Goal: Task Accomplishment & Management: Manage account settings

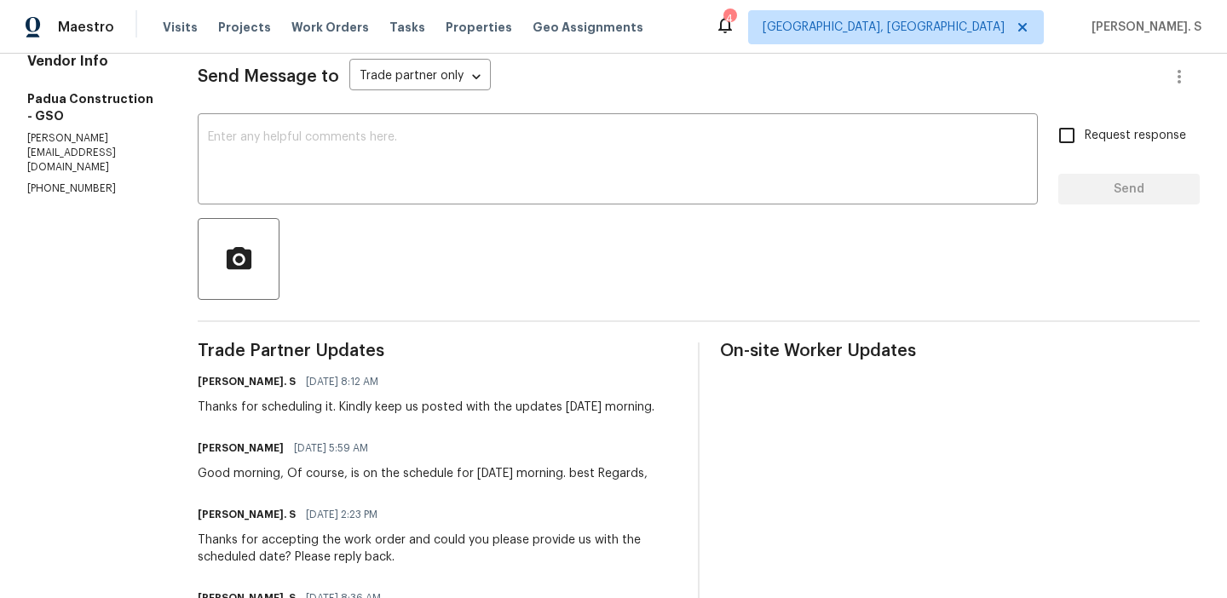
scroll to position [54, 0]
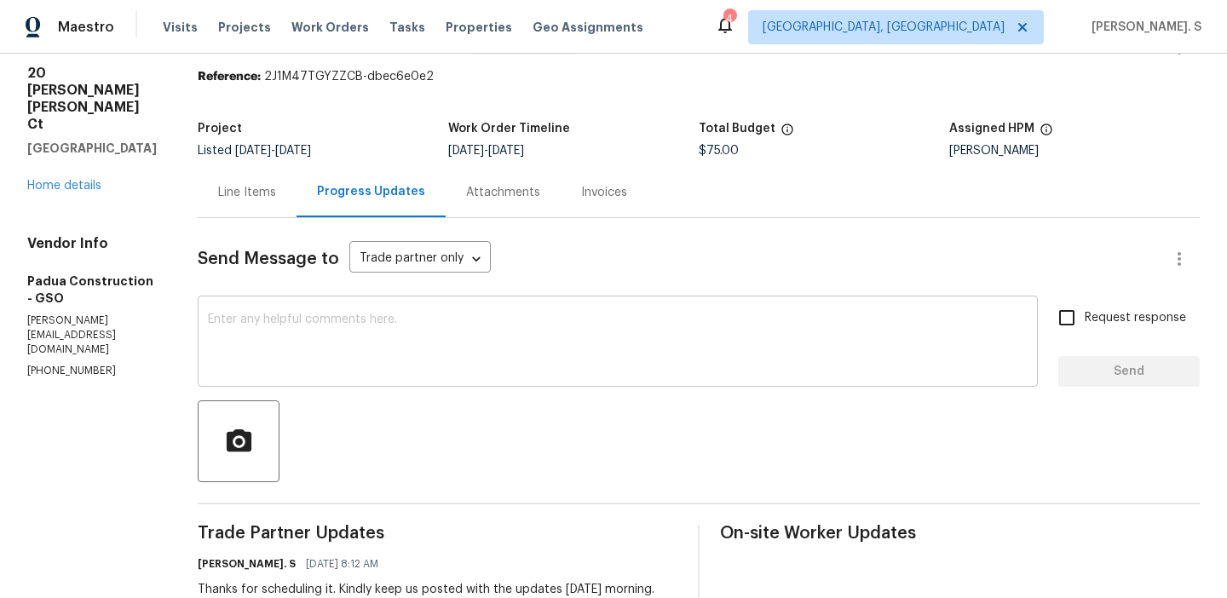
click at [430, 331] on textarea at bounding box center [618, 343] width 820 height 60
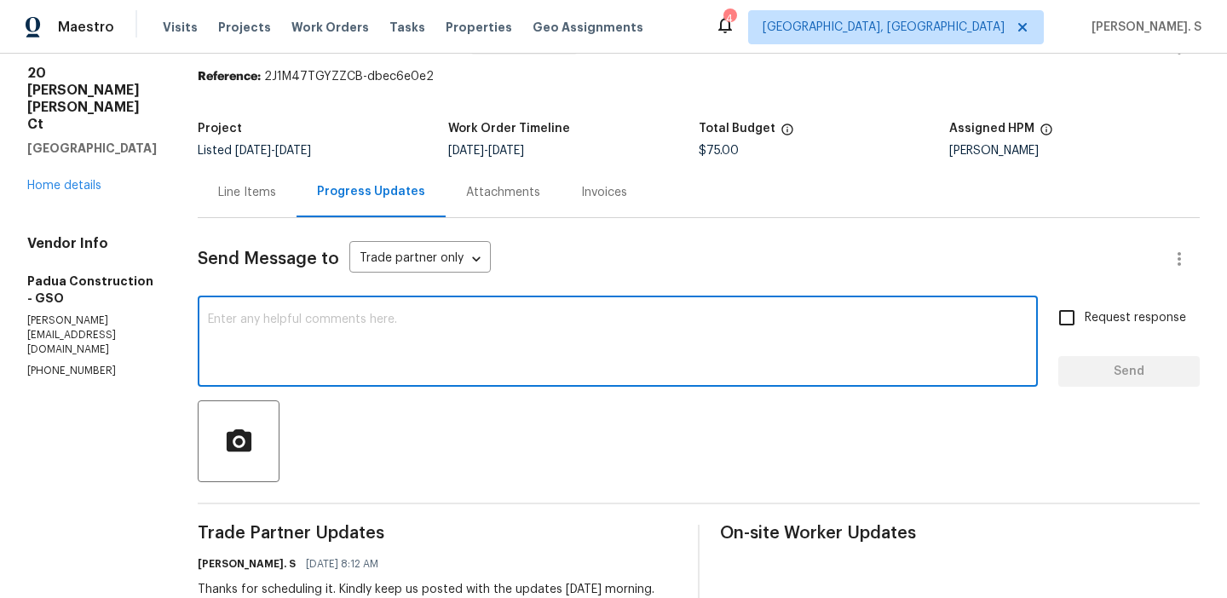
paste textarea "May we have an update on the progress of the work order?"
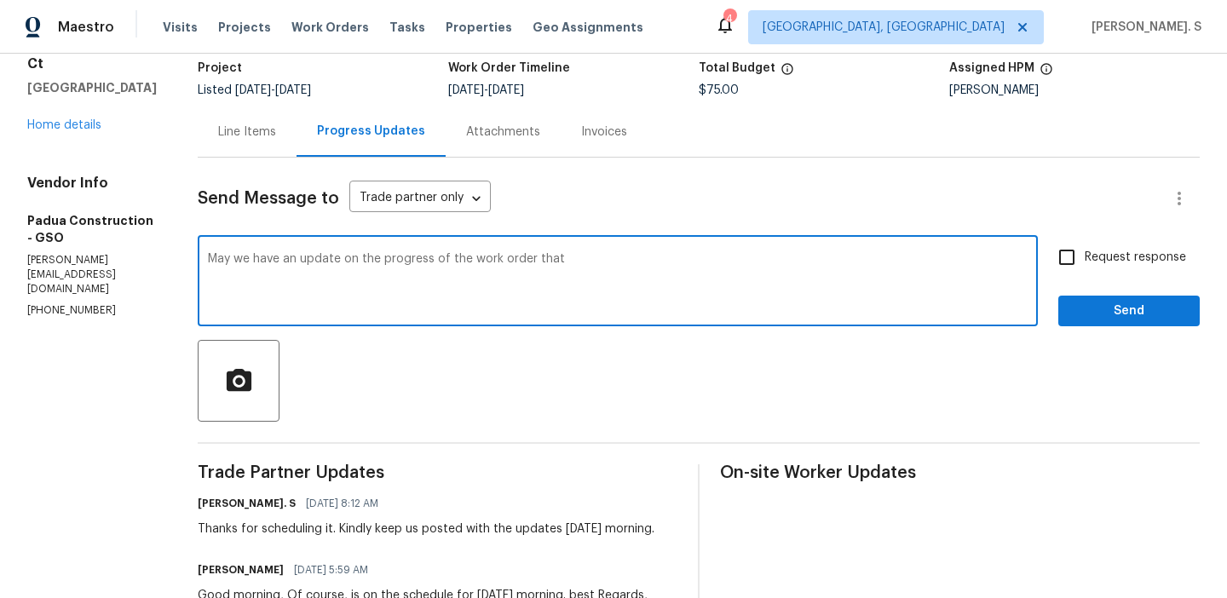
scroll to position [146, 0]
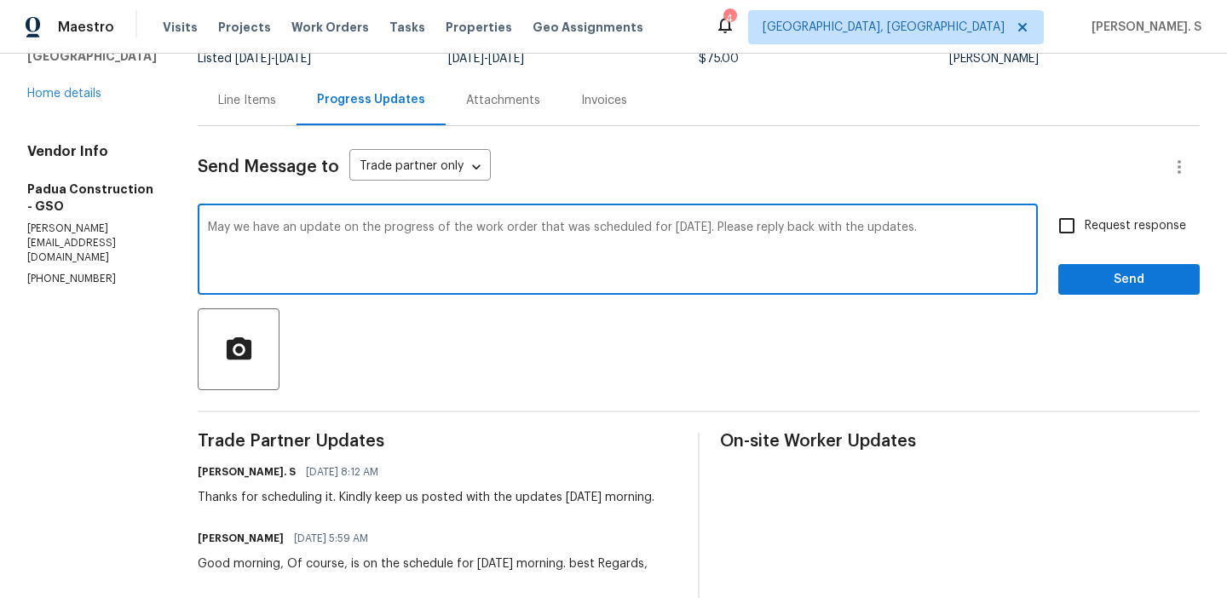
type textarea "May we have an update on the progress of the work order that was scheduled for …"
click at [1168, 218] on span "Request response" at bounding box center [1134, 226] width 101 height 18
click at [1084, 218] on input "Request response" at bounding box center [1067, 226] width 36 height 36
checkbox input "true"
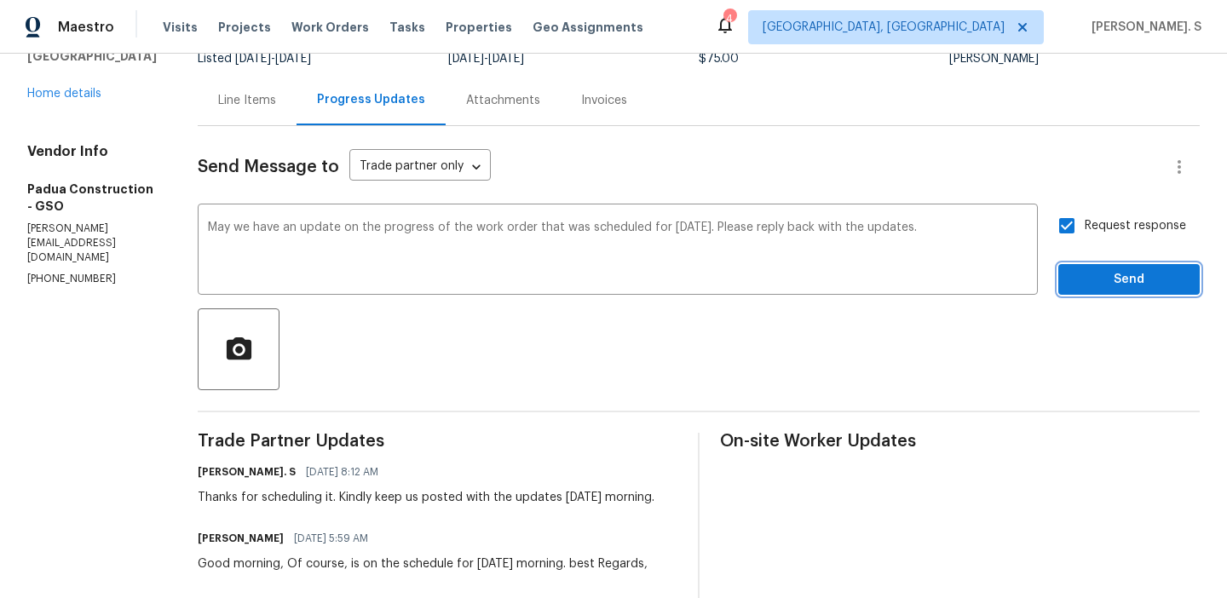
click at [1102, 282] on span "Send" at bounding box center [1129, 279] width 114 height 21
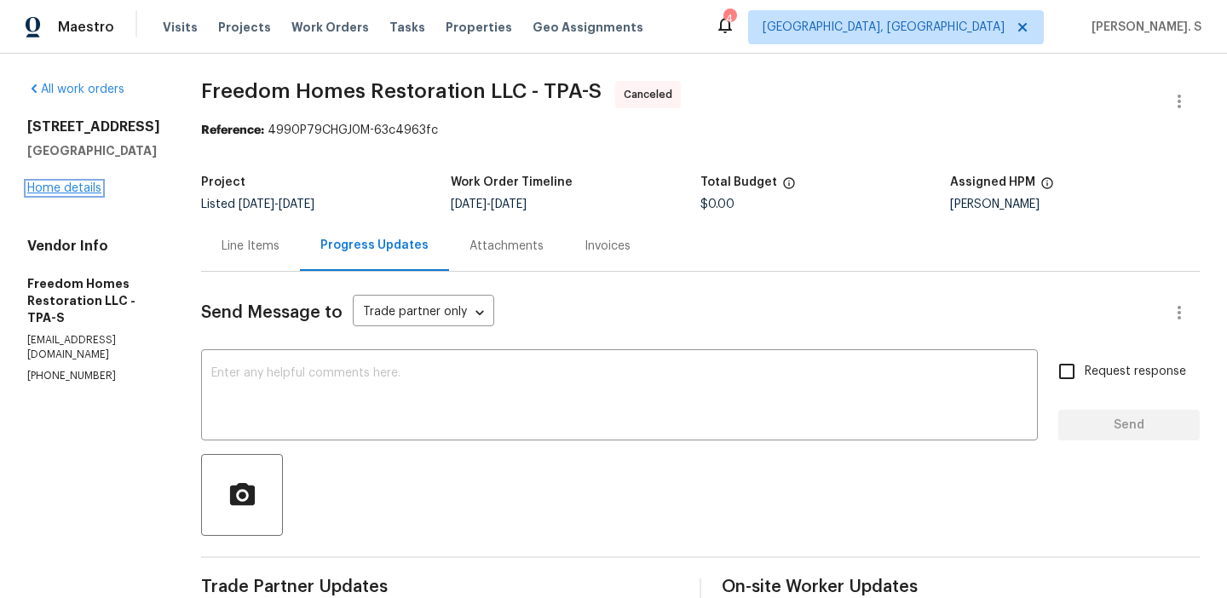
click at [73, 194] on link "Home details" at bounding box center [64, 188] width 74 height 12
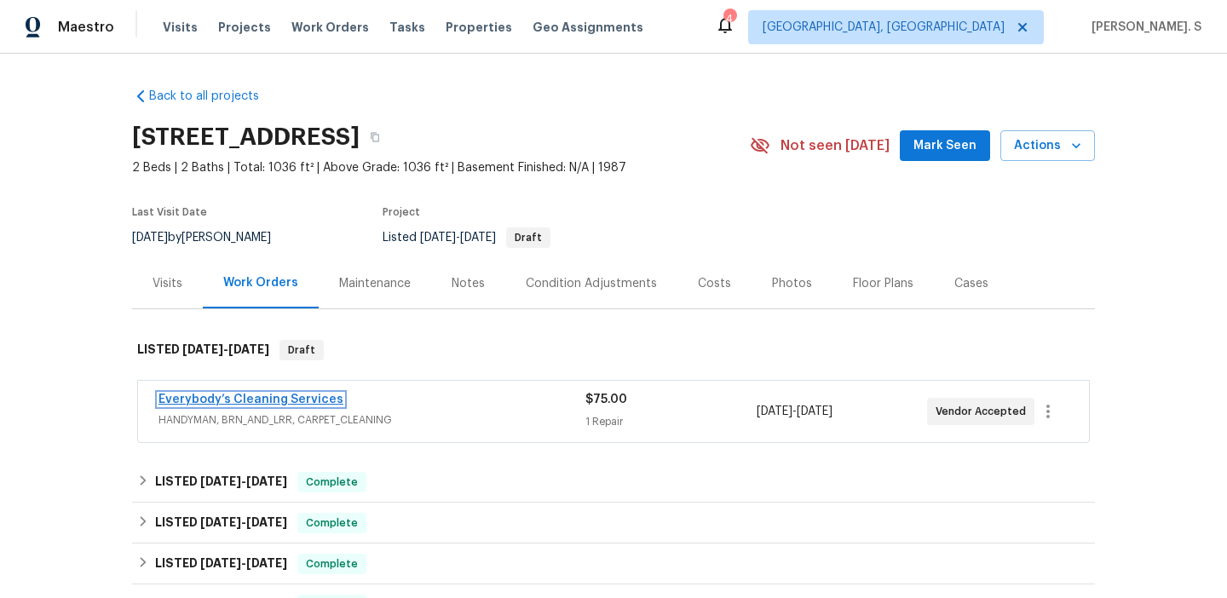
click at [250, 403] on link "Everybody’s Cleaning Services" at bounding box center [250, 400] width 185 height 12
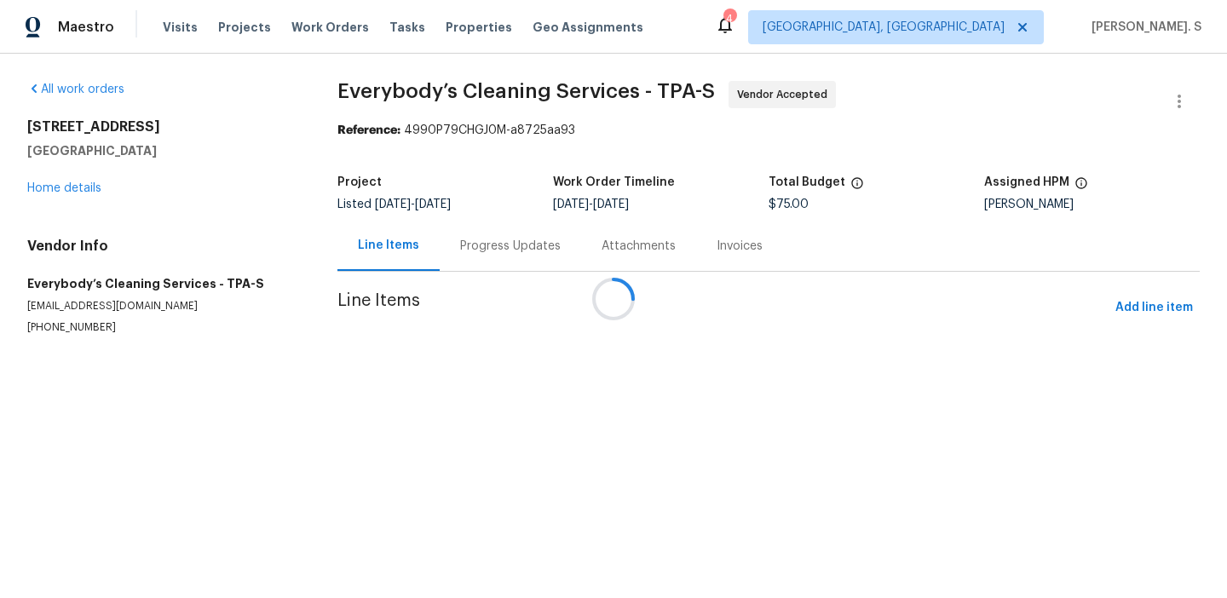
click at [442, 262] on div "Progress Updates" at bounding box center [510, 246] width 141 height 50
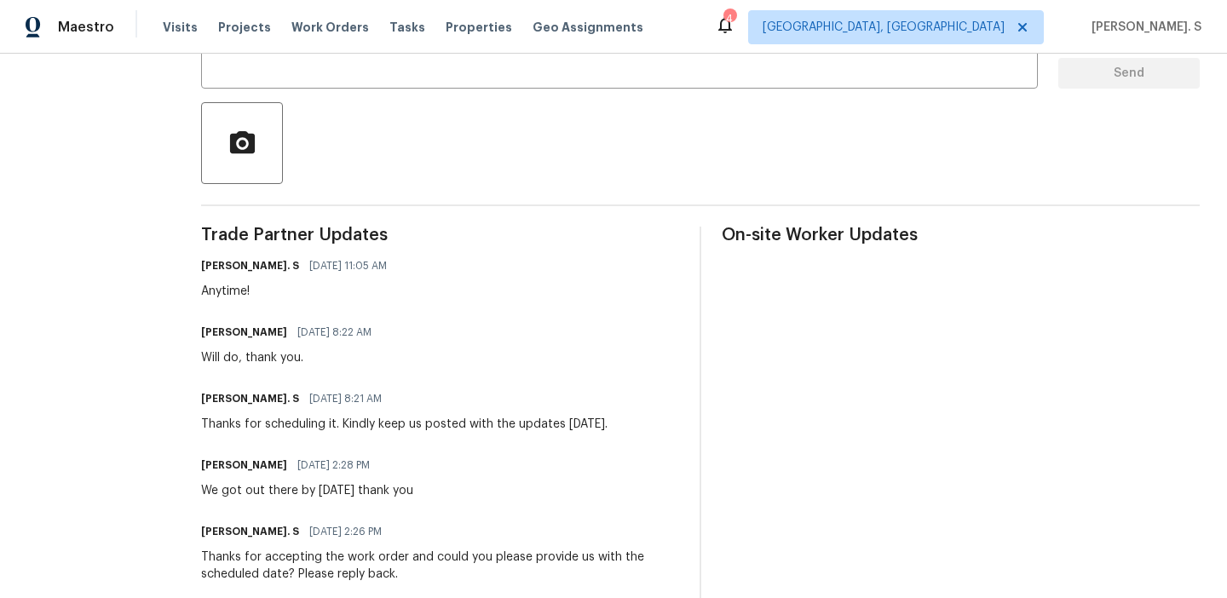
scroll to position [117, 0]
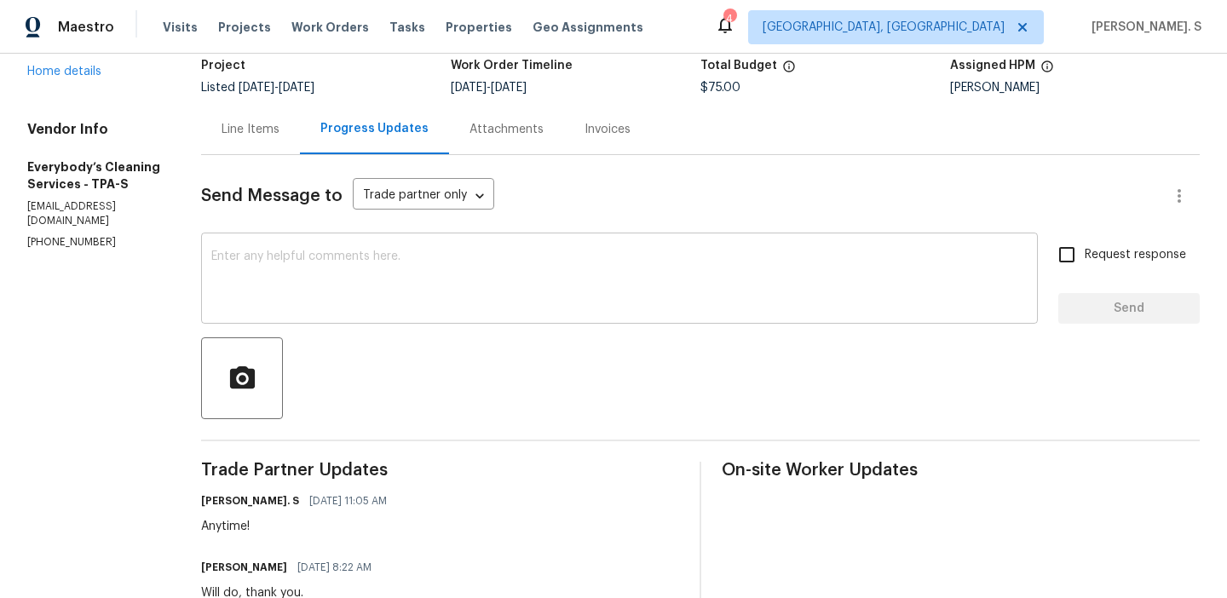
click at [325, 264] on textarea at bounding box center [619, 280] width 816 height 60
paste textarea "May we have an update on the progress of the work order?"
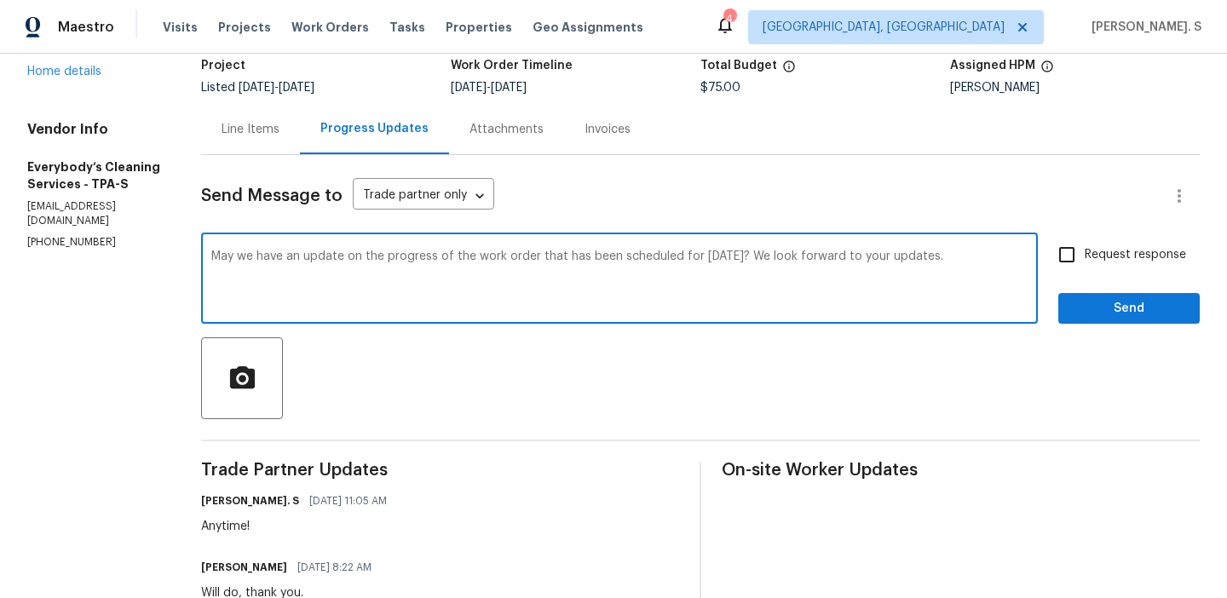
type textarea "May we have an update on the progress of the work order that has been scheduled…"
click at [1159, 244] on label "Request response" at bounding box center [1117, 255] width 137 height 36
click at [1084, 244] on input "Request response" at bounding box center [1067, 255] width 36 height 36
checkbox input "true"
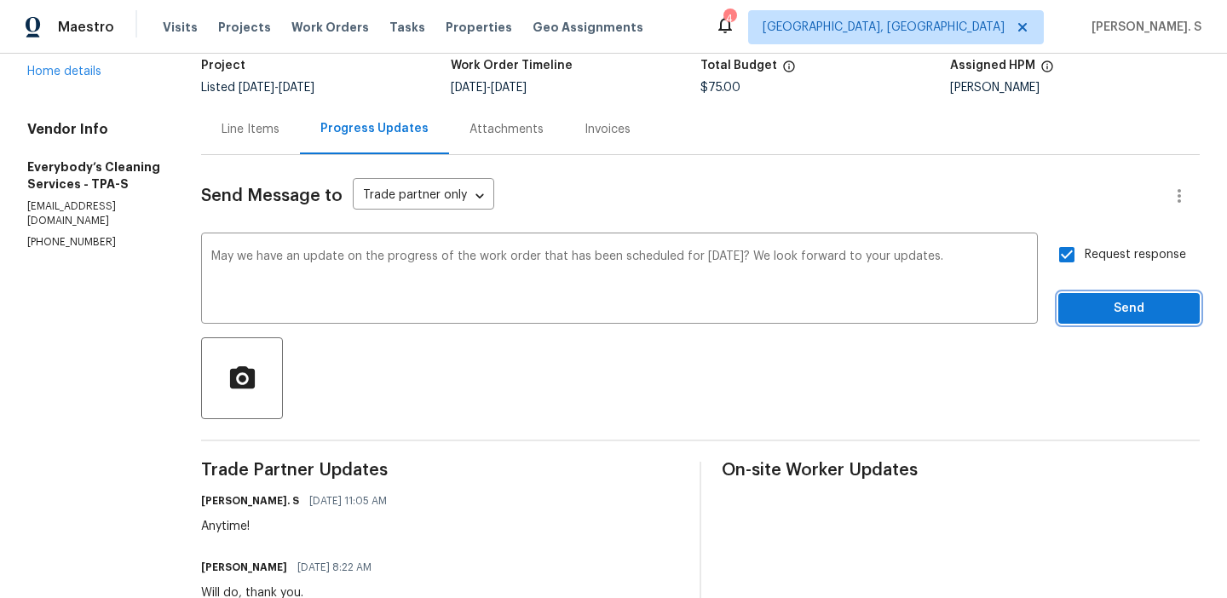
click at [1122, 318] on span "Send" at bounding box center [1129, 308] width 114 height 21
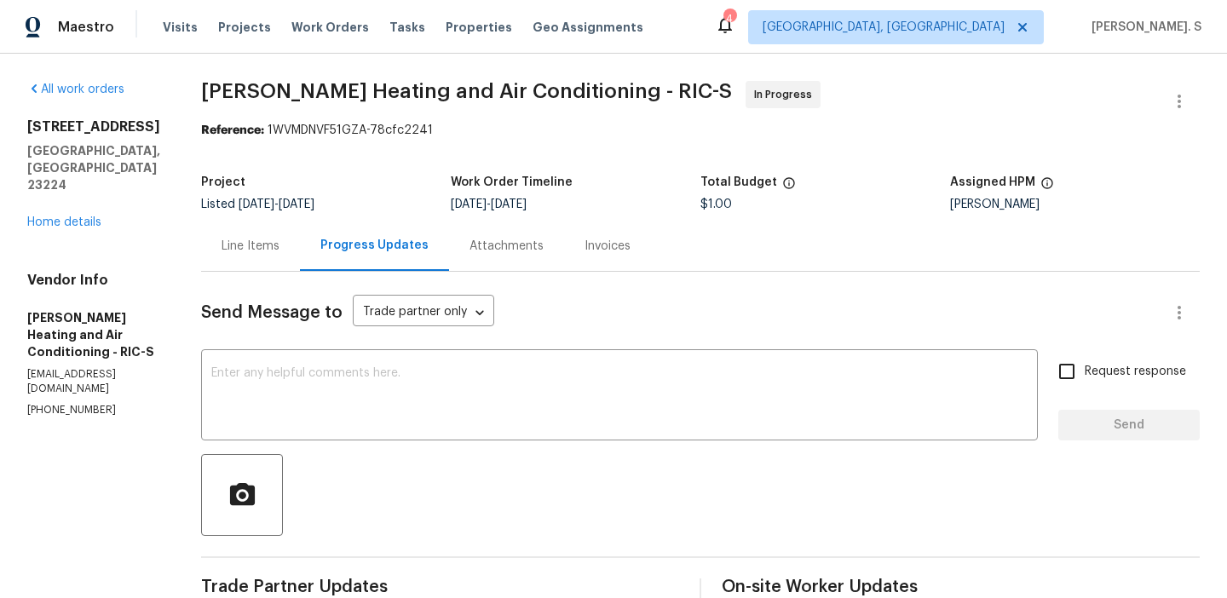
scroll to position [285, 0]
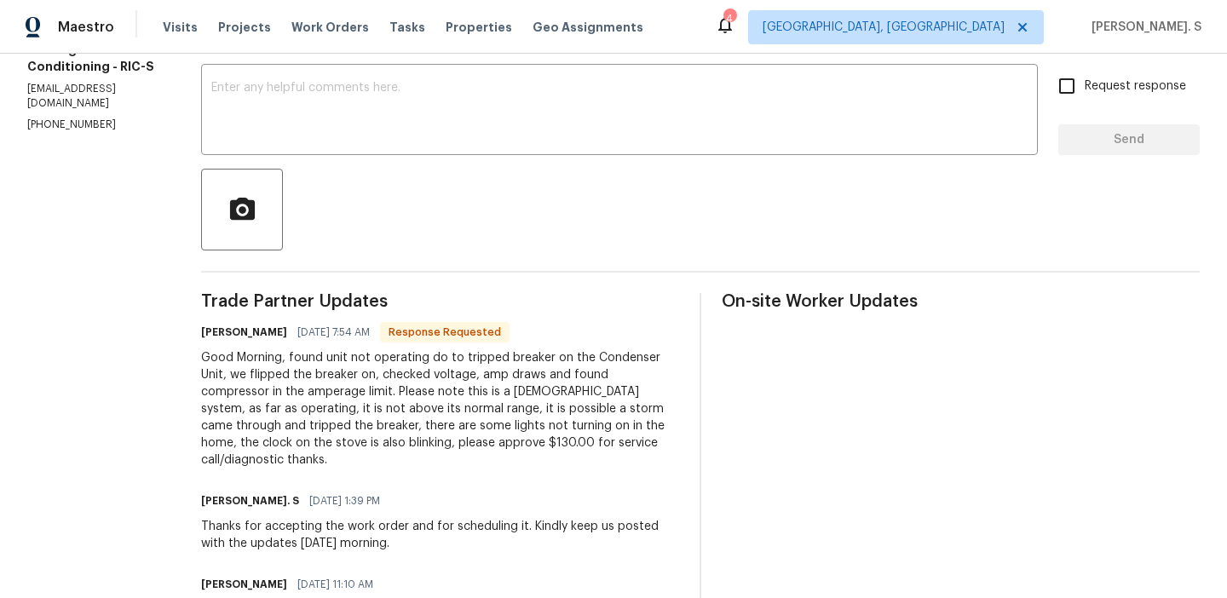
click at [487, 412] on div "Good Morning, found unit not operating do to tripped breaker on the Condenser U…" at bounding box center [440, 408] width 478 height 119
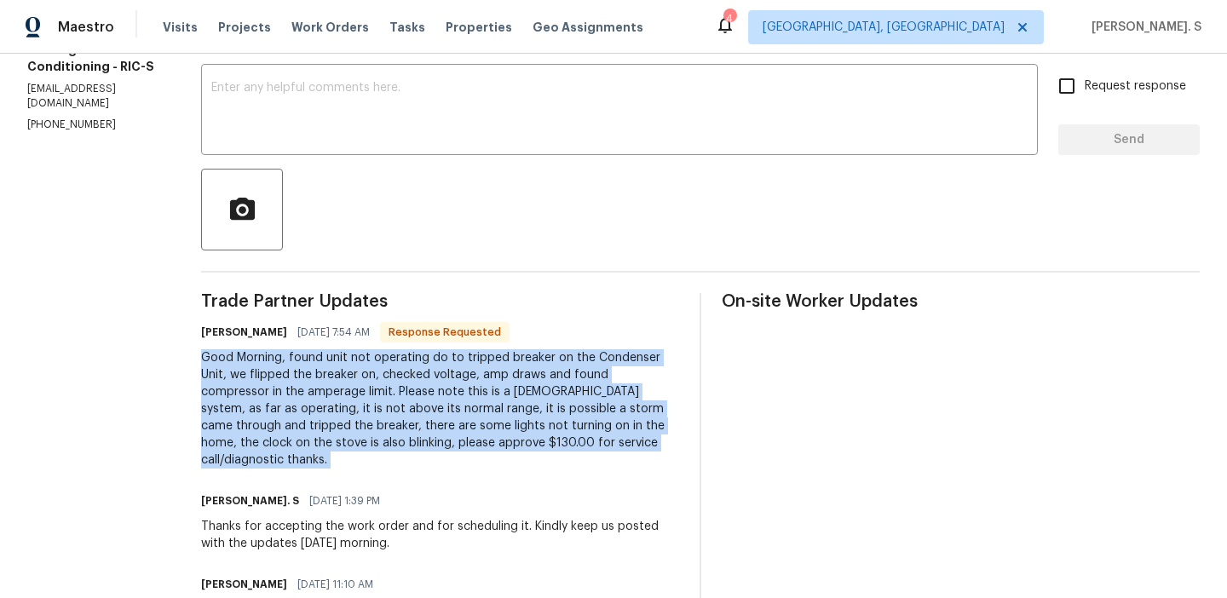
click at [487, 412] on div "Good Morning, found unit not operating do to tripped breaker on the Condenser U…" at bounding box center [440, 408] width 478 height 119
copy div "Good Morning, found unit not operating do to tripped breaker on the Condenser U…"
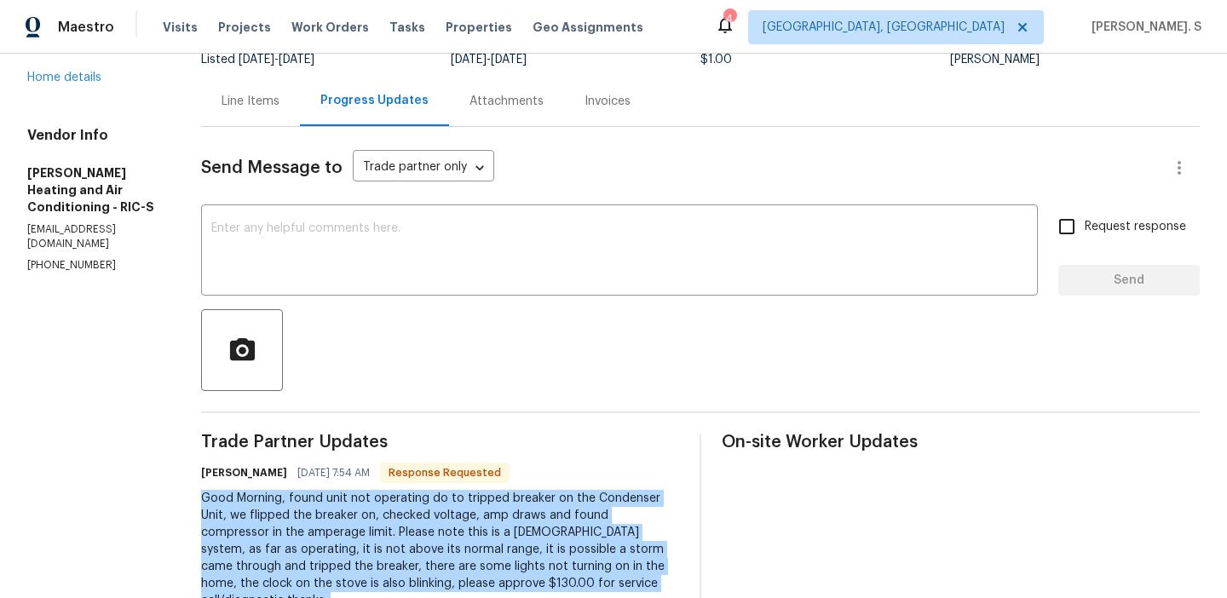
scroll to position [206, 0]
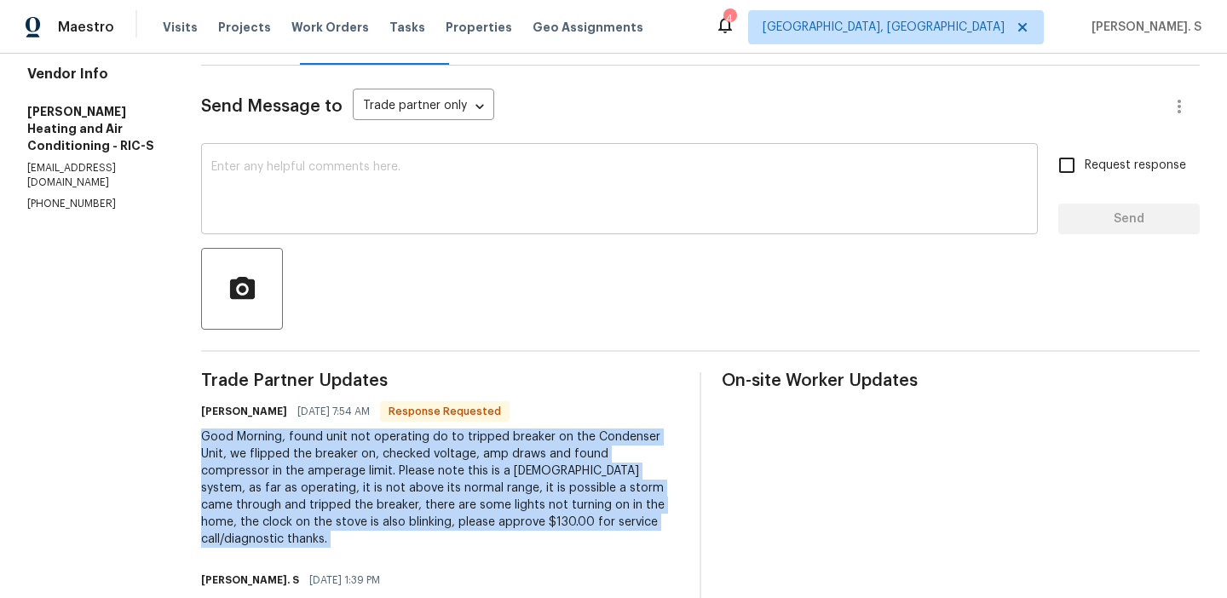
click at [468, 178] on textarea at bounding box center [619, 191] width 816 height 60
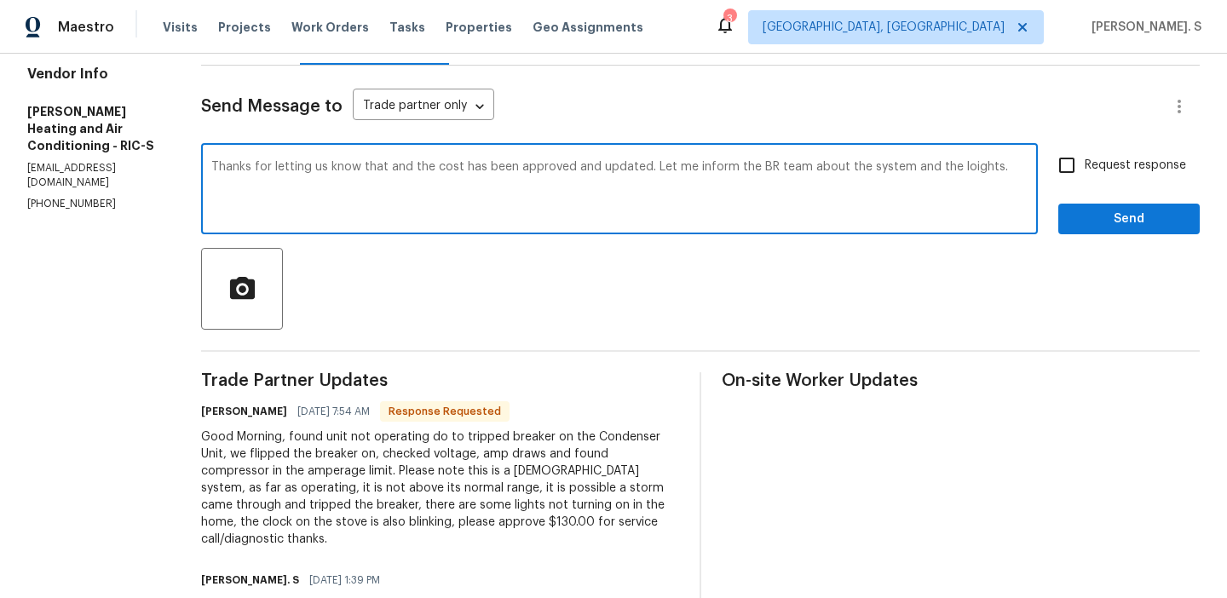
click at [932, 167] on textarea "Thanks for letting us know that and the cost has been approved and updated. Let…" at bounding box center [619, 191] width 816 height 60
type textarea "Thanks for letting us know that and the cost has been approved and updated. Let…"
click at [1046, 150] on div "Thanks for letting us know that and the cost has been approved and updated. Let…" at bounding box center [700, 190] width 998 height 87
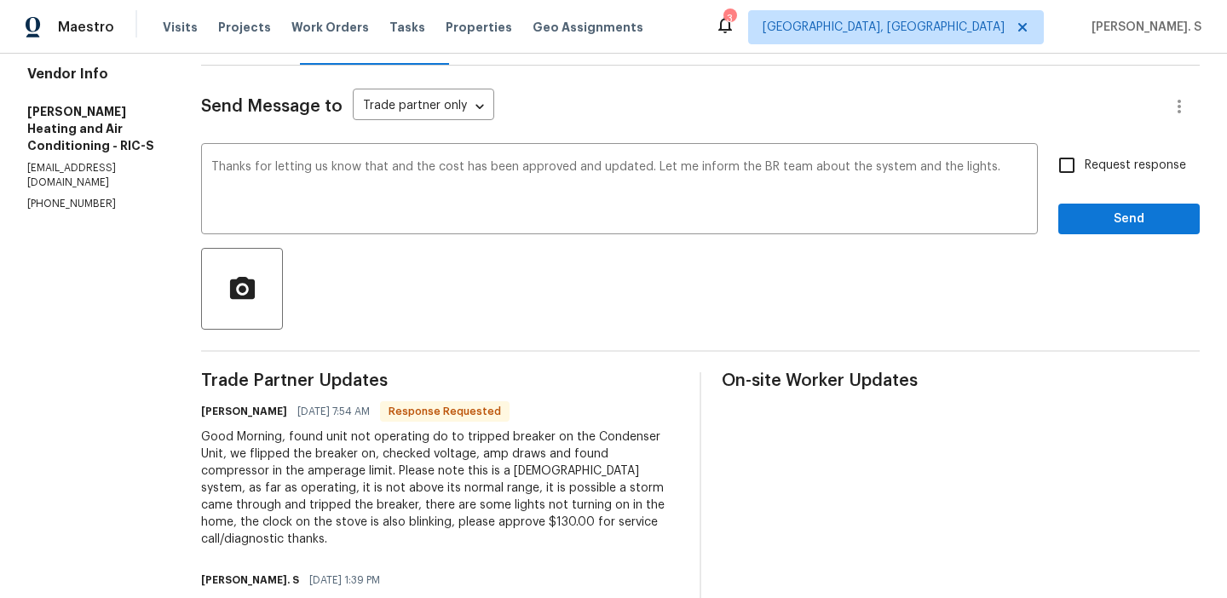
click at [1055, 170] on input "Request response" at bounding box center [1067, 165] width 36 height 36
checkbox input "true"
click at [1084, 222] on span "Send" at bounding box center [1129, 219] width 114 height 21
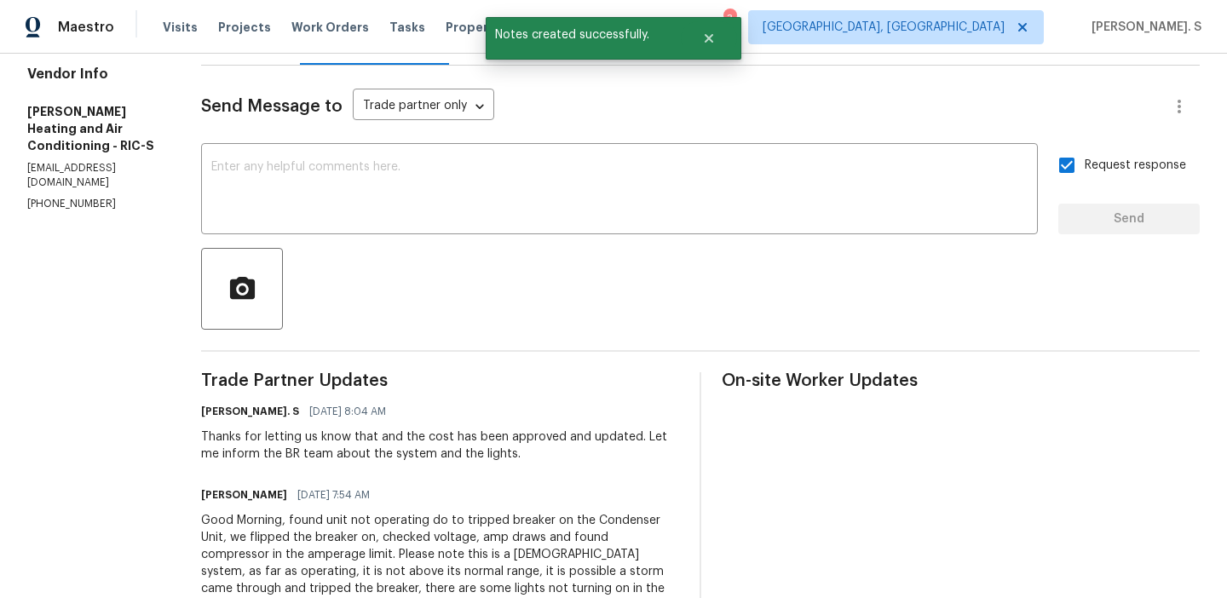
scroll to position [0, 0]
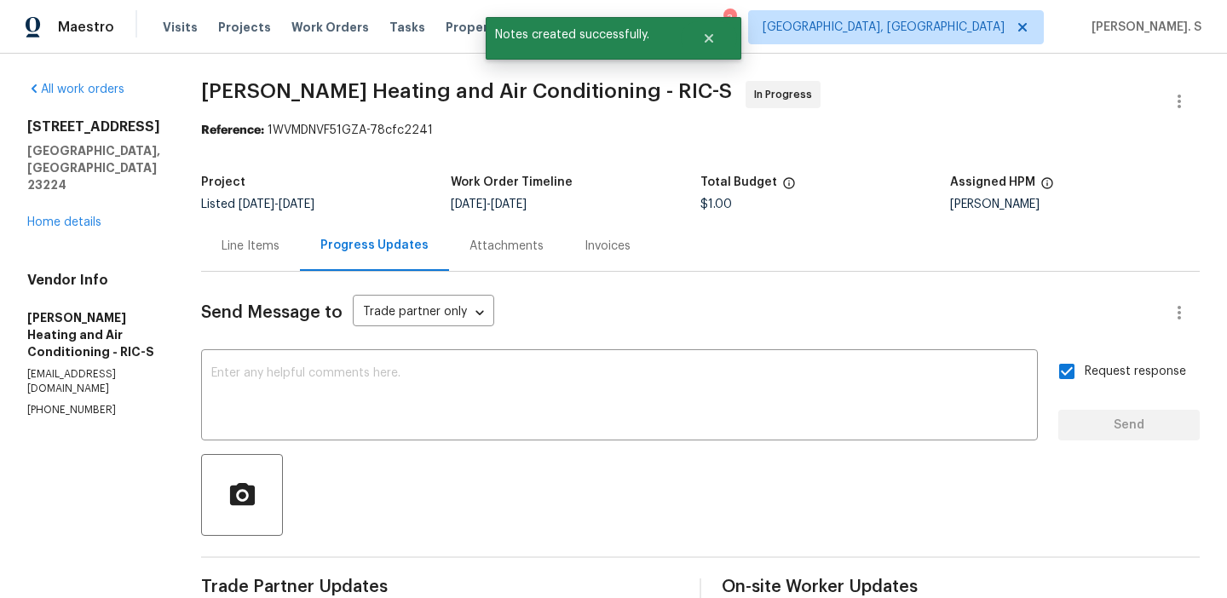
click at [222, 221] on div "Line Items" at bounding box center [250, 246] width 99 height 50
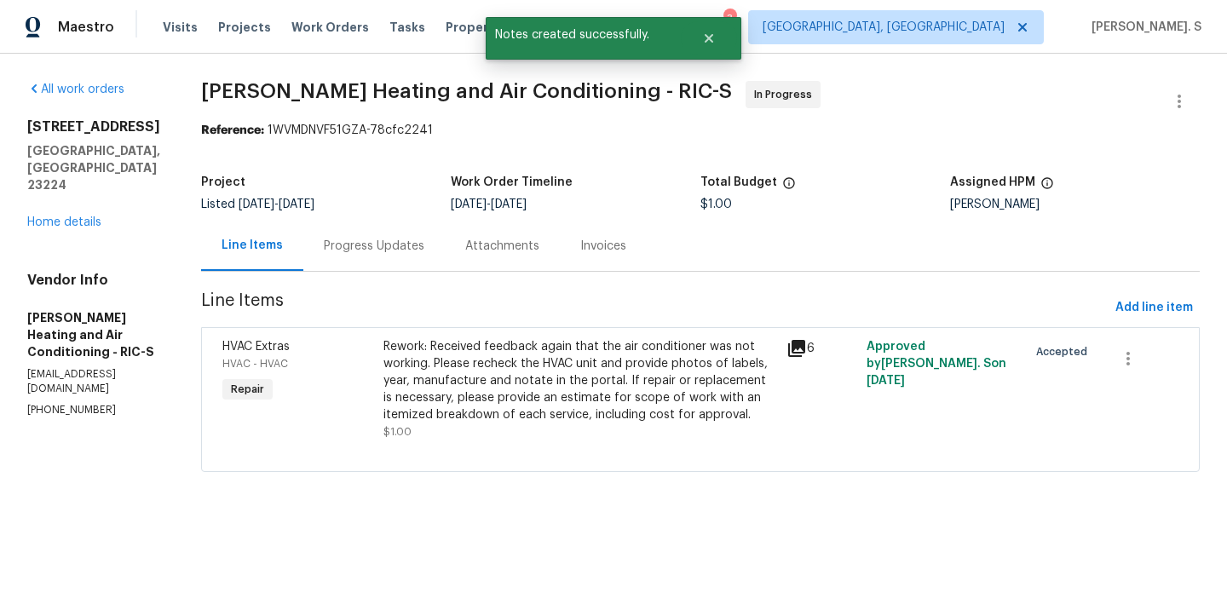
click at [545, 398] on div "Rework: Received feedback again that the air conditioner was not working. Pleas…" at bounding box center [579, 380] width 393 height 85
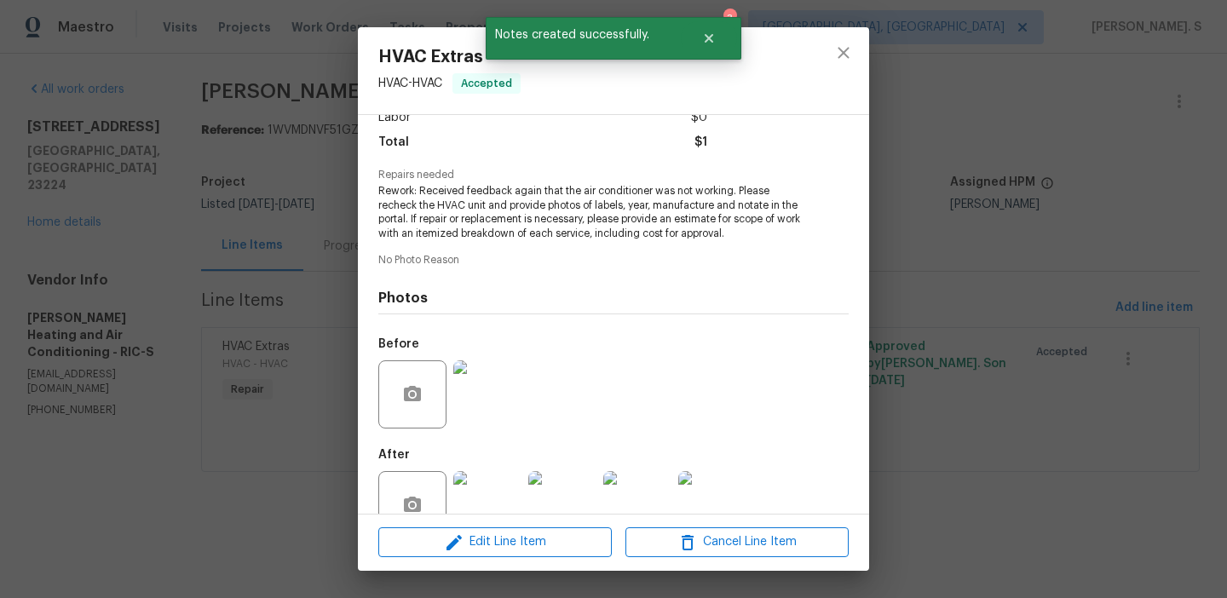
scroll to position [172, 0]
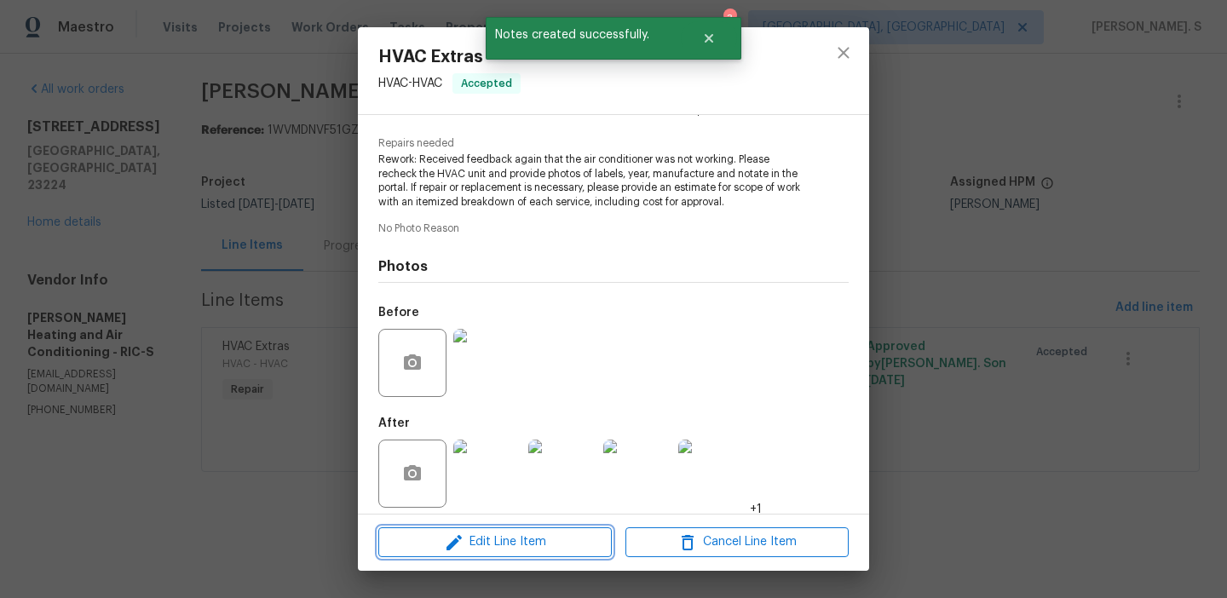
click at [480, 539] on span "Edit Line Item" at bounding box center [494, 542] width 223 height 21
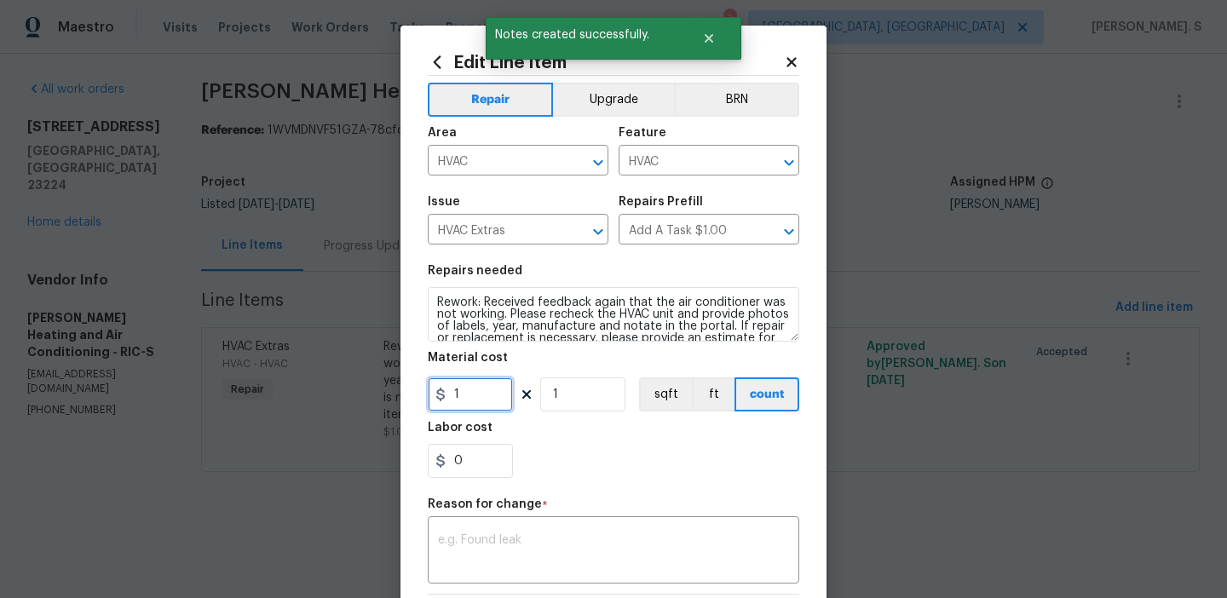
click at [479, 403] on input "1" at bounding box center [470, 394] width 85 height 34
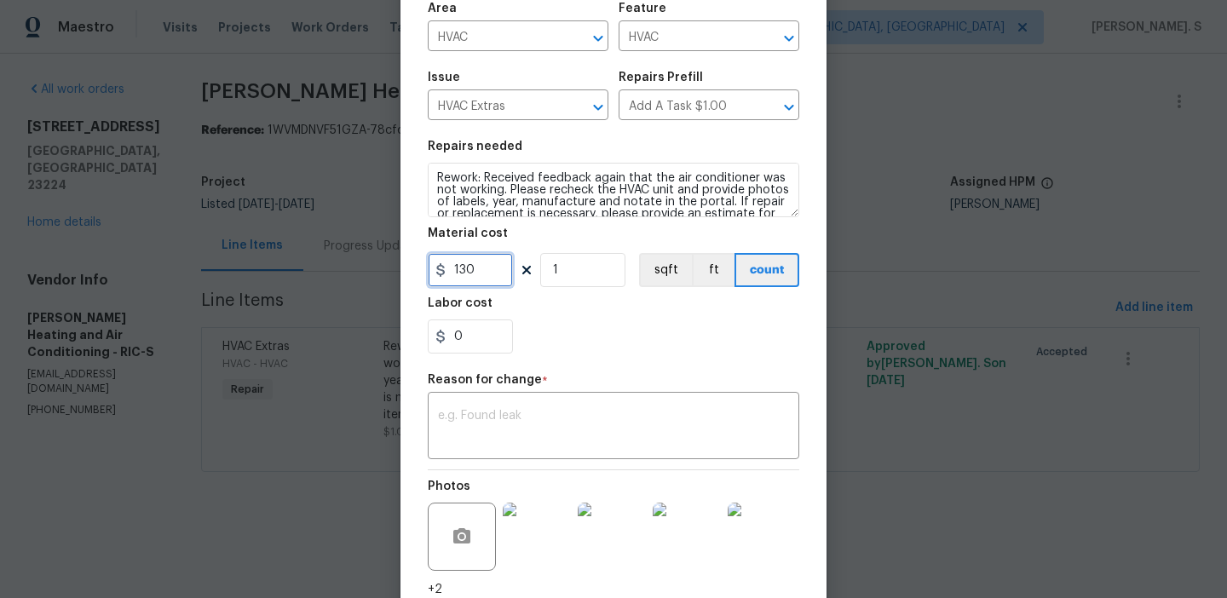
scroll to position [259, 0]
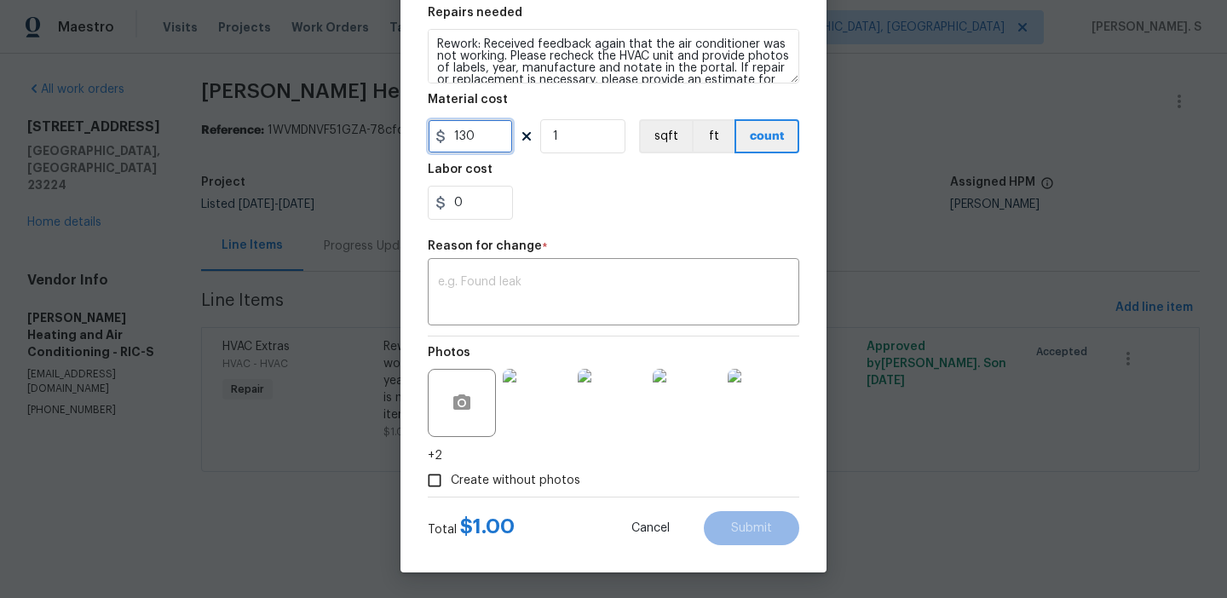
type input "130"
click at [300, 267] on body "Maestro Visits Projects Work Orders Tasks Properties Geo Assignments 3 Albuquer…" at bounding box center [613, 260] width 1227 height 520
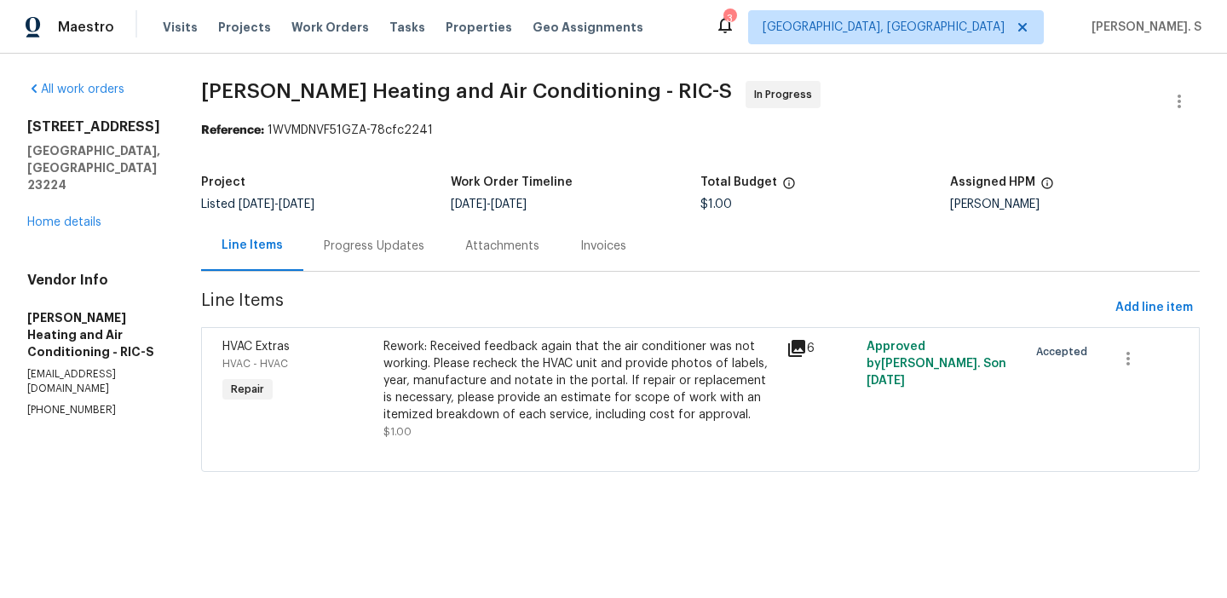
scroll to position [0, 0]
click at [349, 250] on div "Progress Updates" at bounding box center [374, 246] width 101 height 17
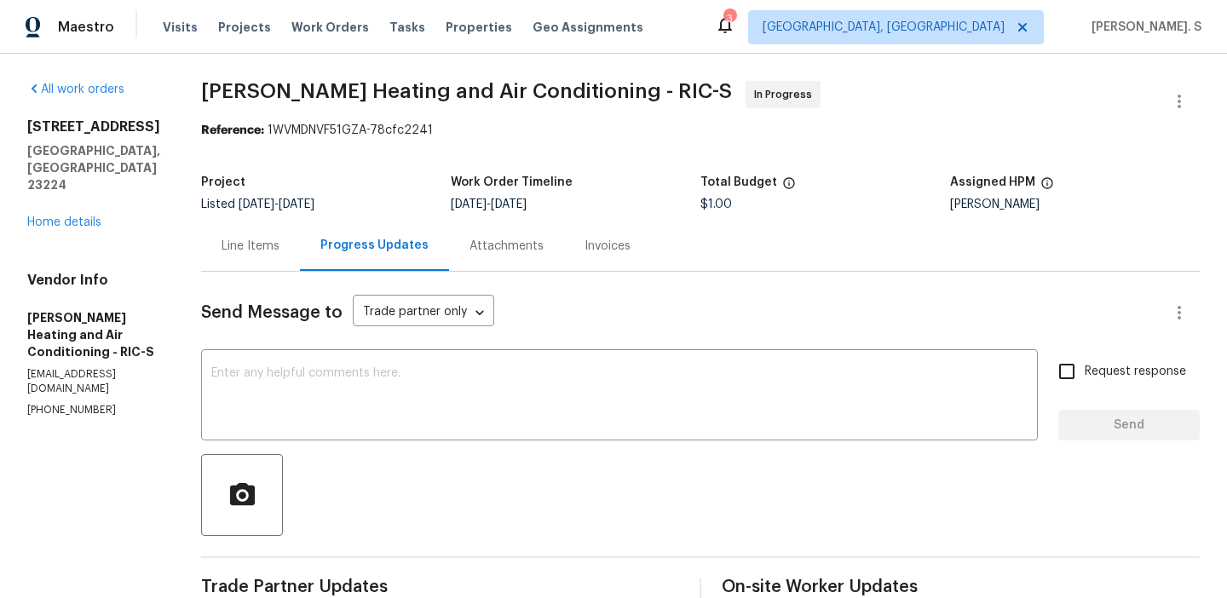
click at [497, 483] on div at bounding box center [700, 495] width 998 height 82
click at [495, 431] on div "x ​" at bounding box center [619, 397] width 837 height 87
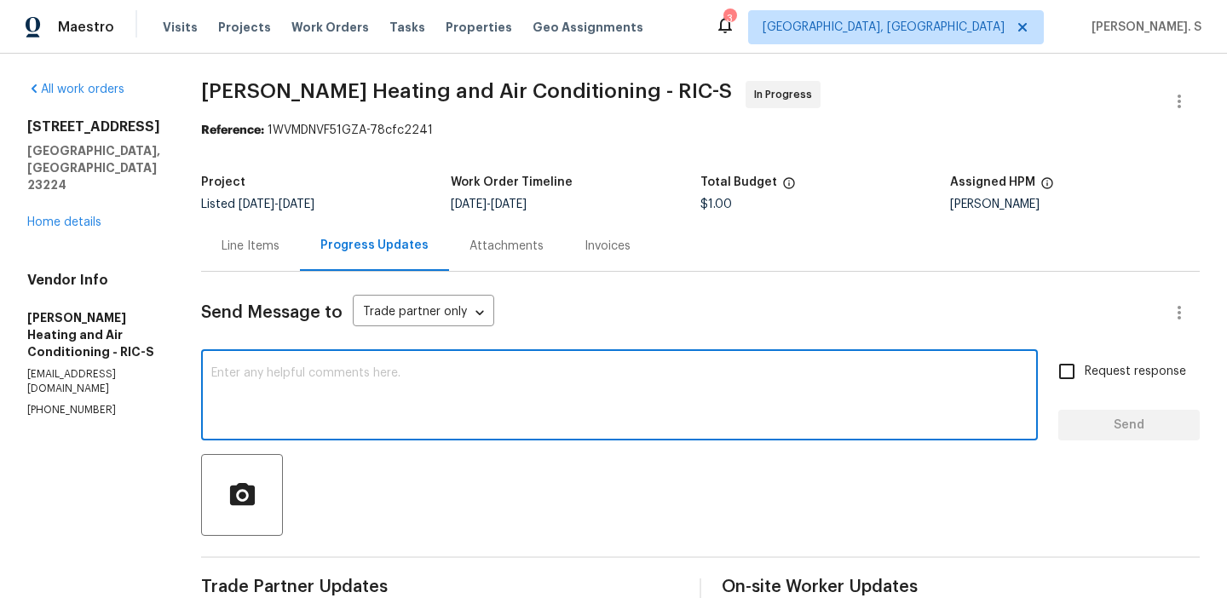
type textarea "C"
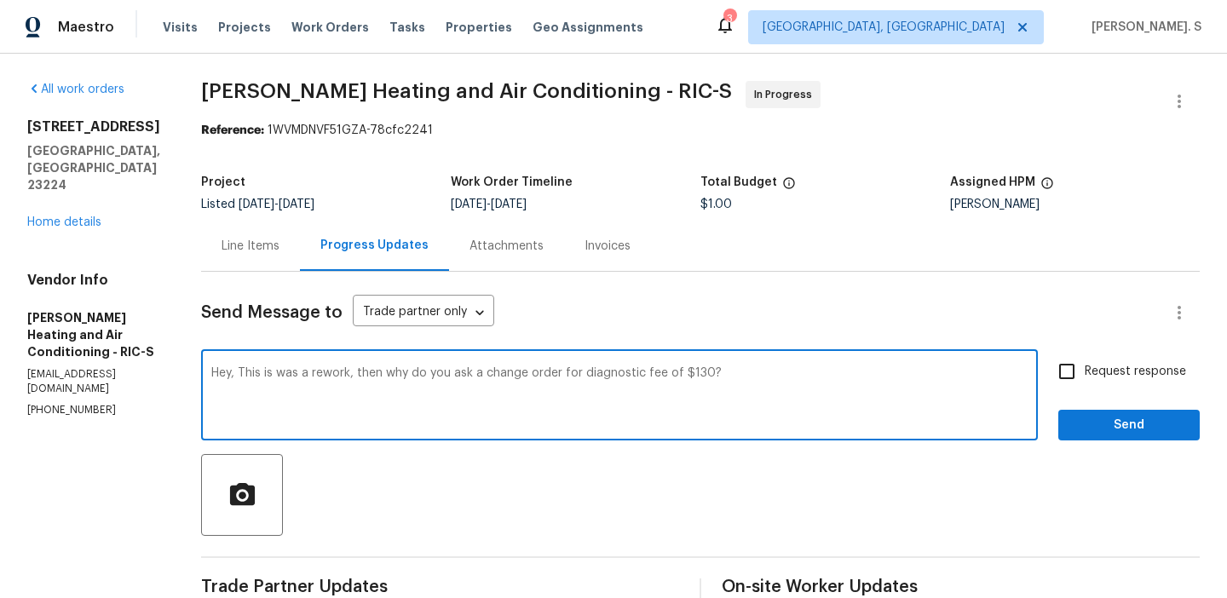
type textarea "Hey, This is was a rework, then why do you ask a change order for diagnostic fe…"
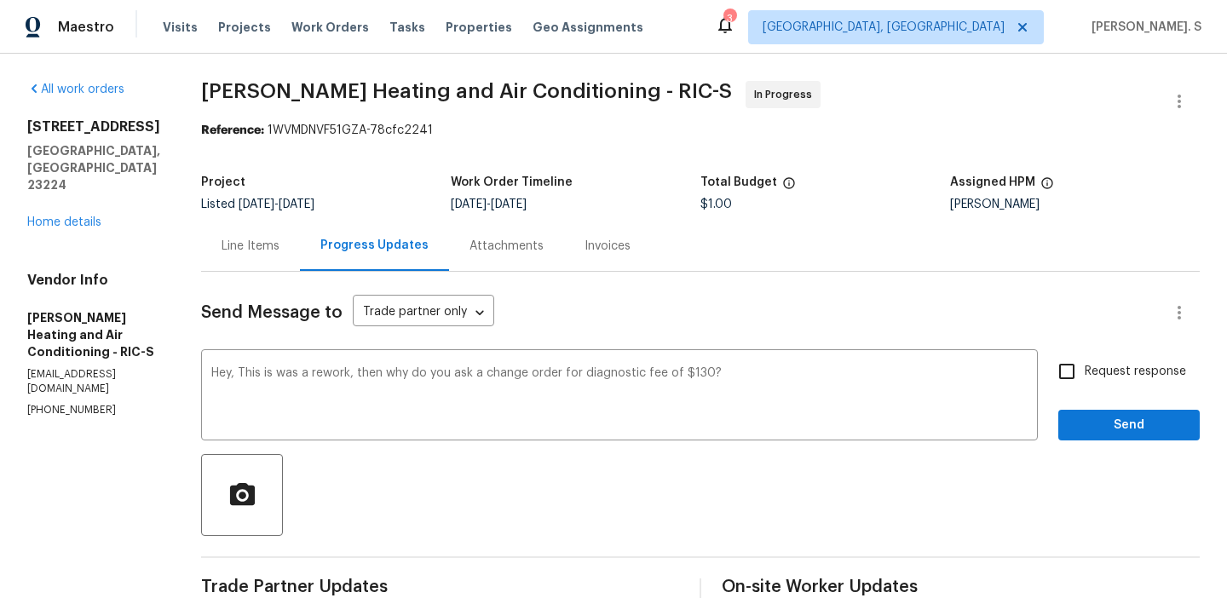
click at [1118, 381] on label "Request response" at bounding box center [1117, 372] width 137 height 36
click at [1084, 381] on input "Request response" at bounding box center [1067, 372] width 36 height 36
checkbox input "true"
click at [573, 365] on div "Hey, This is was a rework, then why do you ask a change order for diagnostic fe…" at bounding box center [619, 397] width 837 height 87
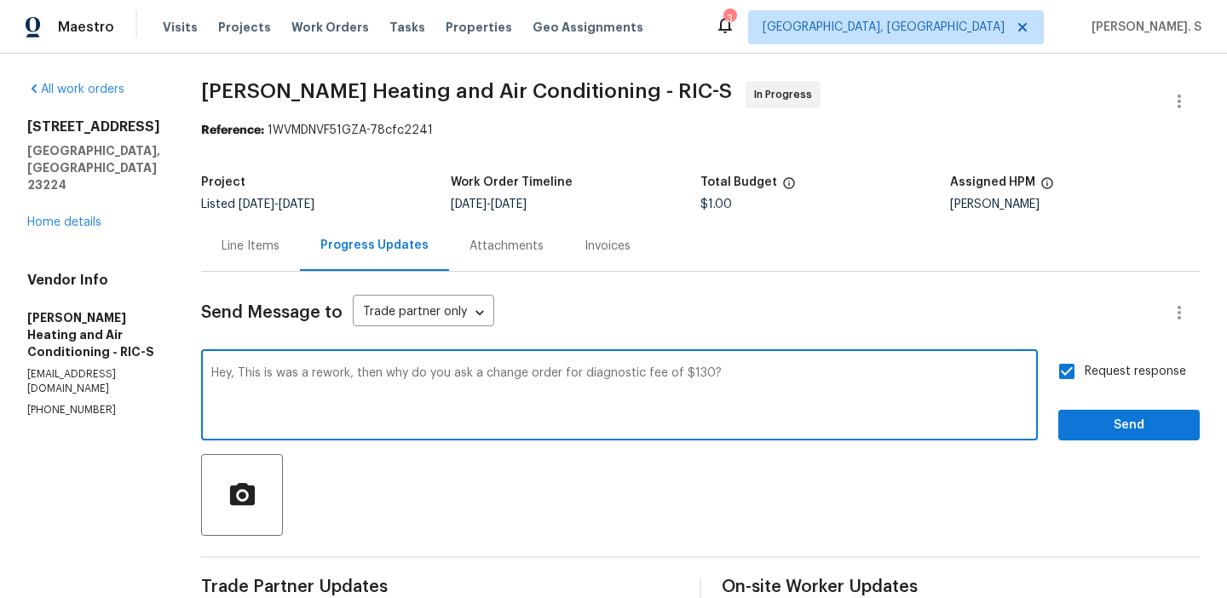
click at [573, 367] on textarea "Hey, This is was a rework, then why do you ask a change order for diagnostic fe…" at bounding box center [619, 397] width 816 height 60
click at [0, 0] on span "diagnostic" at bounding box center [0, 0] width 0 height 0
click at [0, 0] on div "Add a word" at bounding box center [0, 0] width 0 height 0
type textarea "Hey, This is was a rework, then why do you ask for a change order for a diagnos…"
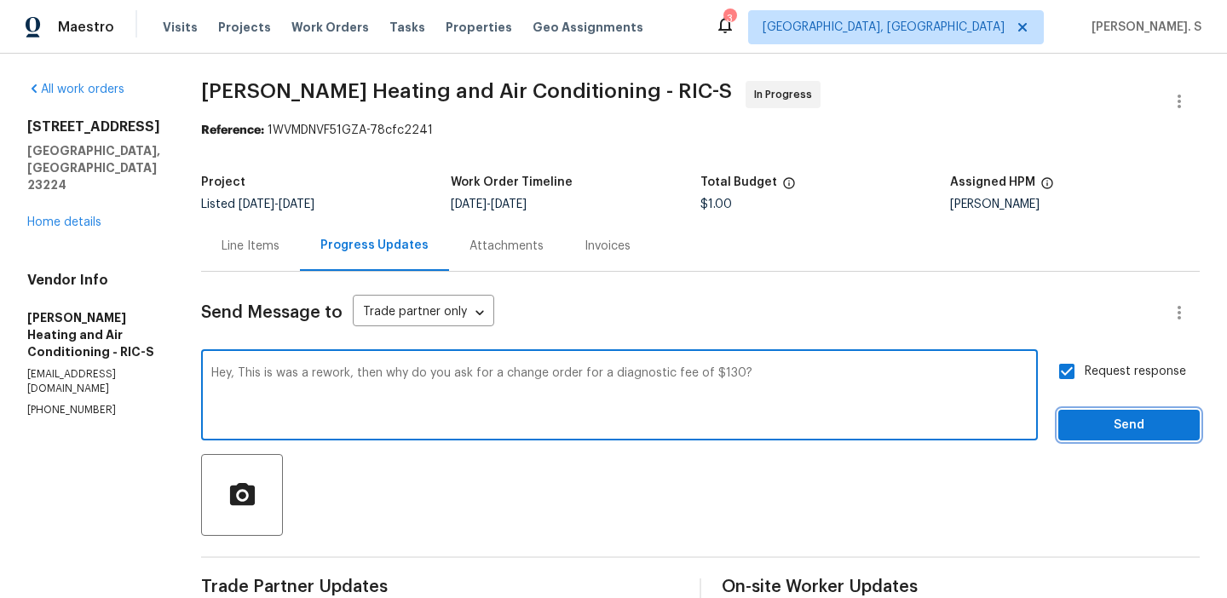
click at [1079, 432] on span "Send" at bounding box center [1129, 425] width 114 height 21
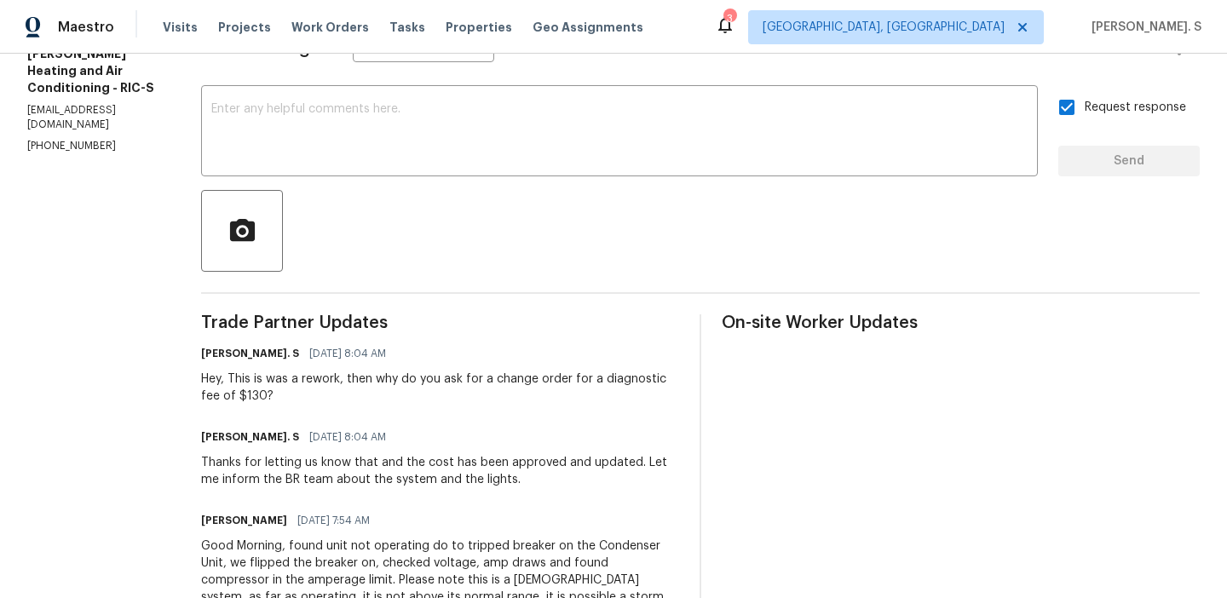
scroll to position [366, 0]
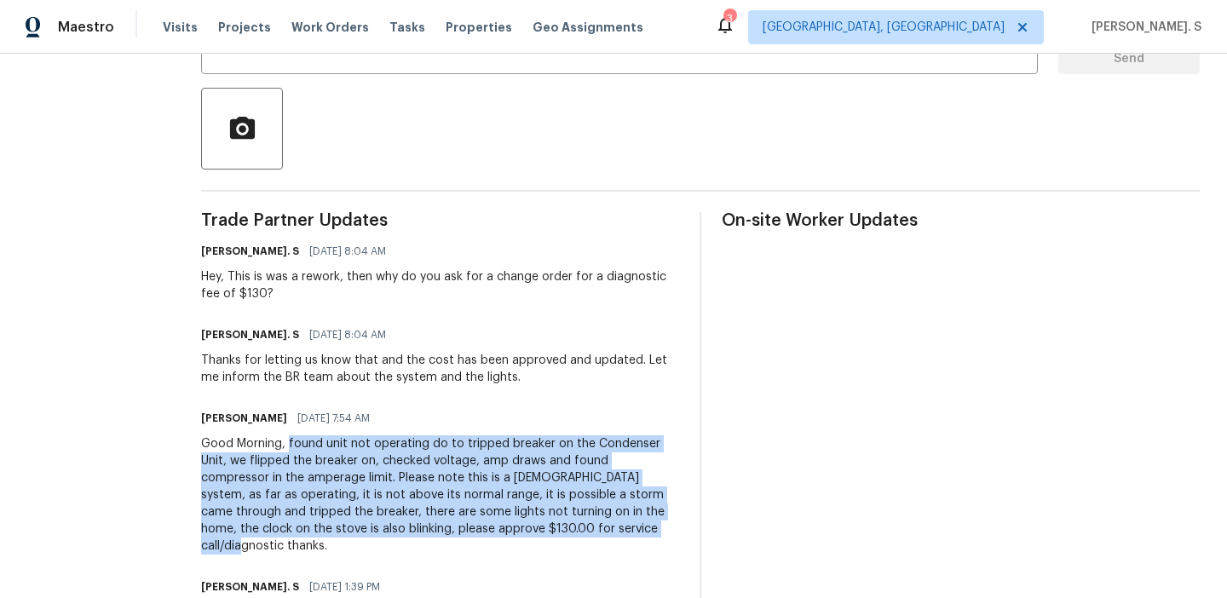
drag, startPoint x: 267, startPoint y: 445, endPoint x: 512, endPoint y: 523, distance: 256.7
click at [512, 523] on div "Good Morning, found unit not operating do to tripped breaker on the Condenser U…" at bounding box center [440, 494] width 478 height 119
copy div "found unit not operating do to tripped breaker on the Condenser Unit, we flippe…"
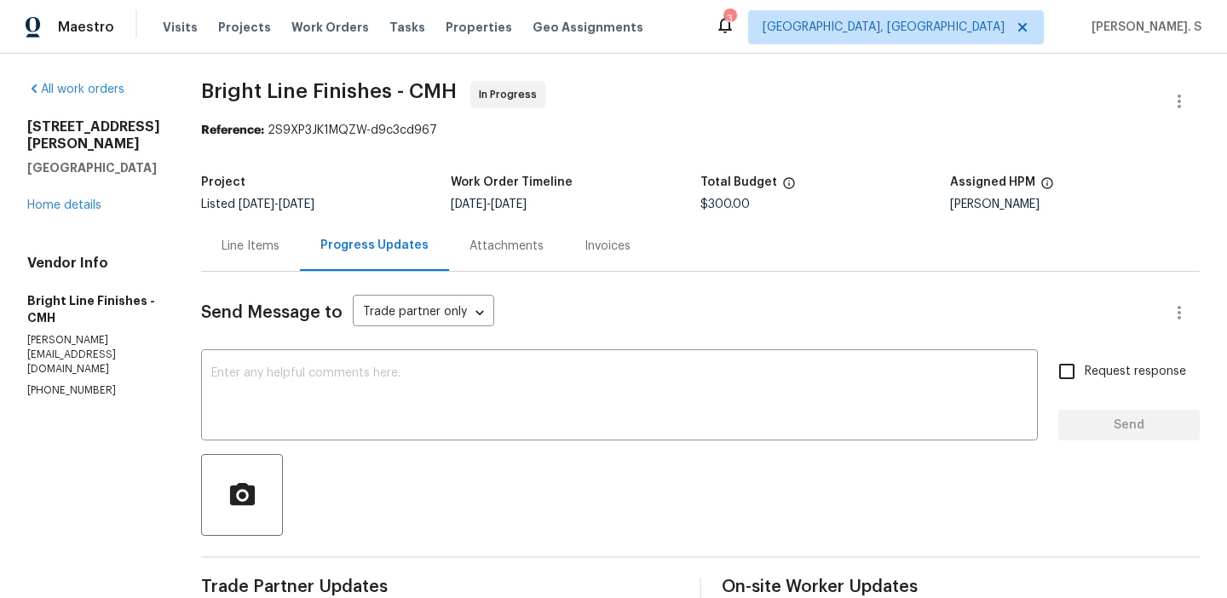
scroll to position [257, 0]
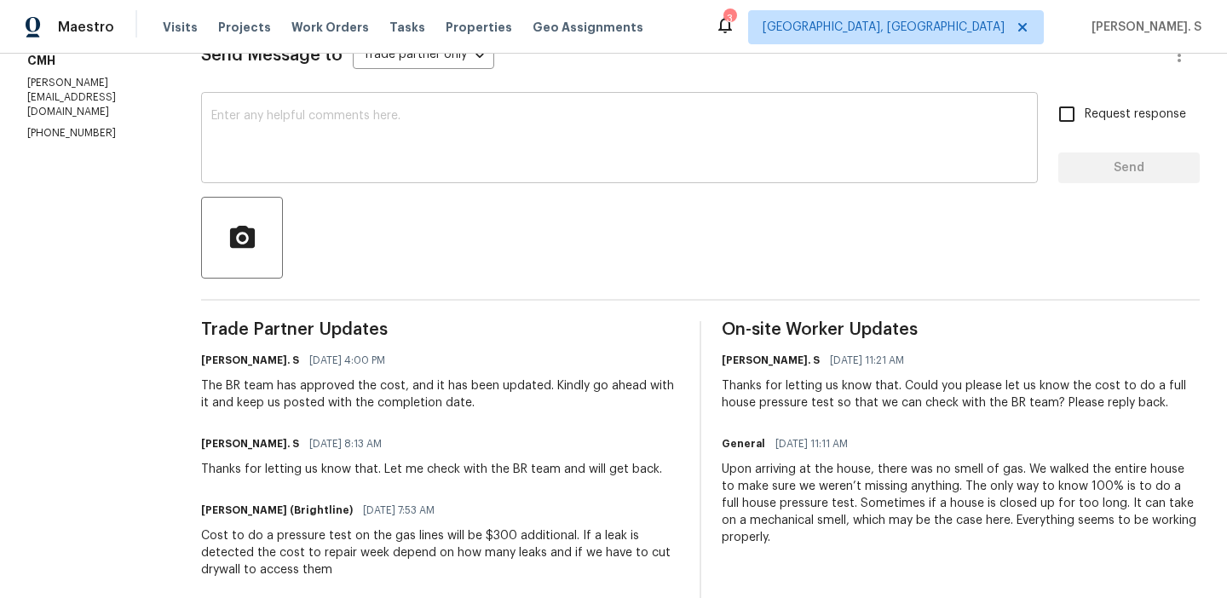
click at [367, 124] on textarea at bounding box center [619, 140] width 816 height 60
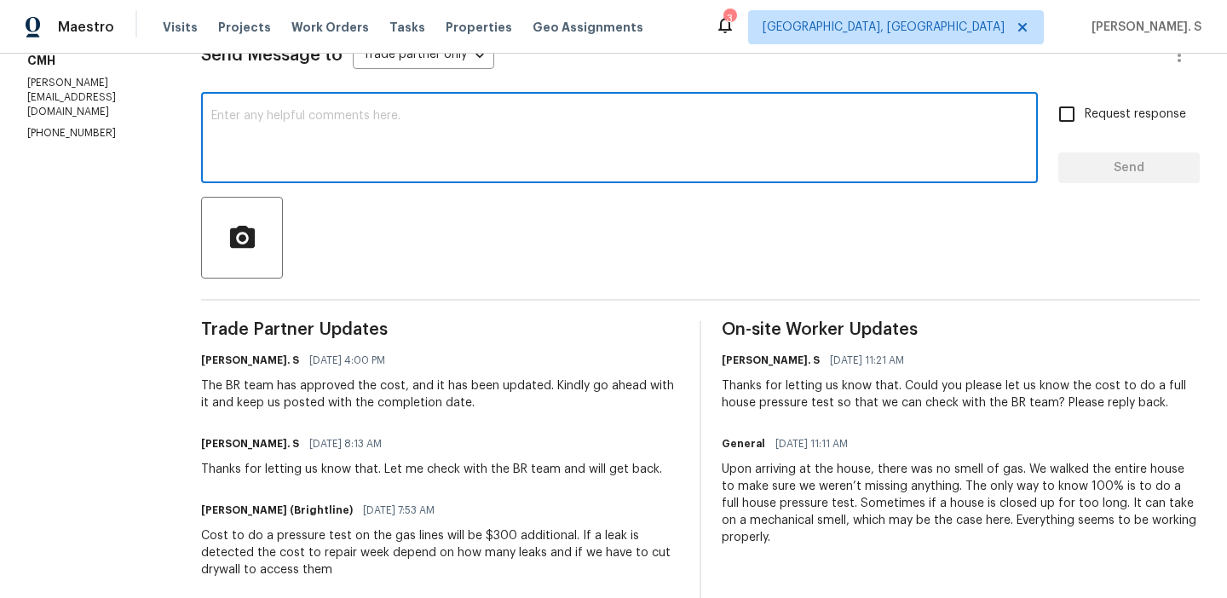
paste textarea "May we have an update on the progress of the work order?"
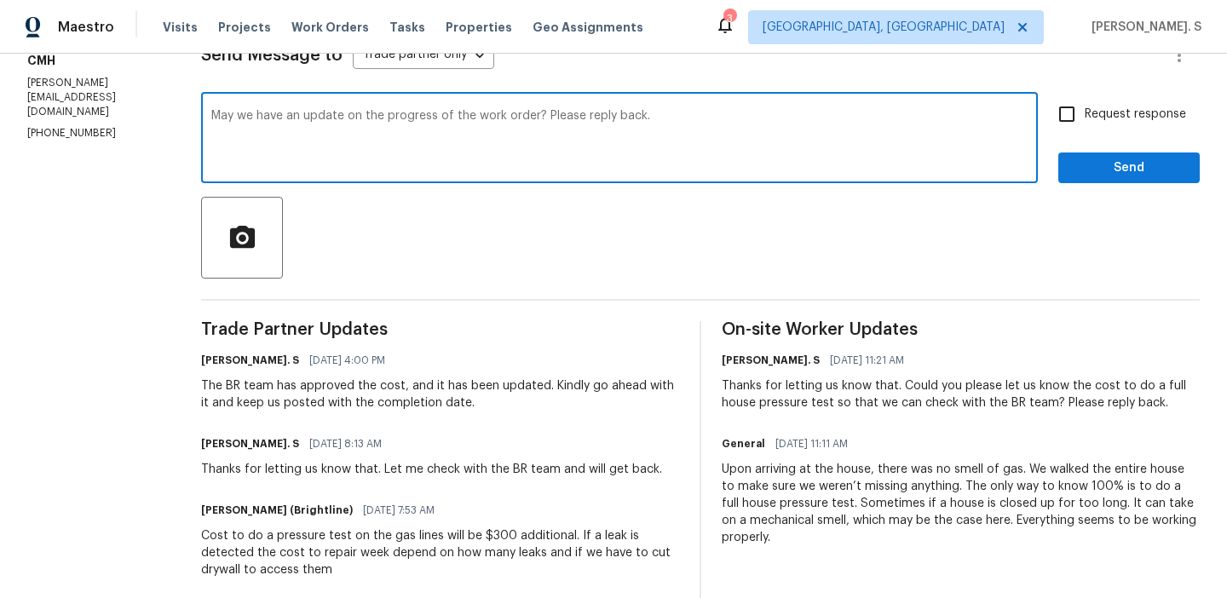
type textarea "May we have an update on the progress of the work order? Please reply back."
click at [1081, 129] on input "Request response" at bounding box center [1067, 114] width 36 height 36
checkbox input "true"
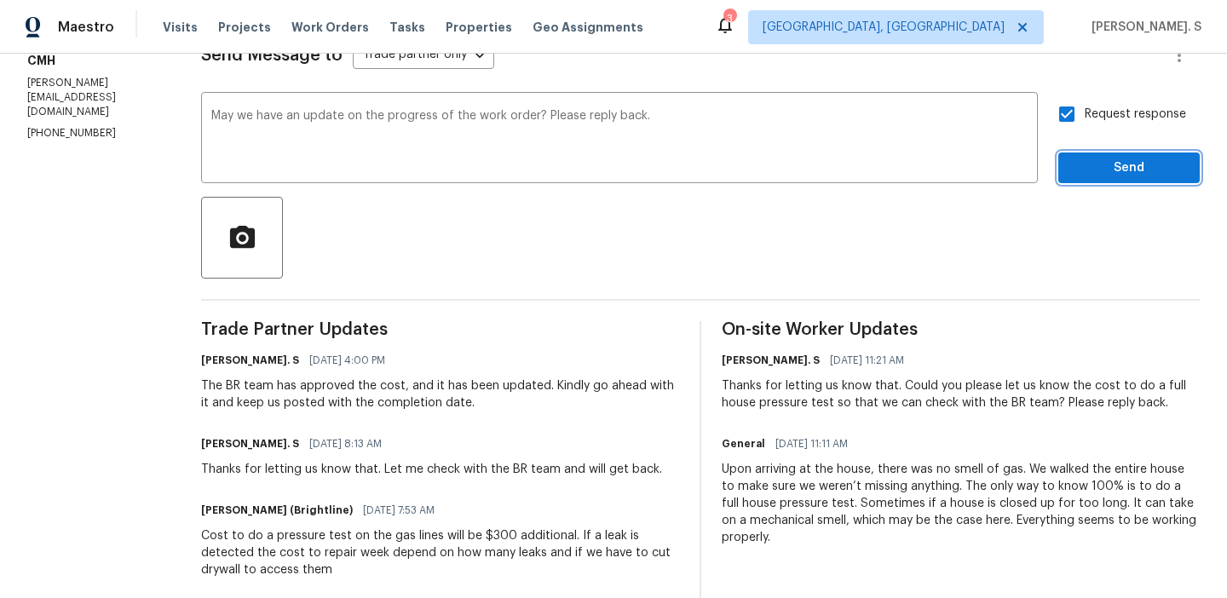
click at [1075, 158] on span "Send" at bounding box center [1129, 168] width 114 height 21
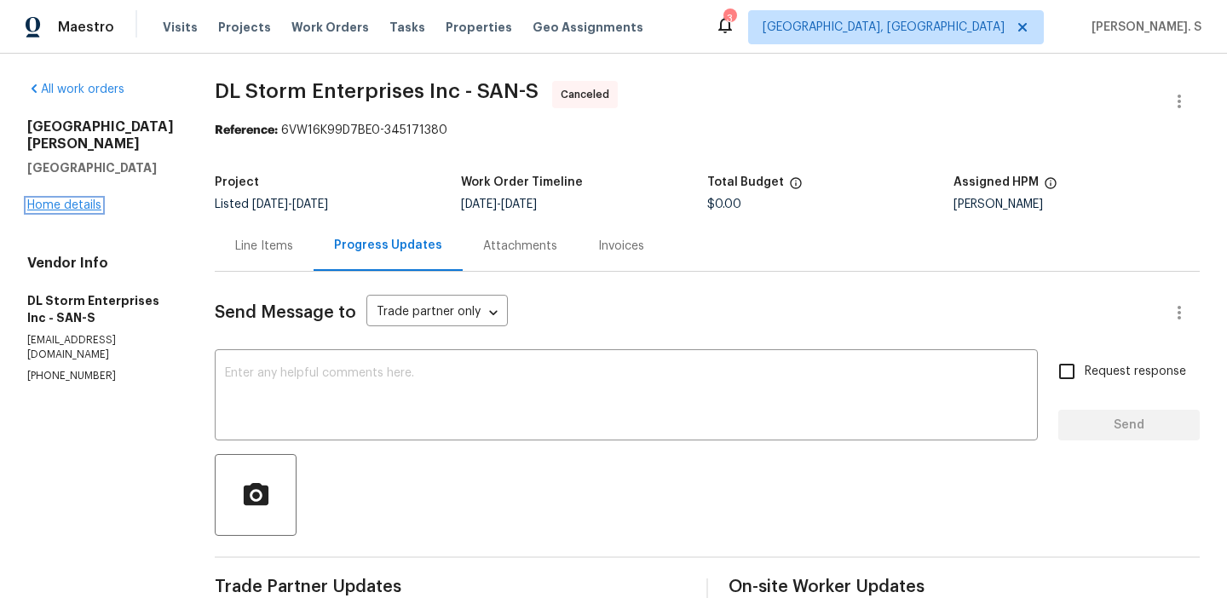
click at [65, 199] on link "Home details" at bounding box center [64, 205] width 74 height 12
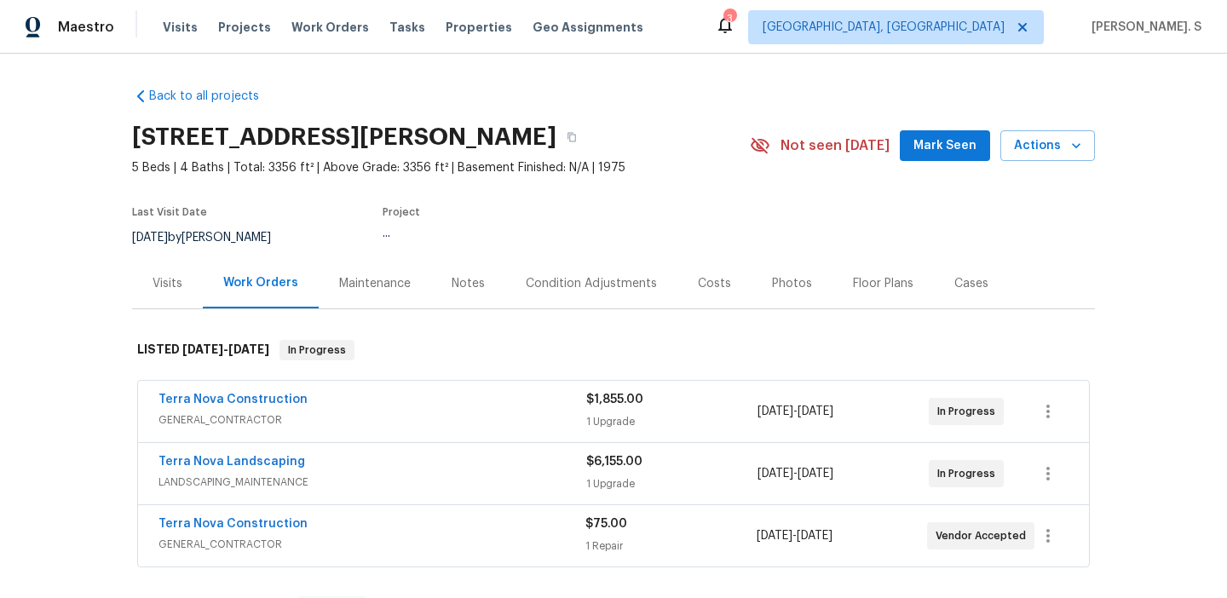
scroll to position [106, 0]
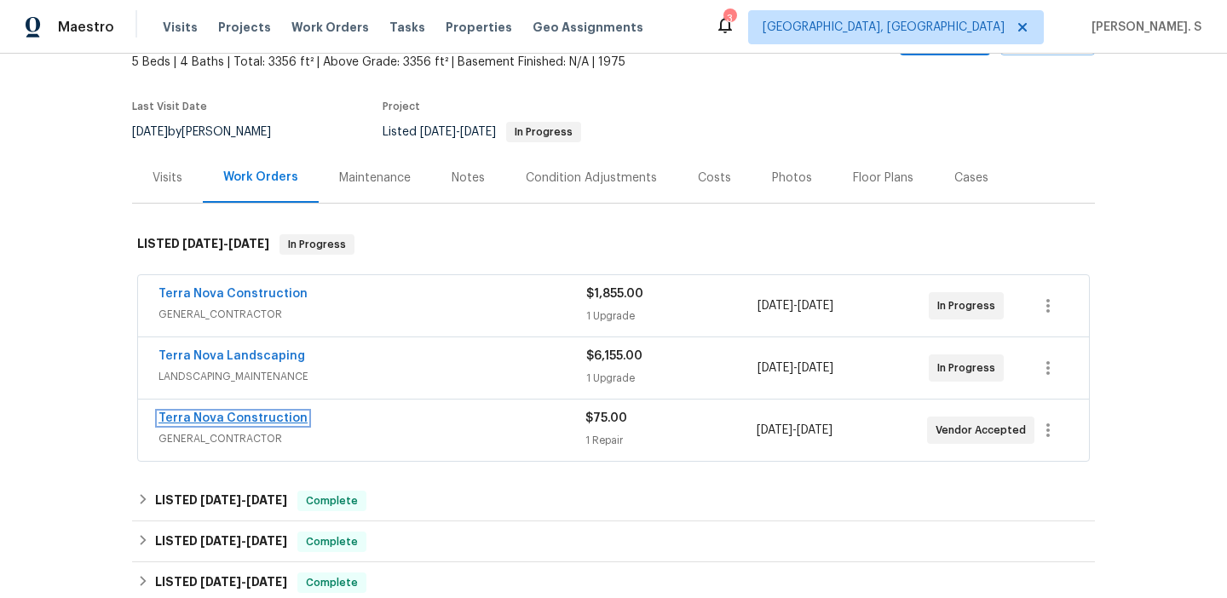
click at [250, 412] on link "Terra Nova Construction" at bounding box center [232, 418] width 149 height 12
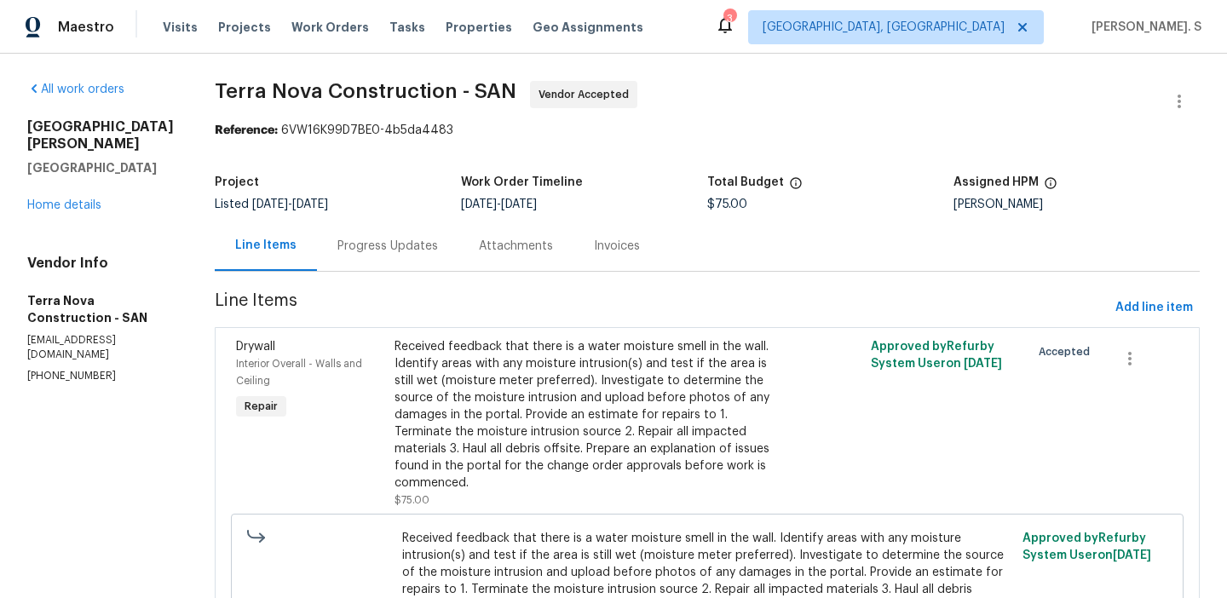
click at [412, 250] on div "Progress Updates" at bounding box center [387, 246] width 101 height 17
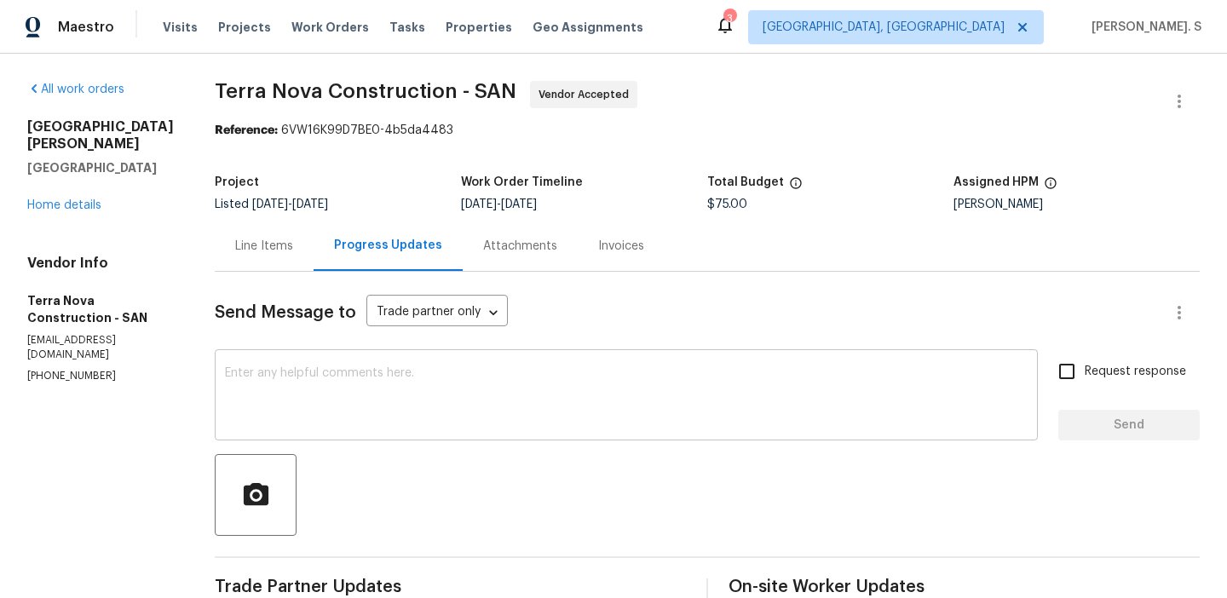
click at [502, 406] on textarea at bounding box center [626, 397] width 802 height 60
paste textarea "Hello, It's important that this work order is completed within the designated t…"
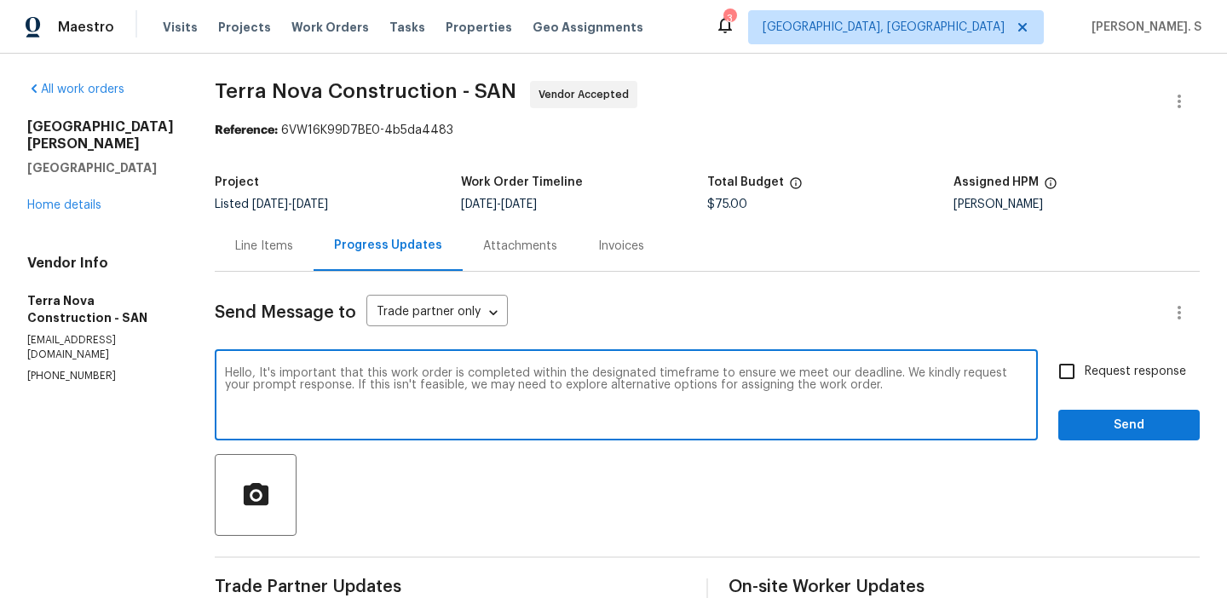
type textarea "Hello, It's important that this work order is completed within the designated t…"
click at [1103, 375] on span "Request response" at bounding box center [1134, 372] width 101 height 18
click at [1084, 375] on input "Request response" at bounding box center [1067, 372] width 36 height 36
checkbox input "true"
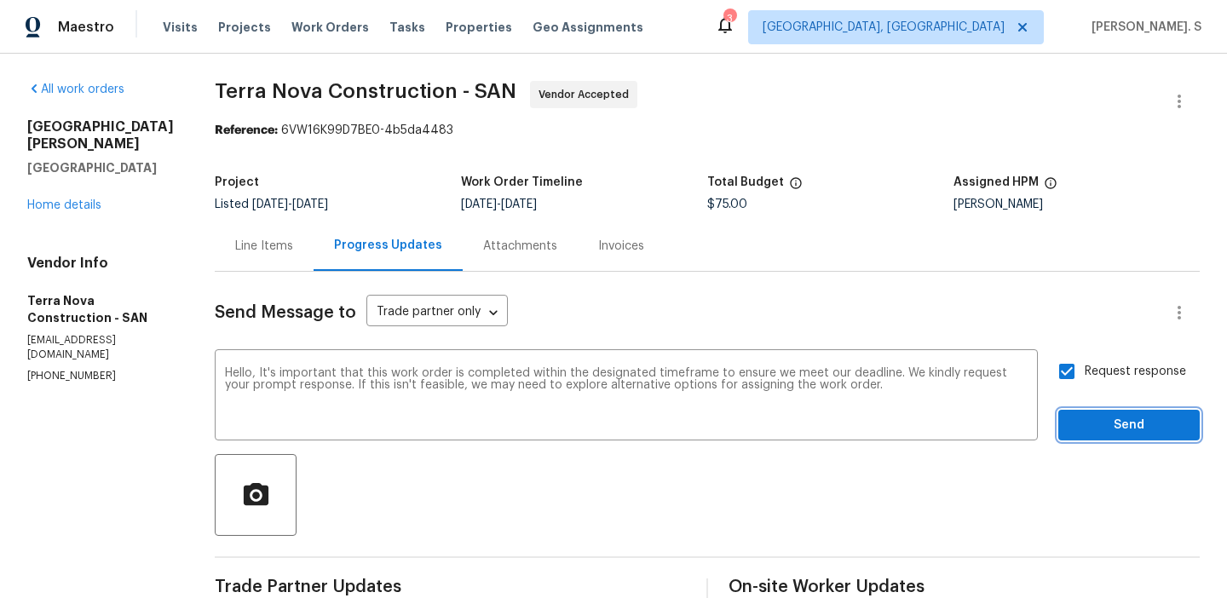
click at [1086, 423] on span "Send" at bounding box center [1129, 425] width 114 height 21
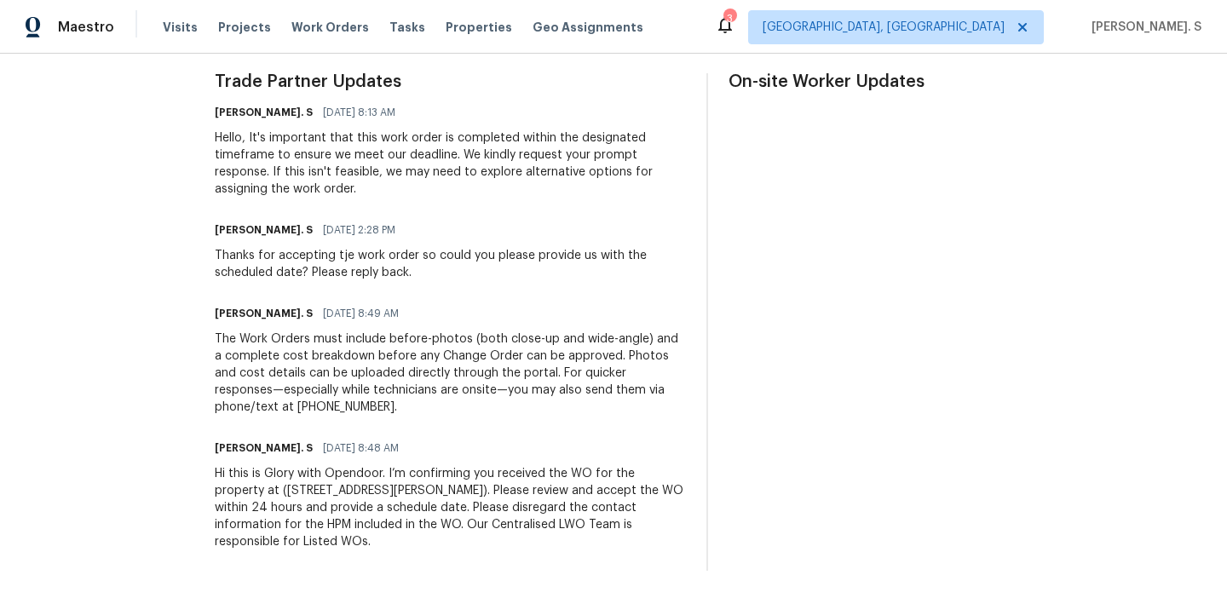
scroll to position [222, 0]
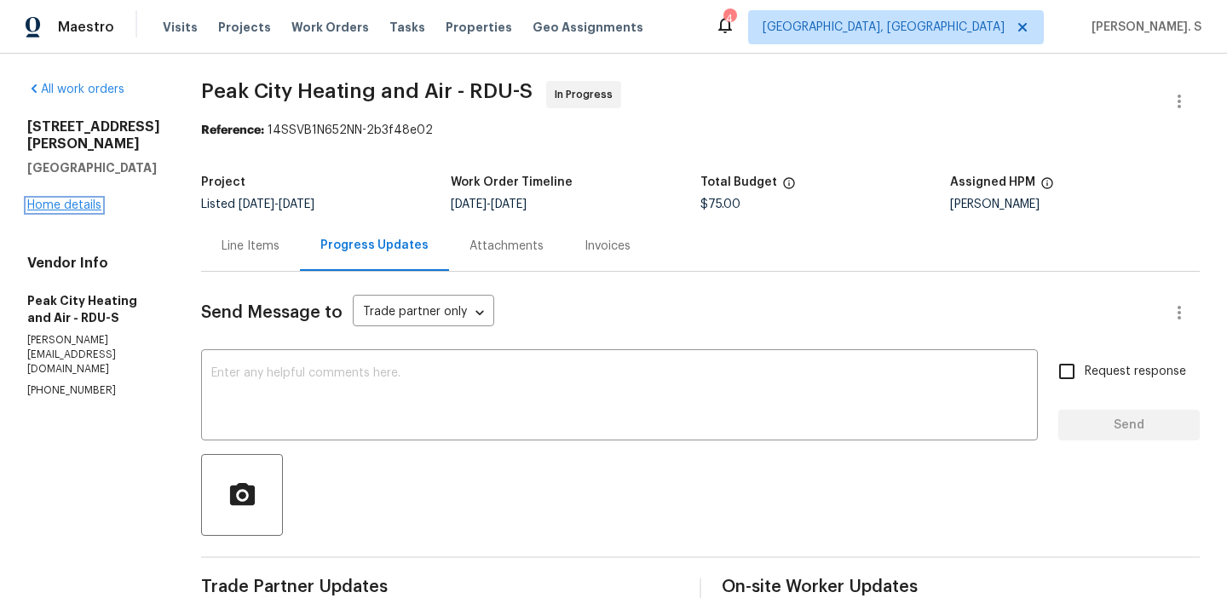
click at [45, 204] on link "Home details" at bounding box center [64, 205] width 74 height 12
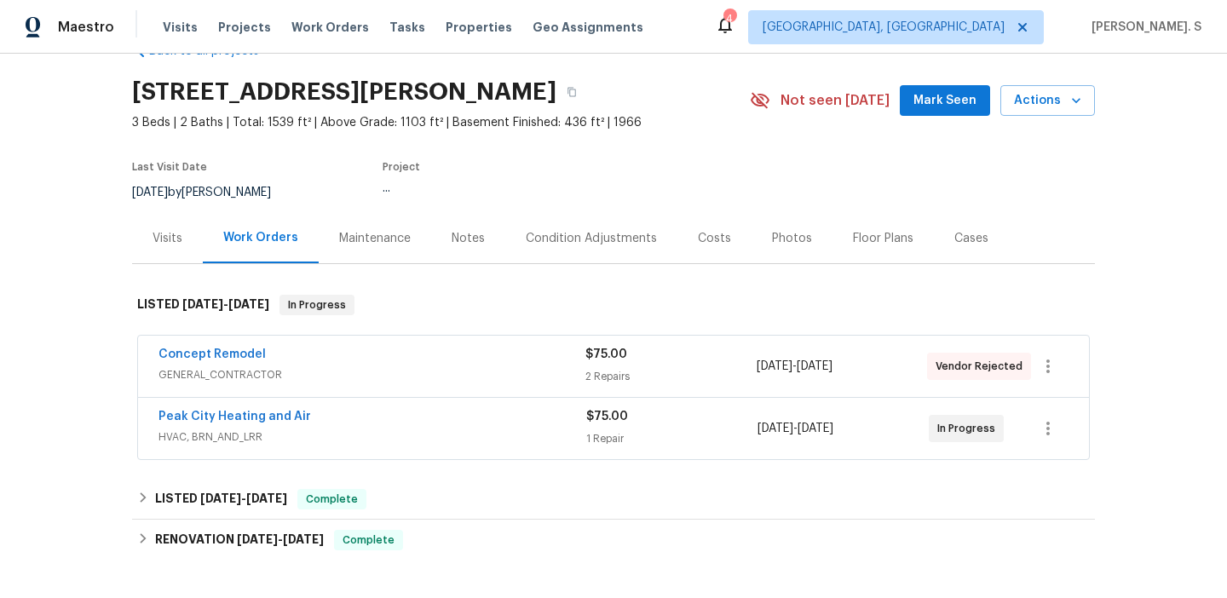
scroll to position [79, 0]
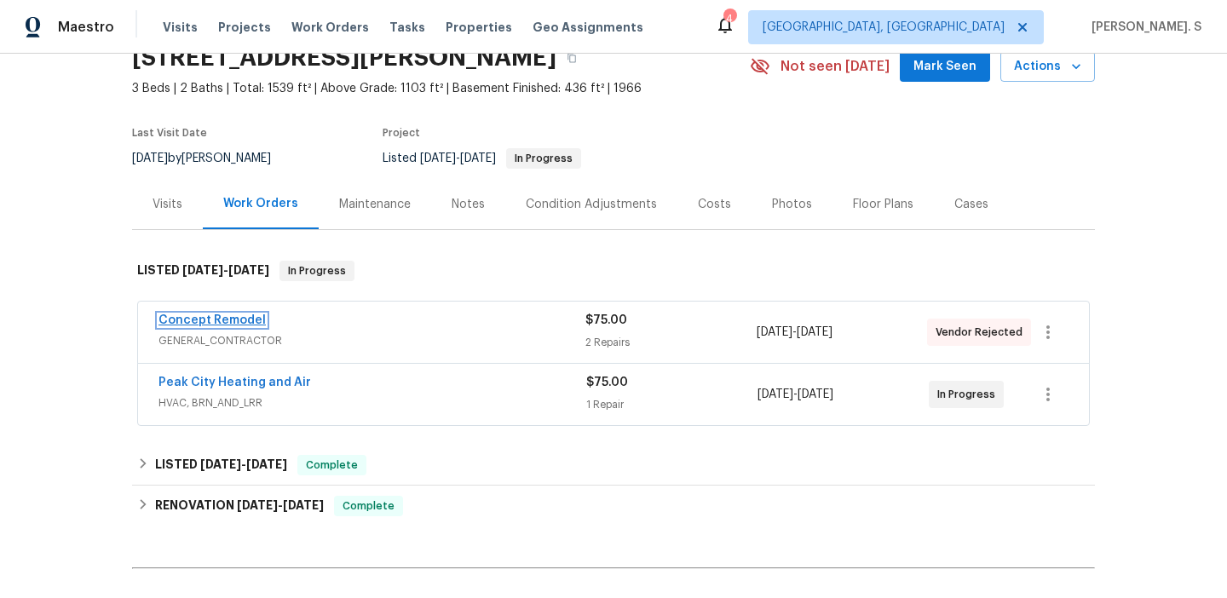
click at [182, 319] on link "Concept Remodel" at bounding box center [211, 320] width 107 height 12
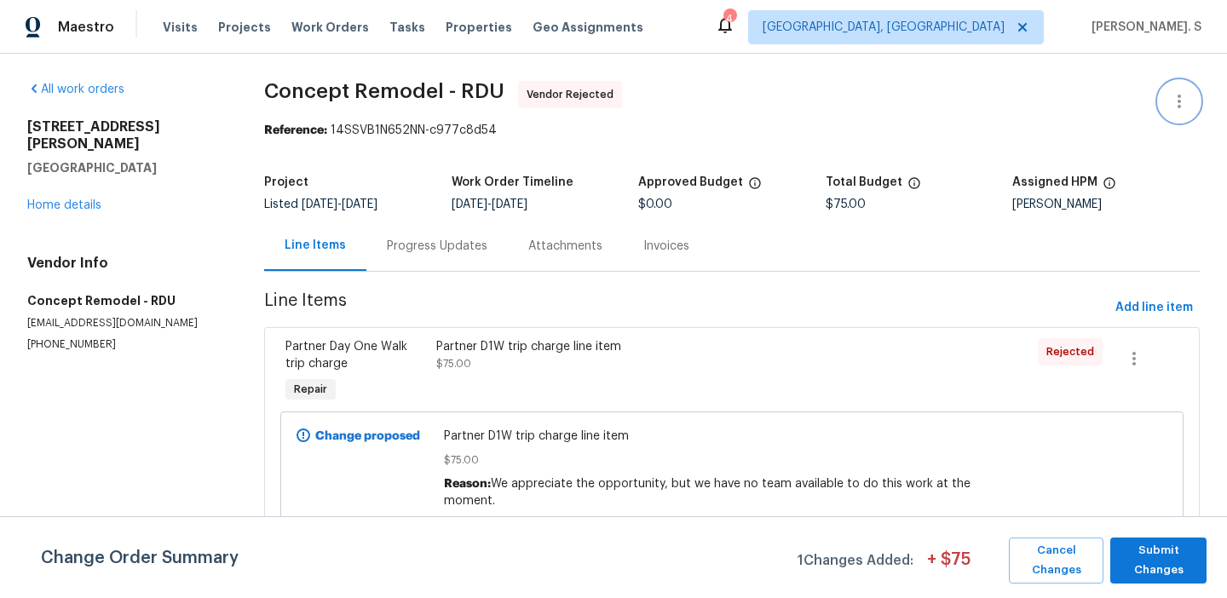
click at [1172, 89] on button "button" at bounding box center [1179, 101] width 41 height 41
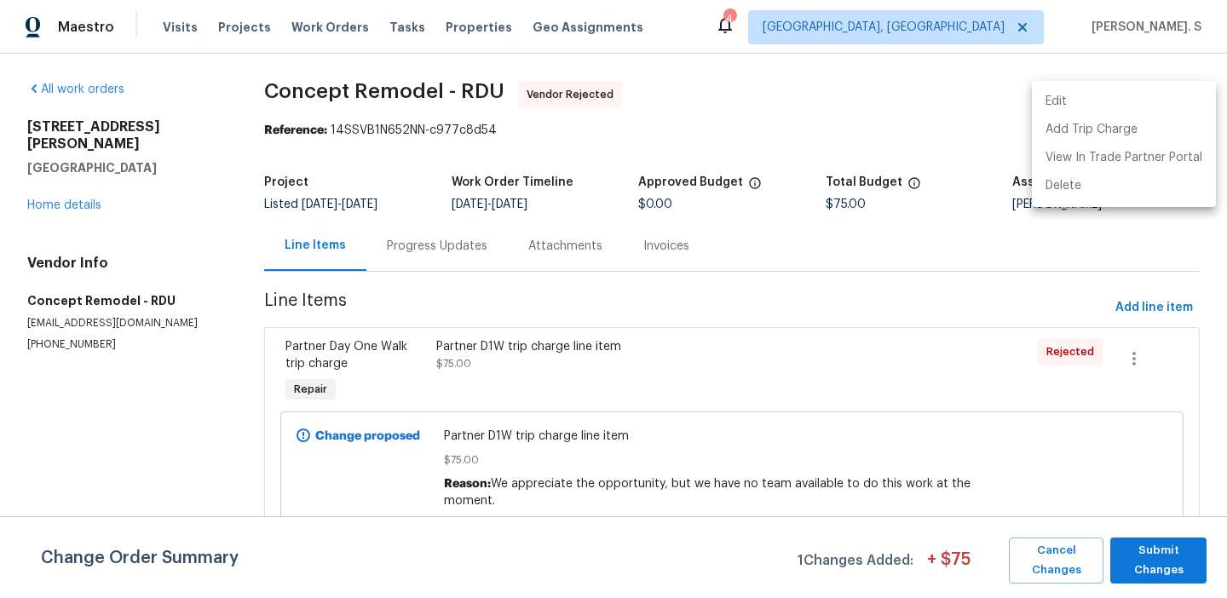
click at [1088, 98] on li "Edit" at bounding box center [1124, 102] width 184 height 28
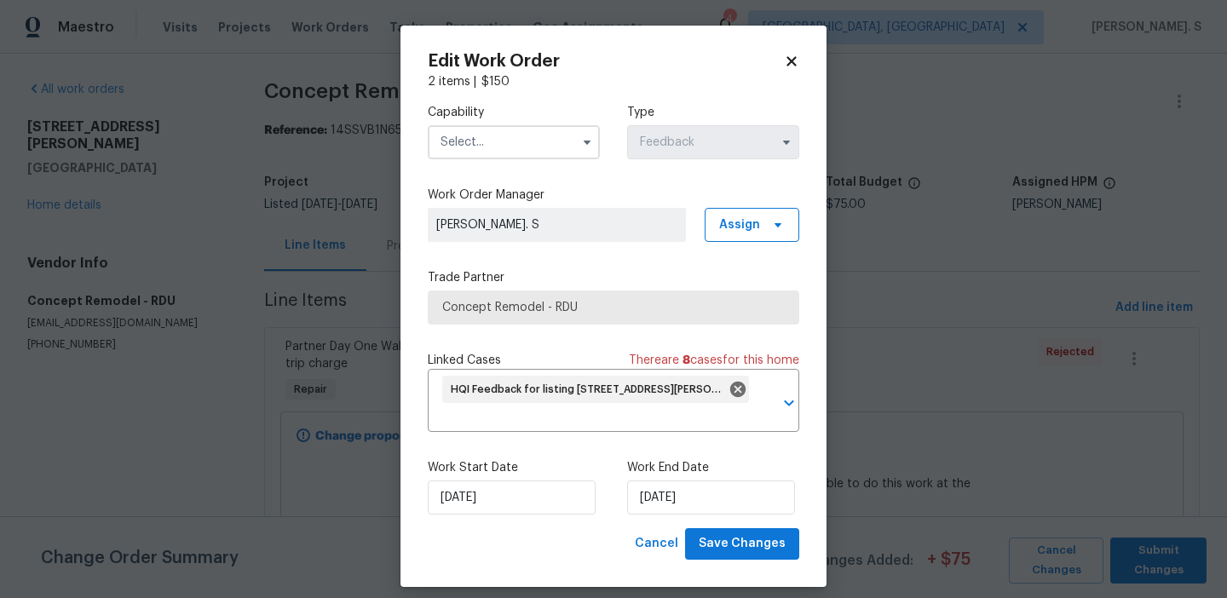
click at [490, 130] on input "text" at bounding box center [514, 142] width 172 height 34
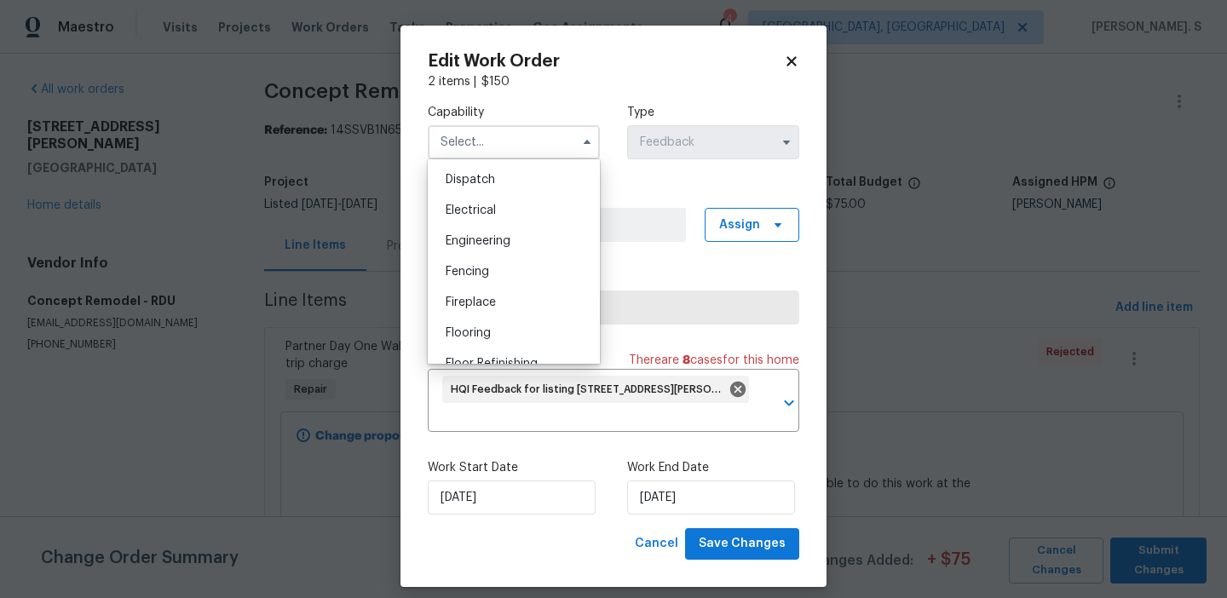
scroll to position [550, 0]
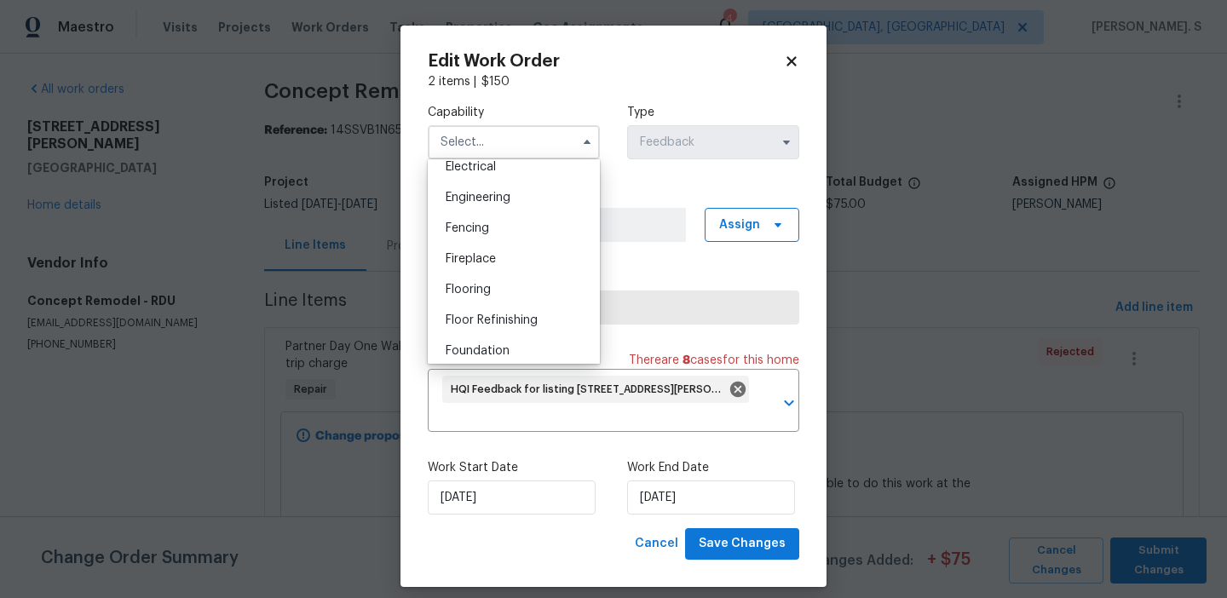
click at [324, 290] on body "Maestro Visits Projects Work Orders Tasks Properties Geo Assignments 4 Albuquer…" at bounding box center [613, 299] width 1227 height 598
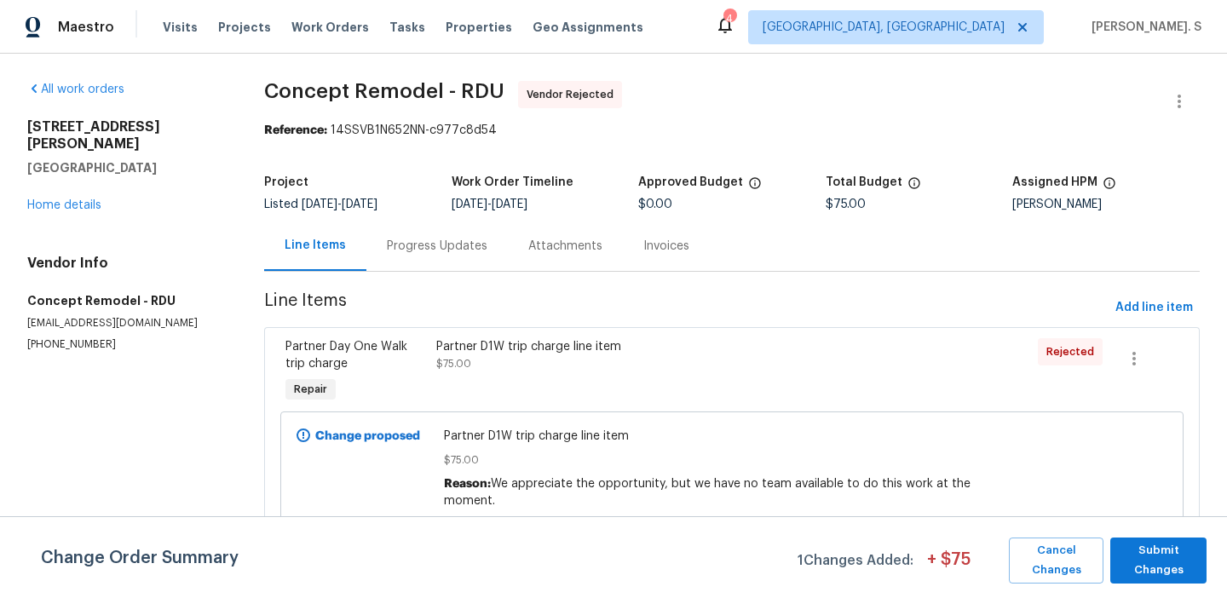
scroll to position [85, 0]
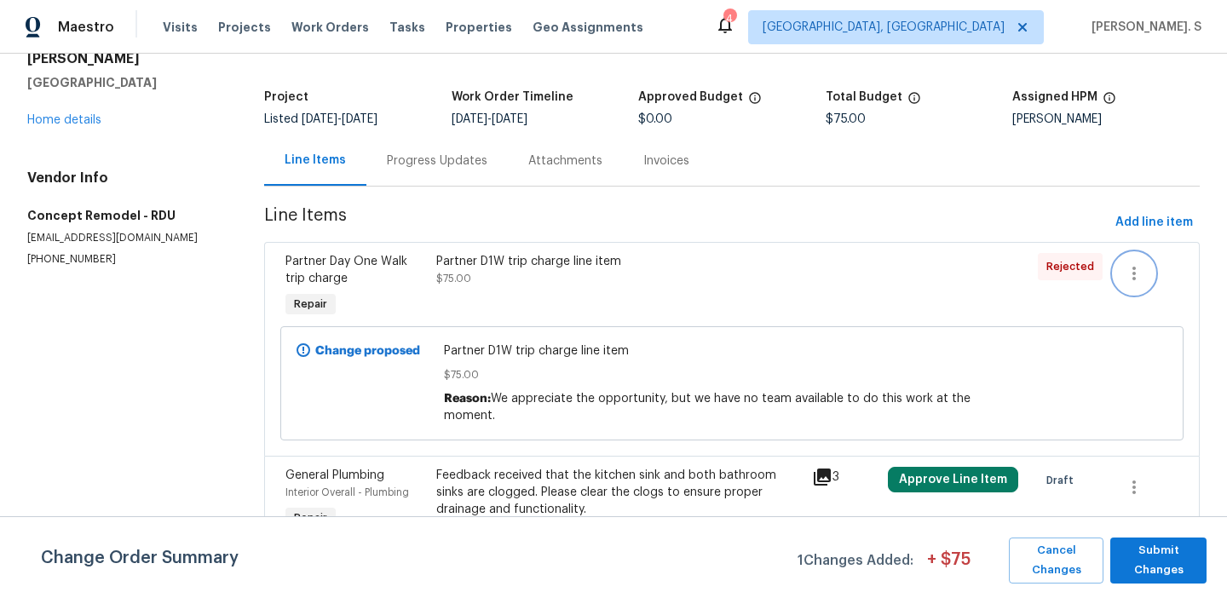
click at [1130, 281] on icon "button" at bounding box center [1134, 273] width 20 height 20
click at [1141, 279] on li "Cancel" at bounding box center [1146, 274] width 66 height 28
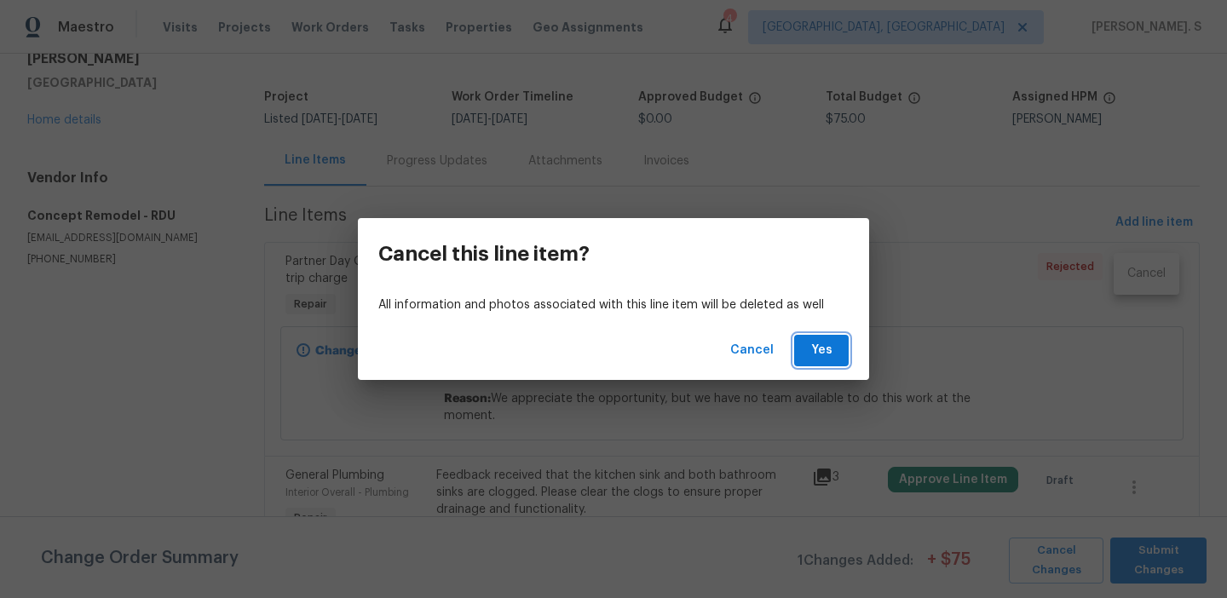
click at [802, 354] on button "Yes" at bounding box center [821, 351] width 55 height 32
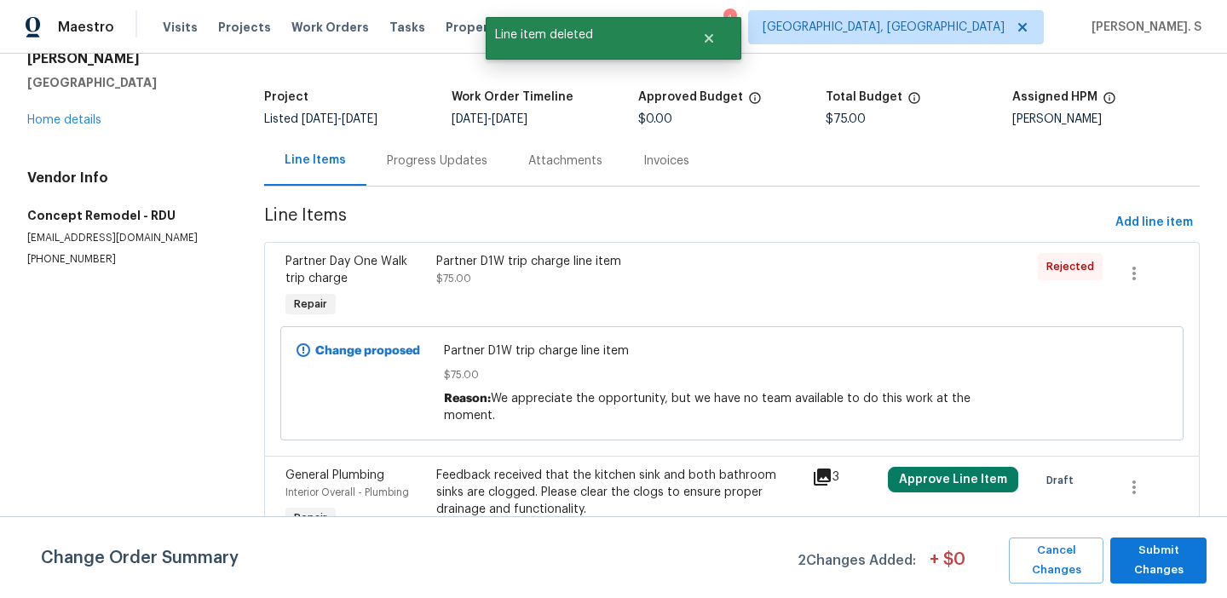
scroll to position [0, 0]
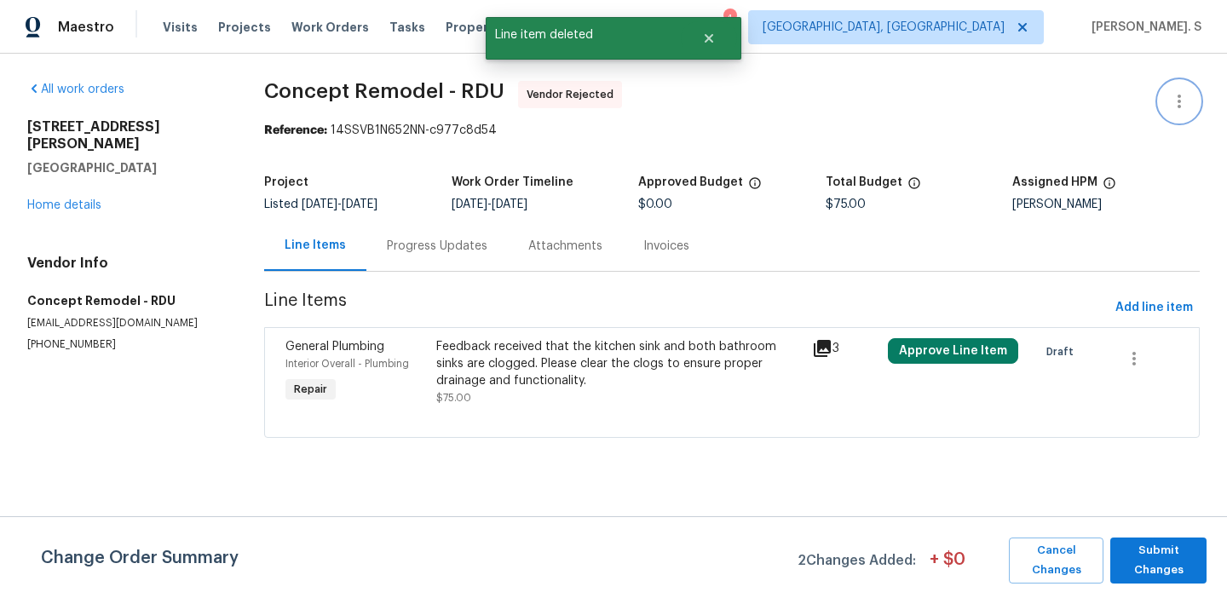
click at [1176, 106] on icon "button" at bounding box center [1179, 101] width 20 height 20
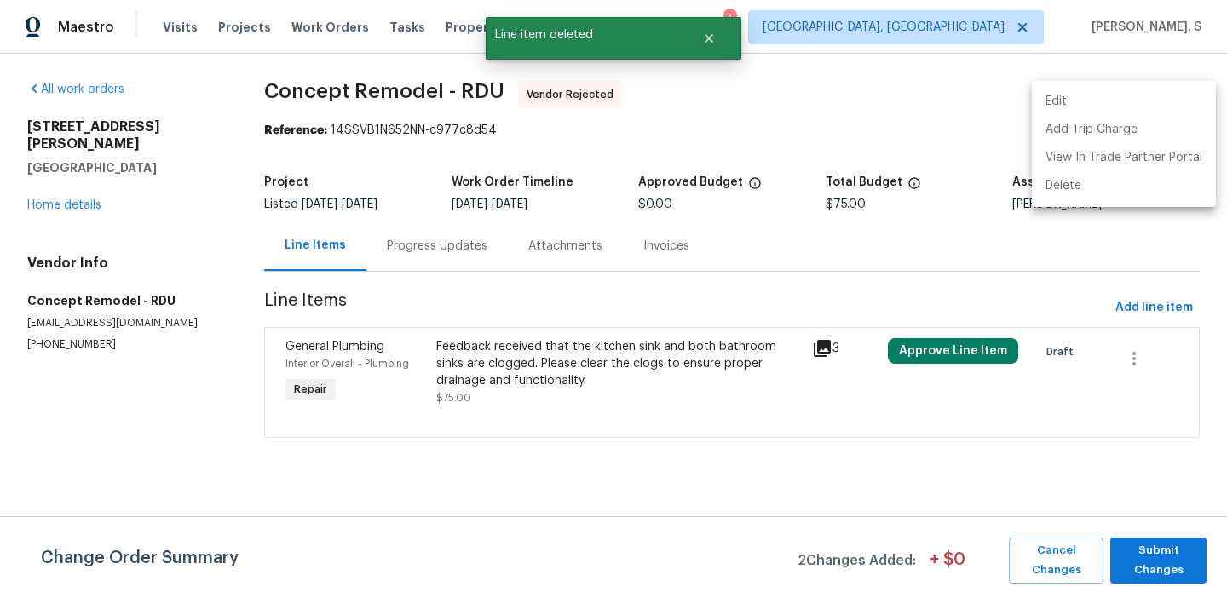
click at [1140, 105] on li "Edit" at bounding box center [1124, 102] width 184 height 28
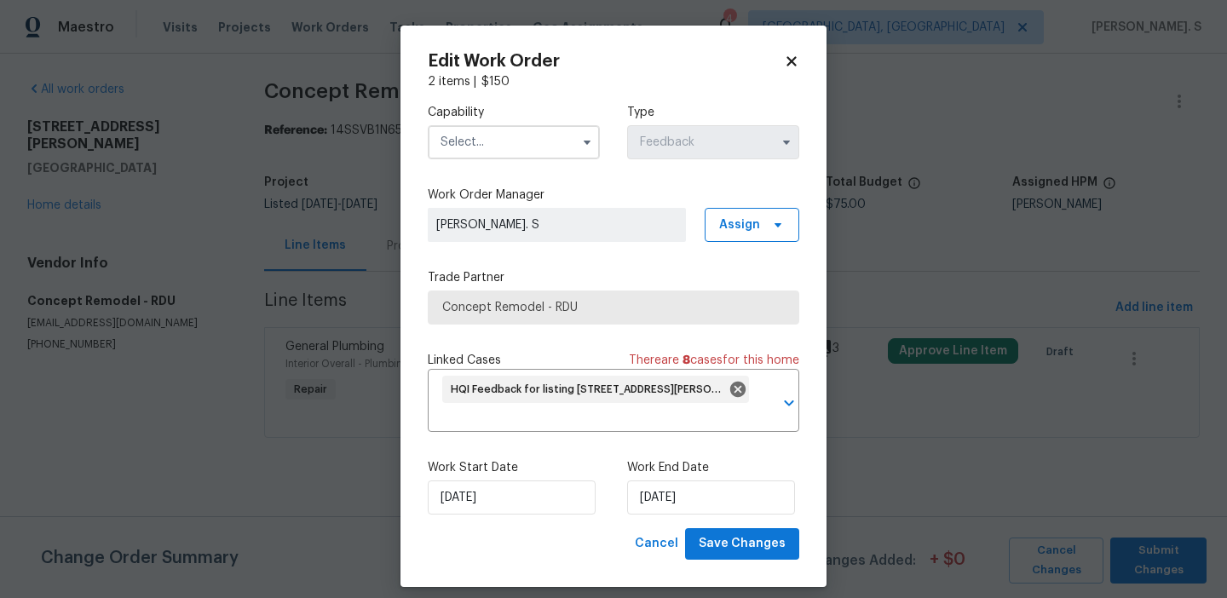
click at [550, 147] on input "text" at bounding box center [514, 142] width 172 height 34
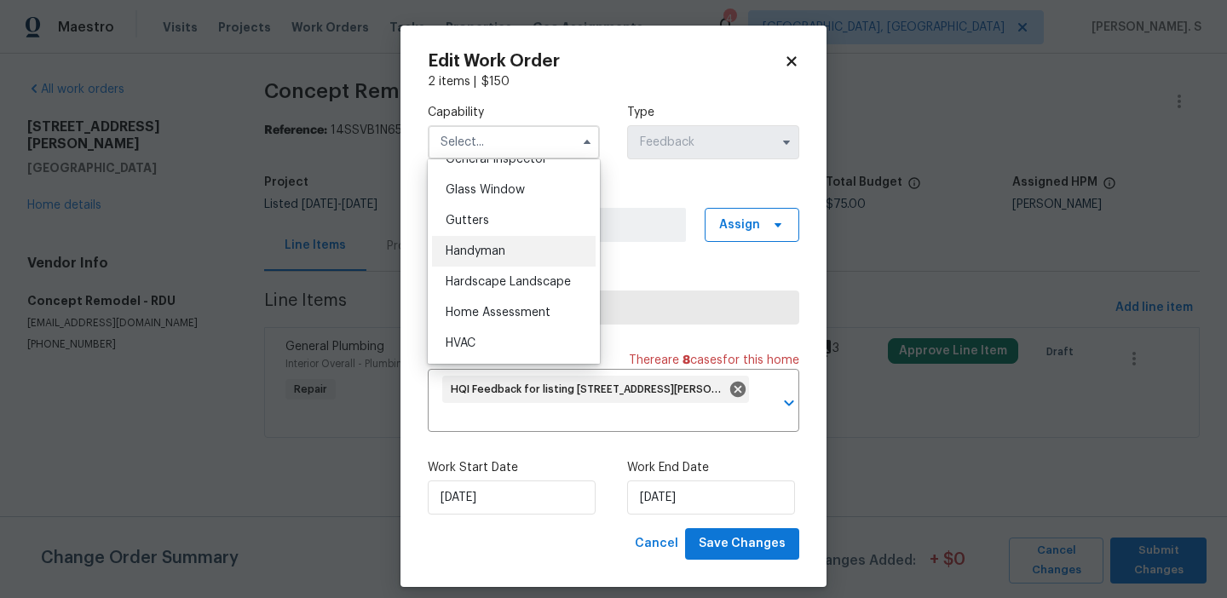
scroll to position [872, 0]
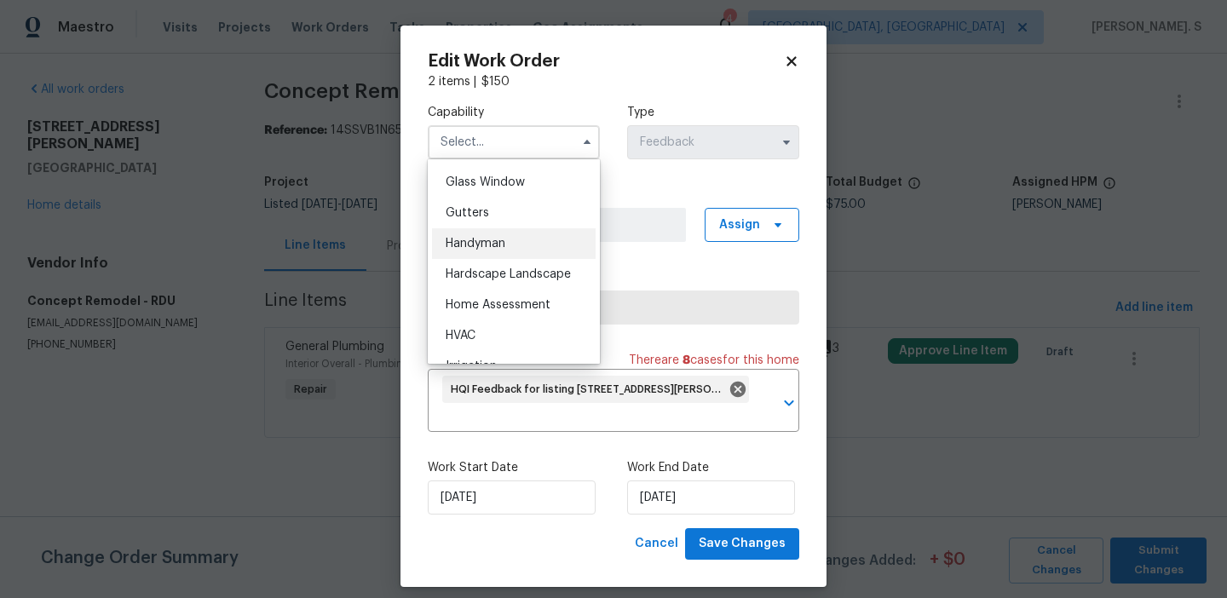
click at [508, 244] on div "Handyman" at bounding box center [514, 243] width 164 height 31
type input "Handyman"
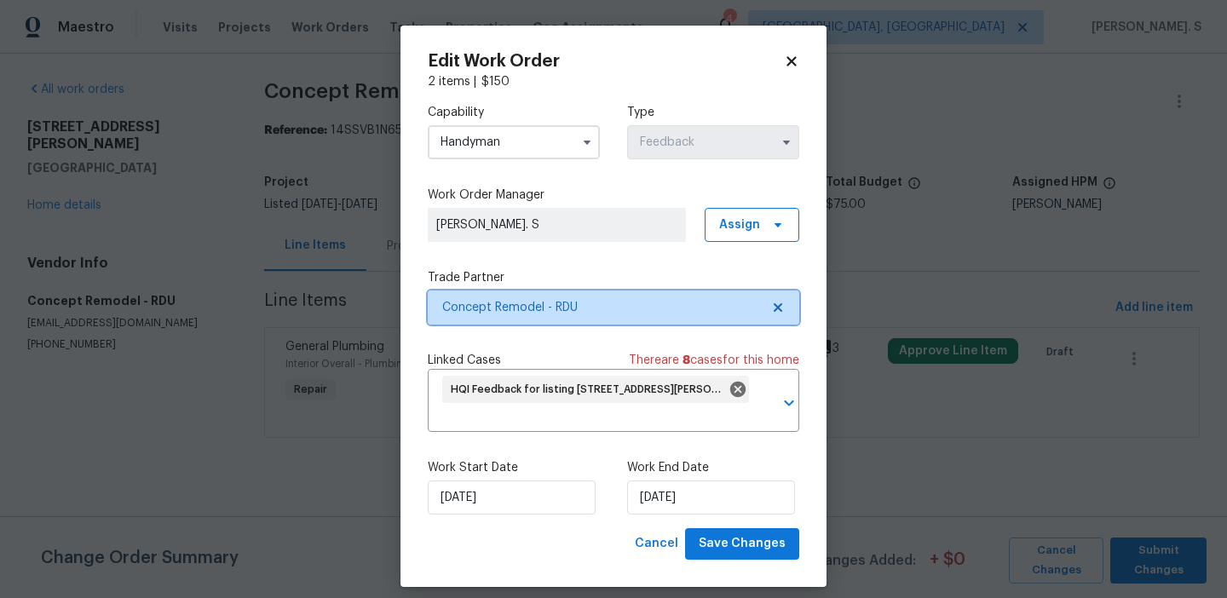
click at [774, 305] on icon at bounding box center [778, 307] width 9 height 9
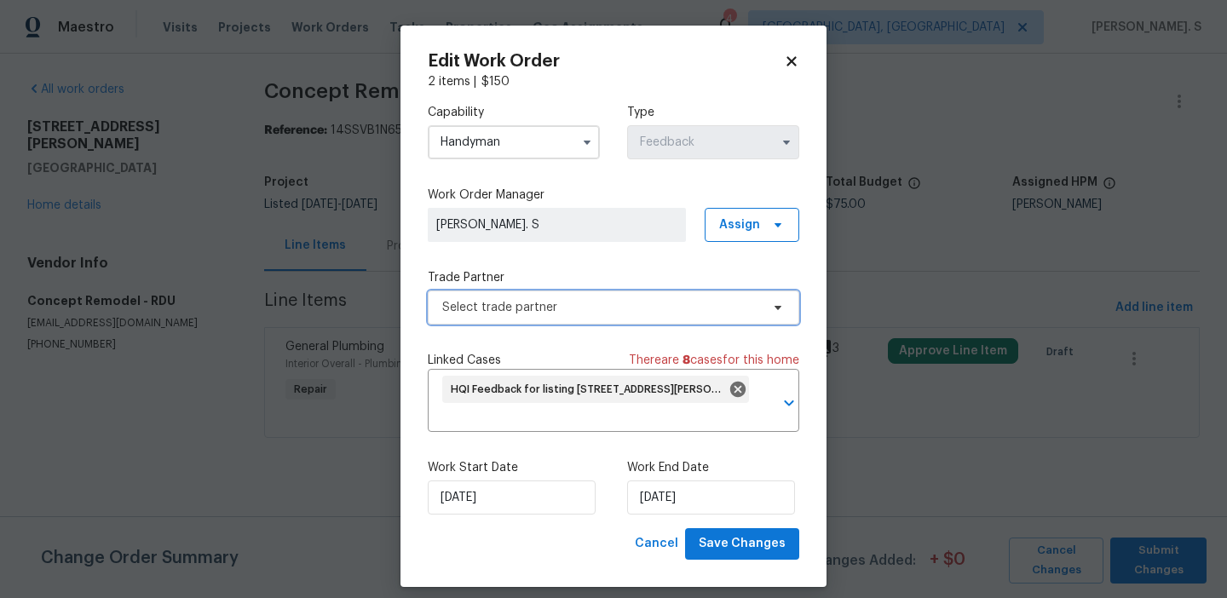
click at [774, 305] on icon at bounding box center [778, 308] width 14 height 14
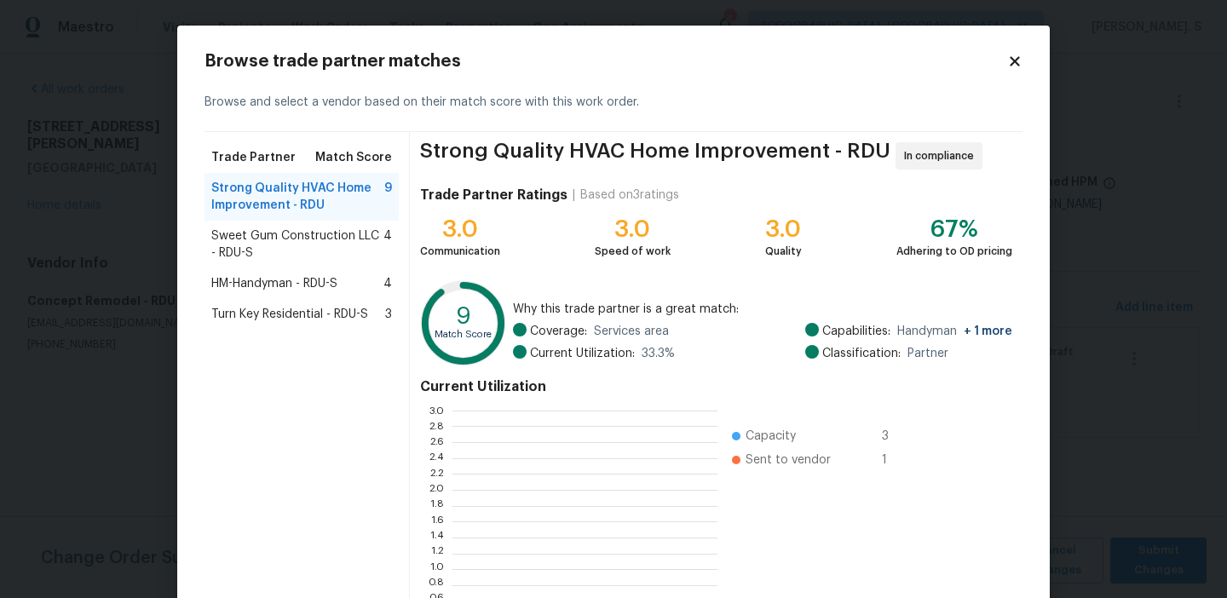
scroll to position [239, 265]
click at [285, 244] on span "Sweet Gum Construction LLC - RDU-S" at bounding box center [297, 244] width 172 height 34
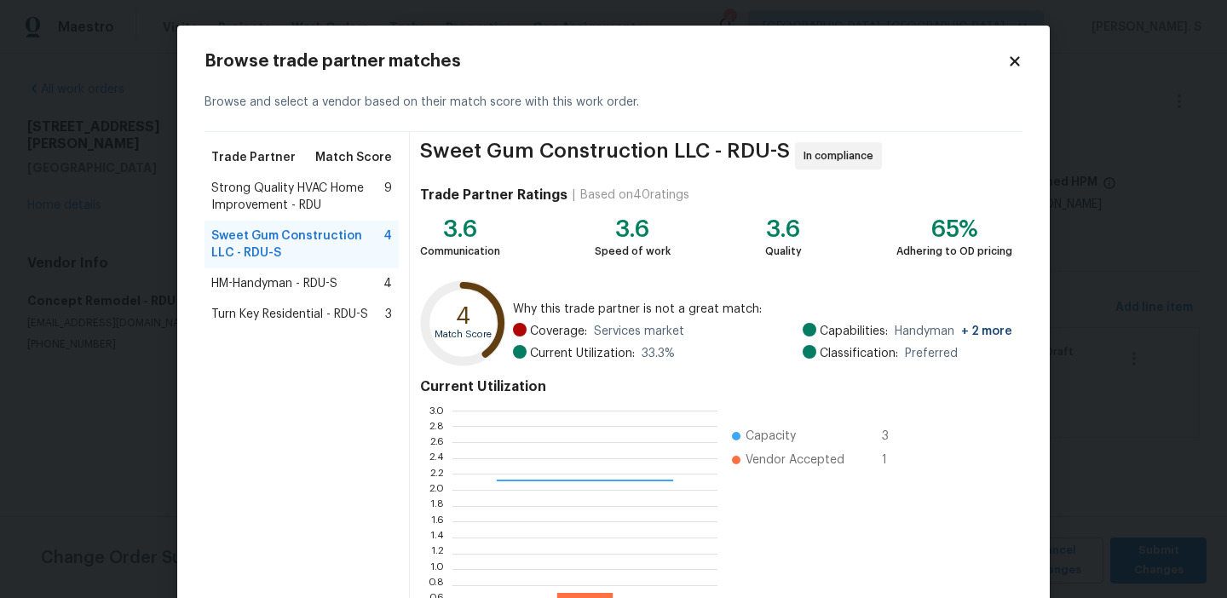
scroll to position [153, 0]
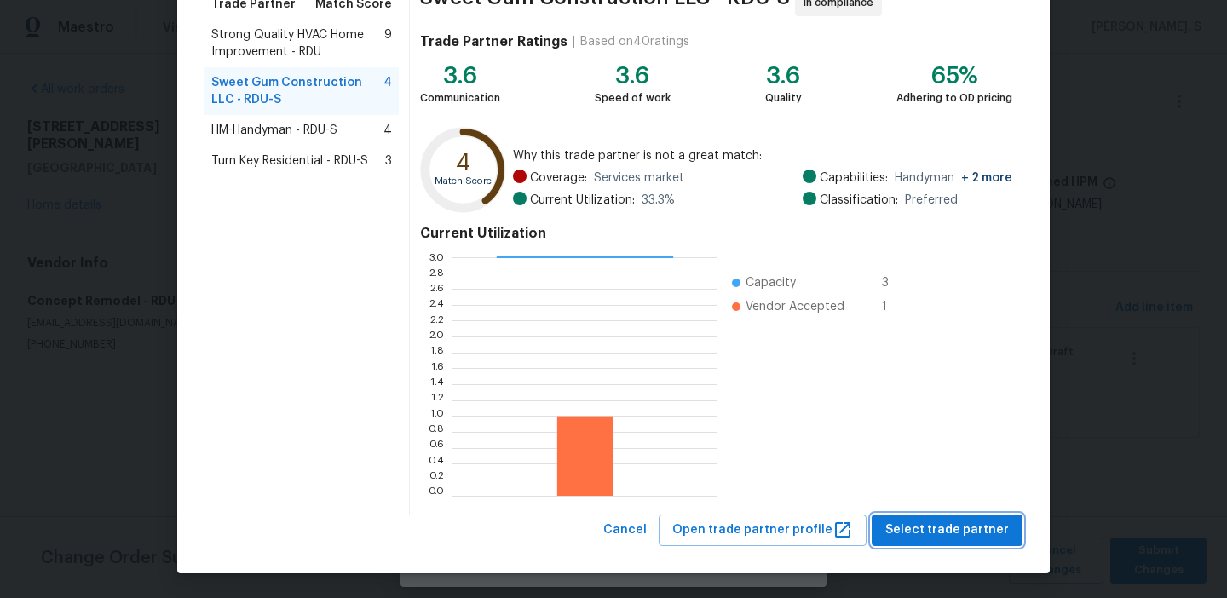
click at [930, 531] on span "Select trade partner" at bounding box center [947, 530] width 124 height 21
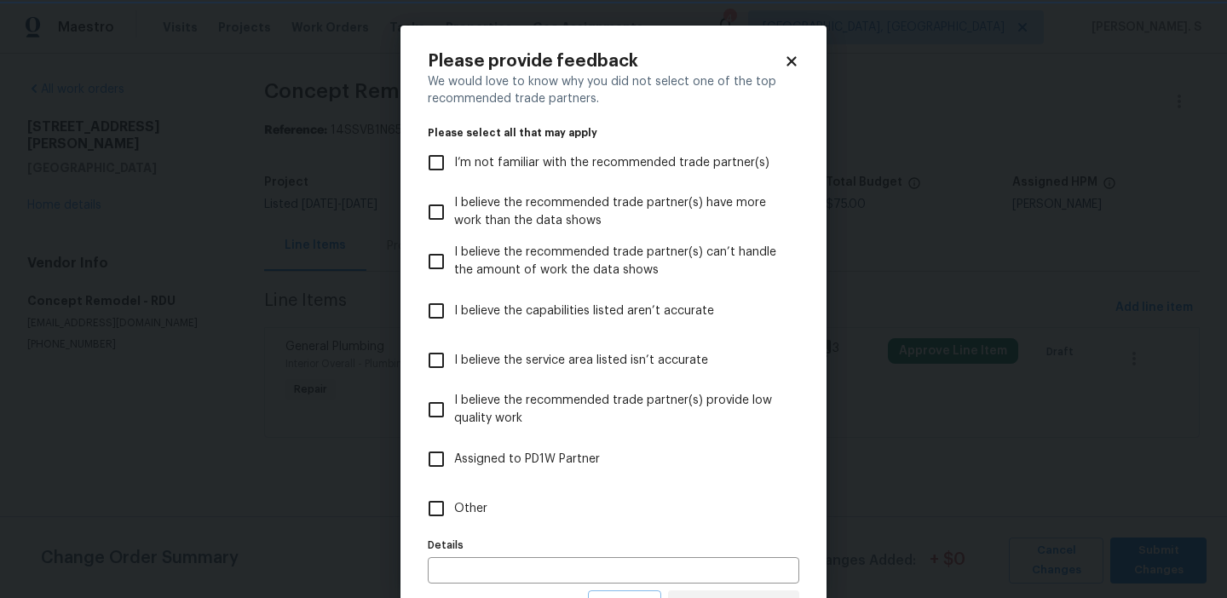
scroll to position [0, 0]
click at [462, 500] on span "Other" at bounding box center [470, 509] width 33 height 18
click at [454, 500] on input "Other" at bounding box center [436, 509] width 36 height 36
checkbox input "true"
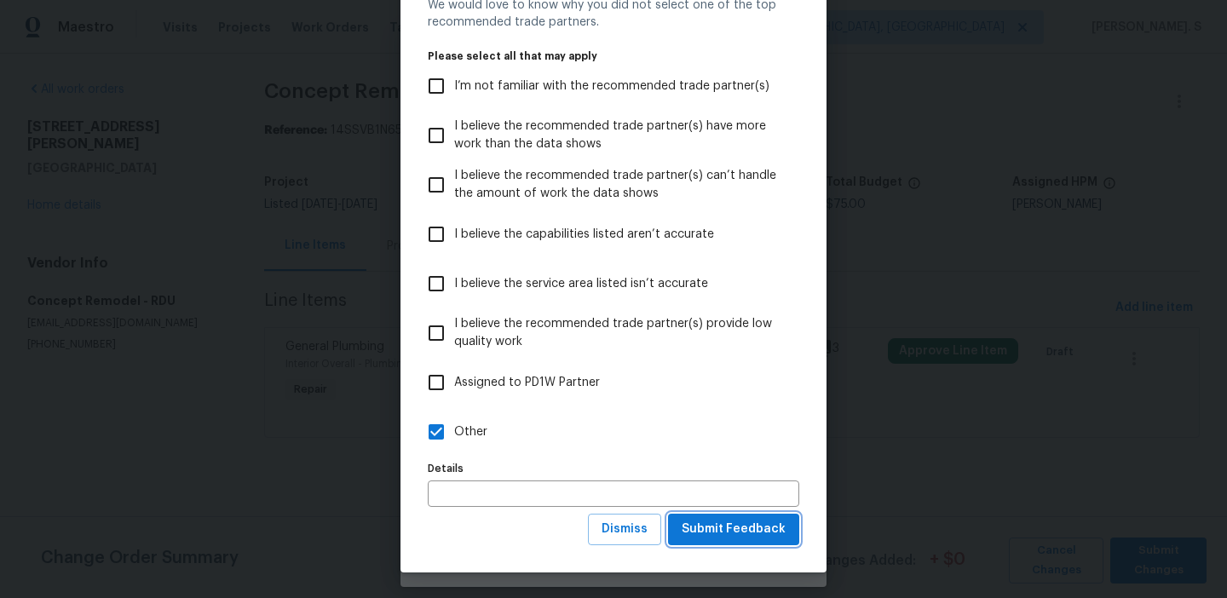
click at [739, 529] on span "Submit Feedback" at bounding box center [734, 529] width 104 height 21
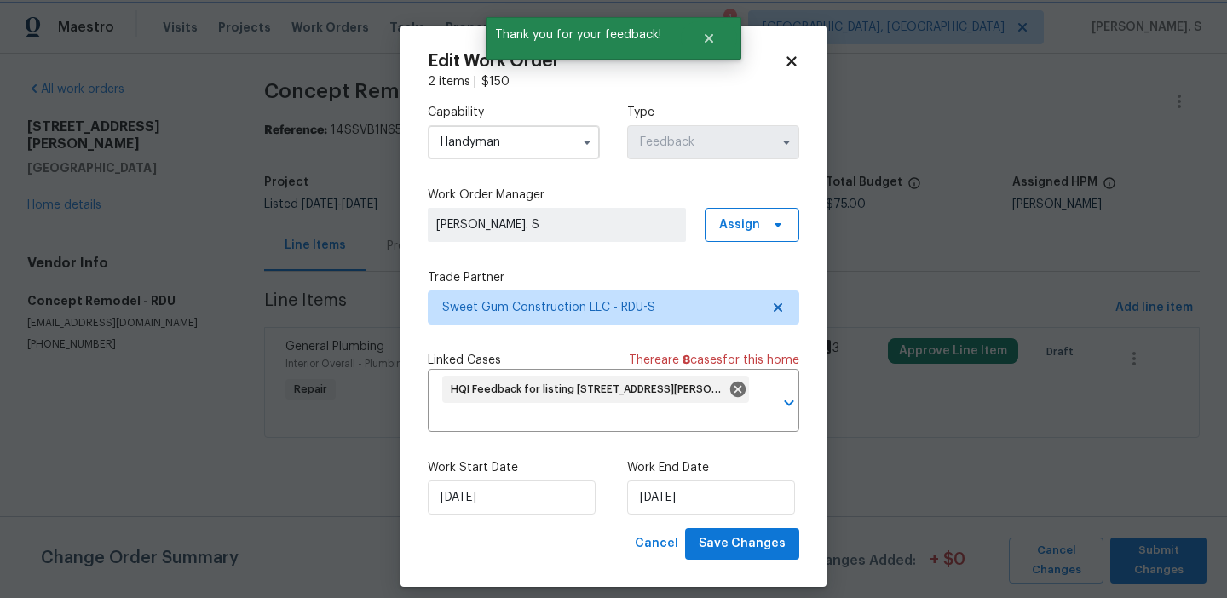
scroll to position [0, 0]
click at [494, 496] on input "9/23/2025" at bounding box center [512, 497] width 168 height 34
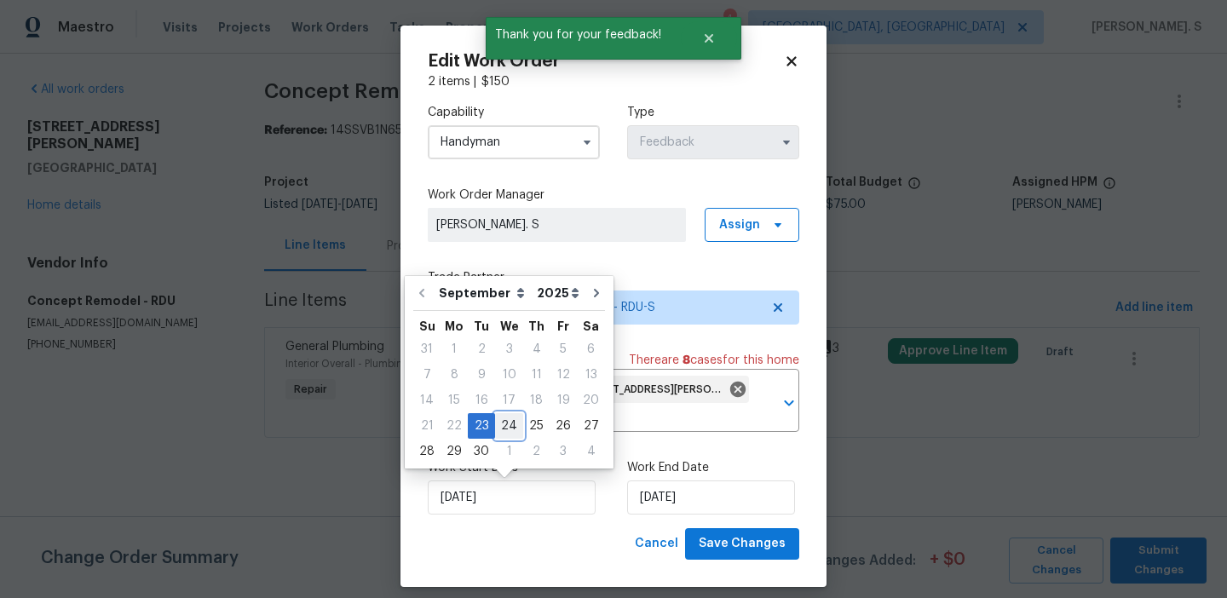
click at [510, 424] on div "24" at bounding box center [509, 426] width 28 height 24
type input "9/24/2025"
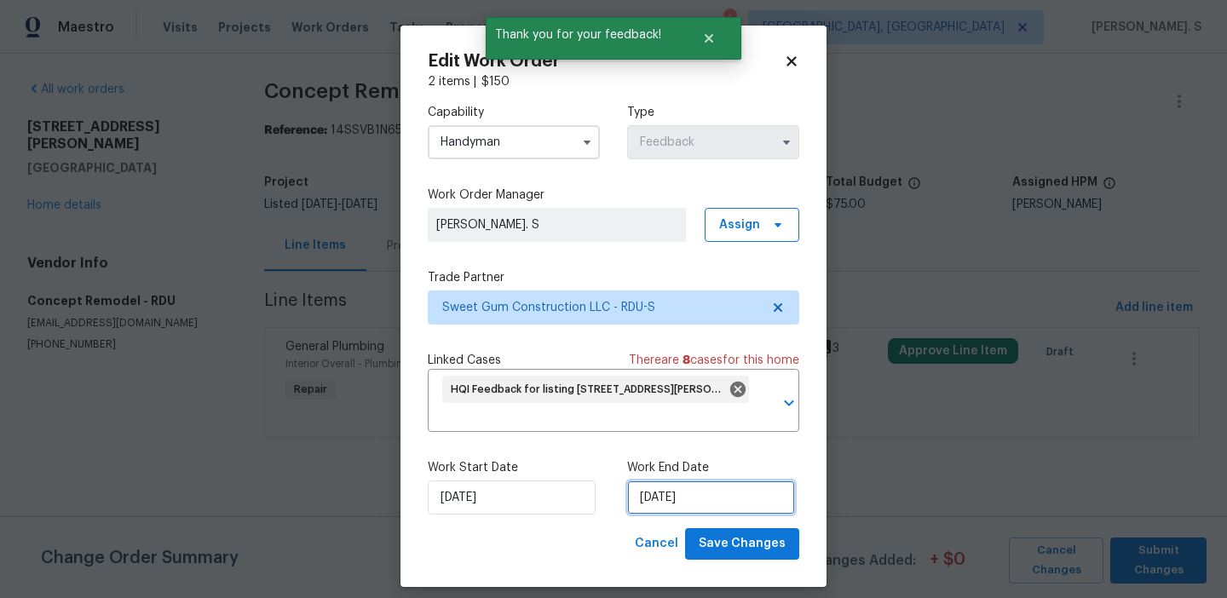
click at [706, 486] on input "9/25/2025" at bounding box center [711, 497] width 168 height 34
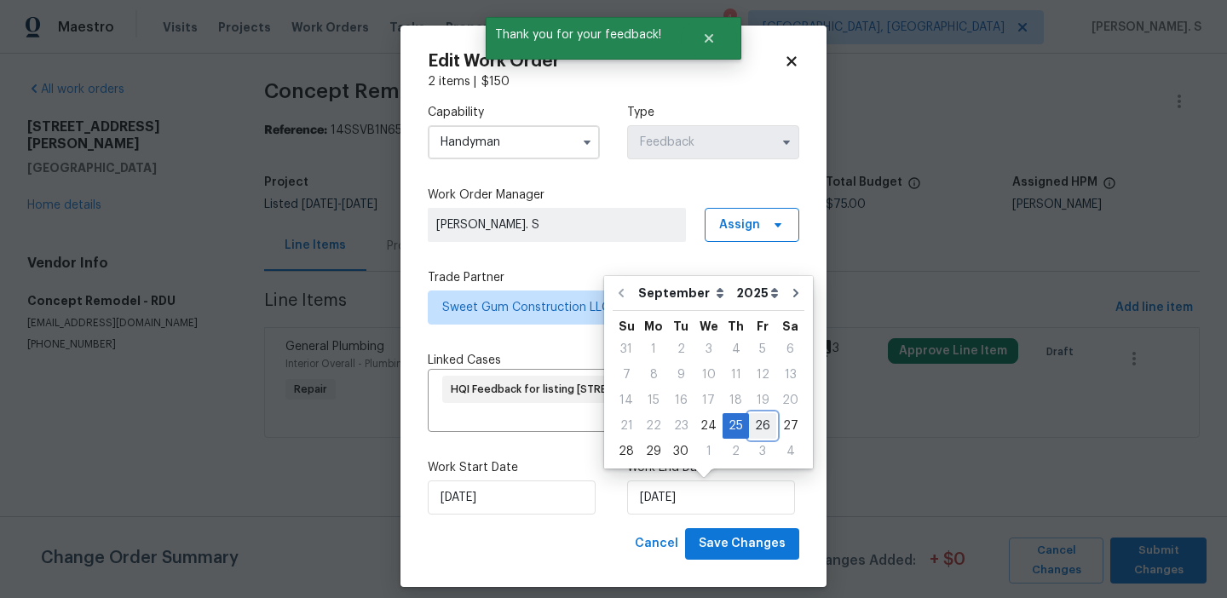
click at [764, 422] on div "26" at bounding box center [762, 426] width 27 height 24
type input "9/26/2025"
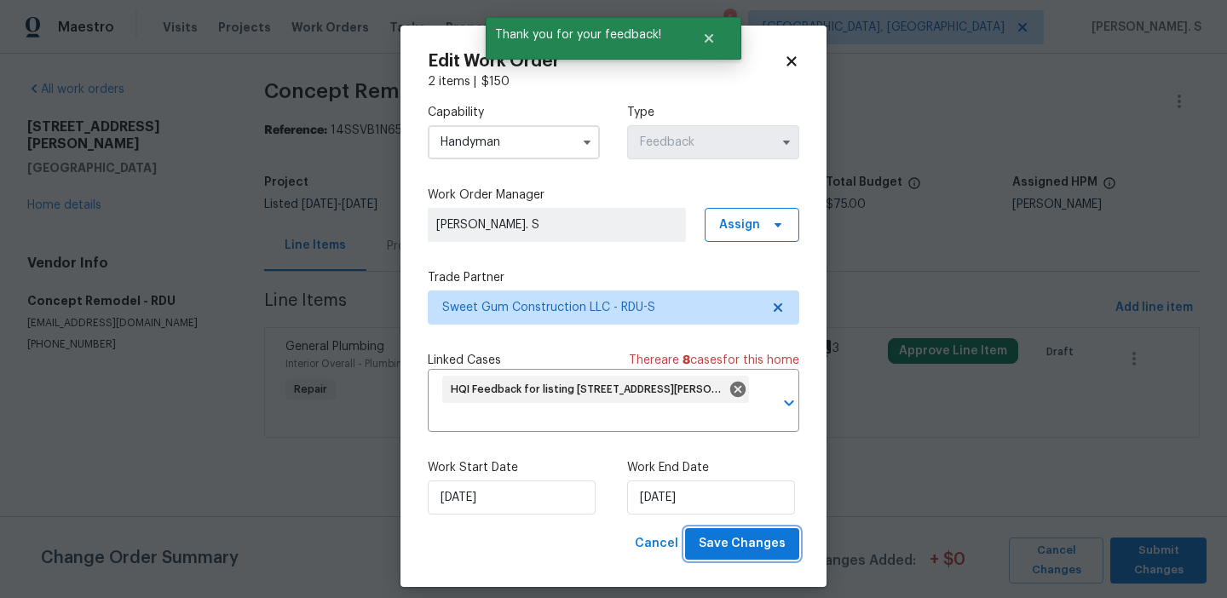
click at [735, 546] on span "Save Changes" at bounding box center [742, 543] width 87 height 21
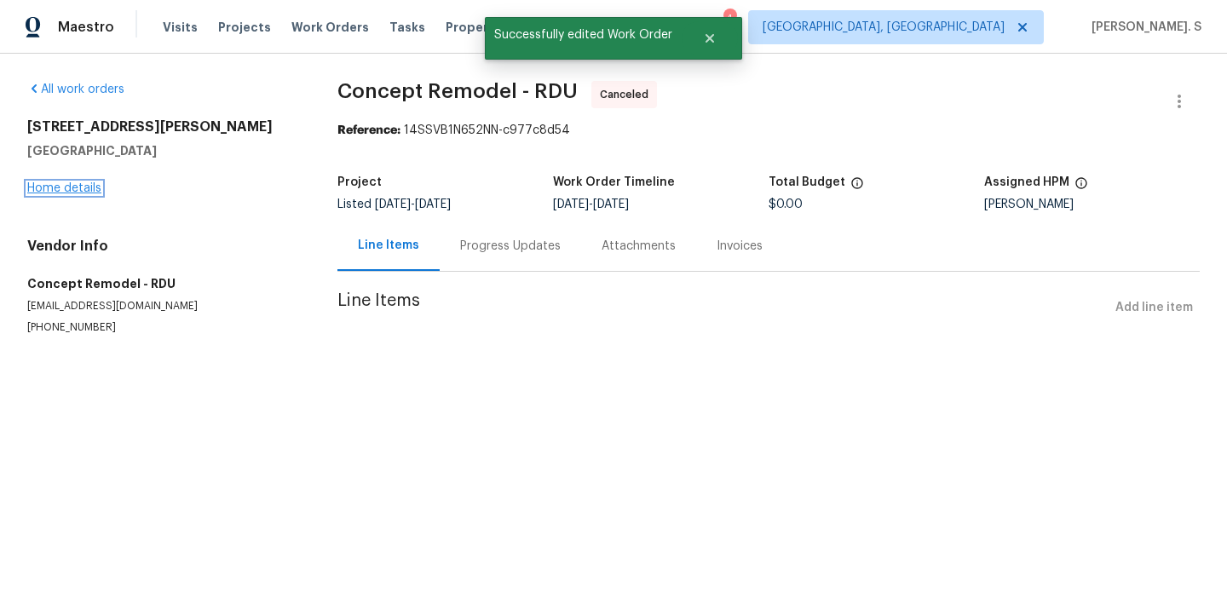
click at [47, 187] on link "Home details" at bounding box center [64, 188] width 74 height 12
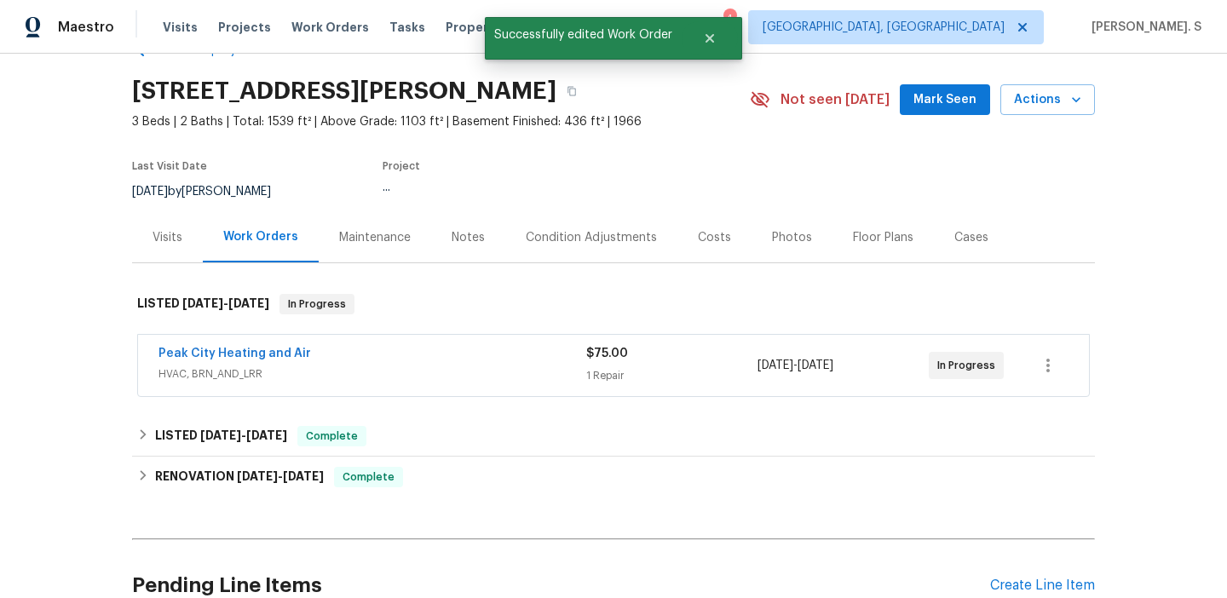
scroll to position [120, 0]
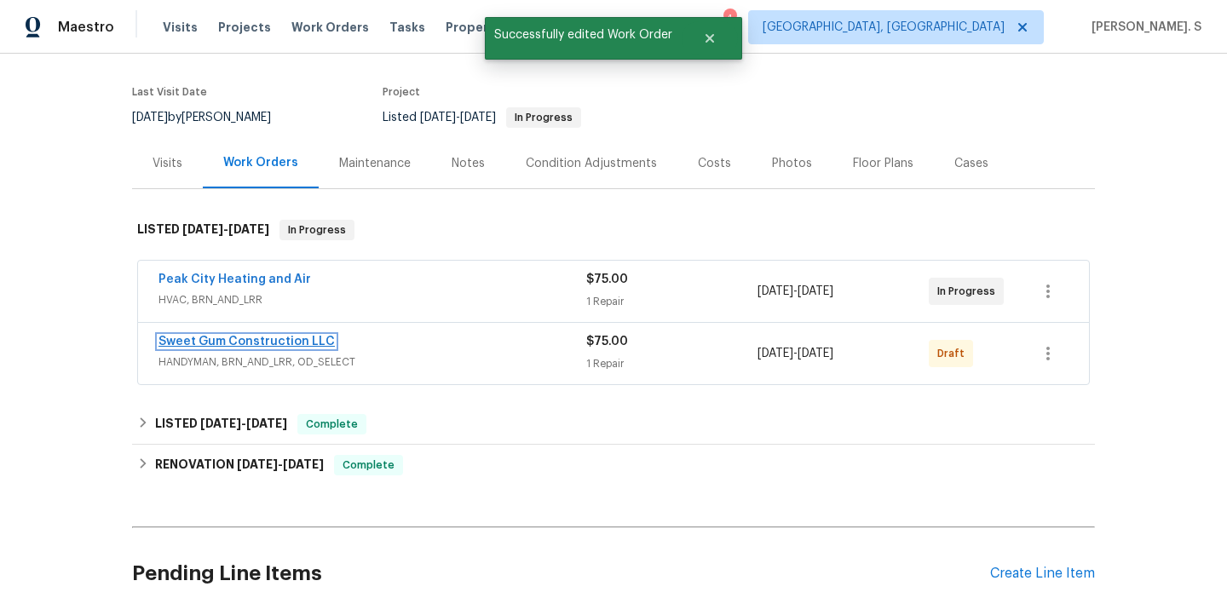
click at [209, 346] on link "Sweet Gum Construction LLC" at bounding box center [246, 342] width 176 height 12
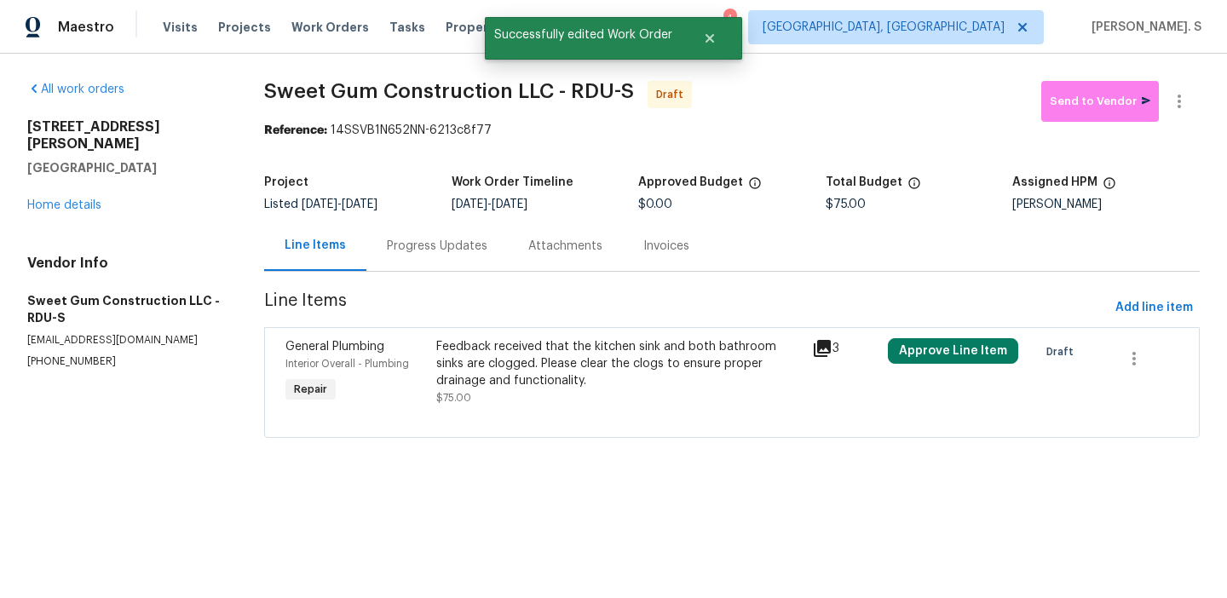
click at [562, 371] on div "Feedback received that the kitchen sink and both bathroom sinks are clogged. Pl…" at bounding box center [619, 363] width 366 height 51
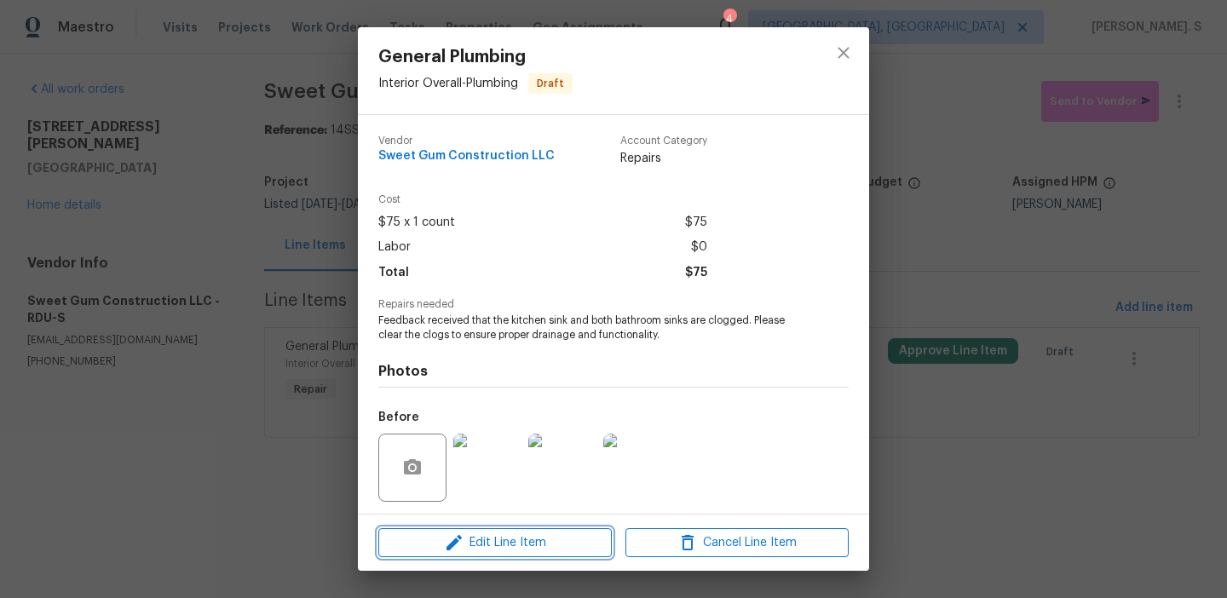
click at [545, 543] on span "Edit Line Item" at bounding box center [494, 542] width 223 height 21
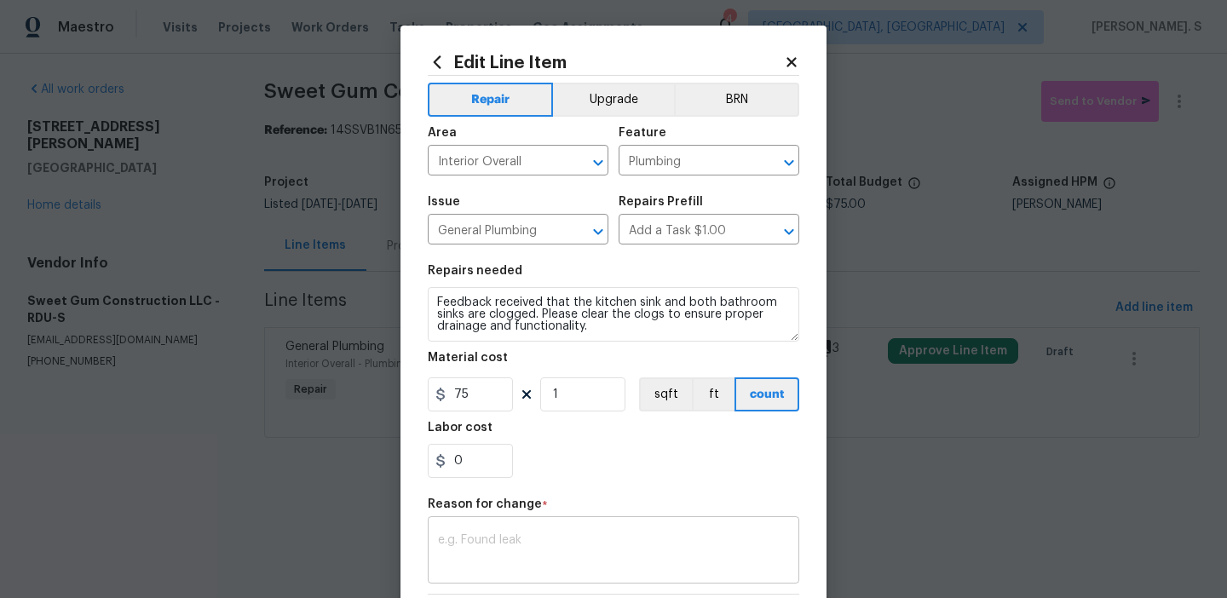
click at [505, 535] on textarea at bounding box center [613, 552] width 351 height 36
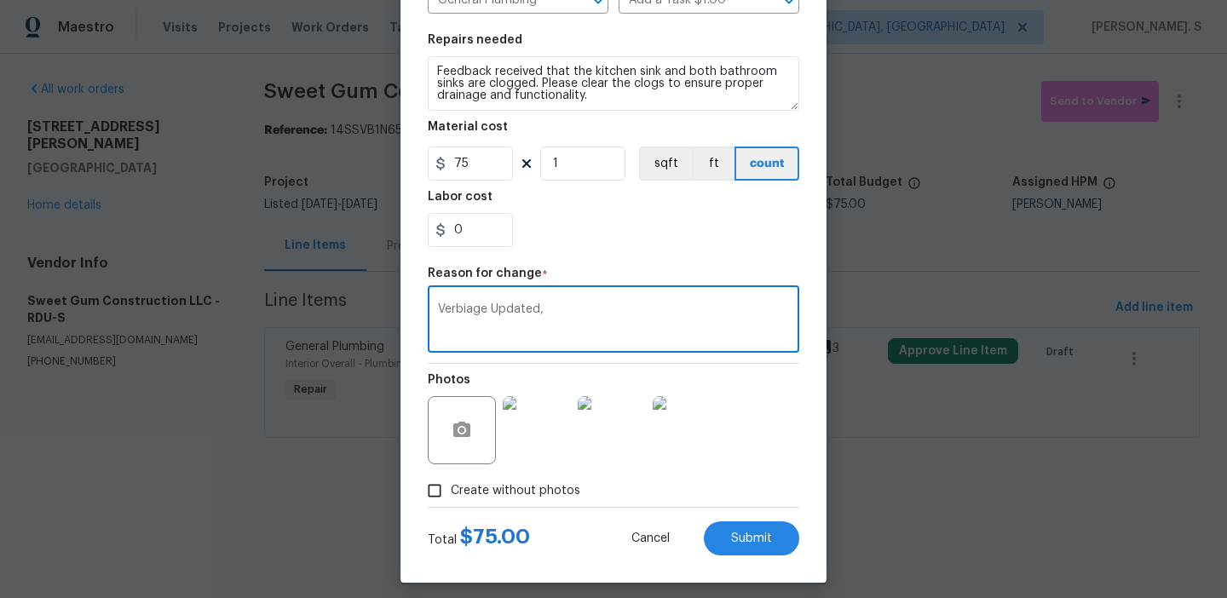
scroll to position [242, 0]
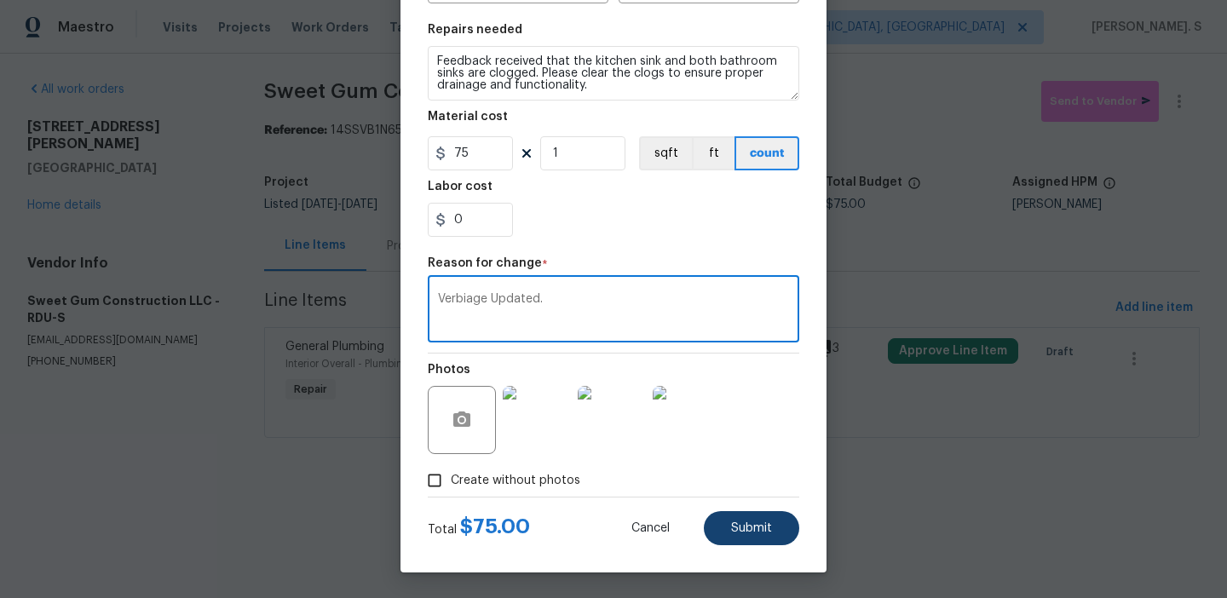
type textarea "Verbiage Updated."
click at [727, 526] on button "Submit" at bounding box center [751, 528] width 95 height 34
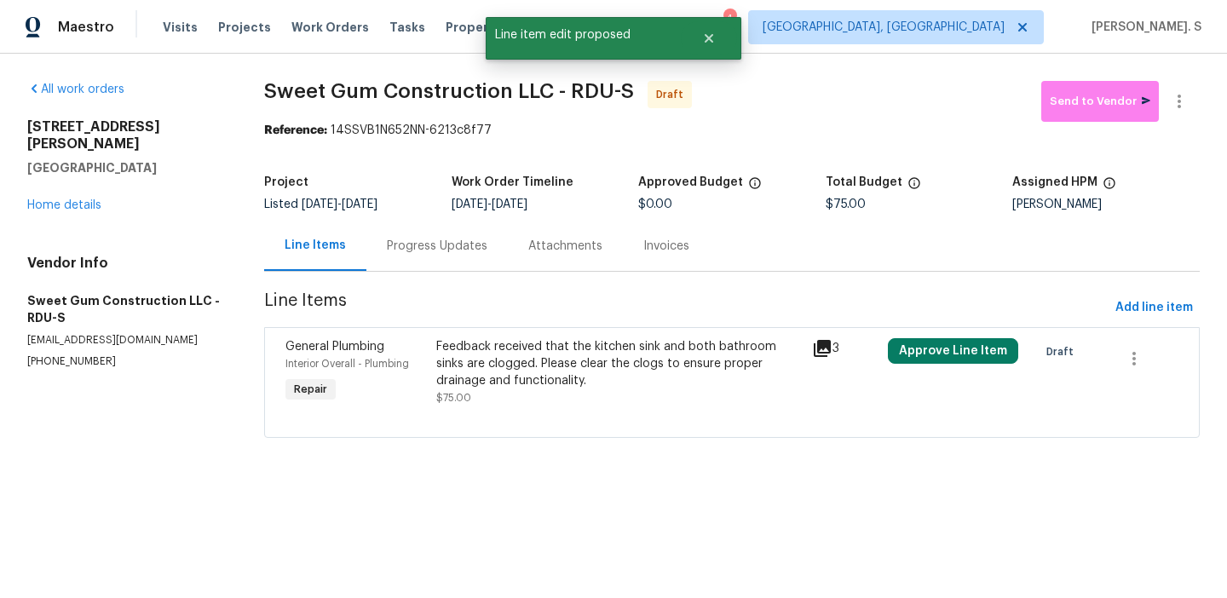
scroll to position [0, 0]
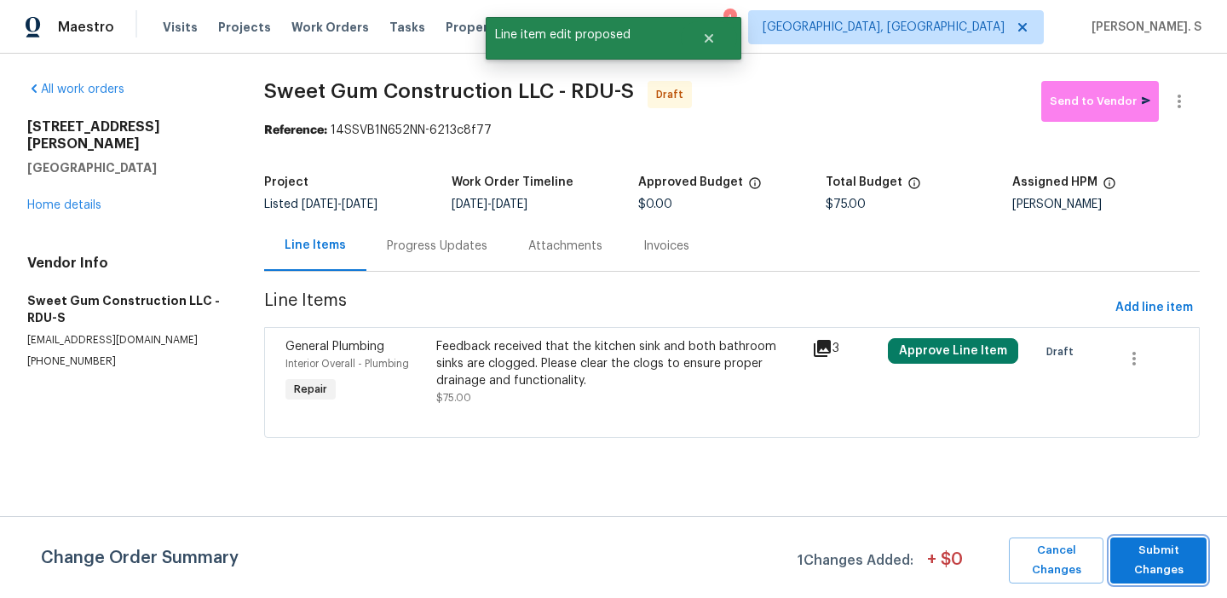
click at [1137, 563] on span "Submit Changes" at bounding box center [1158, 560] width 79 height 39
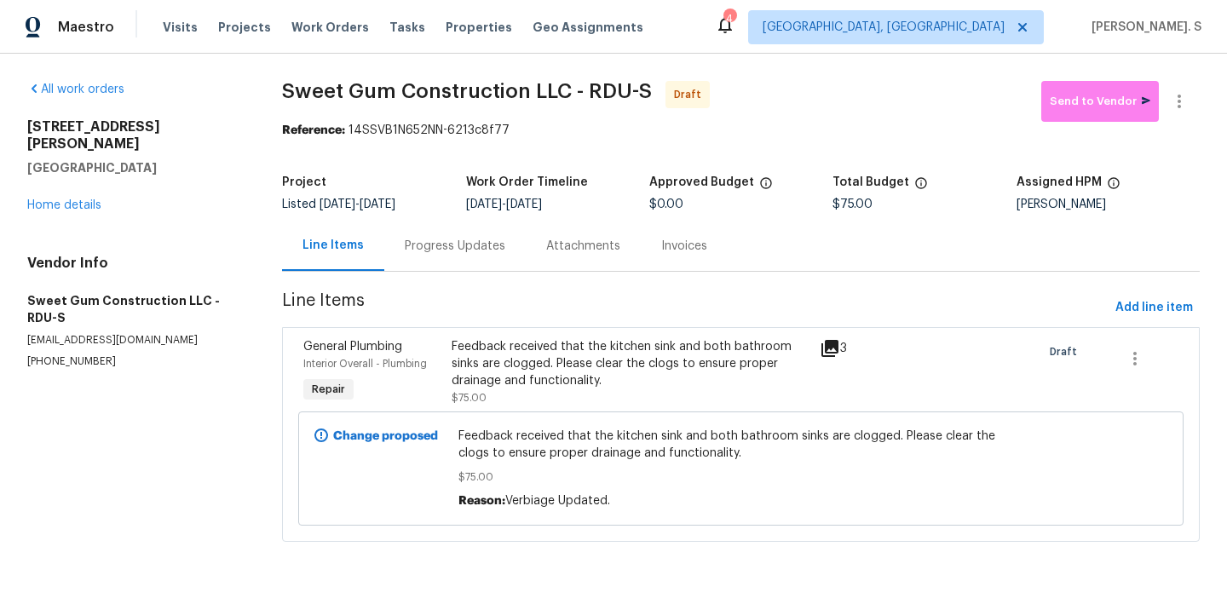
click at [449, 255] on div "Progress Updates" at bounding box center [454, 246] width 141 height 50
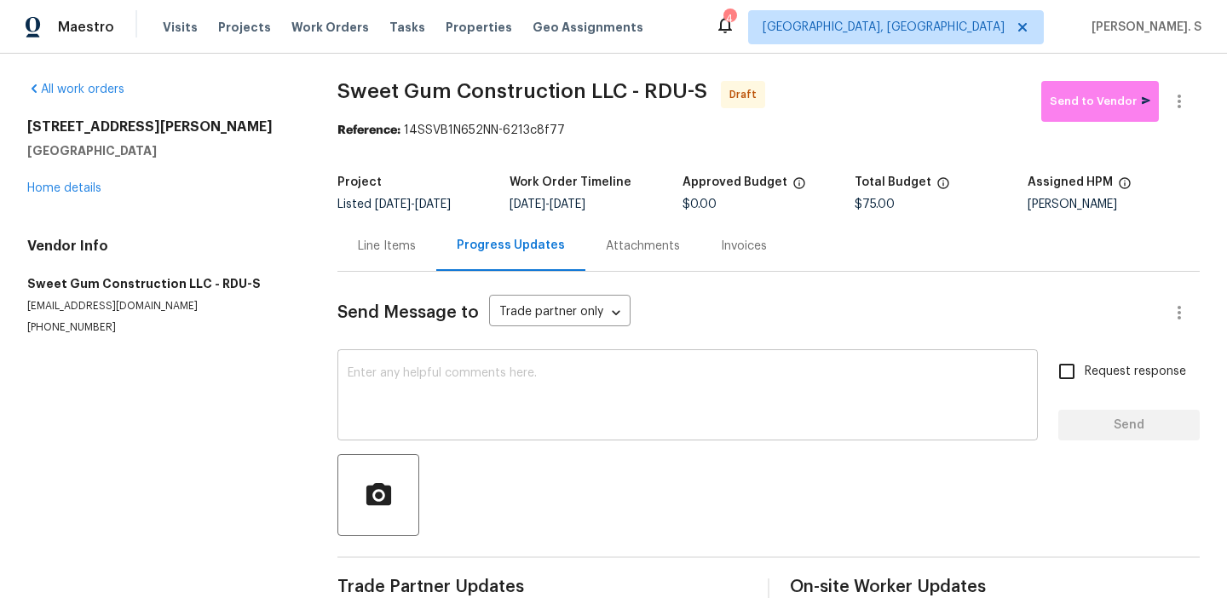
click at [464, 391] on textarea at bounding box center [688, 397] width 680 height 60
paste textarea "Hi this is Glory with Opendoor. I’m confirming you received the WO for the prop…"
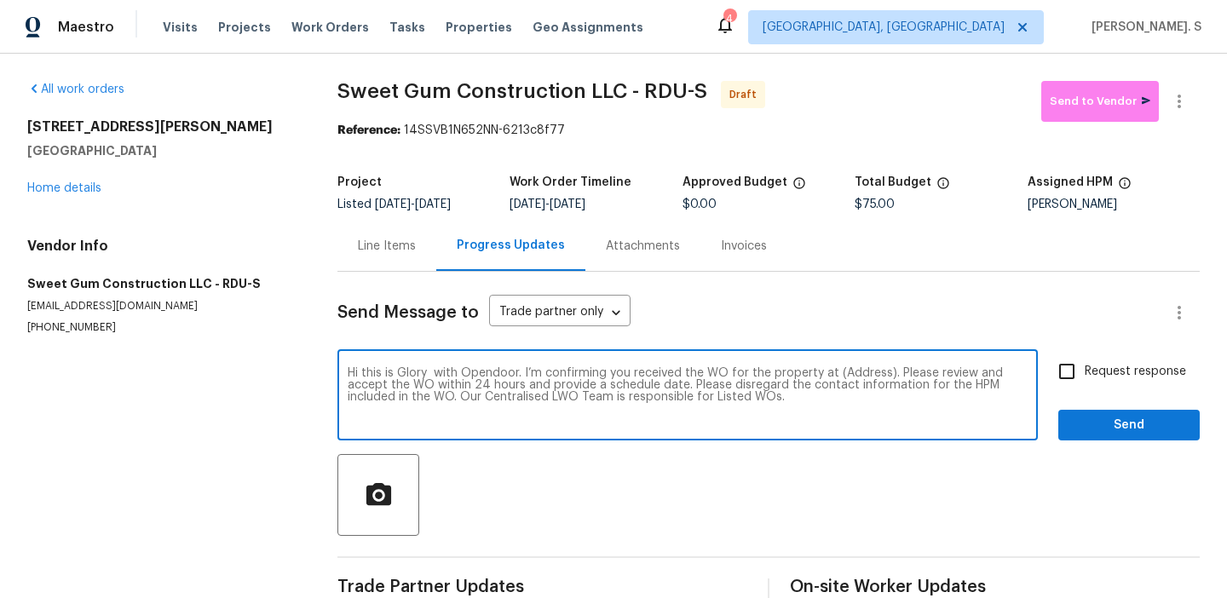
click at [851, 371] on textarea "Hi this is Glory with Opendoor. I’m confirming you received the WO for the prop…" at bounding box center [688, 397] width 680 height 60
paste textarea "1007 Vass Rd, Spring Lake, NC 28390"
type textarea "Hi this is Glory with Opendoor. I’m confirming you received the WO for the prop…"
click at [1186, 105] on icon "button" at bounding box center [1179, 101] width 20 height 20
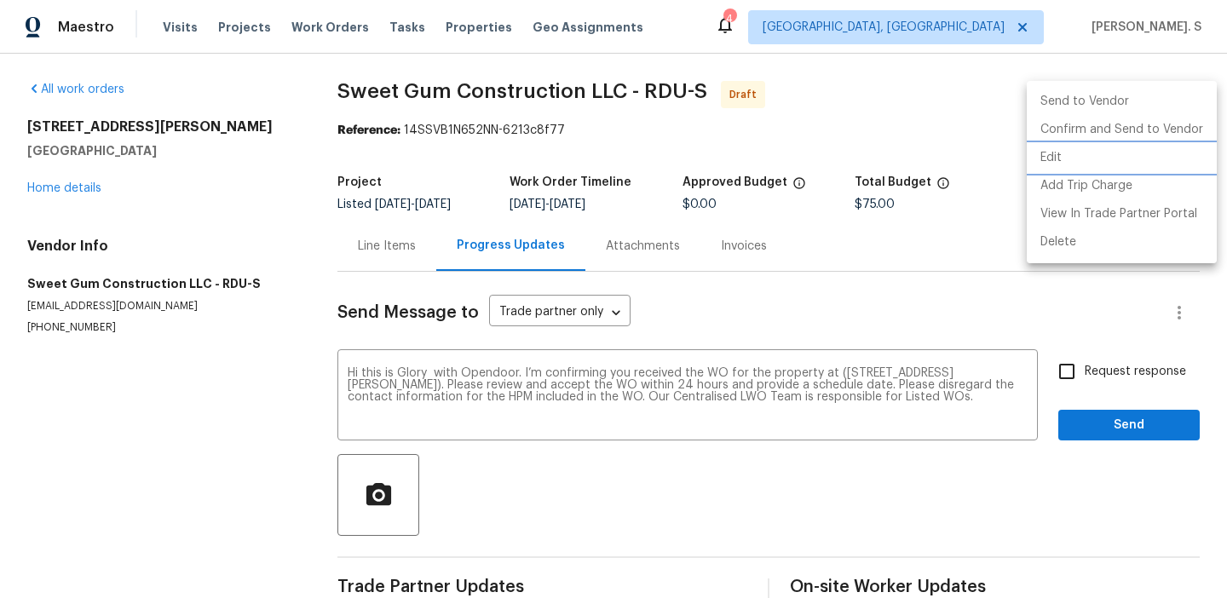
click at [1096, 151] on li "Edit" at bounding box center [1122, 158] width 190 height 28
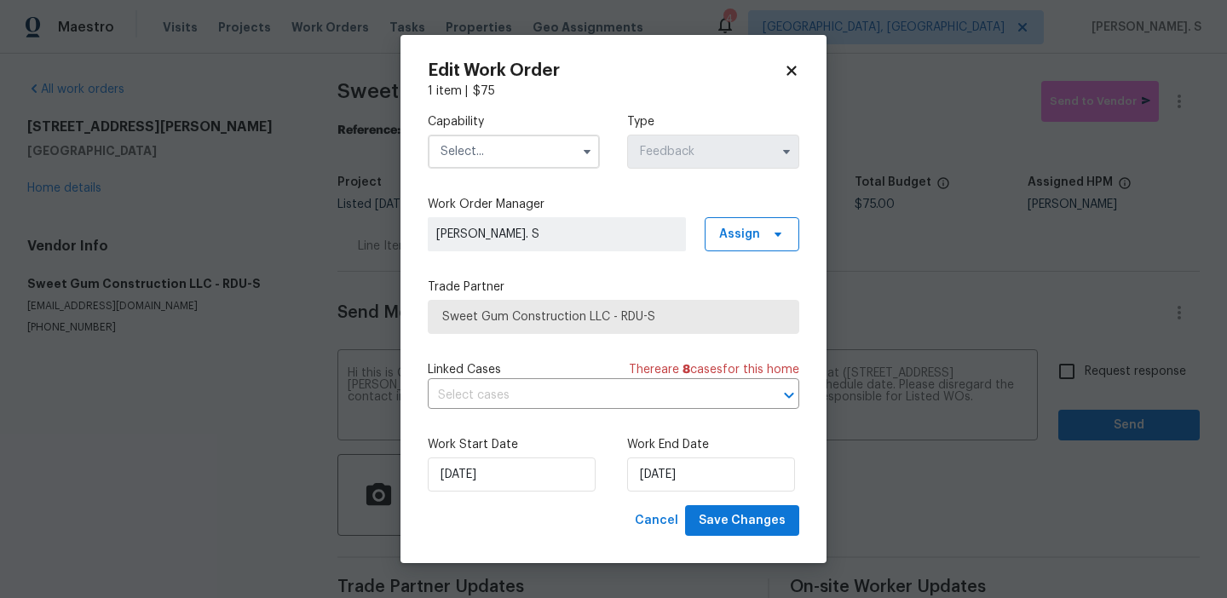
click at [564, 141] on input "text" at bounding box center [514, 152] width 172 height 34
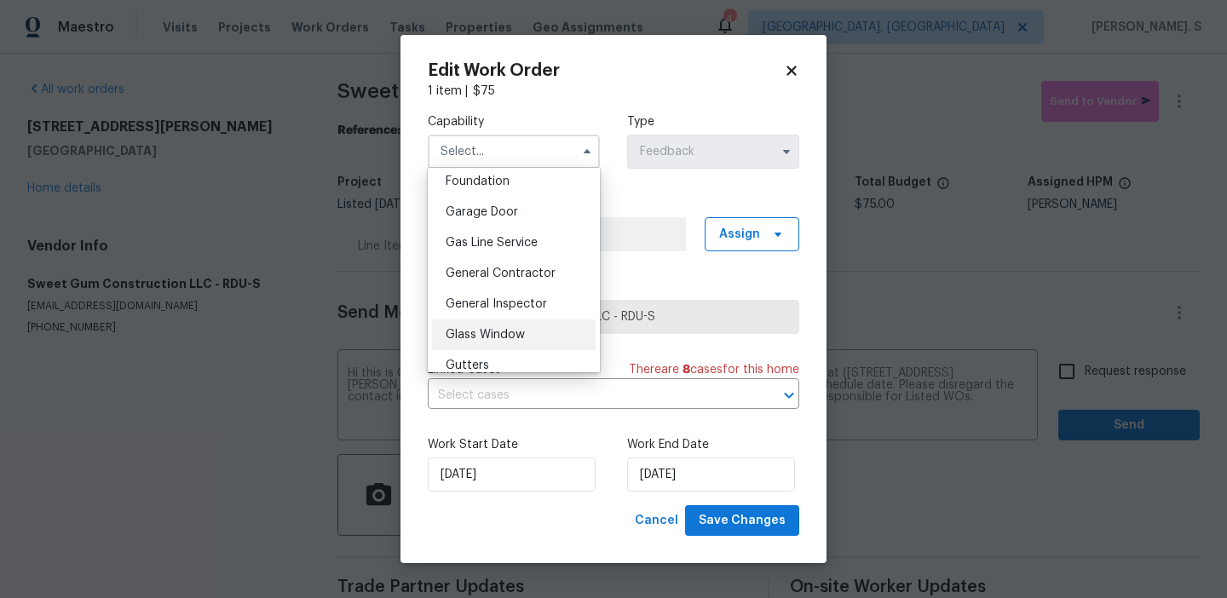
scroll to position [897, 0]
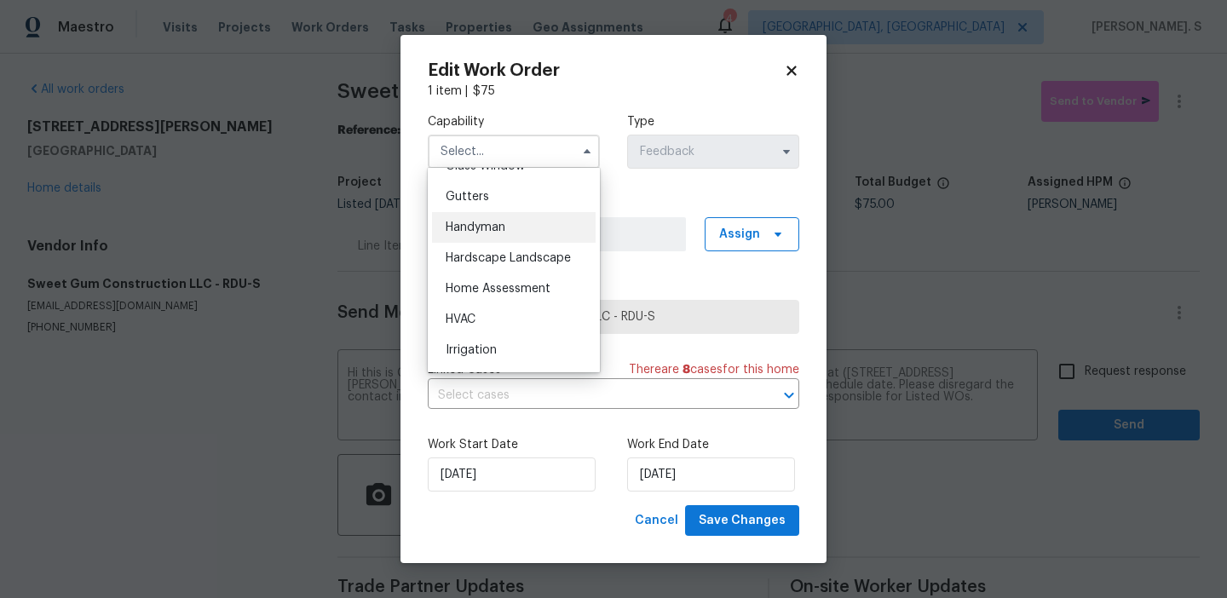
click at [510, 230] on div "Handyman" at bounding box center [514, 227] width 164 height 31
type input "Handyman"
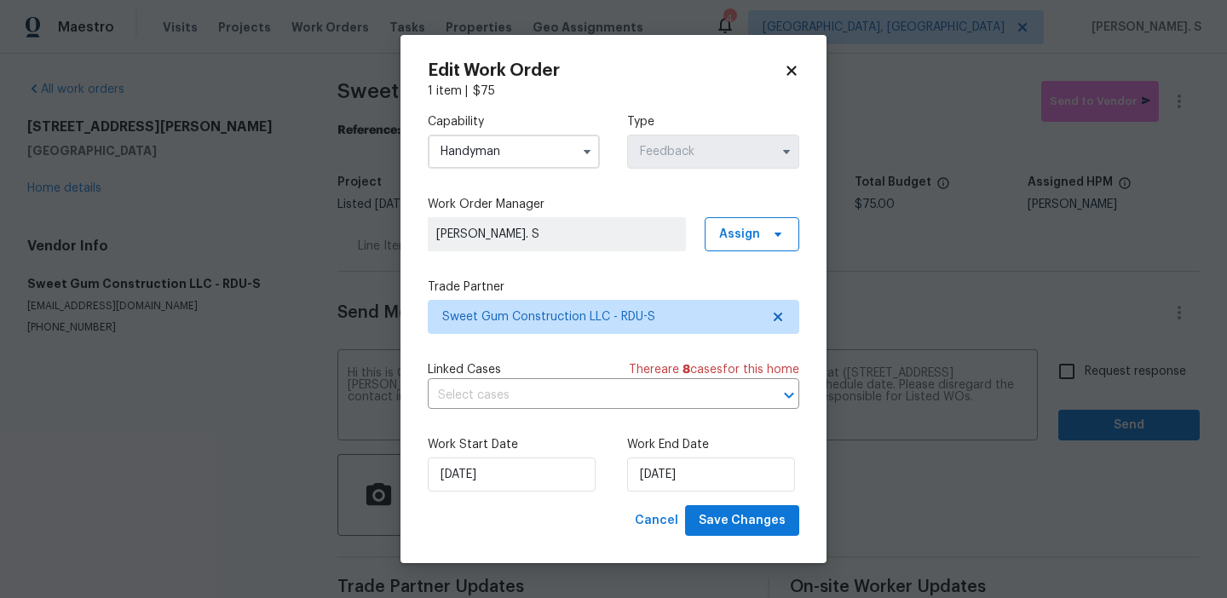
click at [529, 381] on div "Linked Cases There are 8 case s for this home ​" at bounding box center [613, 385] width 371 height 48
click at [545, 397] on input "text" at bounding box center [590, 396] width 324 height 26
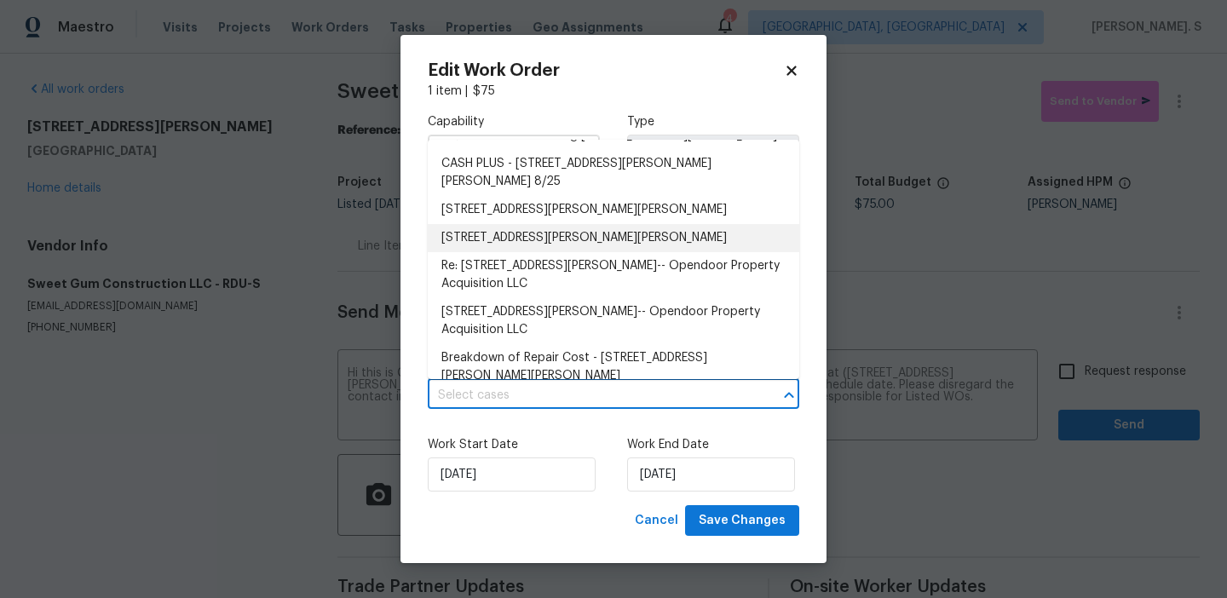
scroll to position [0, 0]
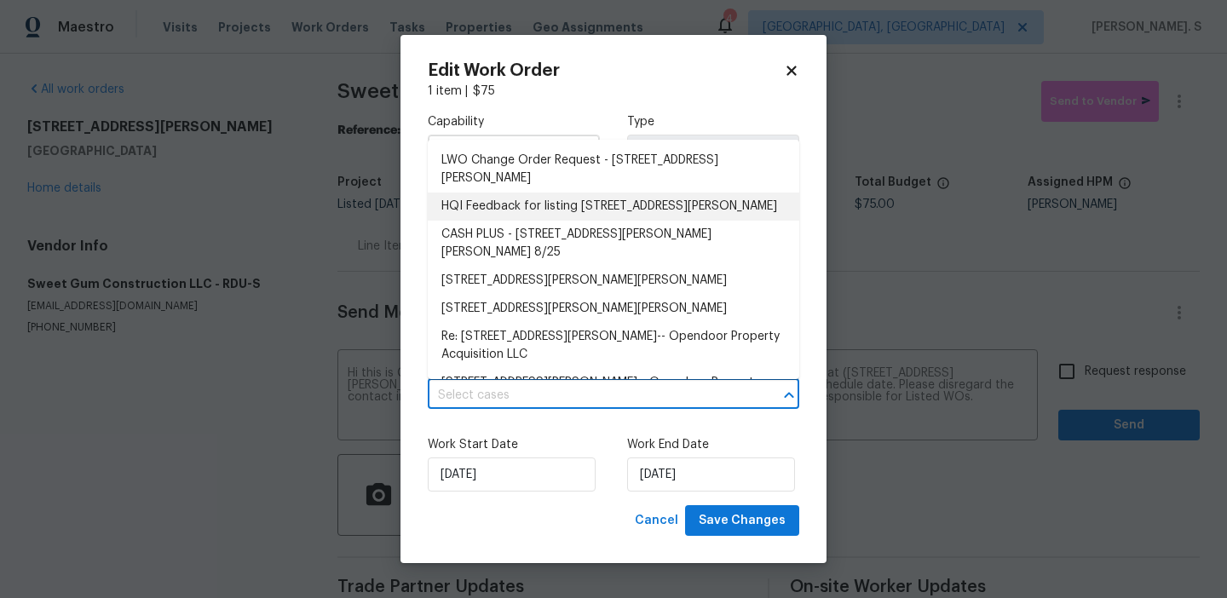
click at [534, 216] on li "HQI Feedback for listing 1007 Vass Rd, Spring Lake, NC 28390" at bounding box center [613, 207] width 371 height 28
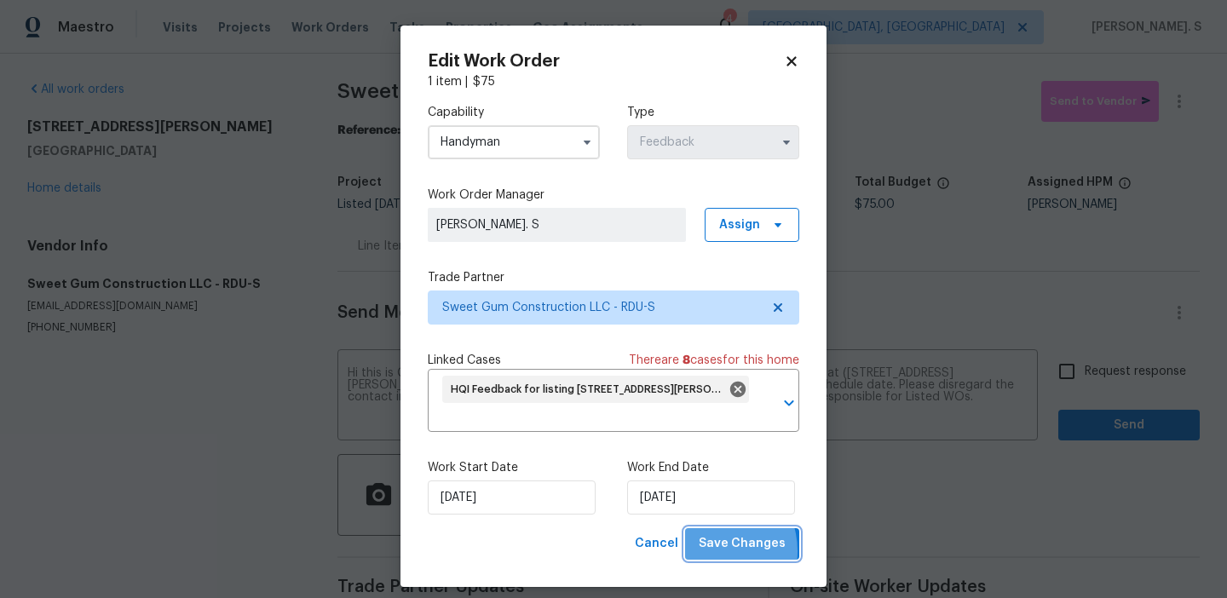
click at [714, 552] on span "Save Changes" at bounding box center [742, 543] width 87 height 21
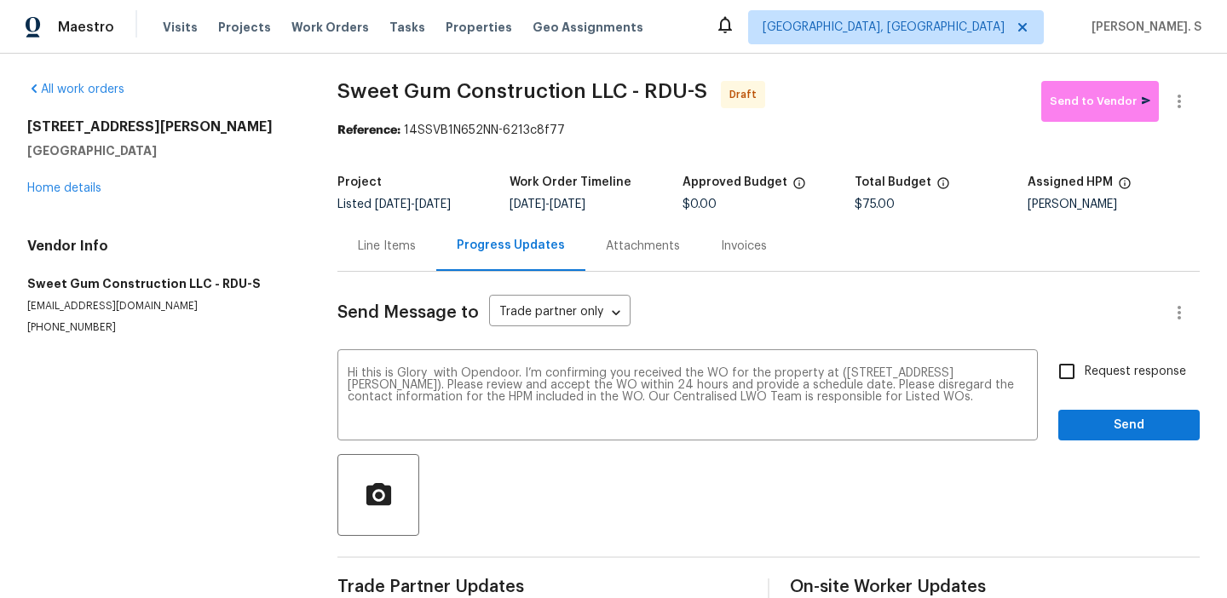
click at [714, 552] on div "Send Message to Trade partner only Trade partner only ​ Hi this is Glory with O…" at bounding box center [768, 439] width 862 height 334
click at [1057, 371] on input "Request response" at bounding box center [1067, 372] width 36 height 36
checkbox input "true"
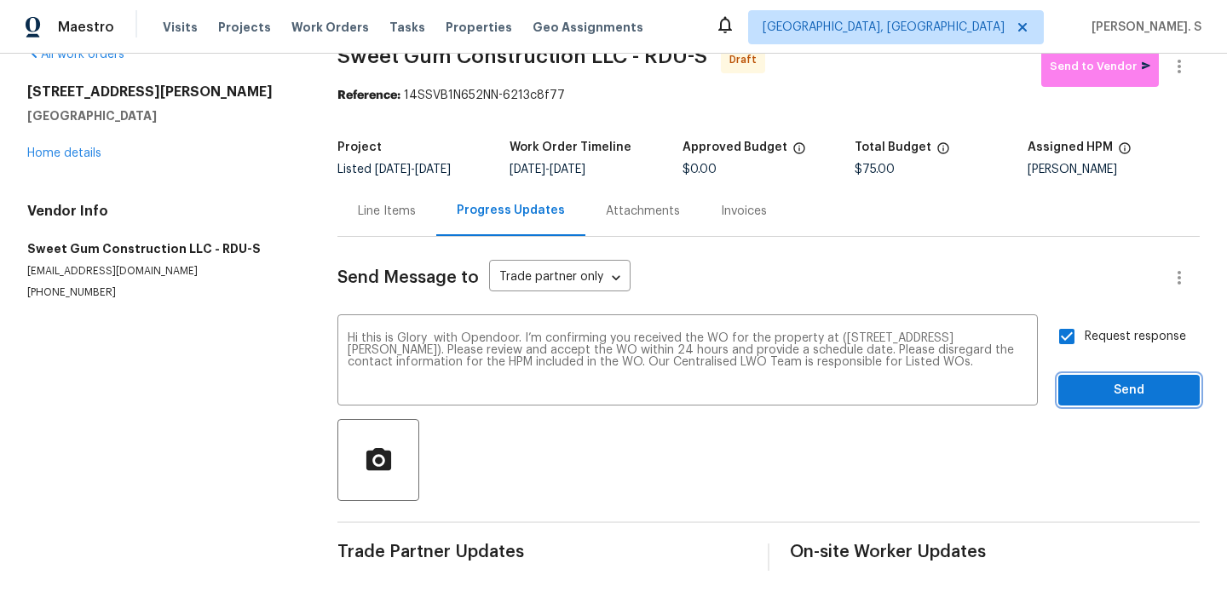
click at [1101, 378] on button "Send" at bounding box center [1128, 391] width 141 height 32
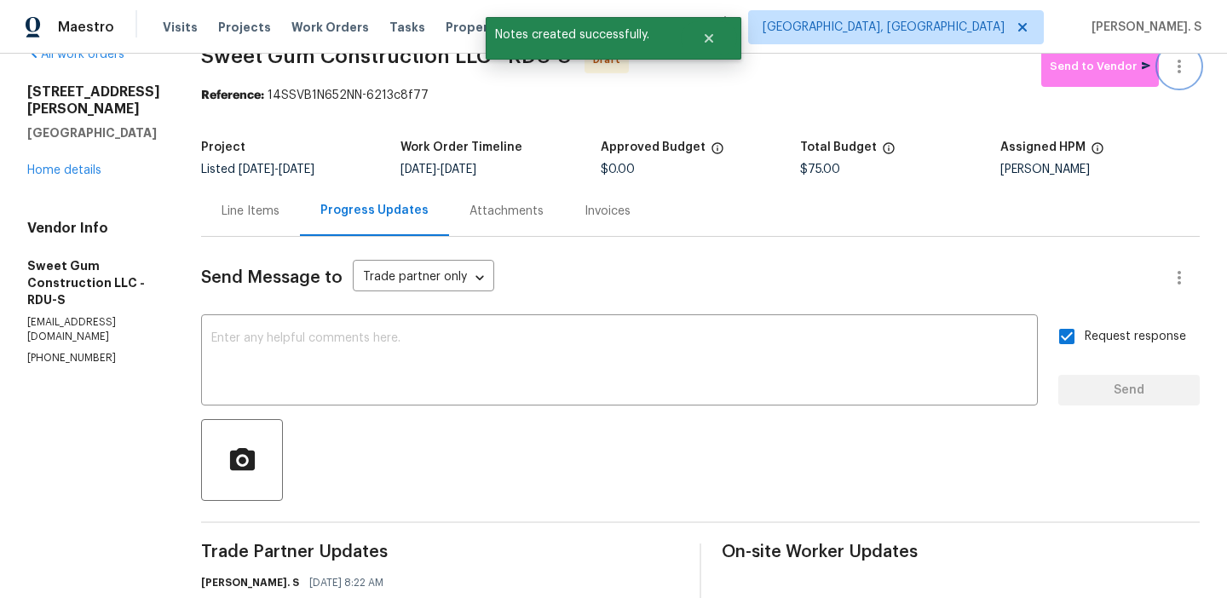
click at [1192, 70] on button "button" at bounding box center [1179, 66] width 41 height 41
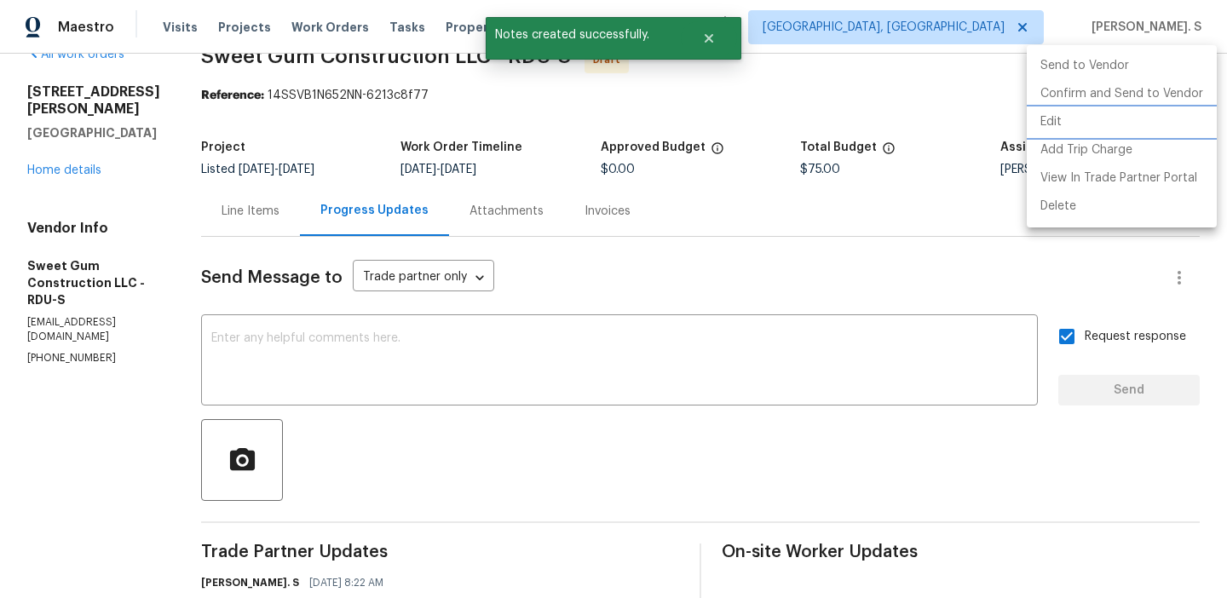
click at [1066, 111] on li "Edit" at bounding box center [1122, 122] width 190 height 28
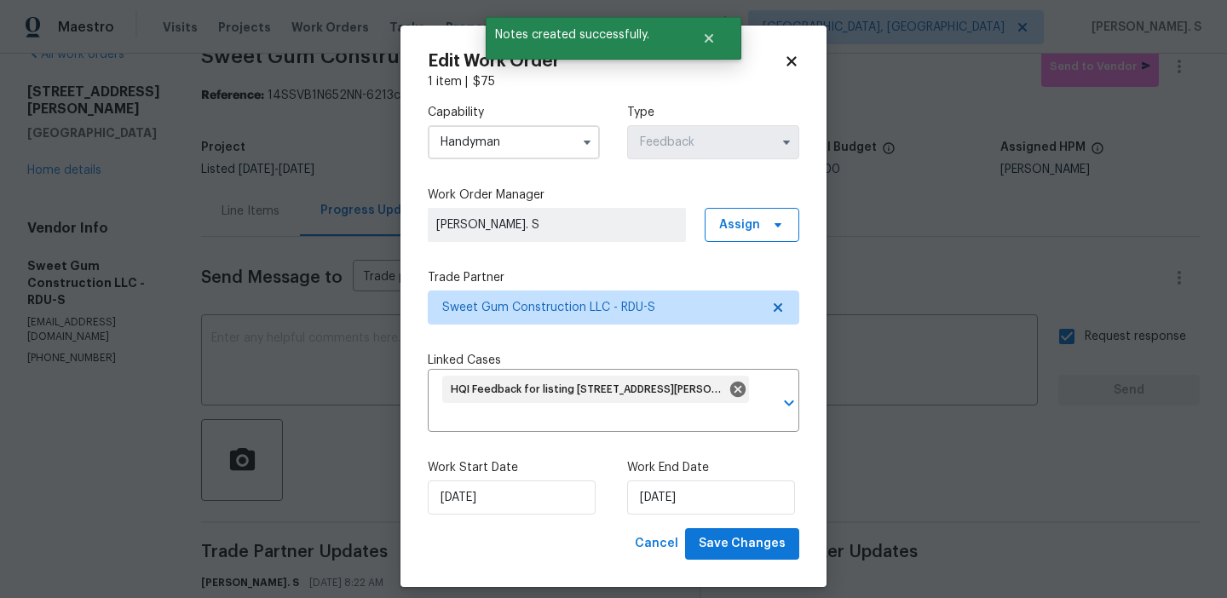
scroll to position [27, 0]
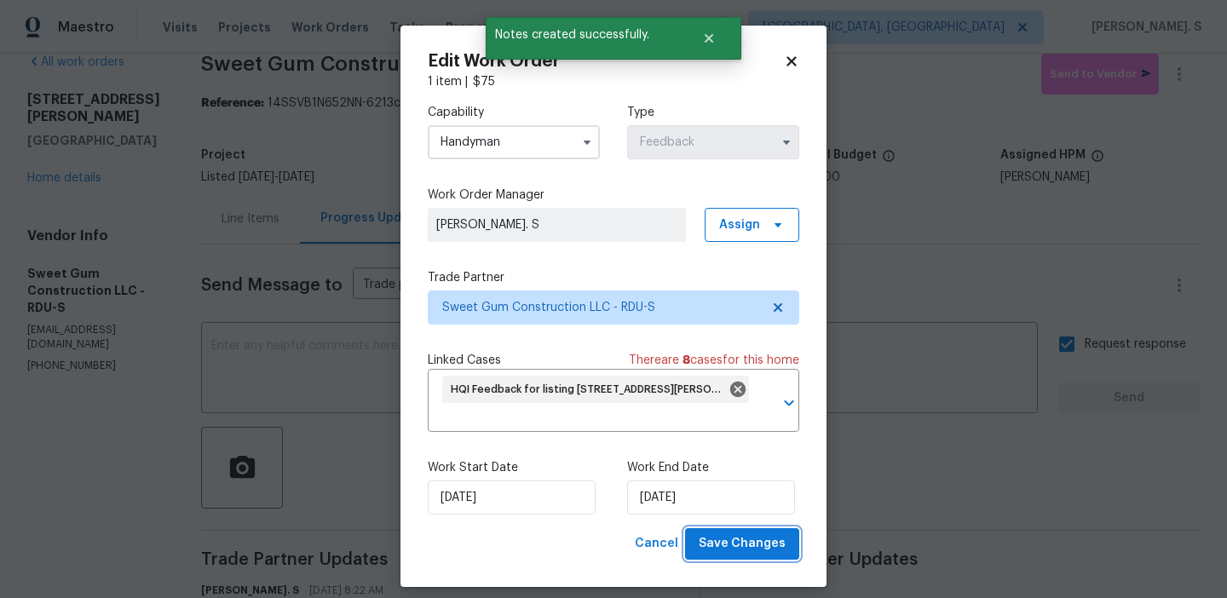
click at [756, 544] on span "Save Changes" at bounding box center [742, 543] width 87 height 21
click at [1175, 61] on body "Maestro Visits Projects Work Orders Tasks Properties Geo Assignments Albuquerqu…" at bounding box center [613, 299] width 1227 height 598
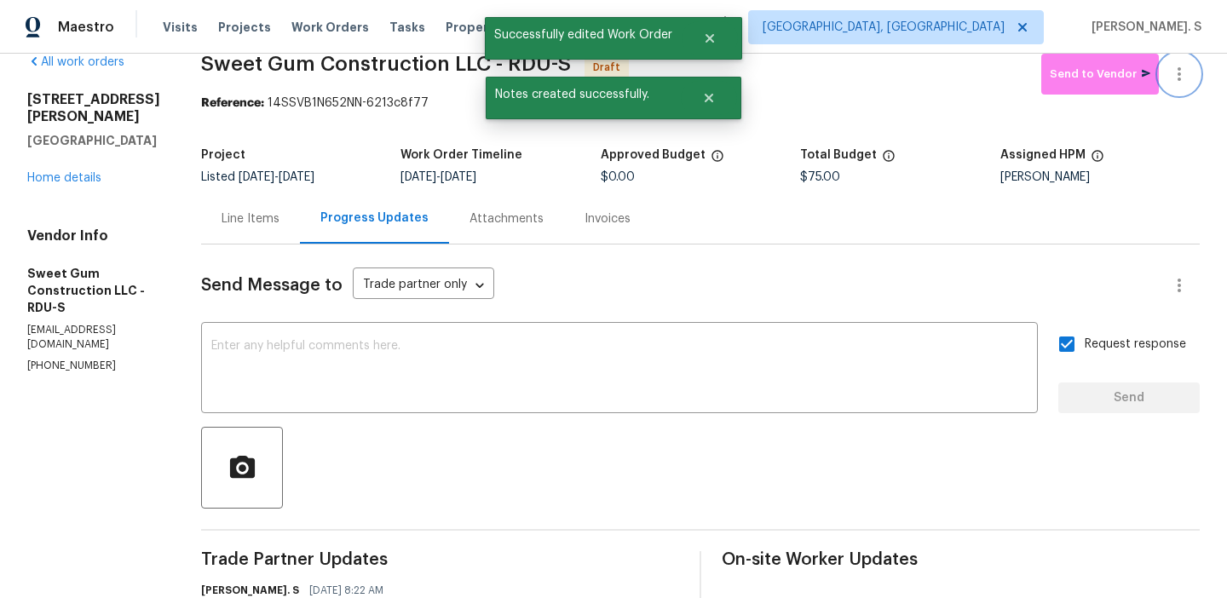
click at [1181, 75] on icon "button" at bounding box center [1179, 74] width 20 height 20
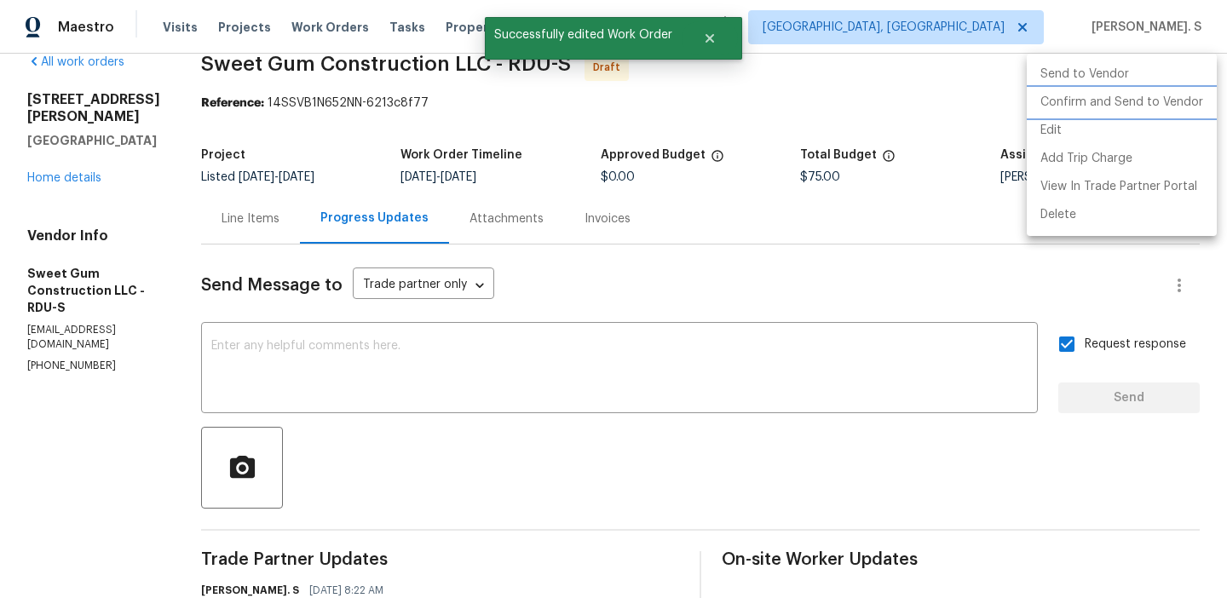
click at [1075, 107] on li "Confirm and Send to Vendor" at bounding box center [1122, 103] width 190 height 28
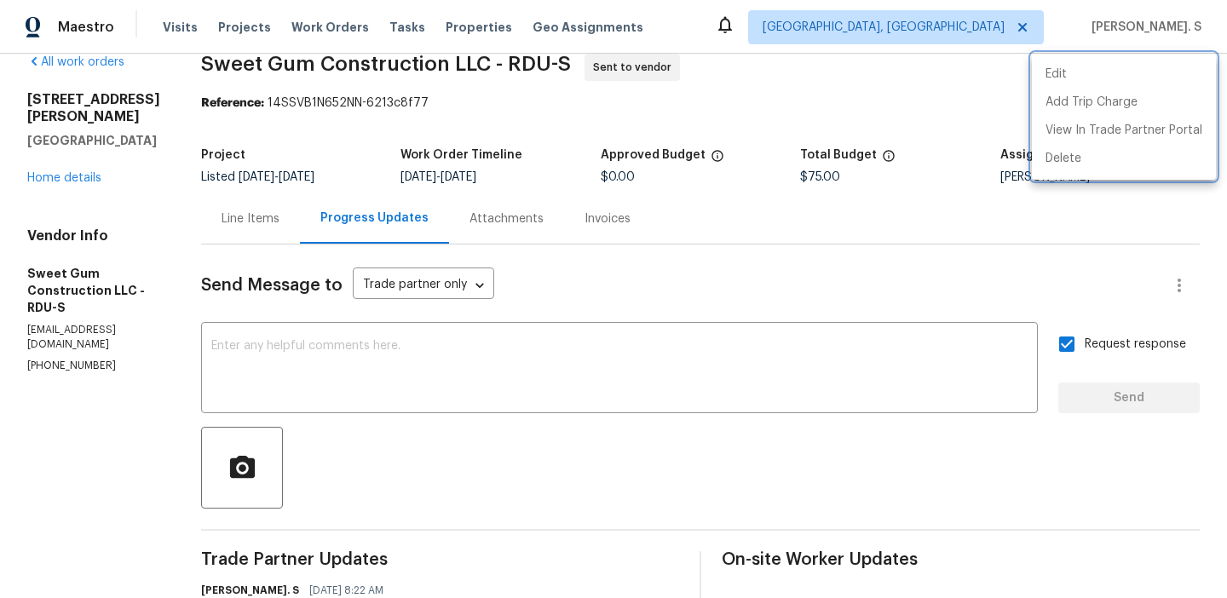
click at [612, 343] on div at bounding box center [613, 299] width 1227 height 598
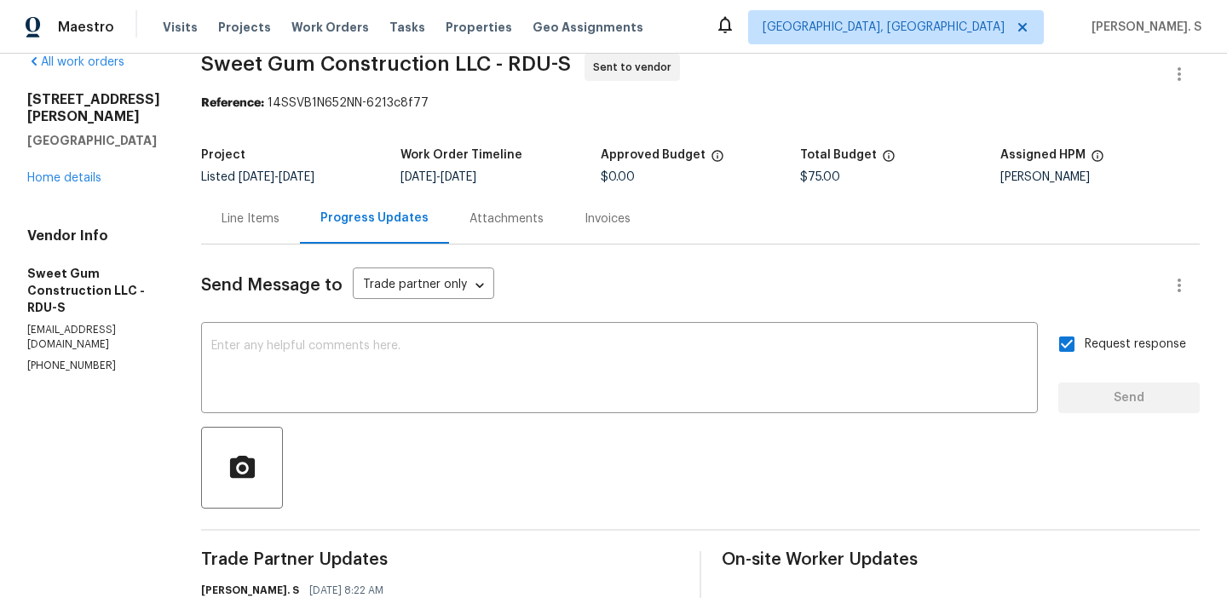
click at [612, 343] on div "Edit Add Trip Charge View In Trade Partner Portal Delete" at bounding box center [613, 299] width 1227 height 598
click at [519, 367] on textarea at bounding box center [619, 370] width 816 height 60
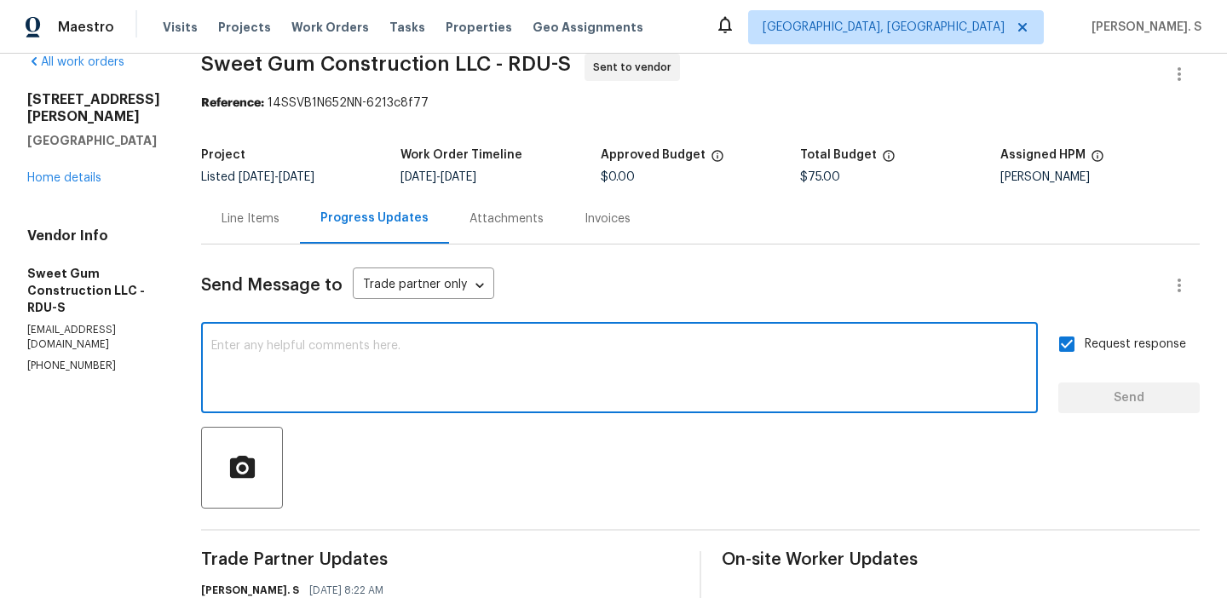
paste textarea "The Work Orders must include before-photos (both close-up and wide-angle) and a…"
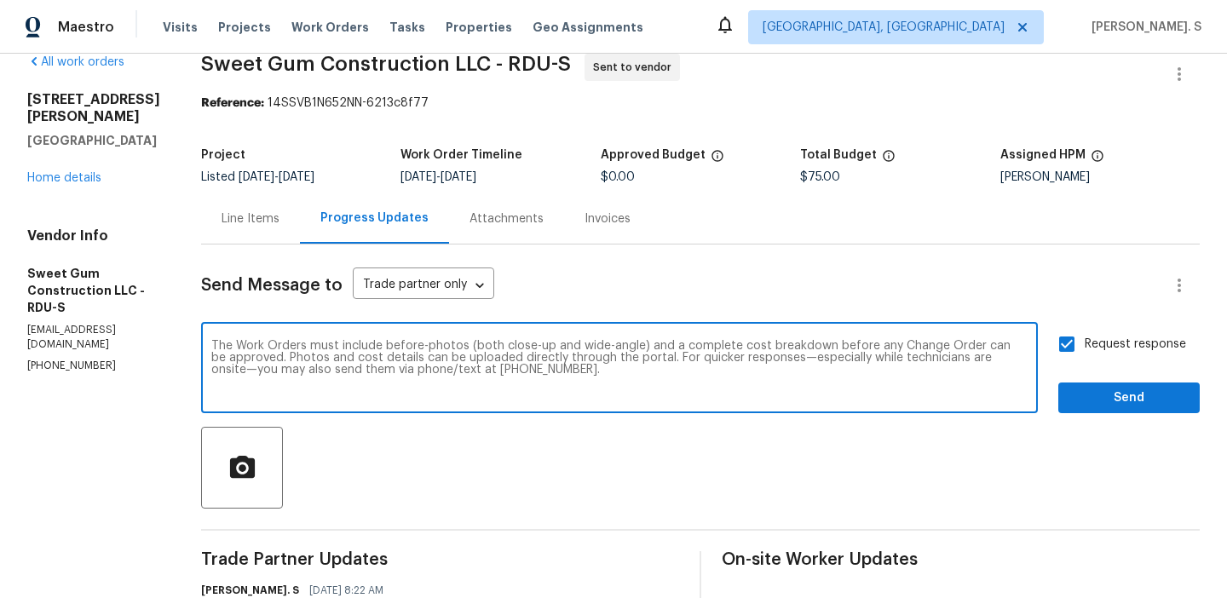
type textarea "The Work Orders must include before-photos (both close-up and wide-angle) and a…"
click at [1127, 403] on span "Send" at bounding box center [1129, 398] width 114 height 21
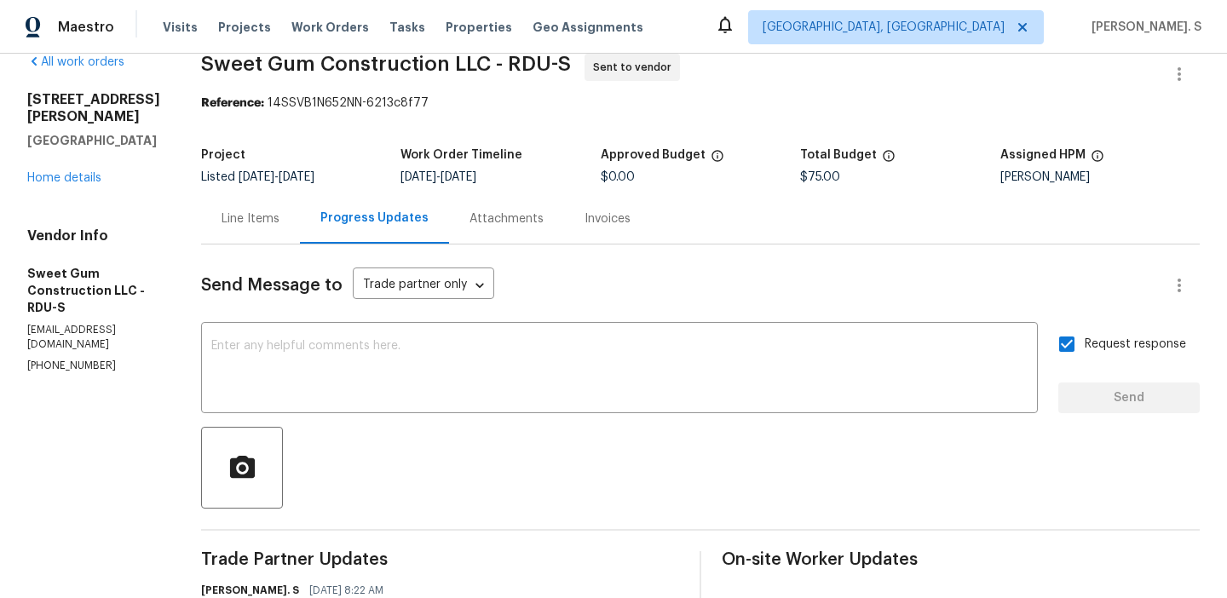
click at [416, 54] on span "Sweet Gum Construction LLC - RDU-S" at bounding box center [386, 64] width 370 height 20
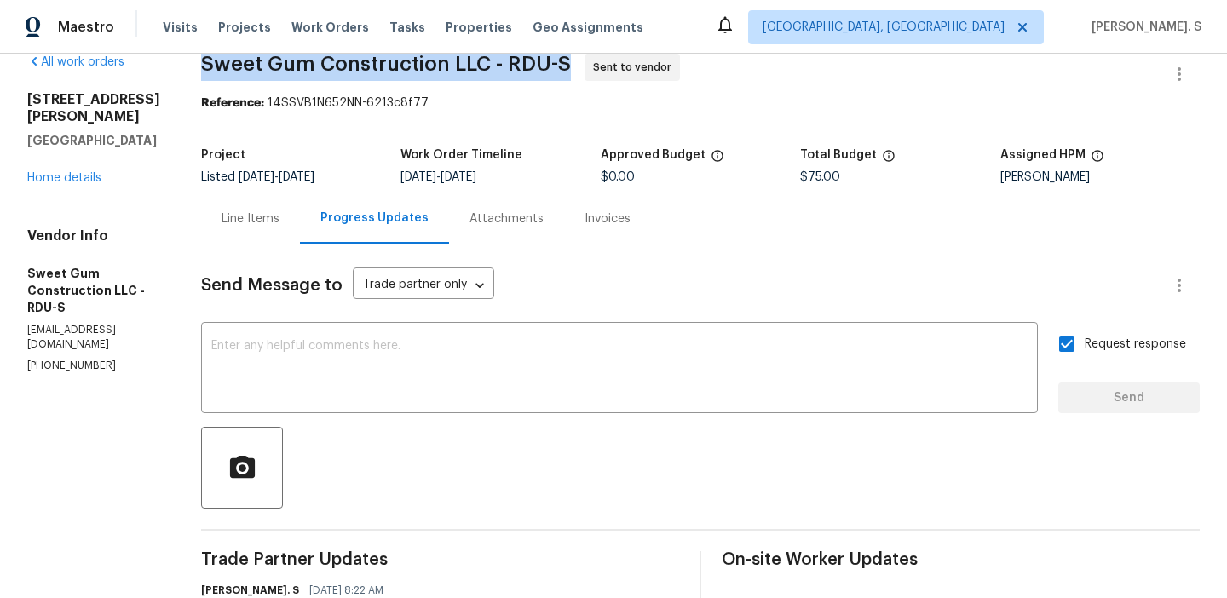
copy span "Sweet Gum Construction LLC - RDU-S"
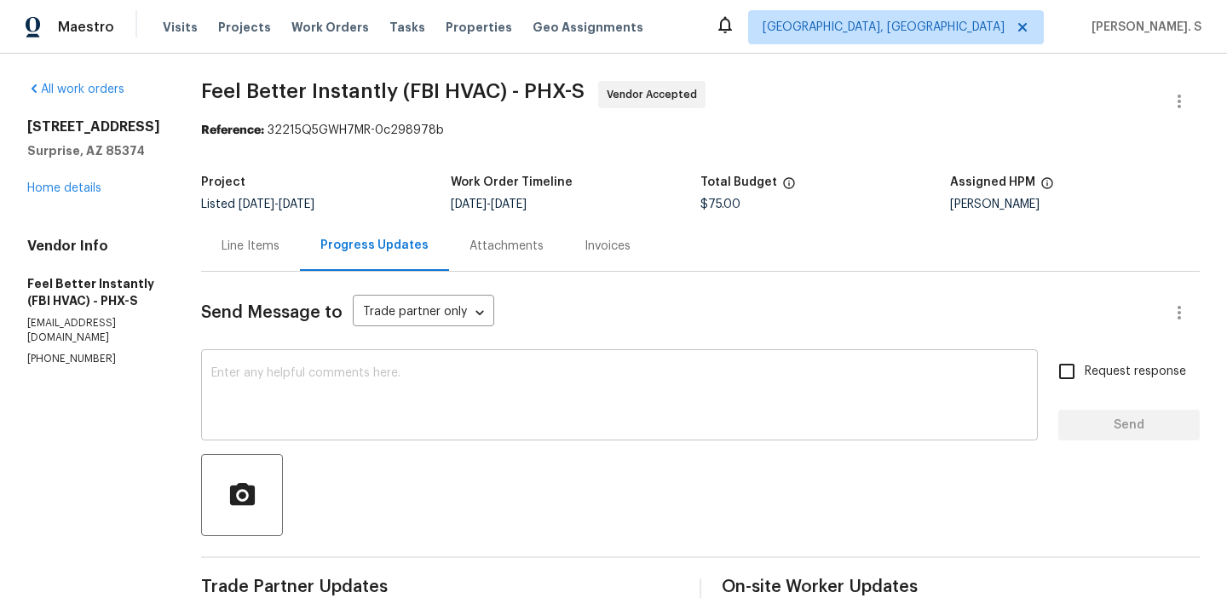
click at [337, 392] on textarea at bounding box center [619, 397] width 816 height 60
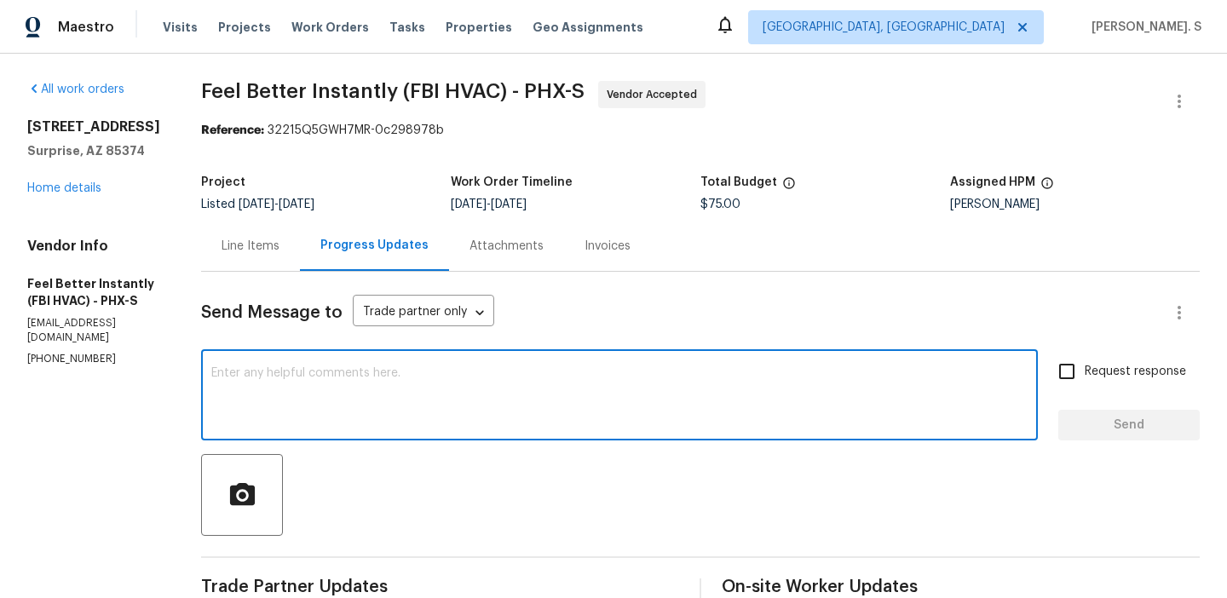
paste textarea "Hello, It's important that this work order is completed within the designated t…"
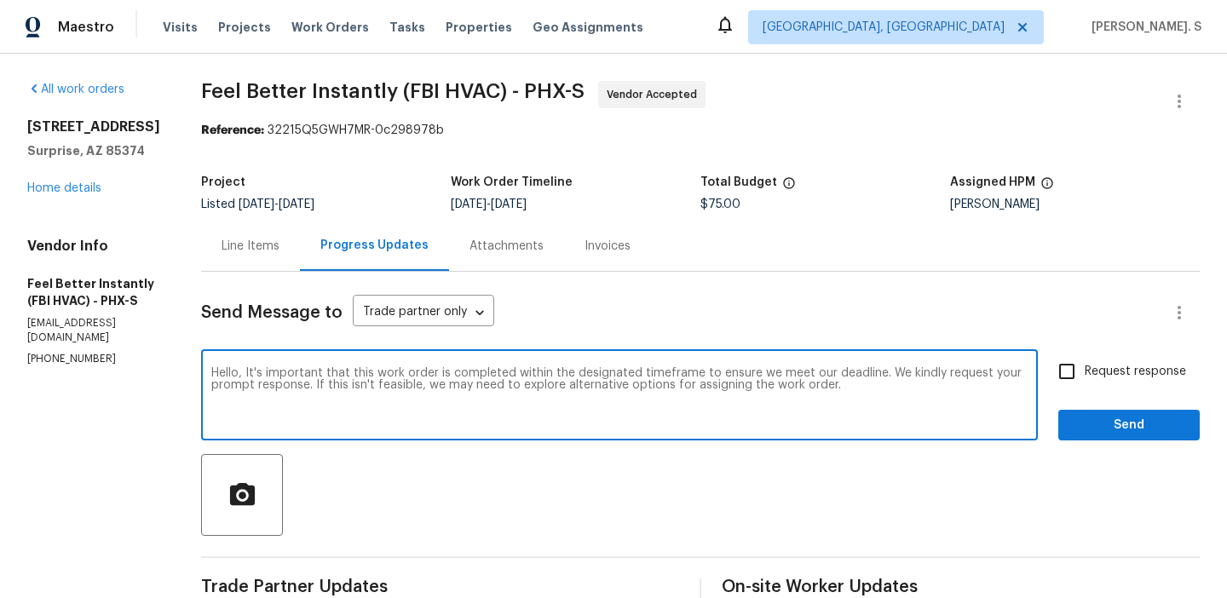
type textarea "Hello, It's important that this work order is completed within the designated t…"
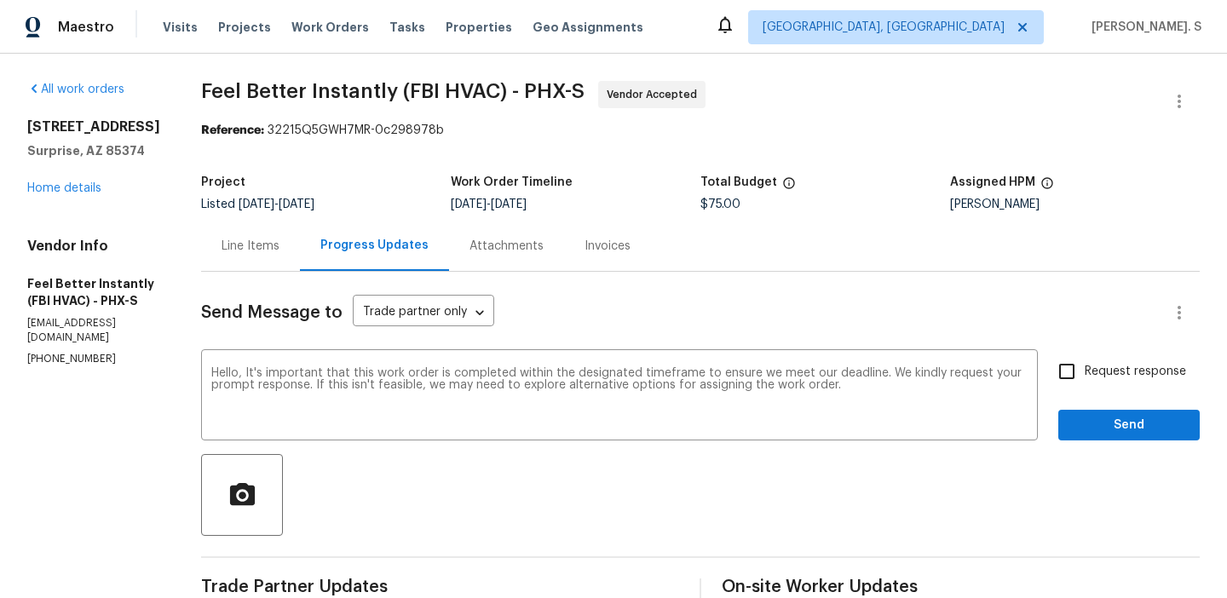
click at [1079, 380] on input "Request response" at bounding box center [1067, 372] width 36 height 36
checkbox input "true"
click at [1087, 427] on span "Send" at bounding box center [1129, 425] width 114 height 21
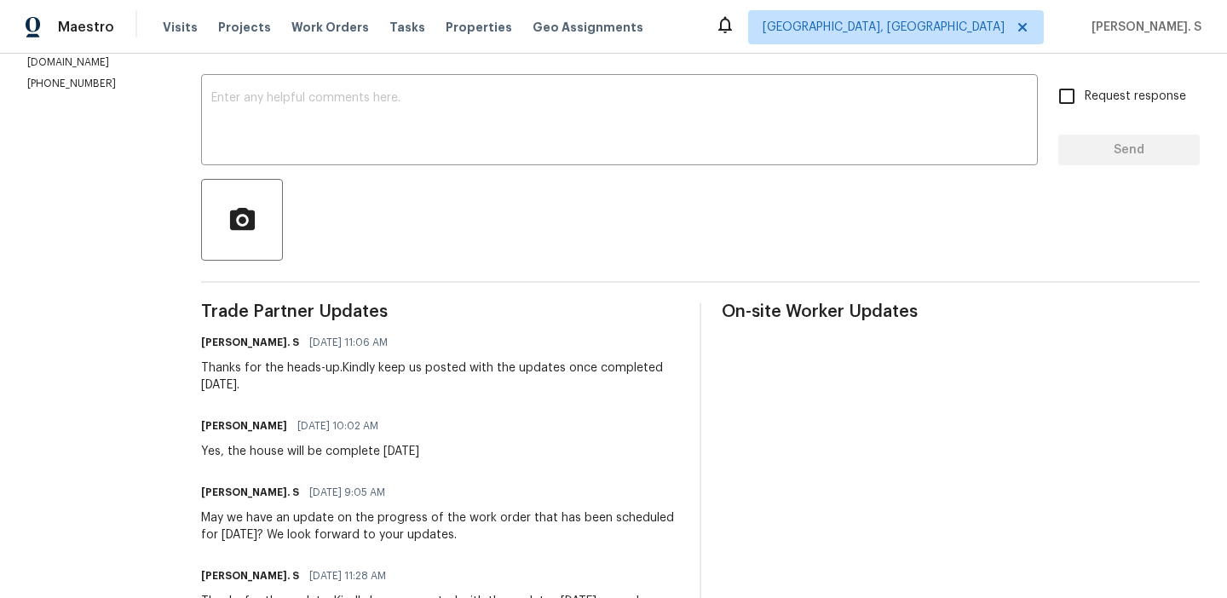
scroll to position [175, 0]
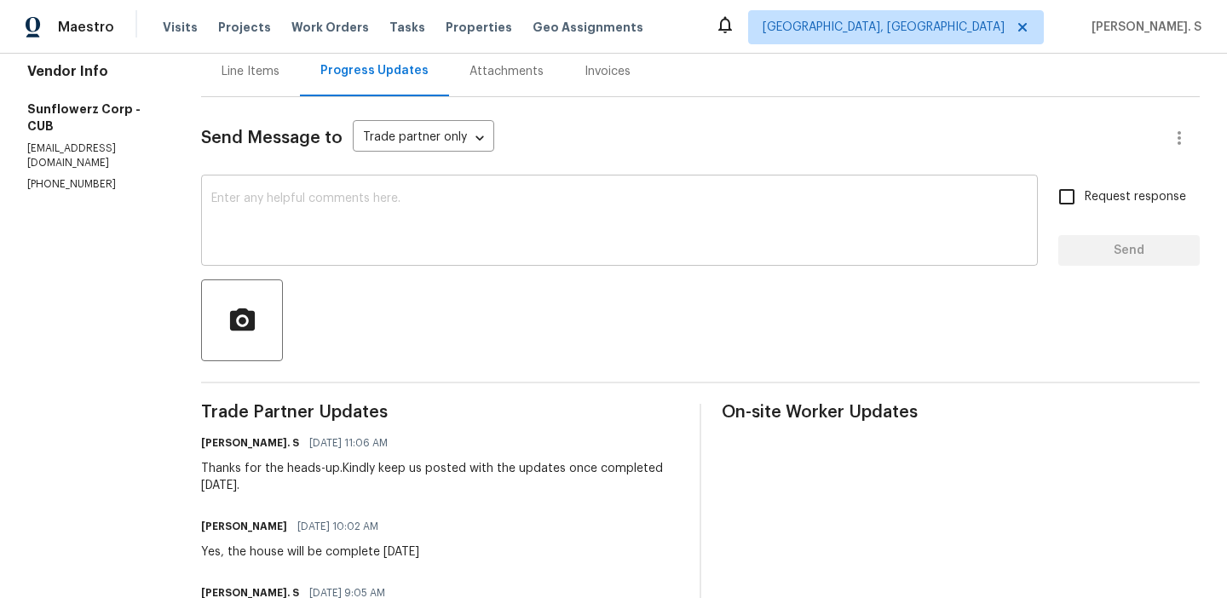
click at [380, 211] on textarea at bounding box center [619, 223] width 816 height 60
paste textarea "Hello, It's important that this work order is completed within the designated t…"
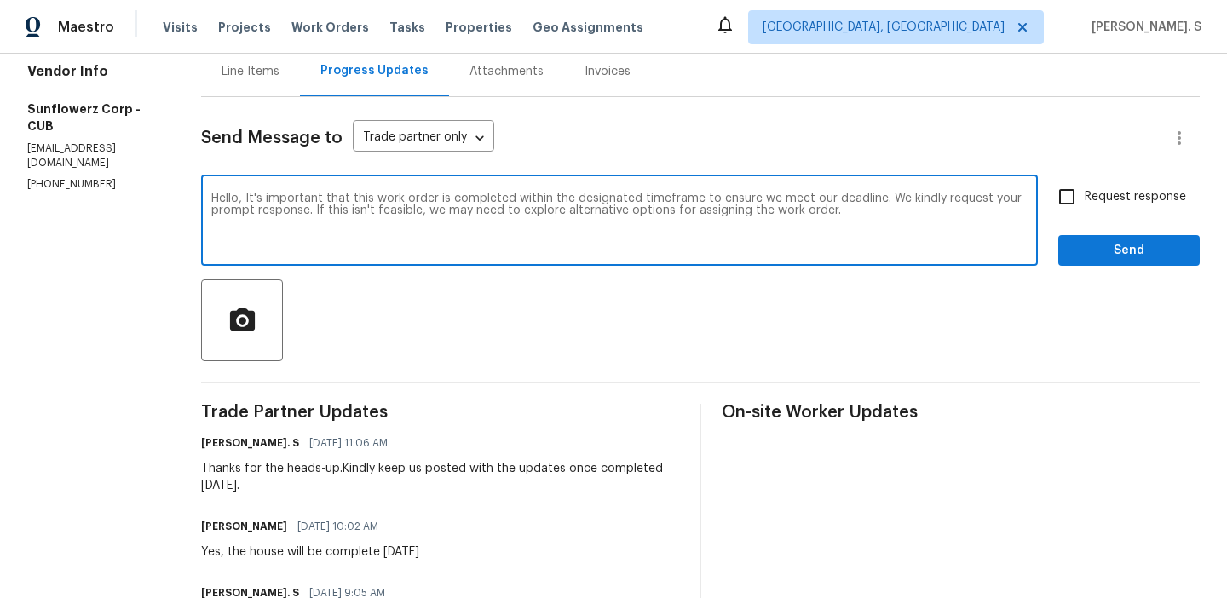
type textarea "Hello, It's important that this work order is completed within the designated t…"
click at [1126, 213] on label "Request response" at bounding box center [1117, 197] width 137 height 36
click at [1084, 213] on input "Request response" at bounding box center [1067, 197] width 36 height 36
checkbox input "true"
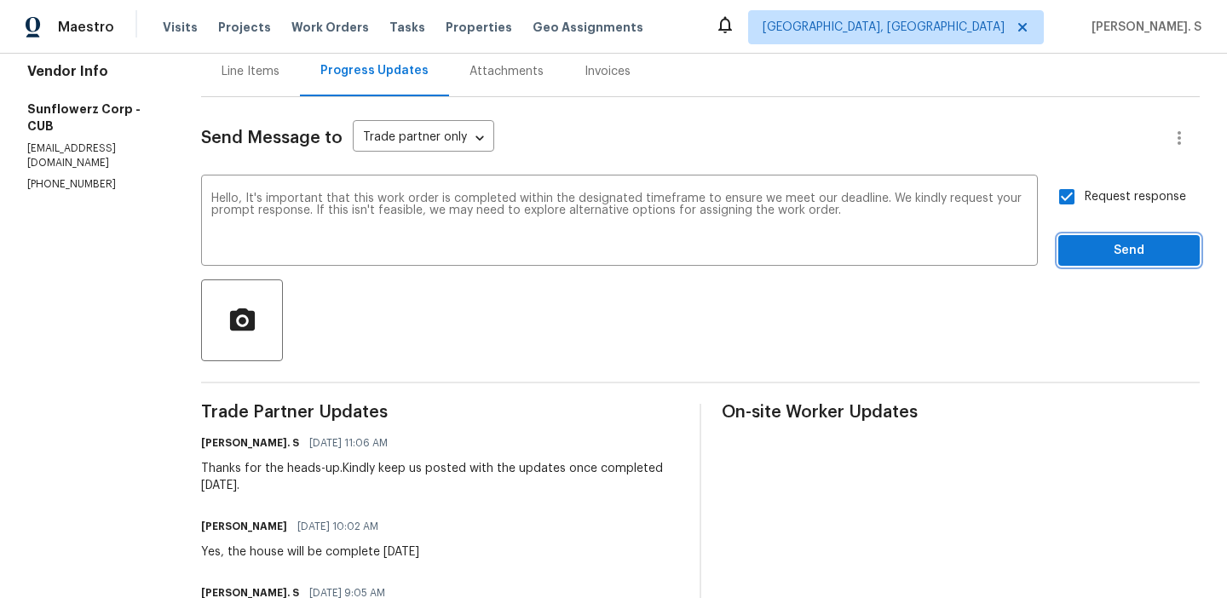
click at [1115, 240] on span "Send" at bounding box center [1129, 250] width 114 height 21
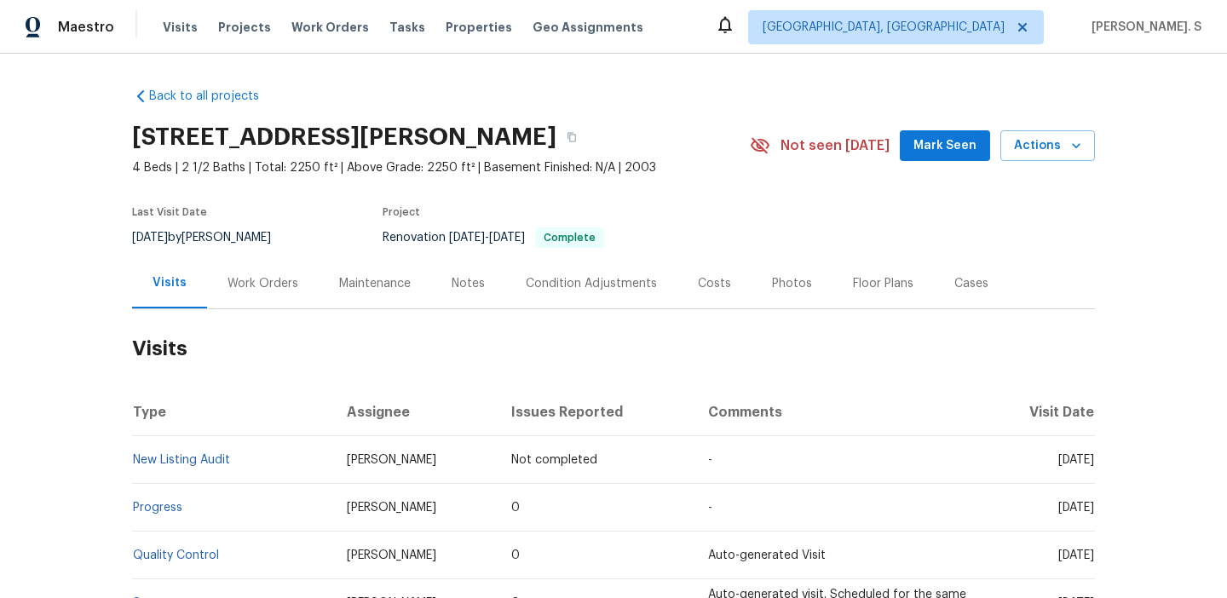
click at [213, 262] on div "Work Orders" at bounding box center [263, 283] width 112 height 50
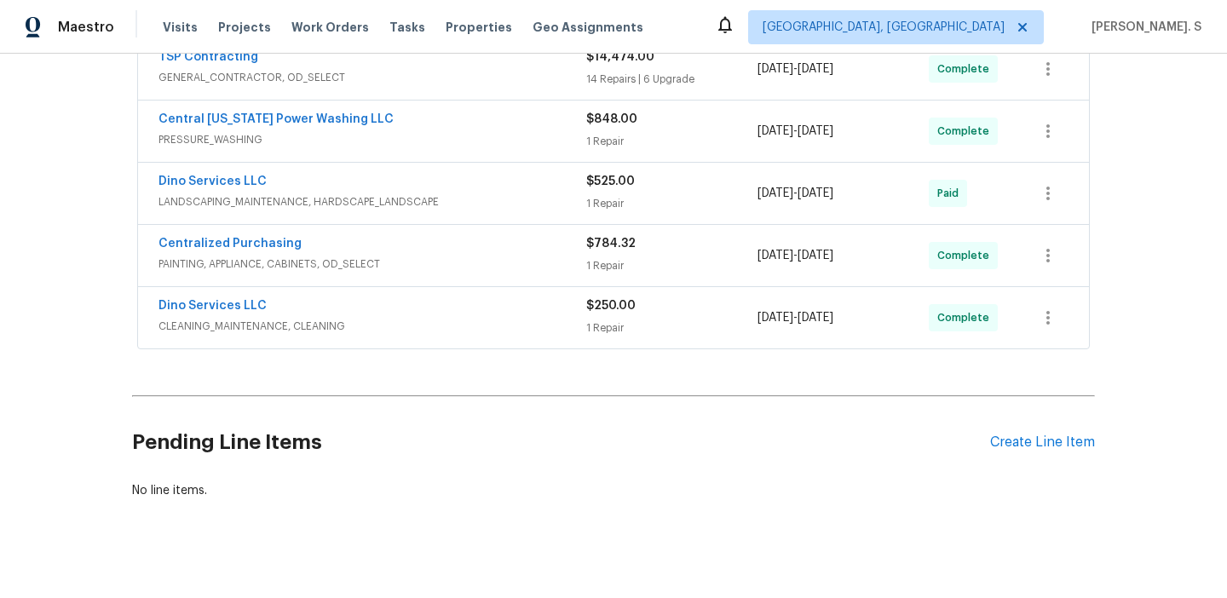
scroll to position [422, 0]
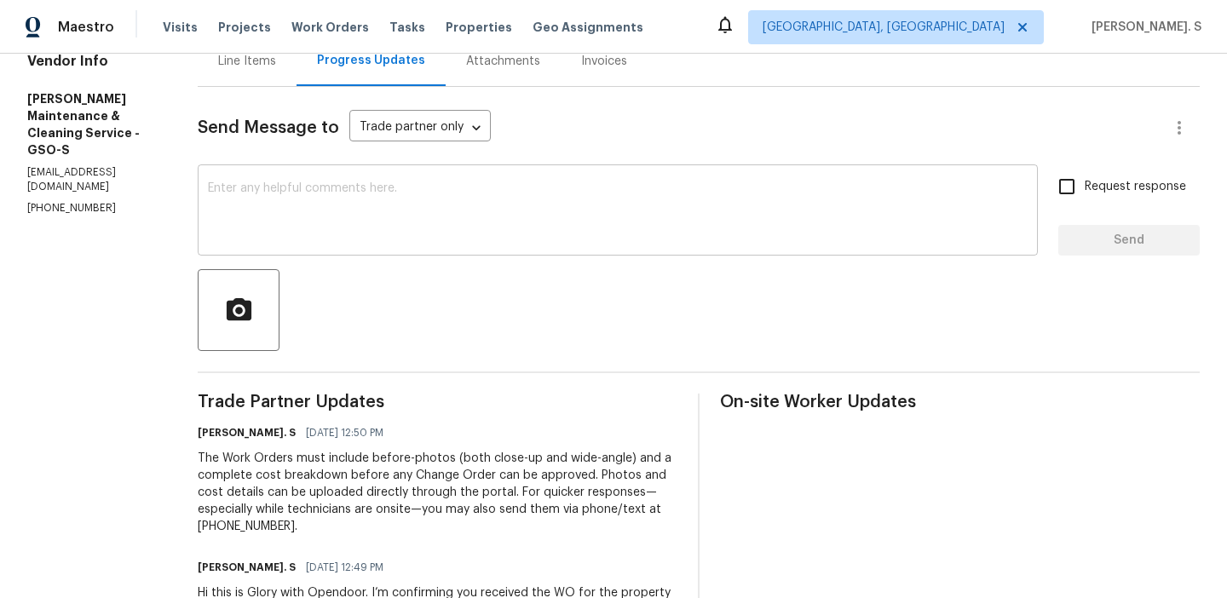
scroll to position [192, 0]
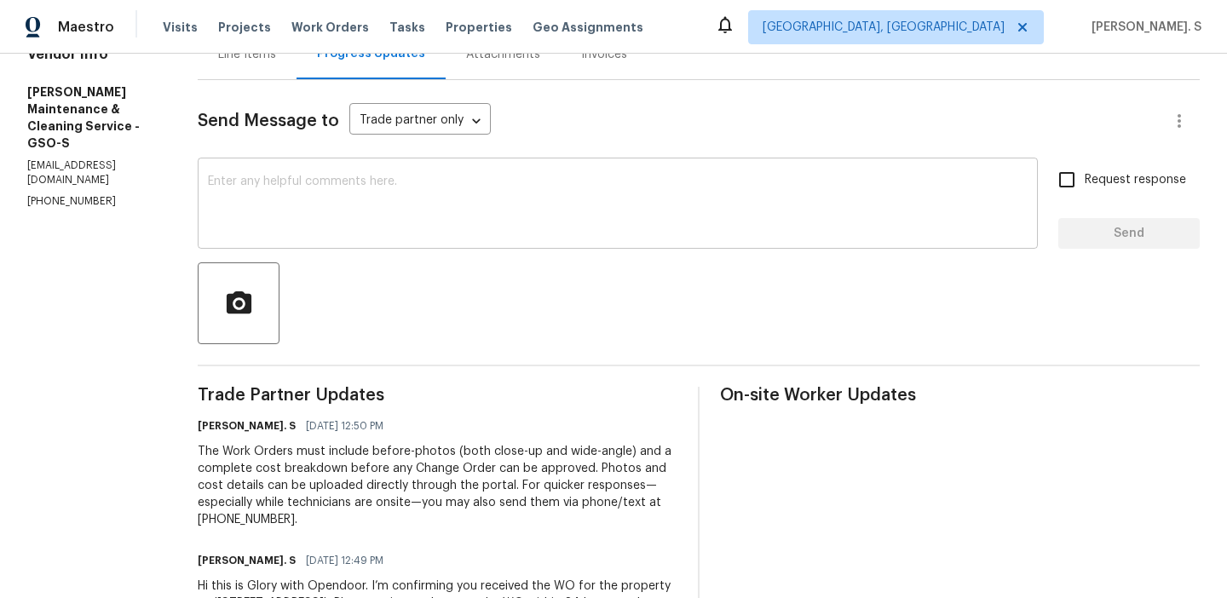
click at [429, 216] on textarea at bounding box center [618, 205] width 820 height 60
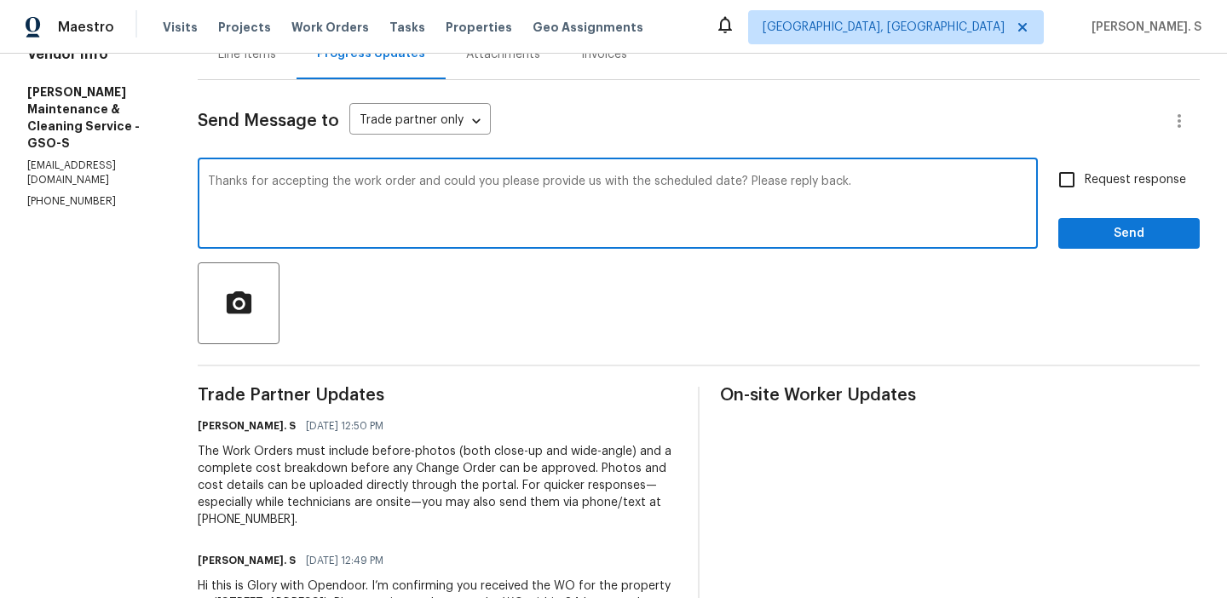
type textarea "Thanks for accepting the work order and could you please provide us with the sc…"
click at [1157, 191] on label "Request response" at bounding box center [1117, 180] width 137 height 36
click at [1084, 191] on input "Request response" at bounding box center [1067, 180] width 36 height 36
checkbox input "true"
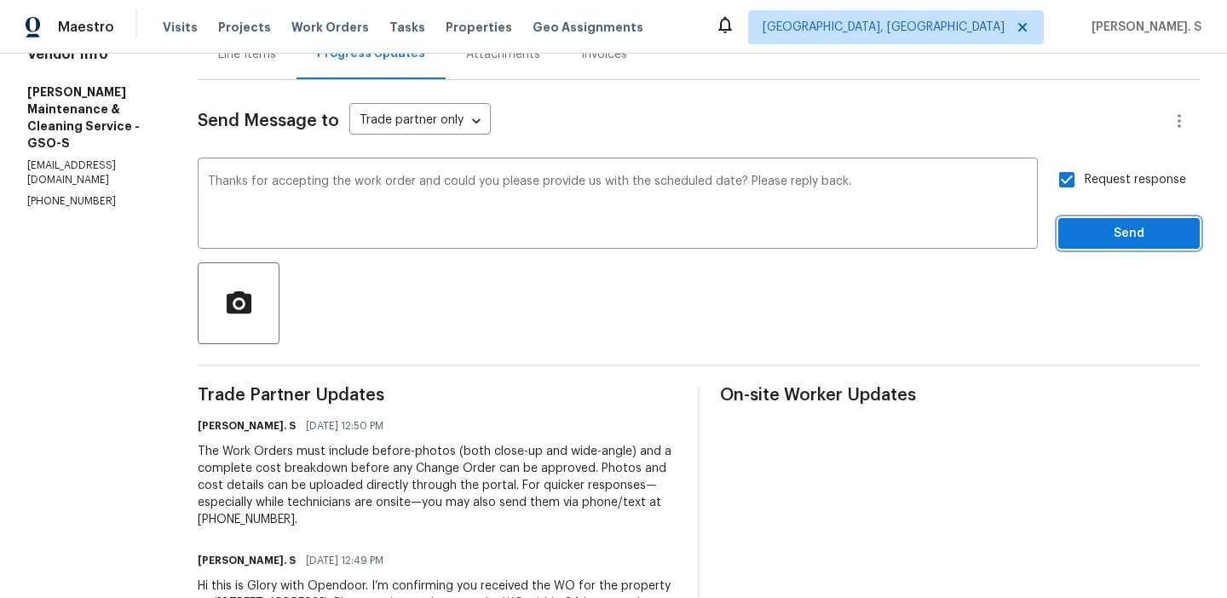
click at [1142, 233] on span "Send" at bounding box center [1129, 233] width 114 height 21
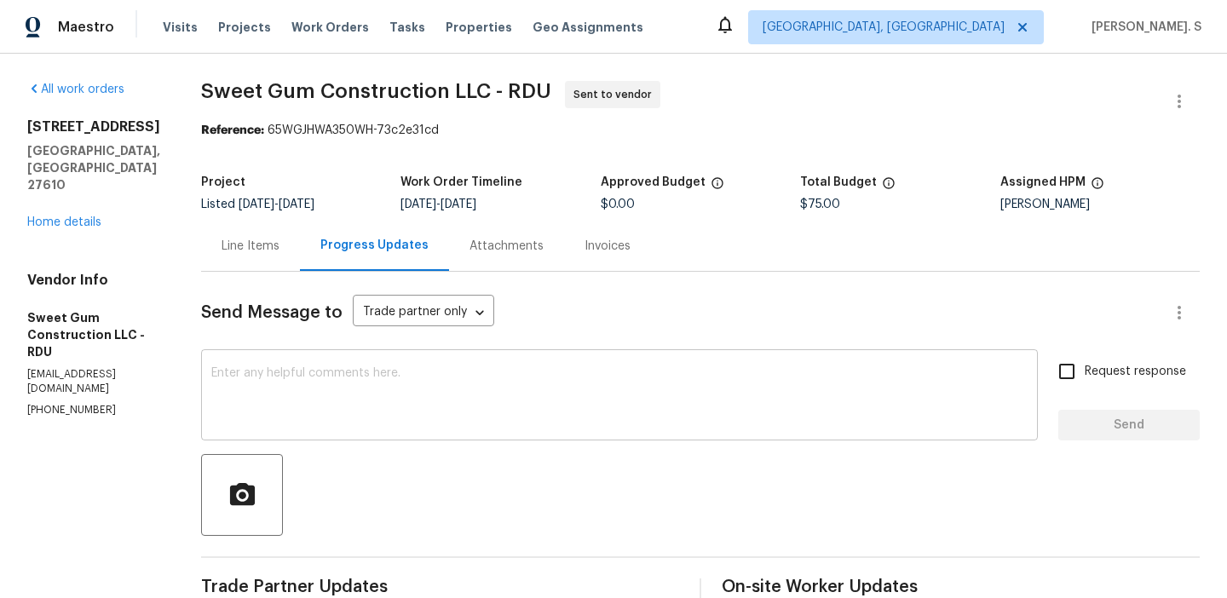
click at [433, 430] on div "x ​" at bounding box center [619, 397] width 837 height 87
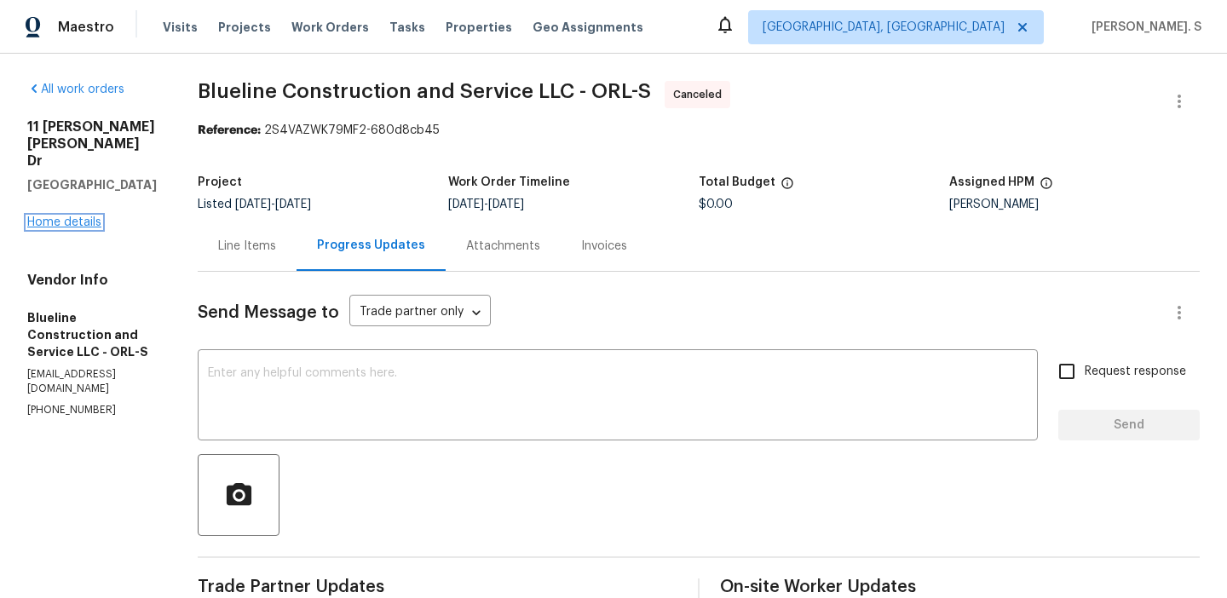
click at [70, 216] on link "Home details" at bounding box center [64, 222] width 74 height 12
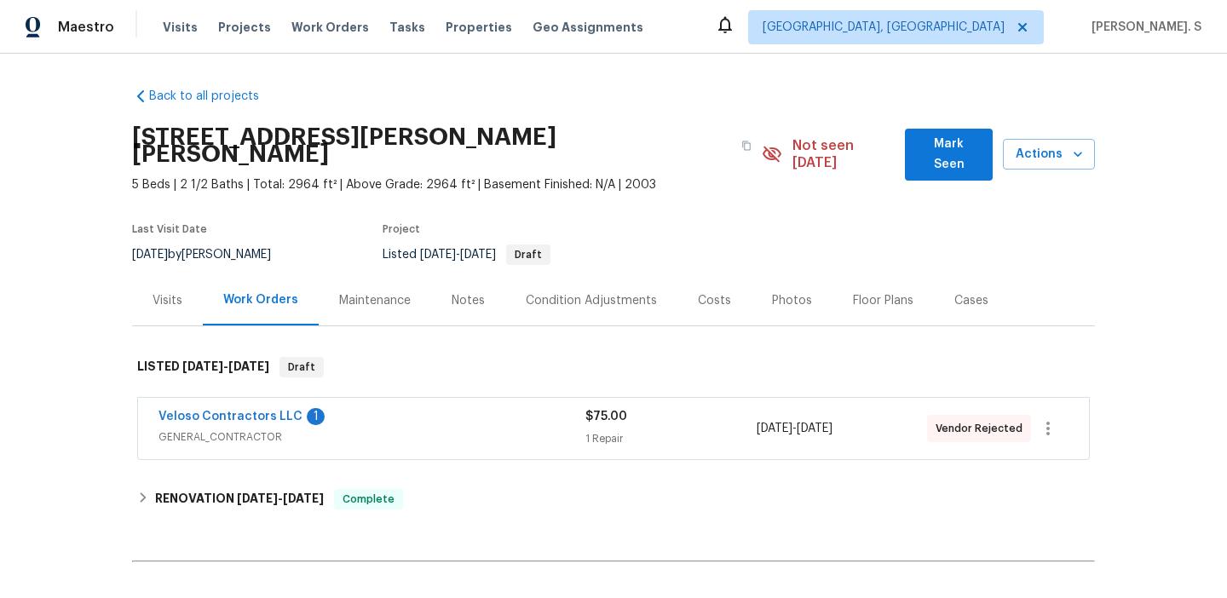
scroll to position [3, 0]
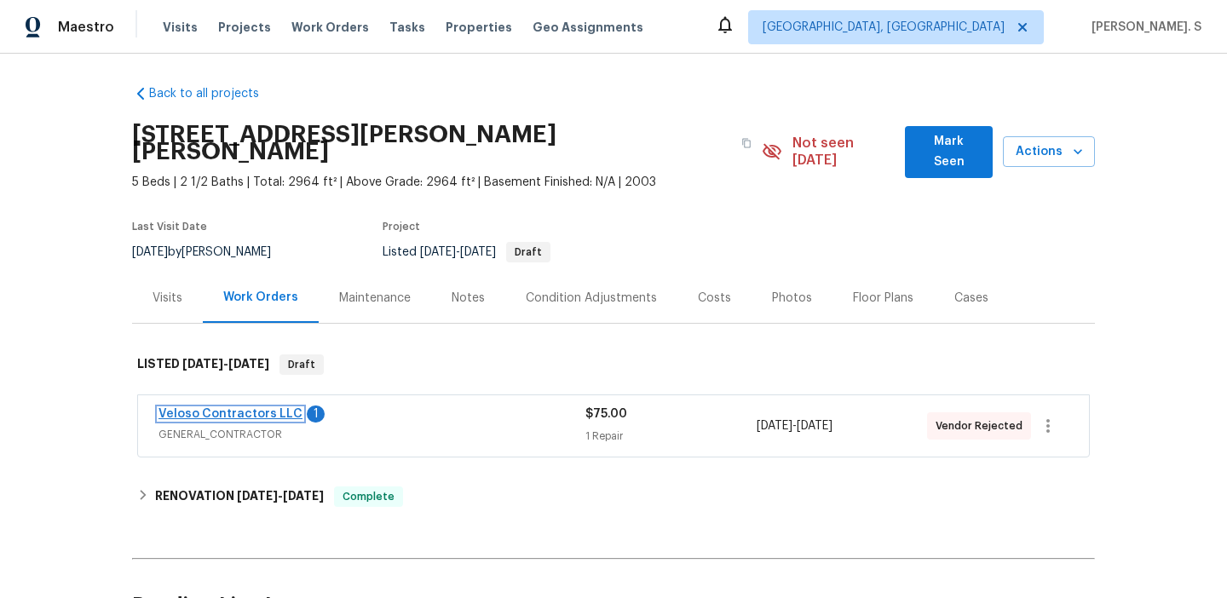
click at [241, 408] on link "Veloso Contractors LLC" at bounding box center [230, 414] width 144 height 12
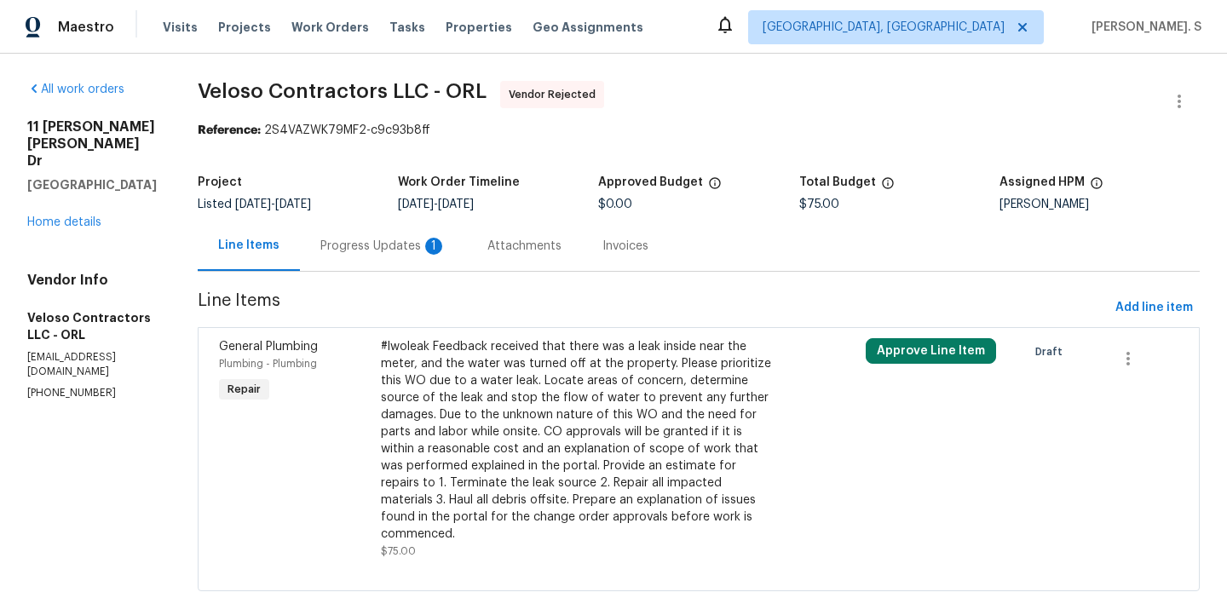
click at [578, 438] on div "#lwoleak Feedback received that there was a leak inside near the meter, and the…" at bounding box center [578, 440] width 394 height 204
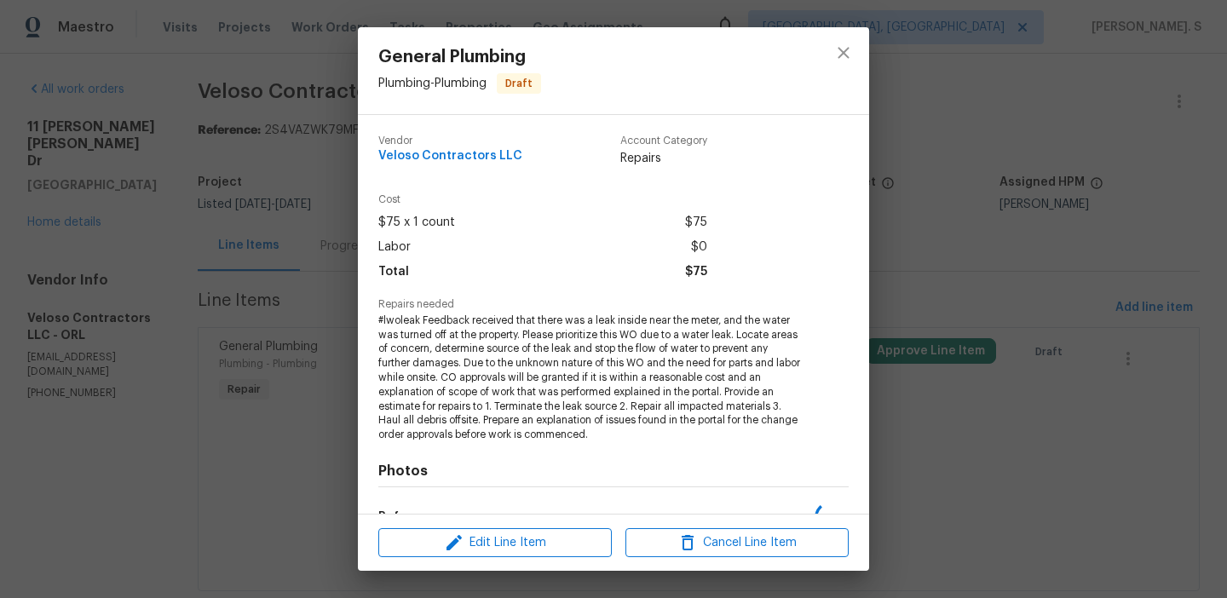
scroll to position [216, 0]
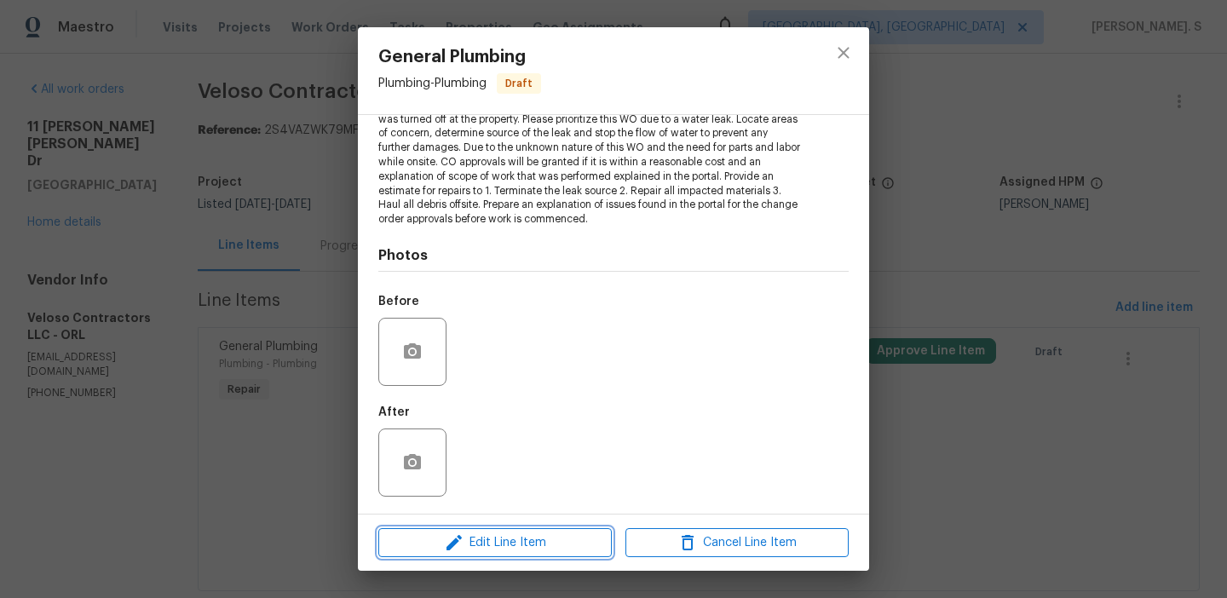
click at [544, 541] on span "Edit Line Item" at bounding box center [494, 542] width 223 height 21
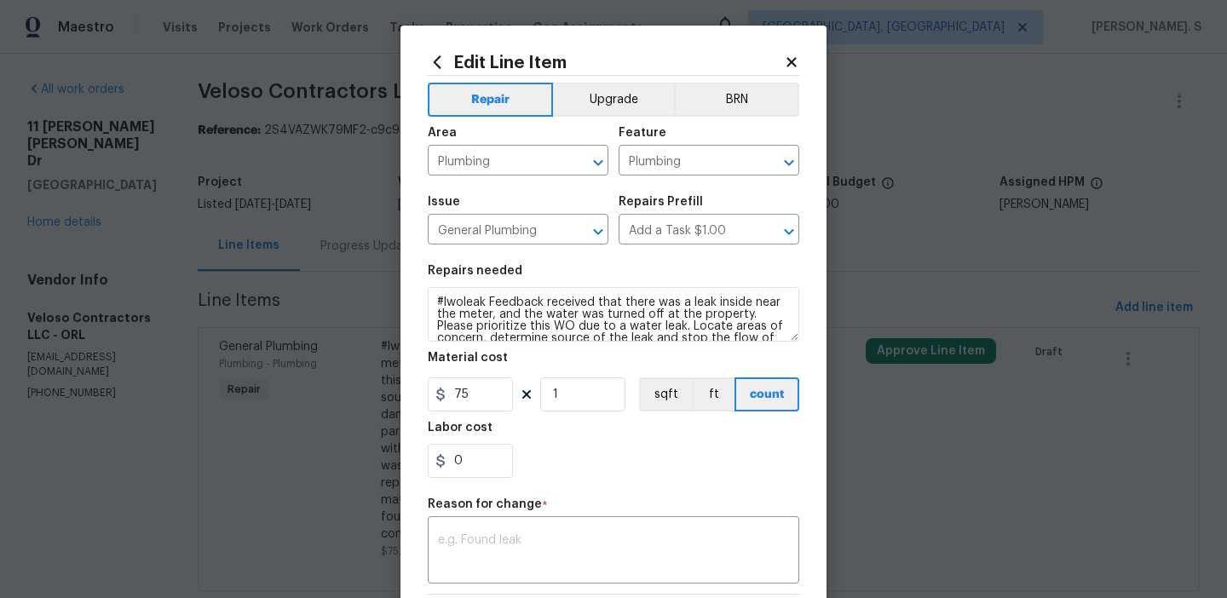
click at [523, 511] on div "Reason for change *" at bounding box center [613, 509] width 371 height 22
click at [517, 538] on textarea at bounding box center [613, 552] width 351 height 36
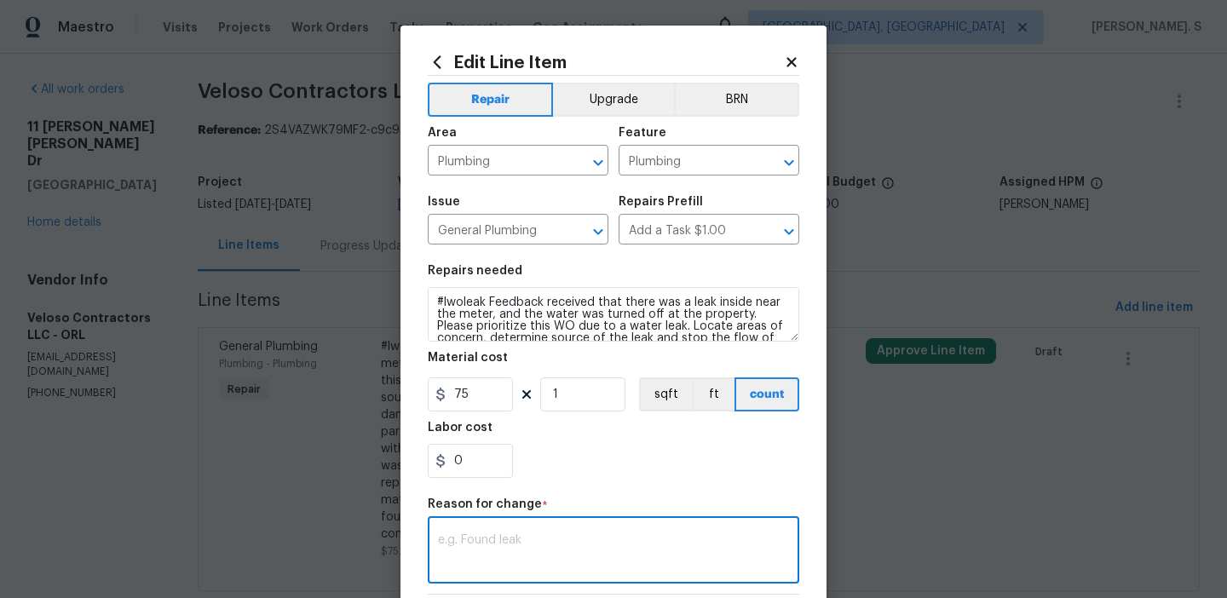
click at [209, 446] on body "Maestro Visits Projects Work Orders Tasks Properties Geo Assignments Albuquerqu…" at bounding box center [613, 299] width 1227 height 598
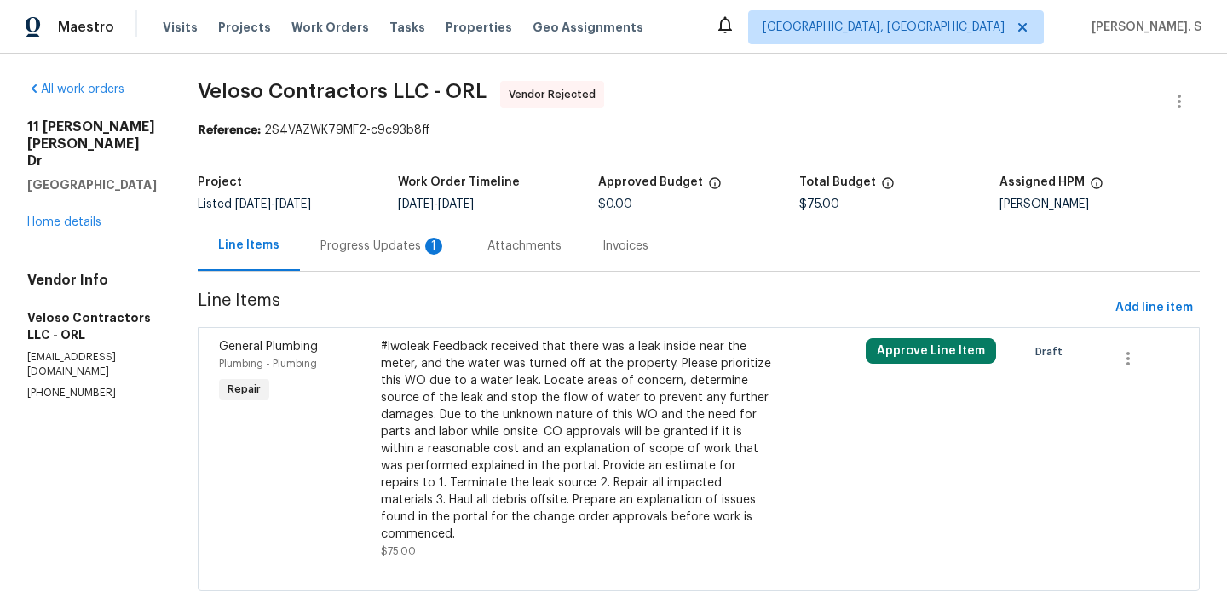
click at [349, 262] on div "Progress Updates 1" at bounding box center [383, 246] width 167 height 50
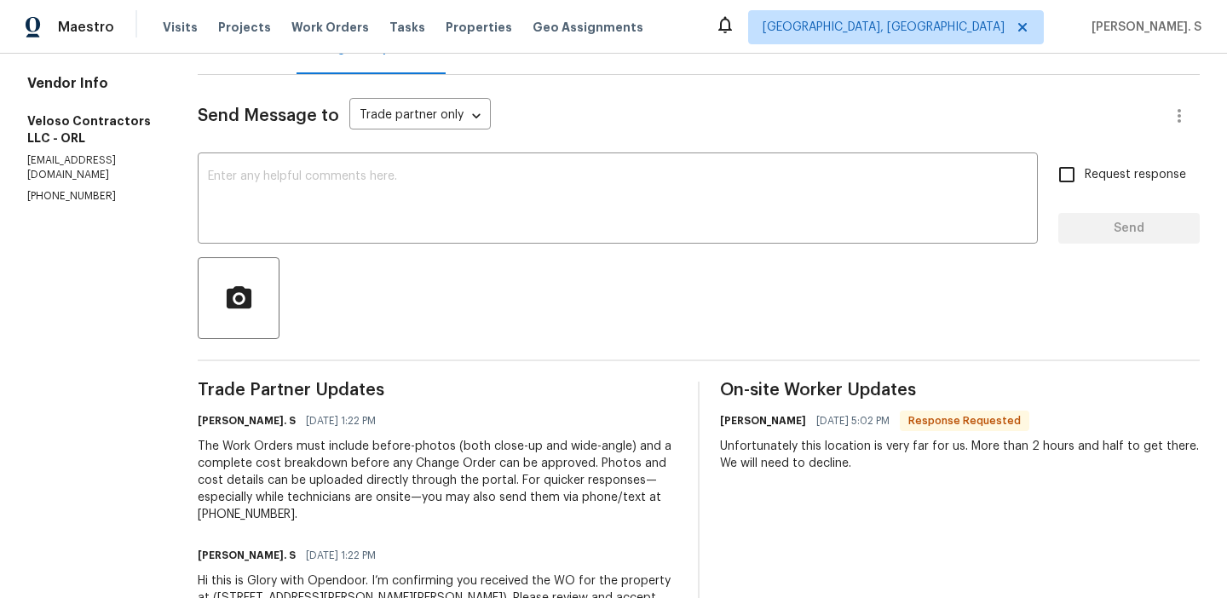
scroll to position [187, 0]
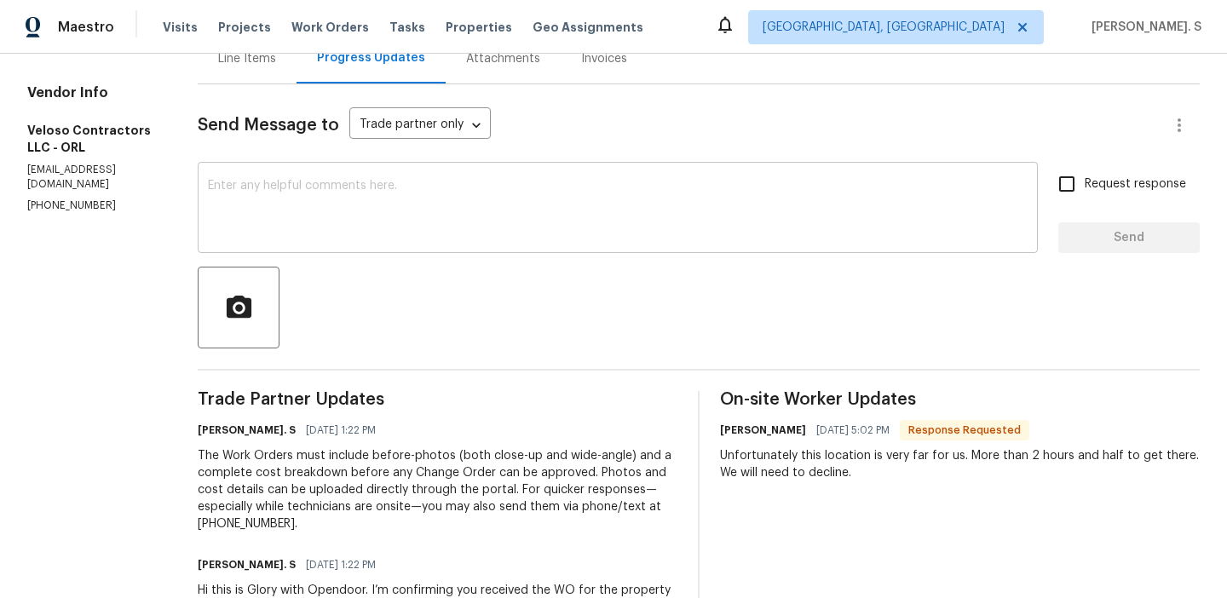
click at [418, 226] on textarea at bounding box center [618, 210] width 820 height 60
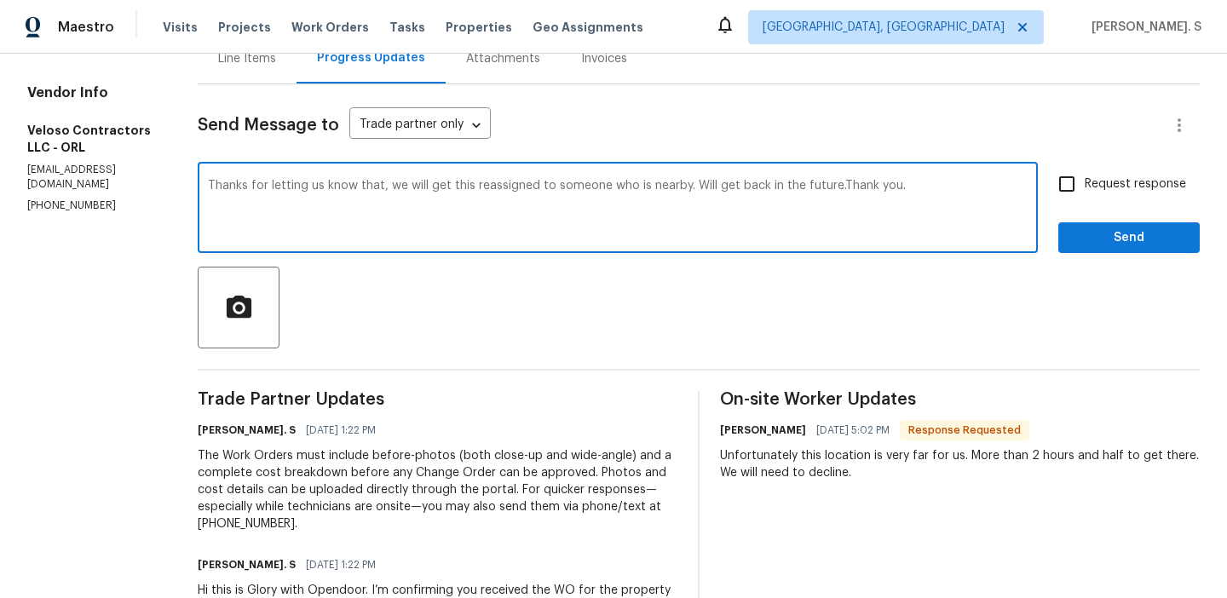
type textarea "Thanks for letting us know that, we will get this reassigned to someone who is …"
click at [1171, 193] on span "Request response" at bounding box center [1134, 184] width 101 height 18
click at [1084, 193] on input "Request response" at bounding box center [1067, 184] width 36 height 36
checkbox input "true"
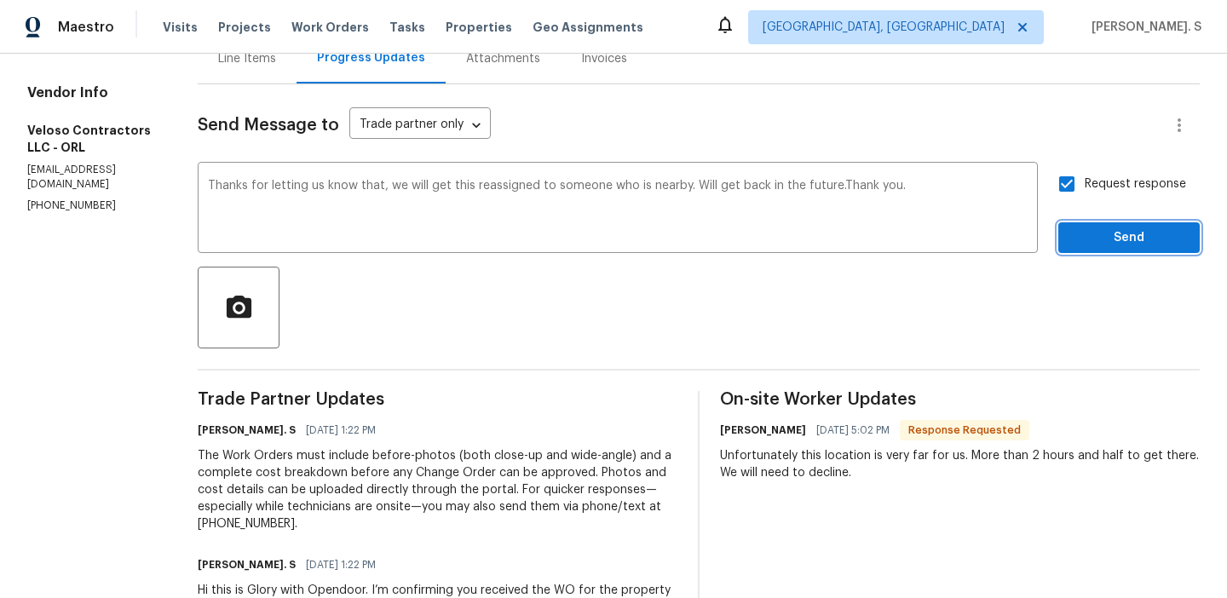
click at [1136, 243] on span "Send" at bounding box center [1129, 237] width 114 height 21
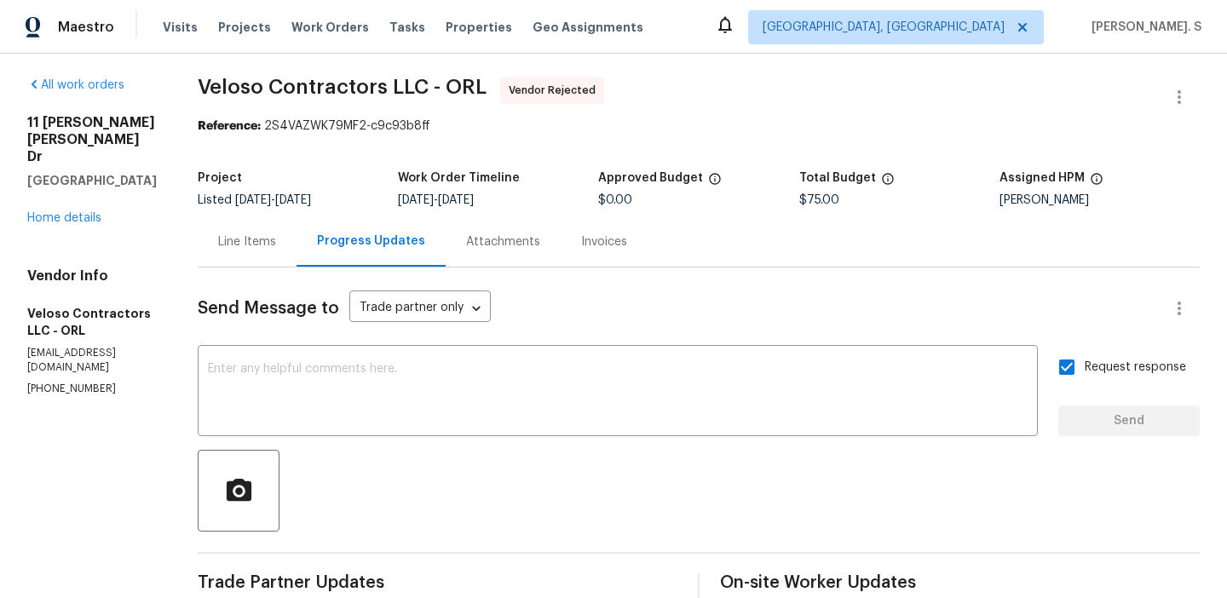
scroll to position [0, 0]
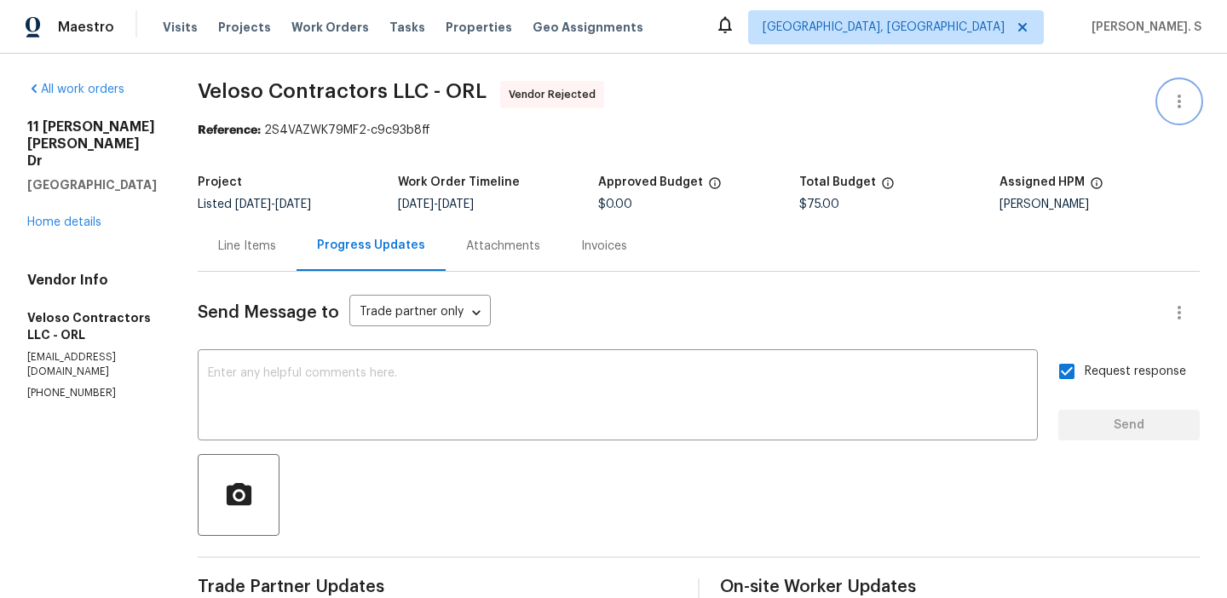
click at [1171, 108] on icon "button" at bounding box center [1179, 101] width 20 height 20
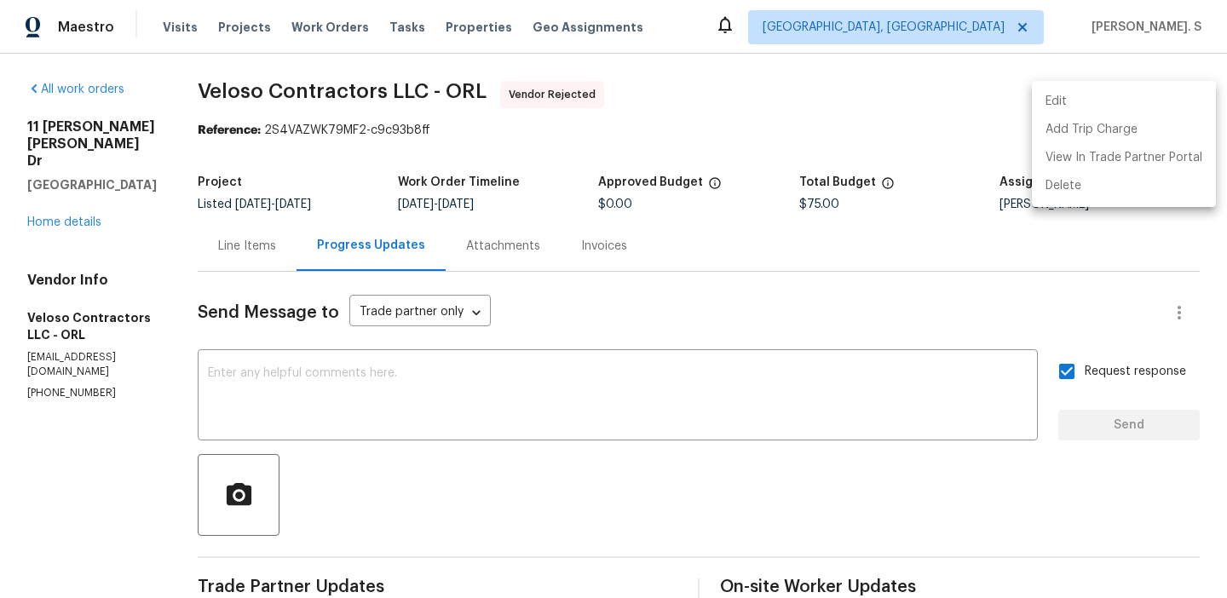
click at [1097, 94] on li "Edit" at bounding box center [1124, 102] width 184 height 28
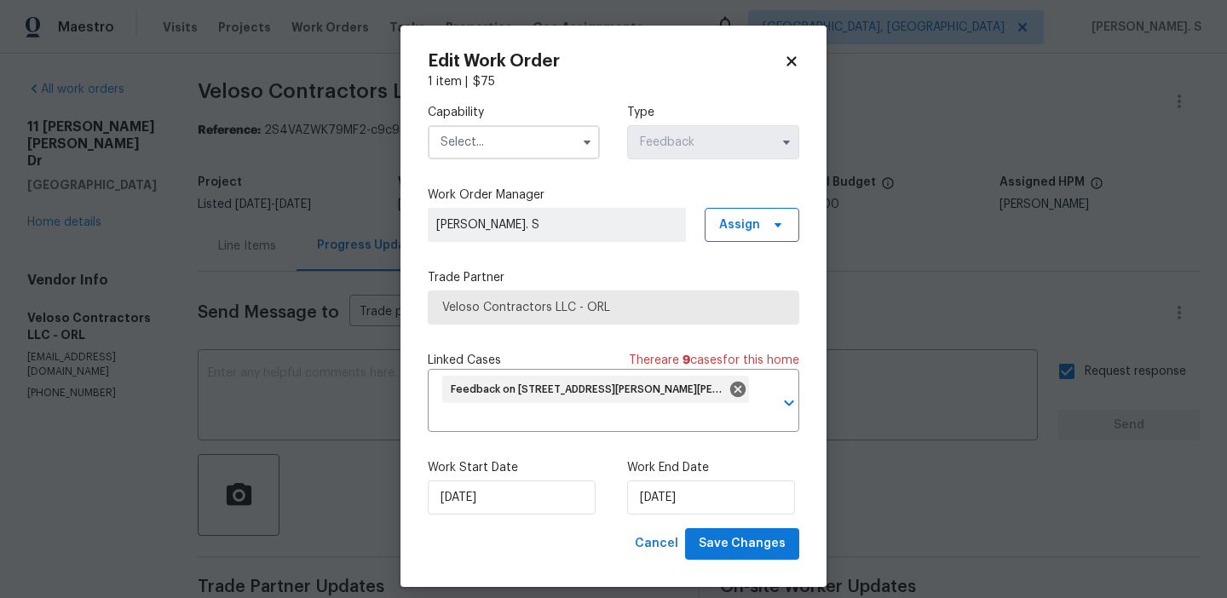
click at [459, 137] on input "text" at bounding box center [514, 142] width 172 height 34
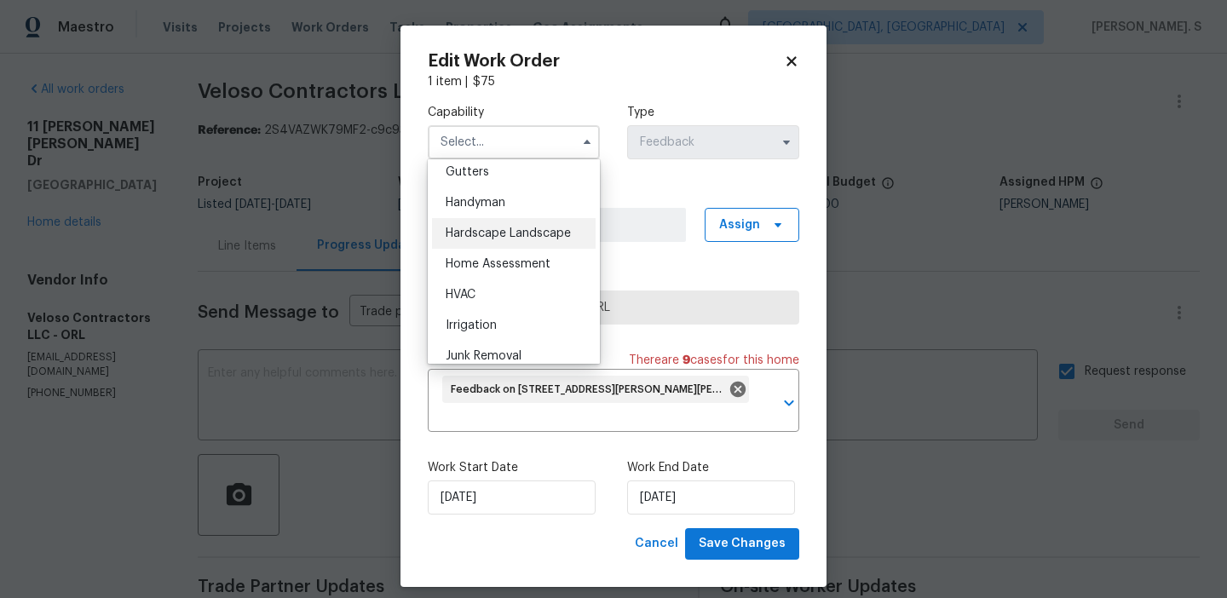
scroll to position [919, 0]
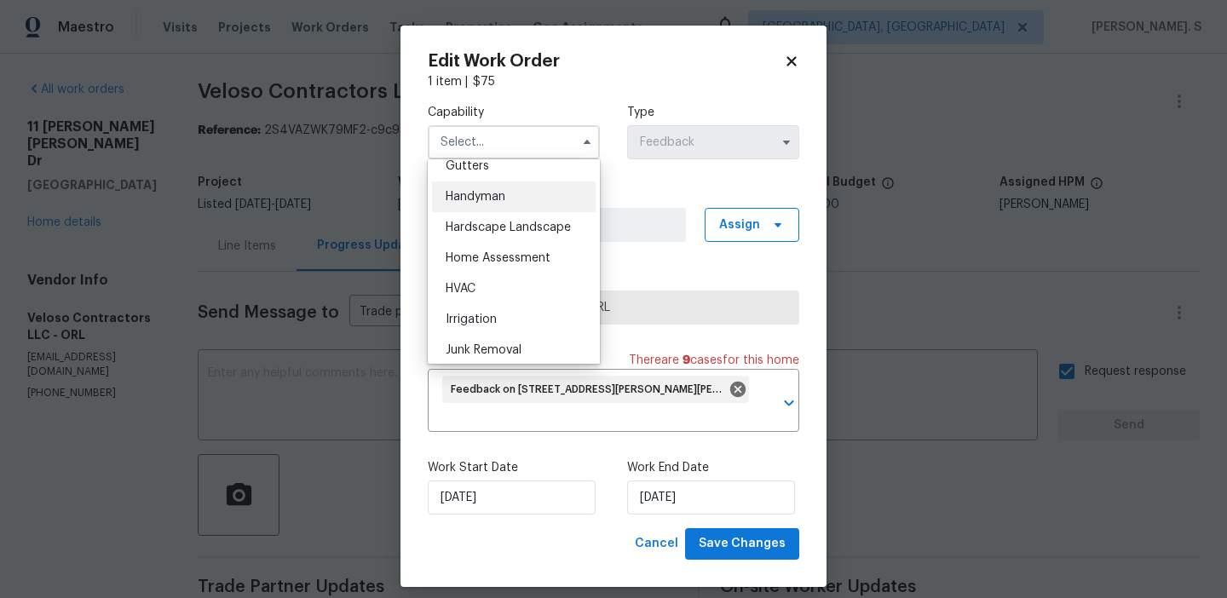
click at [521, 198] on div "Handyman" at bounding box center [514, 196] width 164 height 31
type input "Handyman"
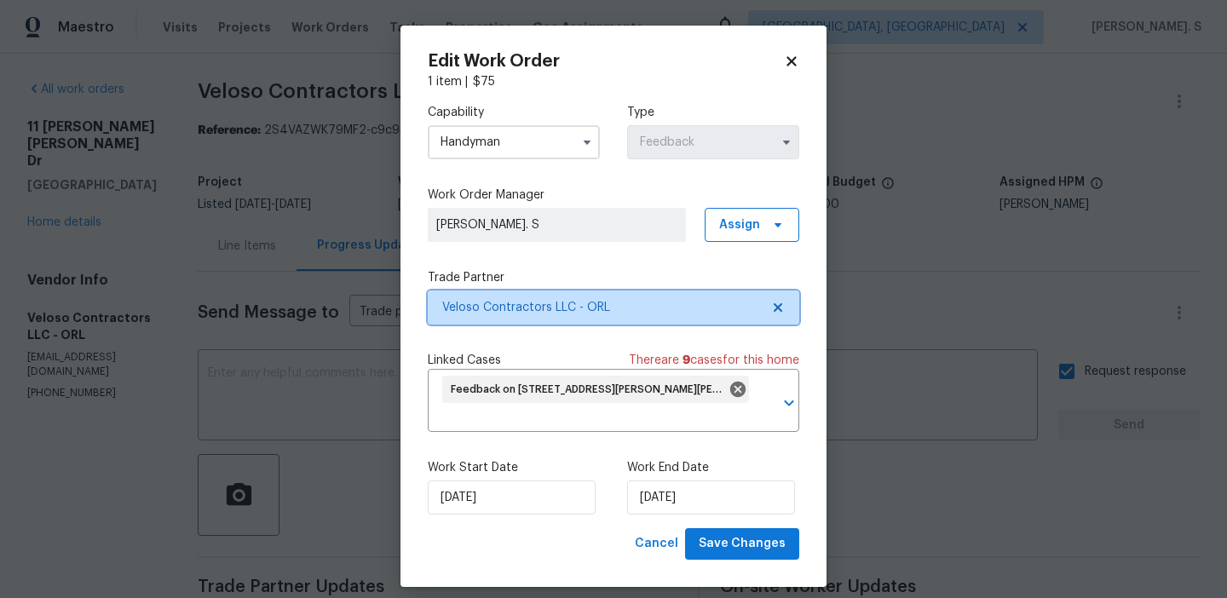
click at [775, 306] on icon at bounding box center [778, 307] width 9 height 9
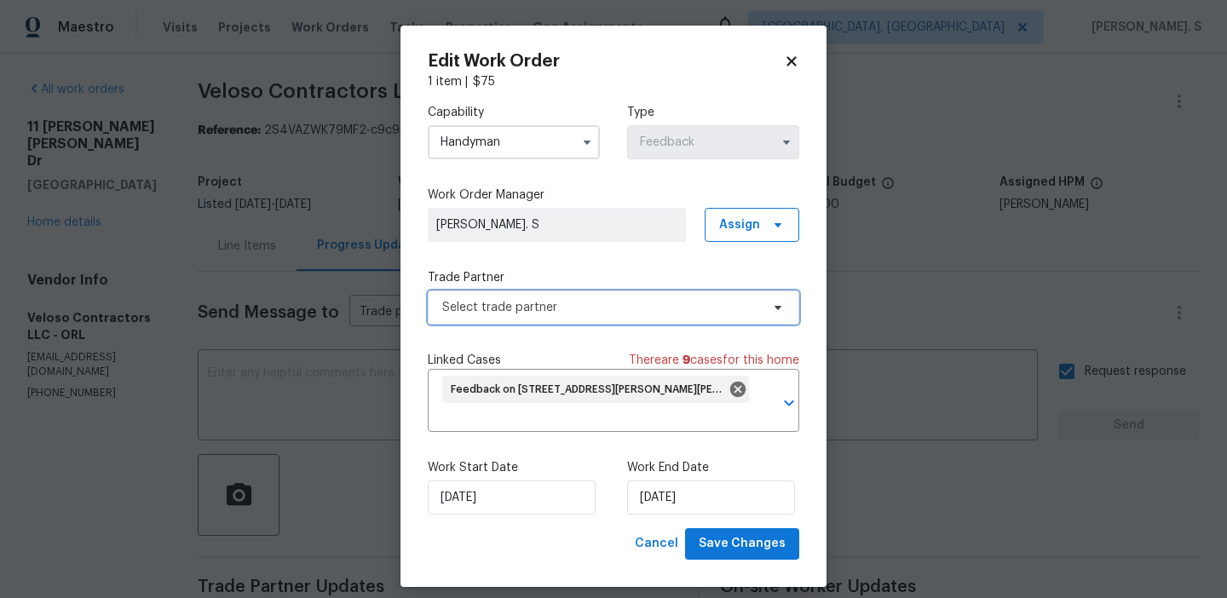
click at [775, 306] on icon at bounding box center [777, 308] width 7 height 4
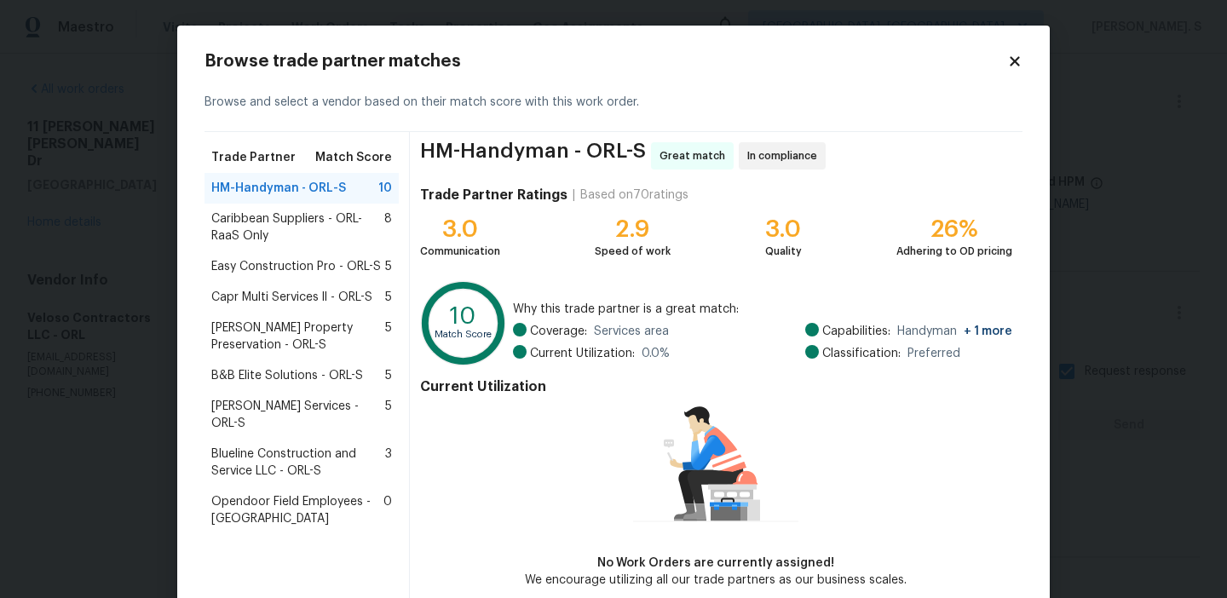
click at [289, 239] on span "Caribbean Suppliers - ORL-RaaS Only" at bounding box center [297, 227] width 173 height 34
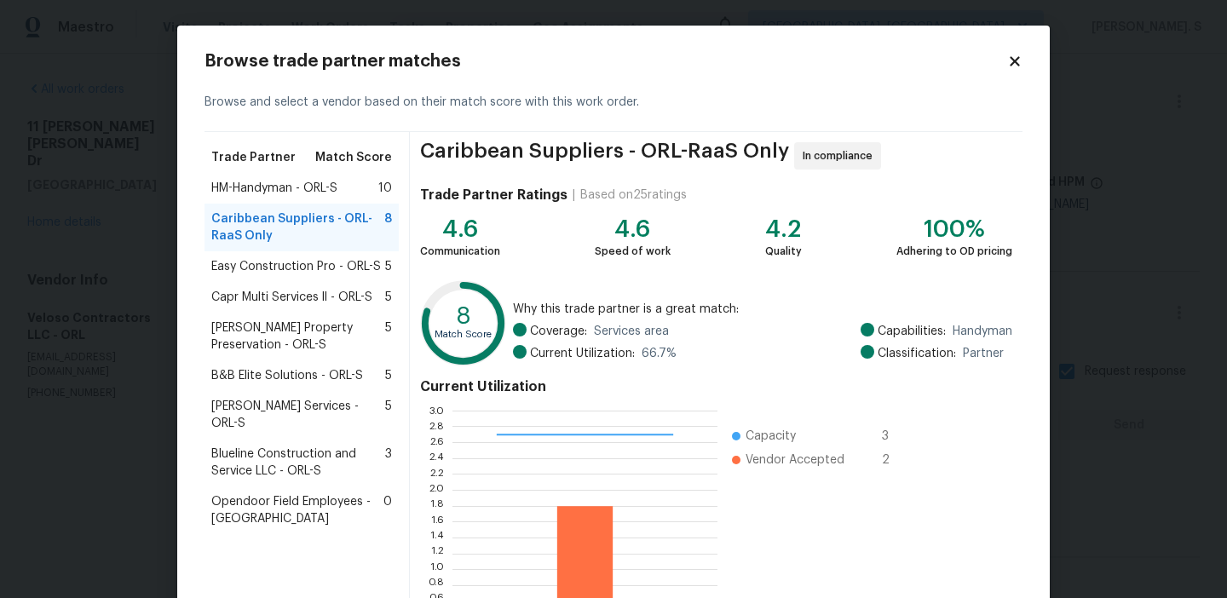
scroll to position [153, 0]
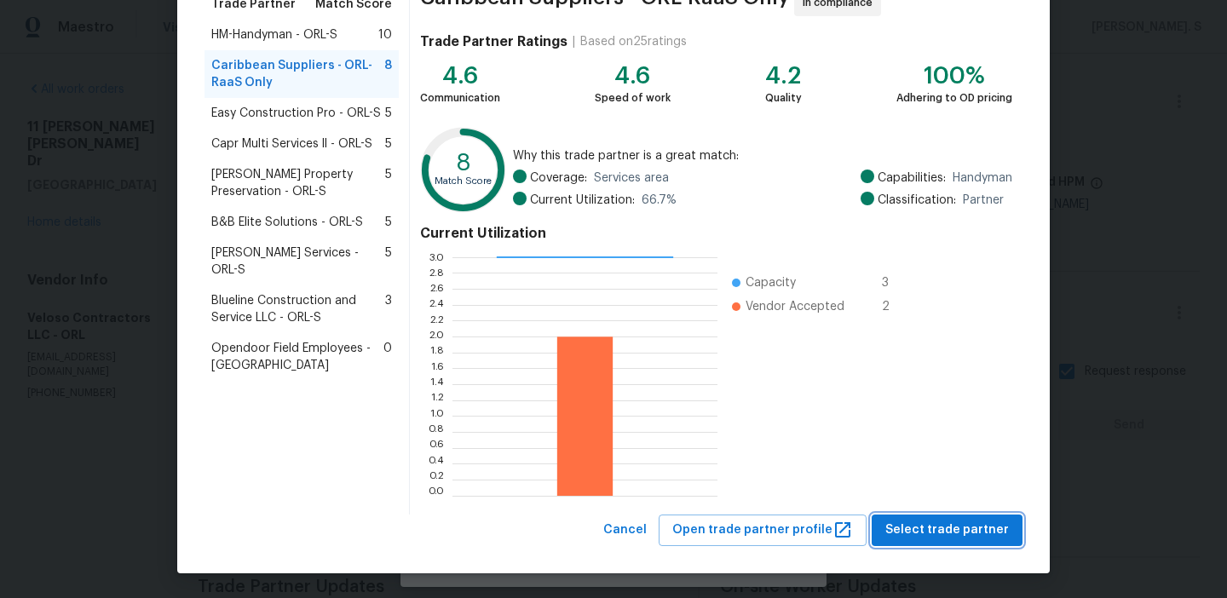
click at [927, 526] on span "Select trade partner" at bounding box center [947, 530] width 124 height 21
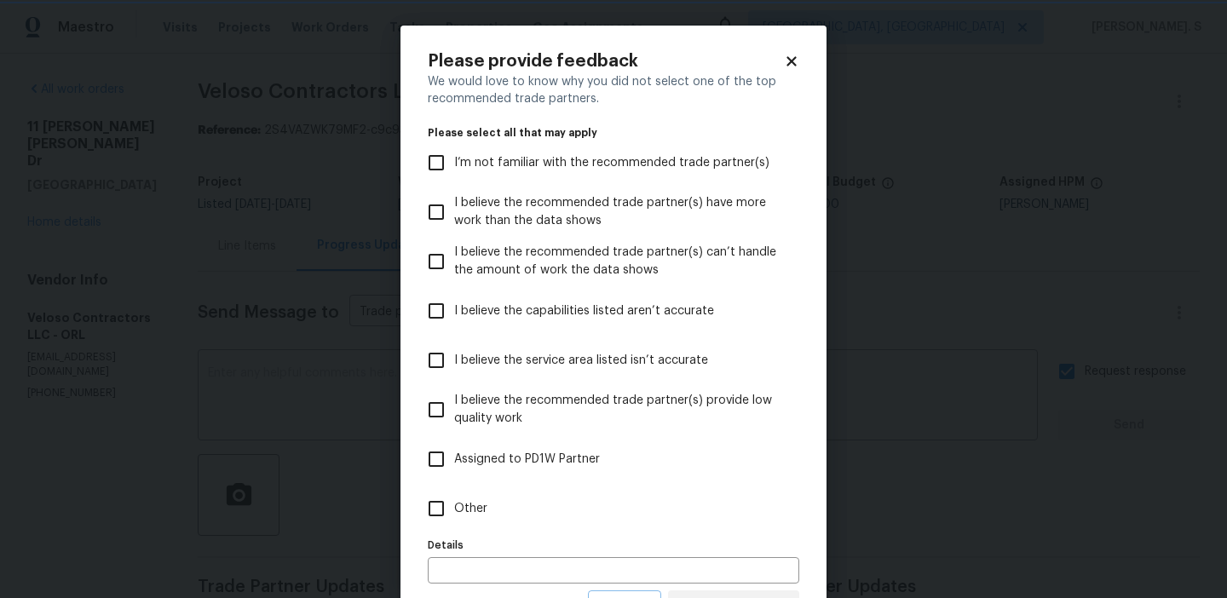
scroll to position [0, 0]
click at [515, 499] on label "Other" at bounding box center [601, 508] width 367 height 49
click at [454, 499] on input "Other" at bounding box center [436, 509] width 36 height 36
checkbox input "true"
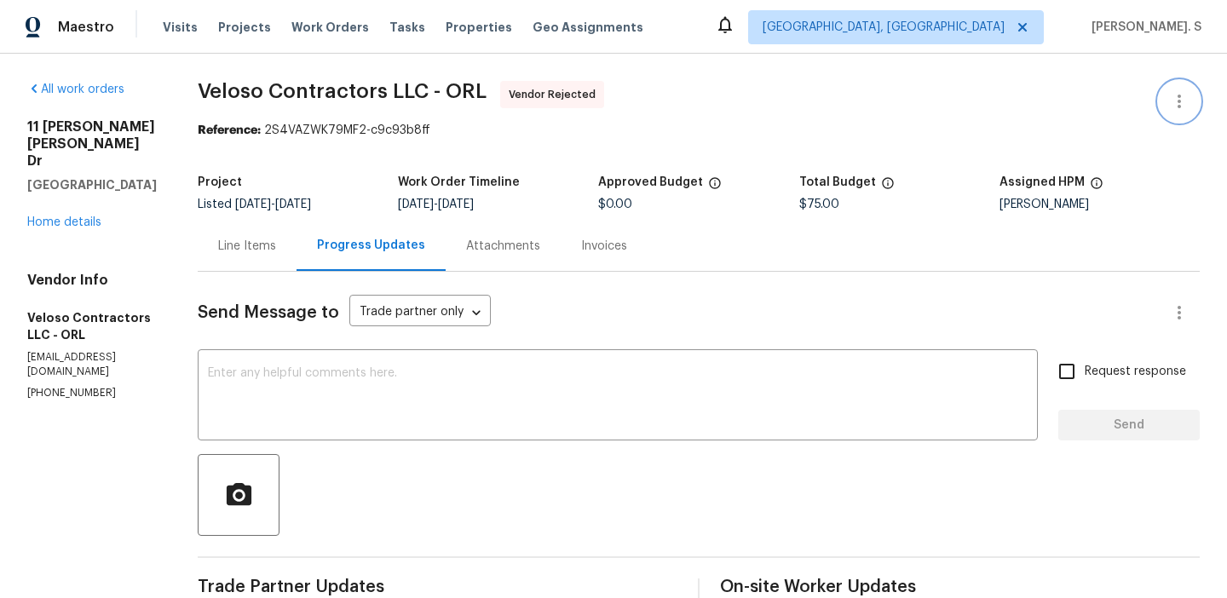
click at [1189, 91] on button "button" at bounding box center [1179, 101] width 41 height 41
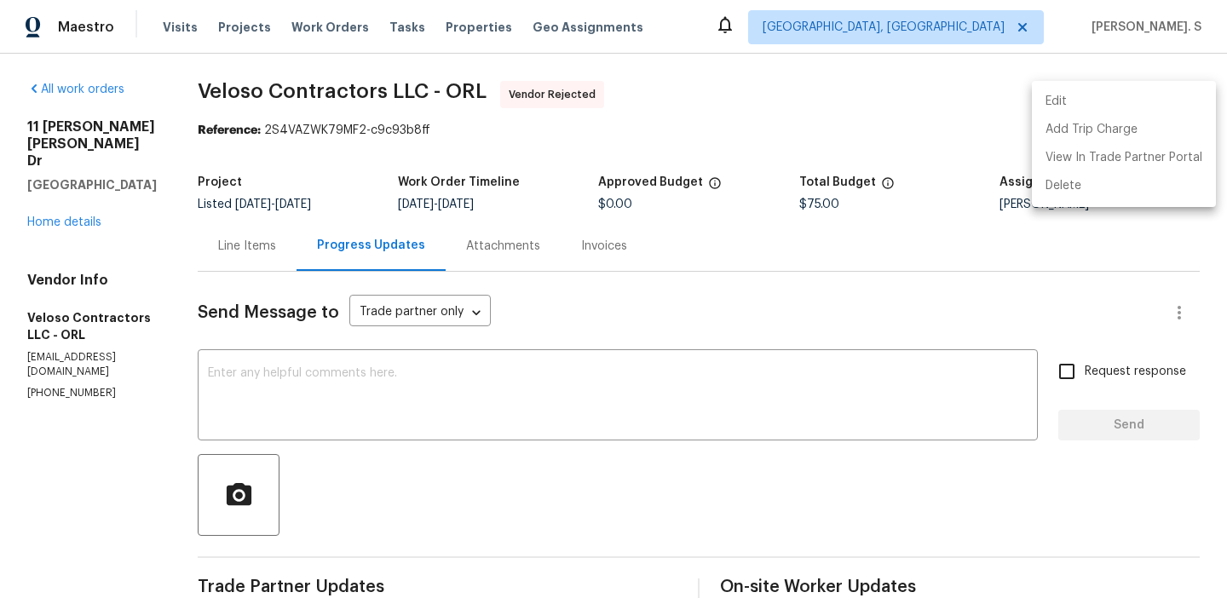
click at [1111, 89] on li "Edit" at bounding box center [1124, 102] width 184 height 28
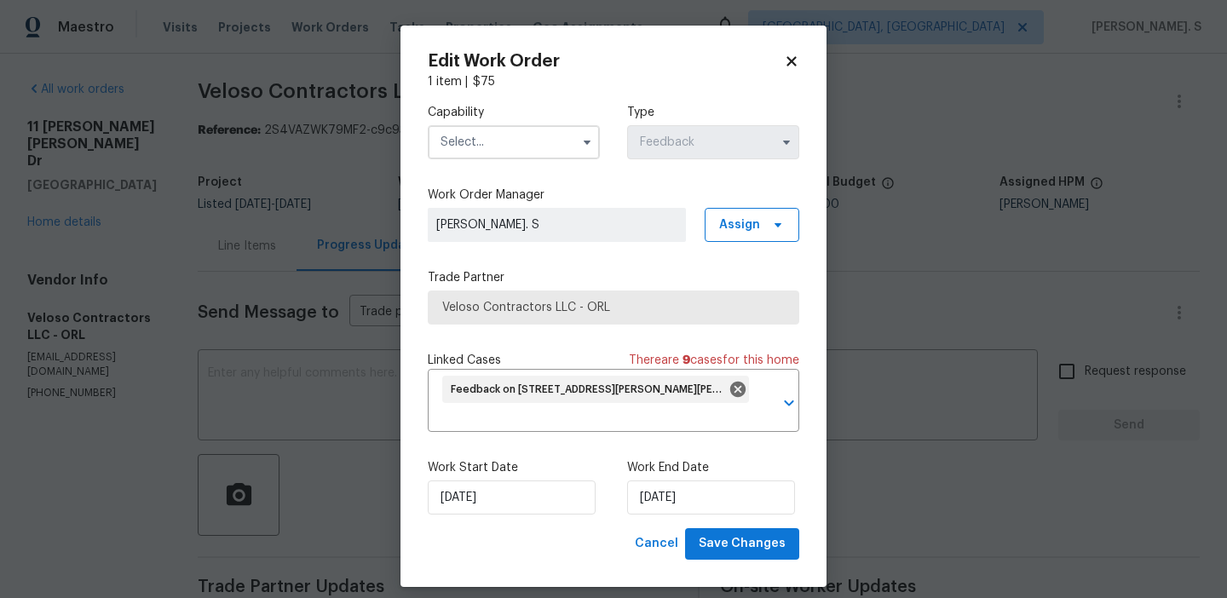
click at [245, 296] on body "Maestro Visits Projects Work Orders Tasks Properties Geo Assignments [GEOGRAPHI…" at bounding box center [613, 299] width 1227 height 598
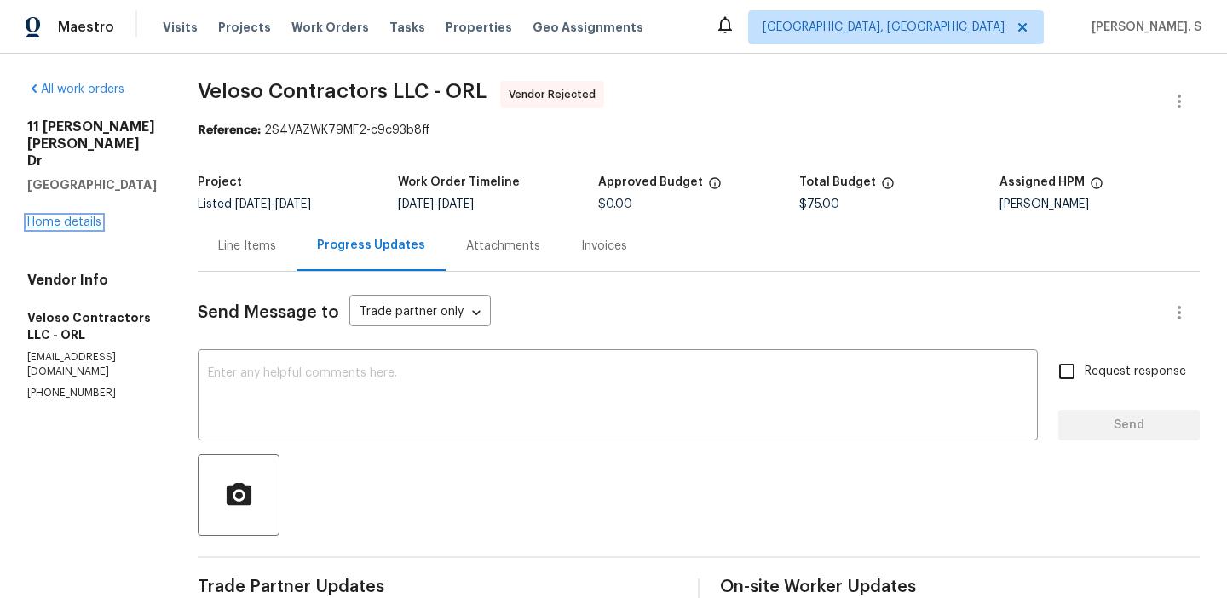
click at [45, 216] on link "Home details" at bounding box center [64, 222] width 74 height 12
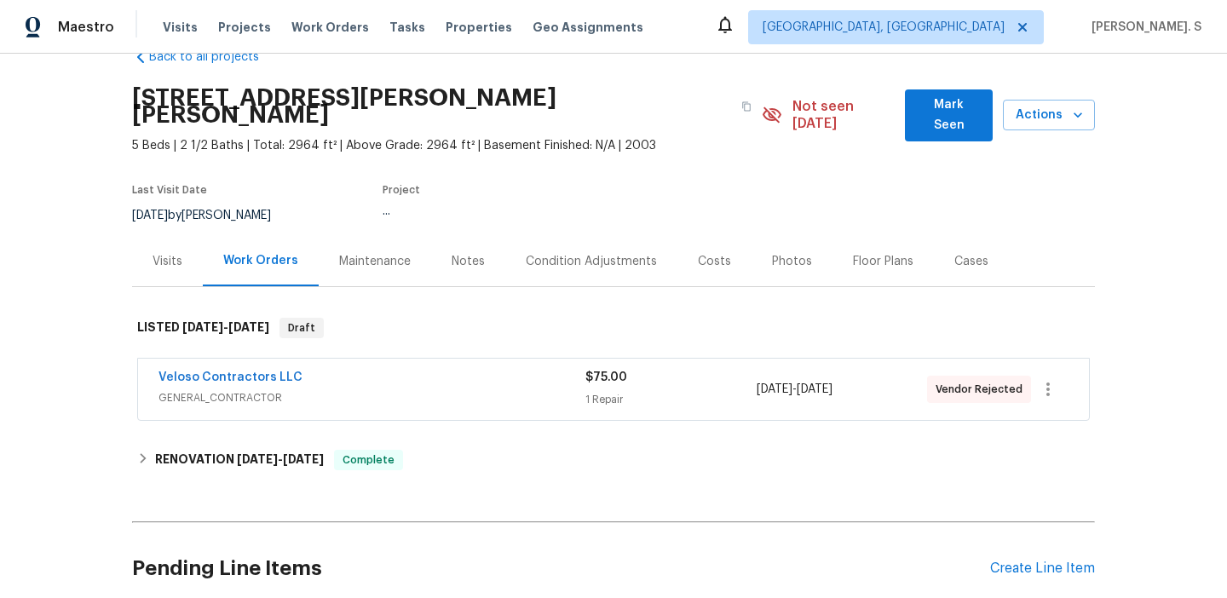
scroll to position [98, 0]
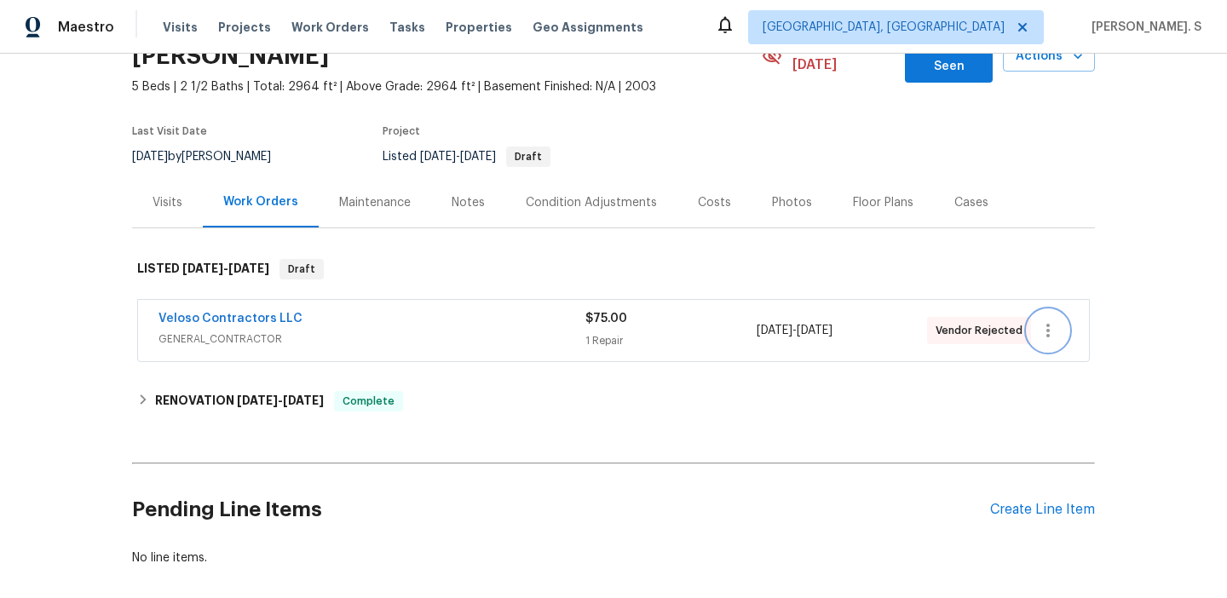
click at [1066, 317] on button "button" at bounding box center [1047, 330] width 41 height 41
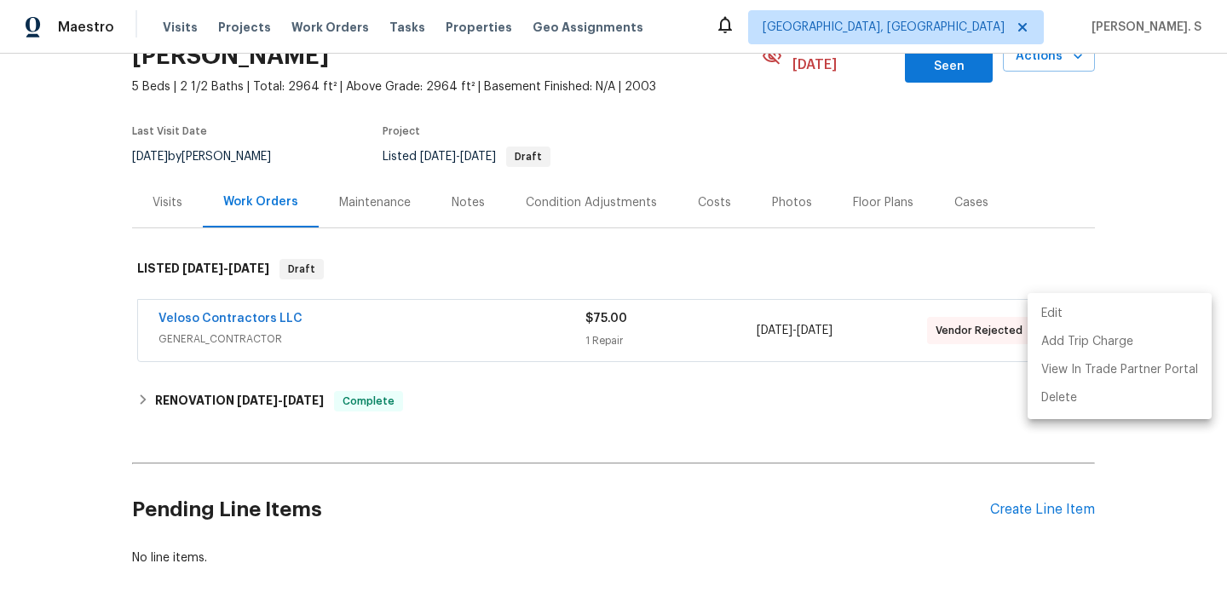
click at [1038, 315] on li "Edit" at bounding box center [1119, 314] width 184 height 28
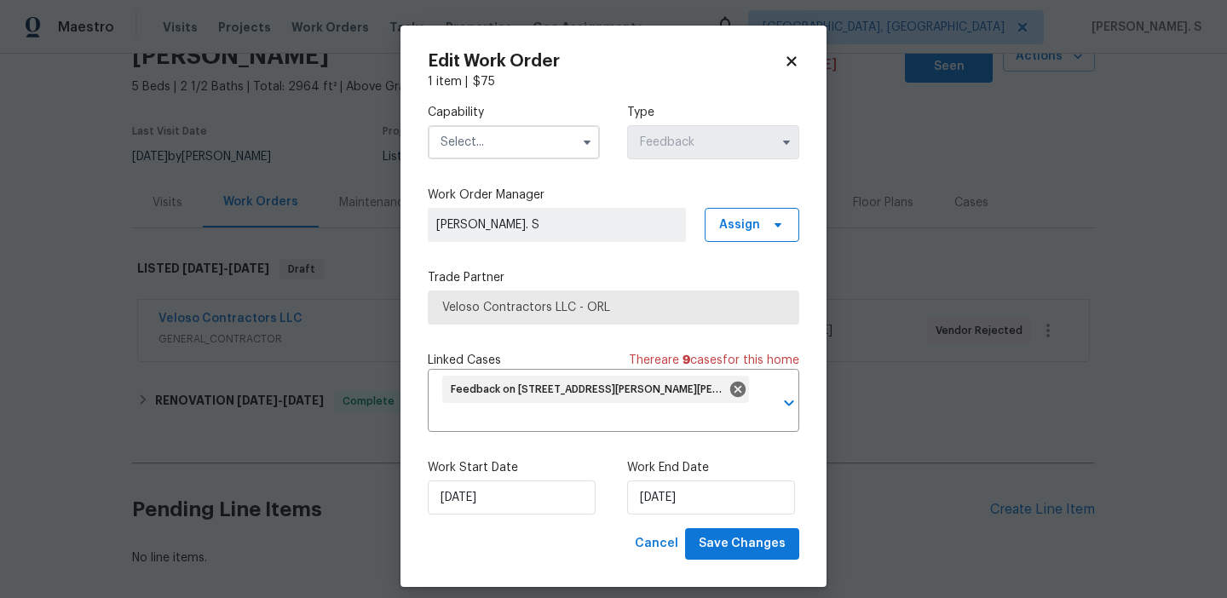
click at [540, 128] on input "text" at bounding box center [514, 142] width 172 height 34
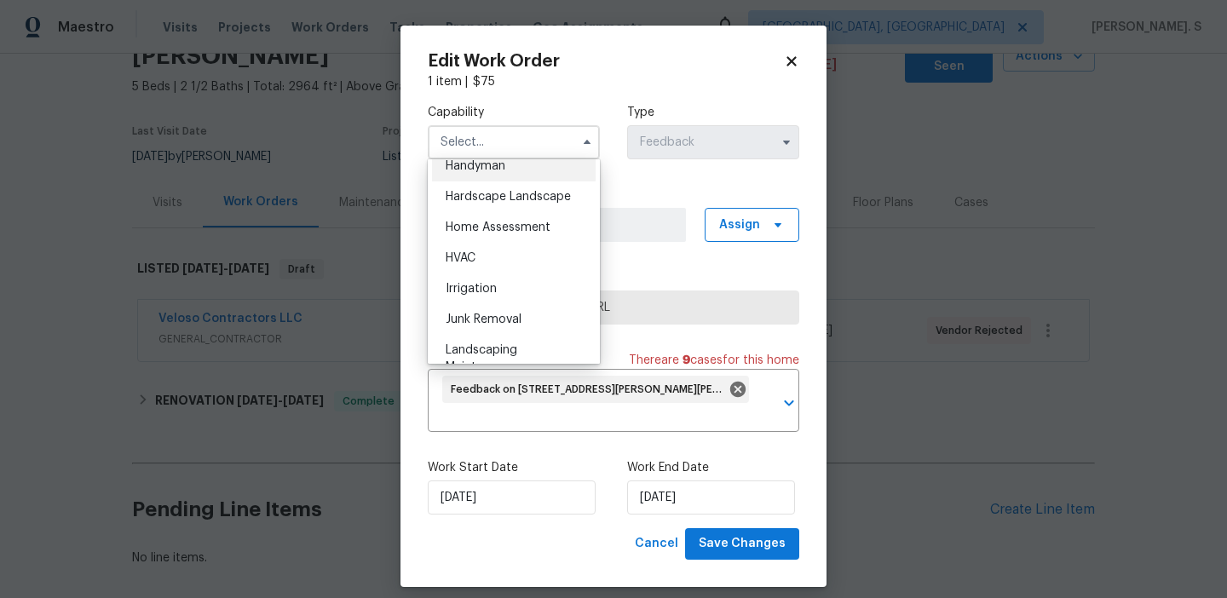
click at [516, 170] on div "Handyman" at bounding box center [514, 166] width 164 height 31
type input "Handyman"
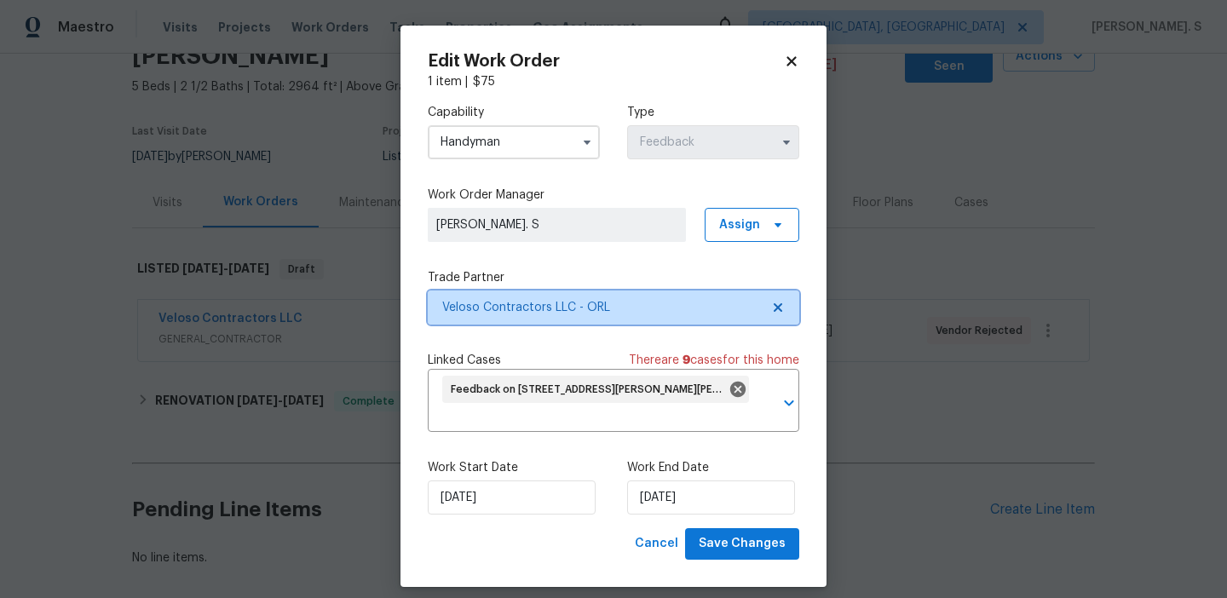
click at [781, 311] on icon at bounding box center [778, 307] width 9 height 9
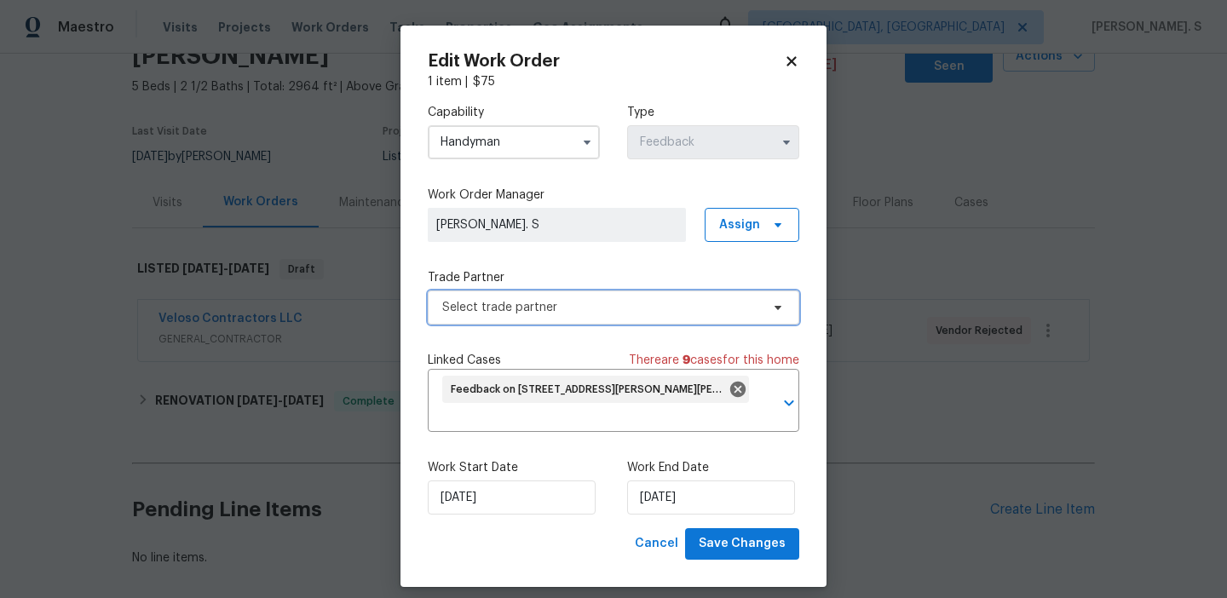
click at [781, 311] on icon at bounding box center [778, 308] width 14 height 14
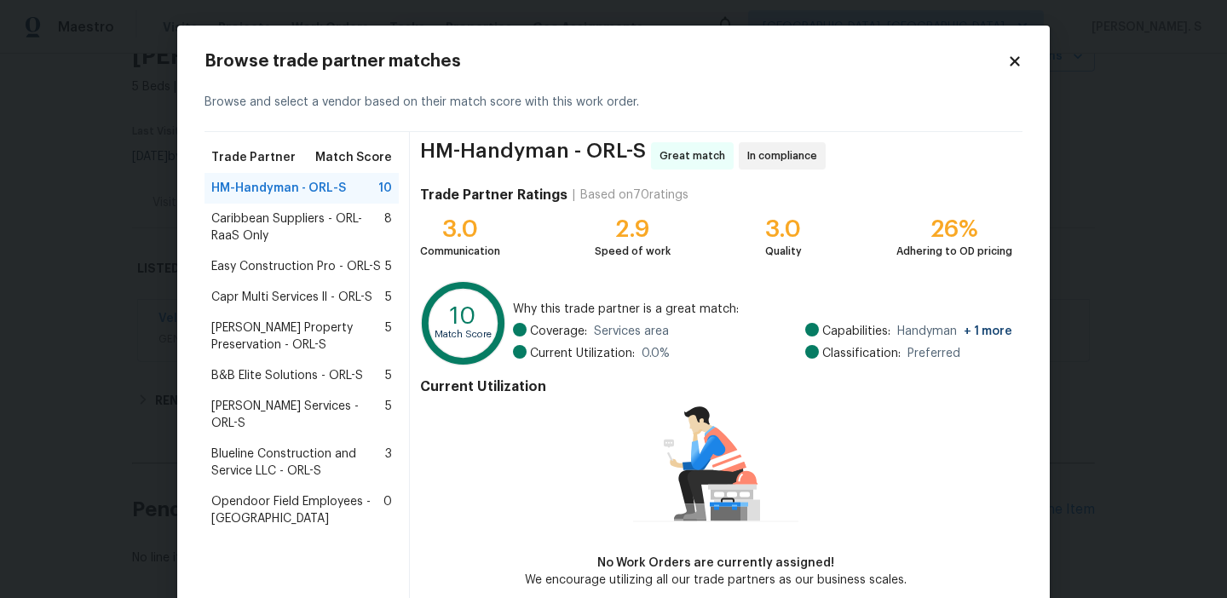
click at [296, 221] on span "Caribbean Suppliers - ORL-RaaS Only" at bounding box center [297, 227] width 173 height 34
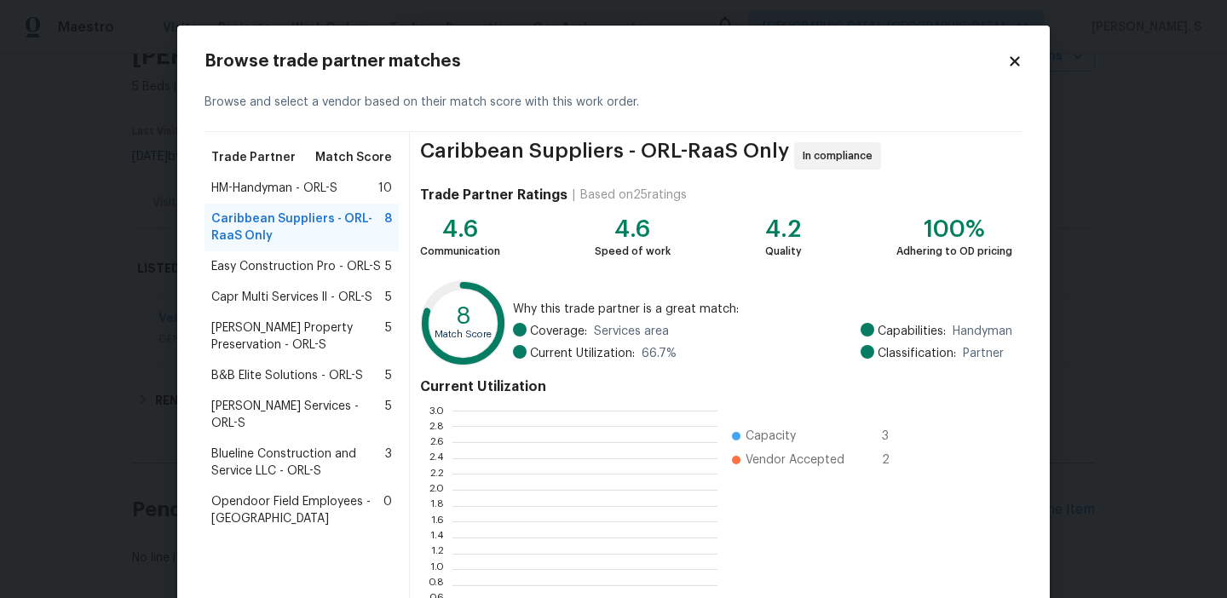
scroll to position [153, 0]
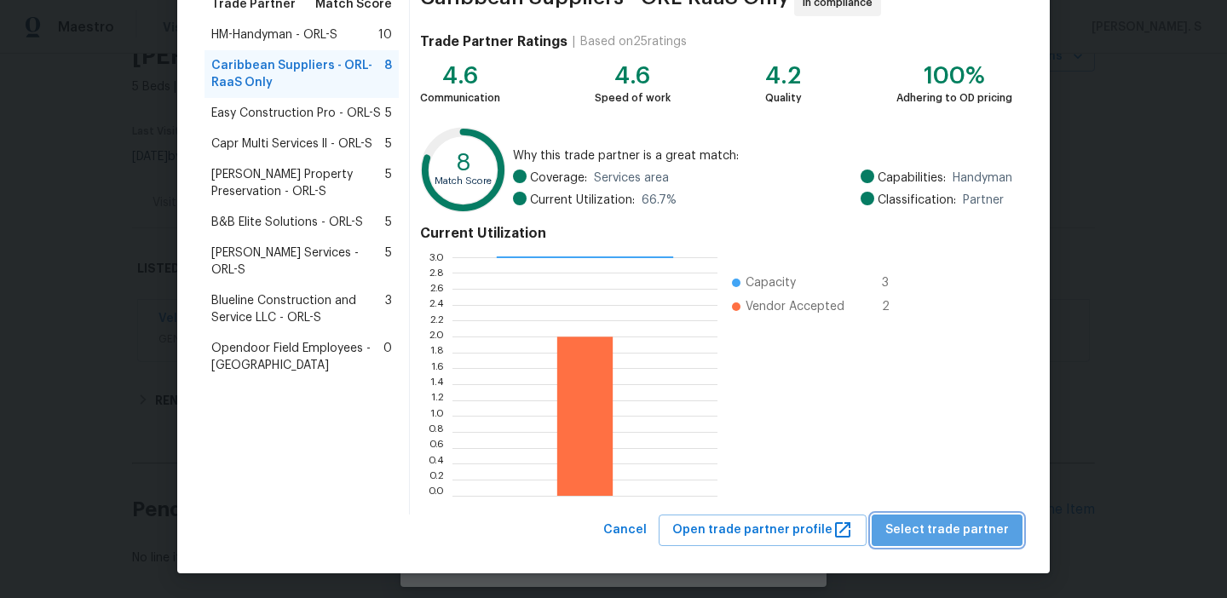
click at [980, 537] on span "Select trade partner" at bounding box center [947, 530] width 124 height 21
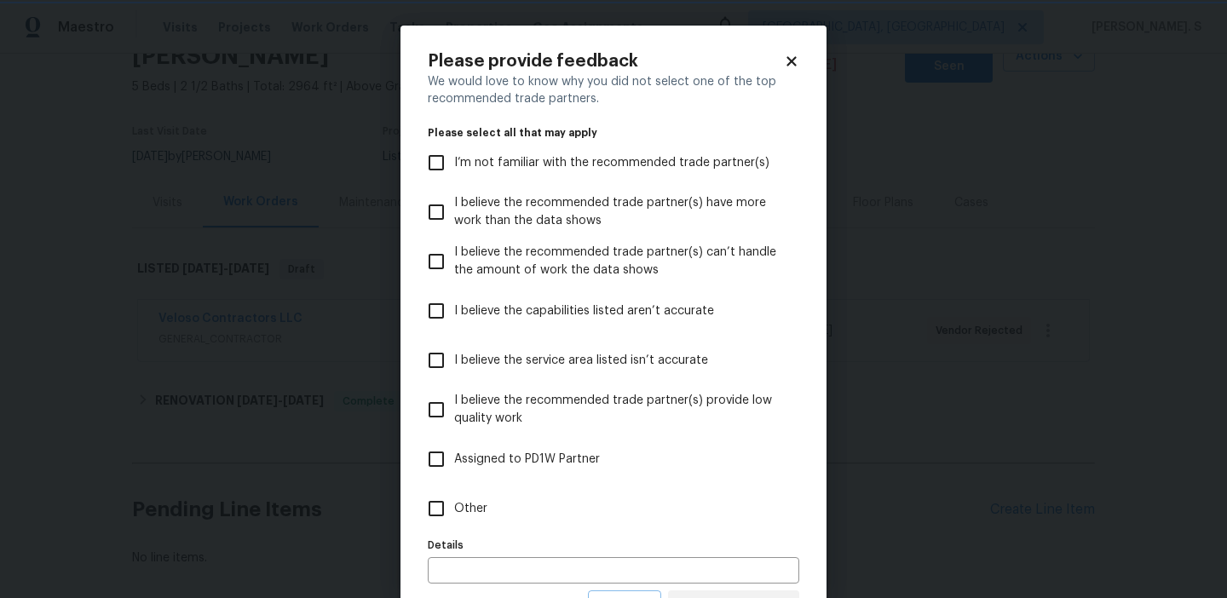
scroll to position [0, 0]
click at [483, 504] on span "Other" at bounding box center [470, 509] width 33 height 18
click at [454, 504] on input "Other" at bounding box center [436, 509] width 36 height 36
checkbox input "true"
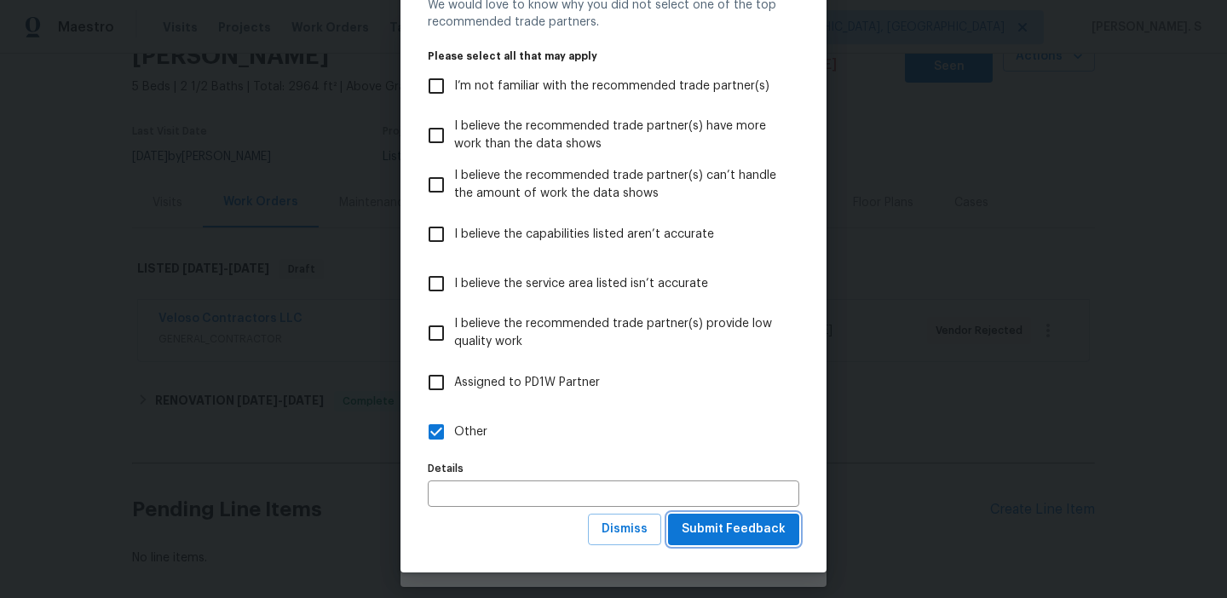
click at [784, 526] on span "Submit Feedback" at bounding box center [734, 529] width 104 height 21
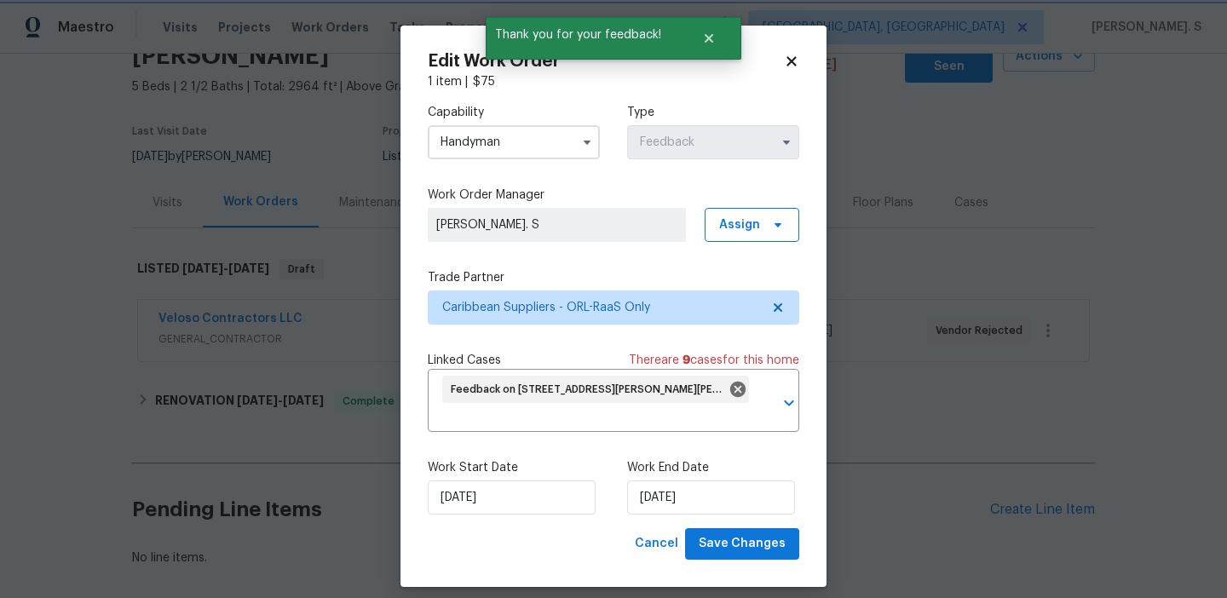
scroll to position [0, 0]
click at [526, 507] on input "[DATE]" at bounding box center [512, 497] width 168 height 34
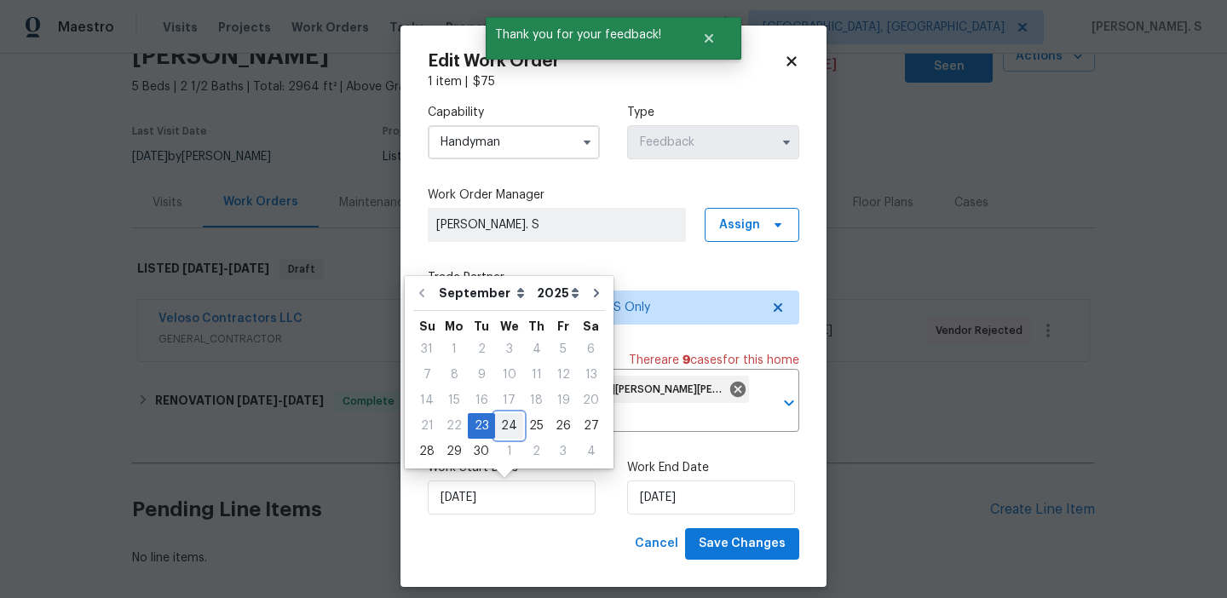
click at [498, 422] on div "24" at bounding box center [509, 426] width 28 height 24
type input "[DATE]"
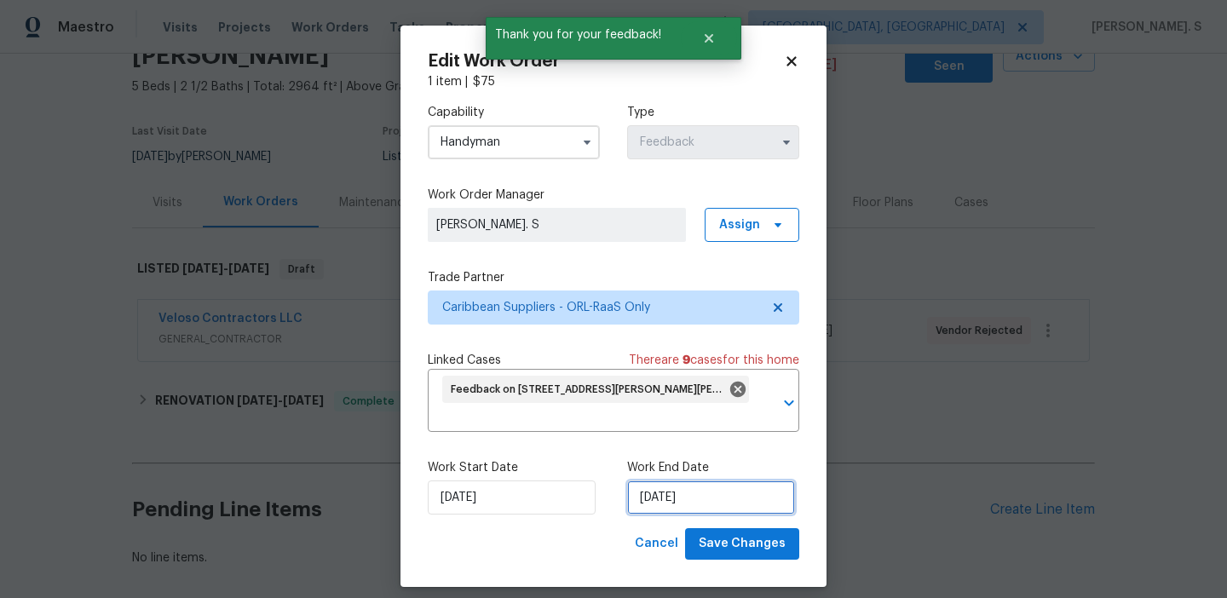
click at [720, 509] on input "[DATE]" at bounding box center [711, 497] width 168 height 34
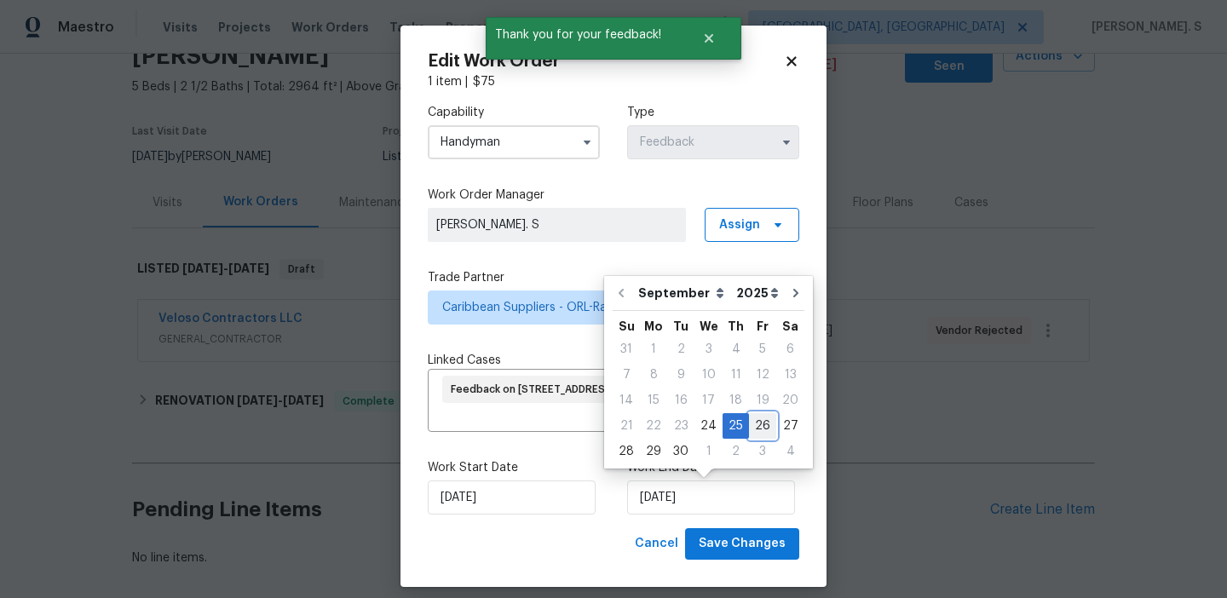
click at [761, 420] on div "26" at bounding box center [762, 426] width 27 height 24
type input "[DATE]"
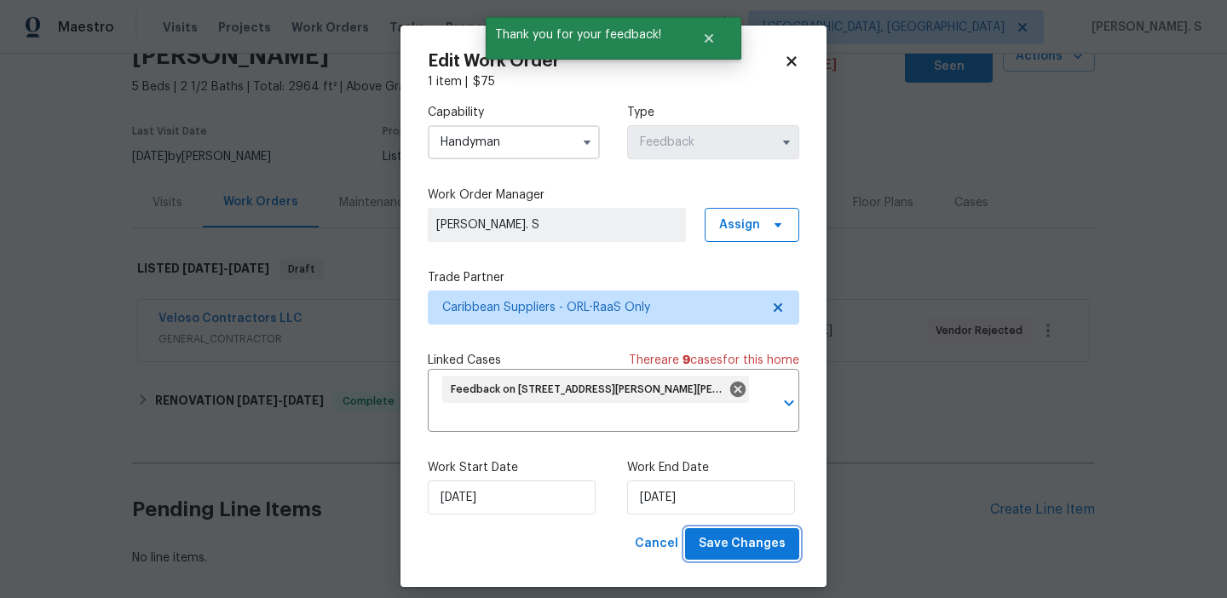
click at [764, 554] on span "Save Changes" at bounding box center [742, 543] width 87 height 21
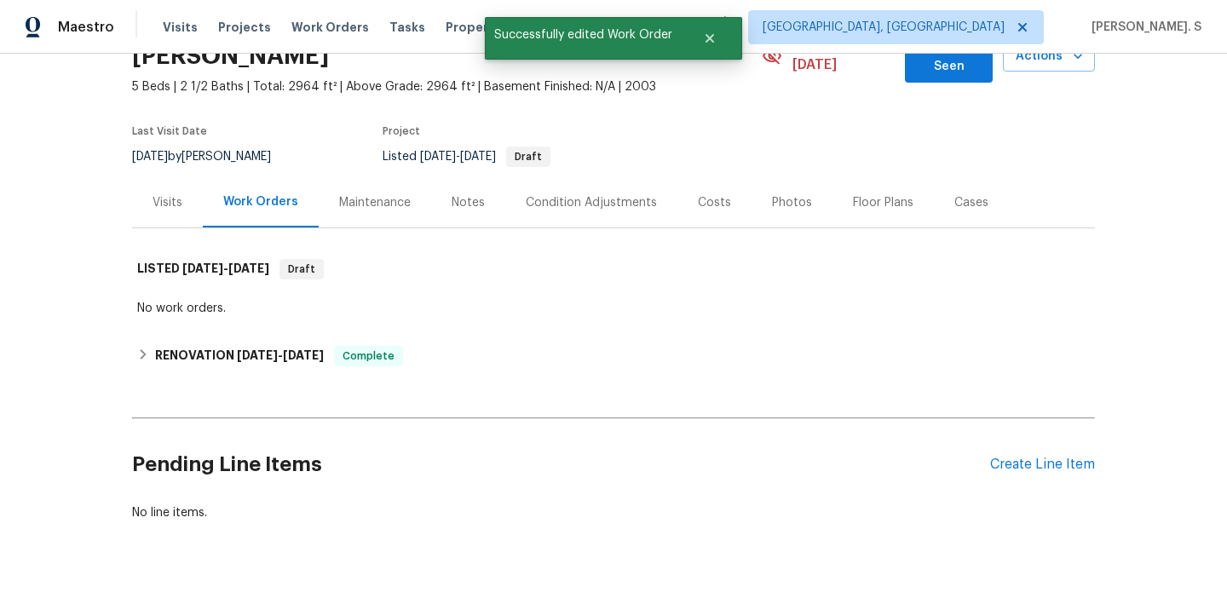
scroll to position [120, 0]
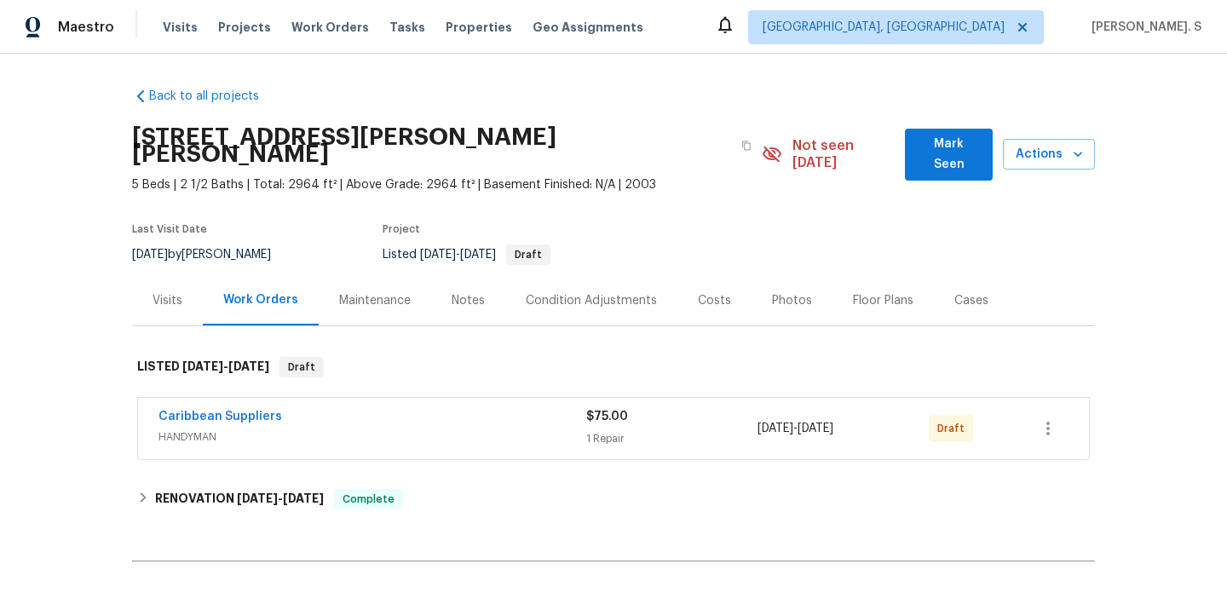
scroll to position [79, 0]
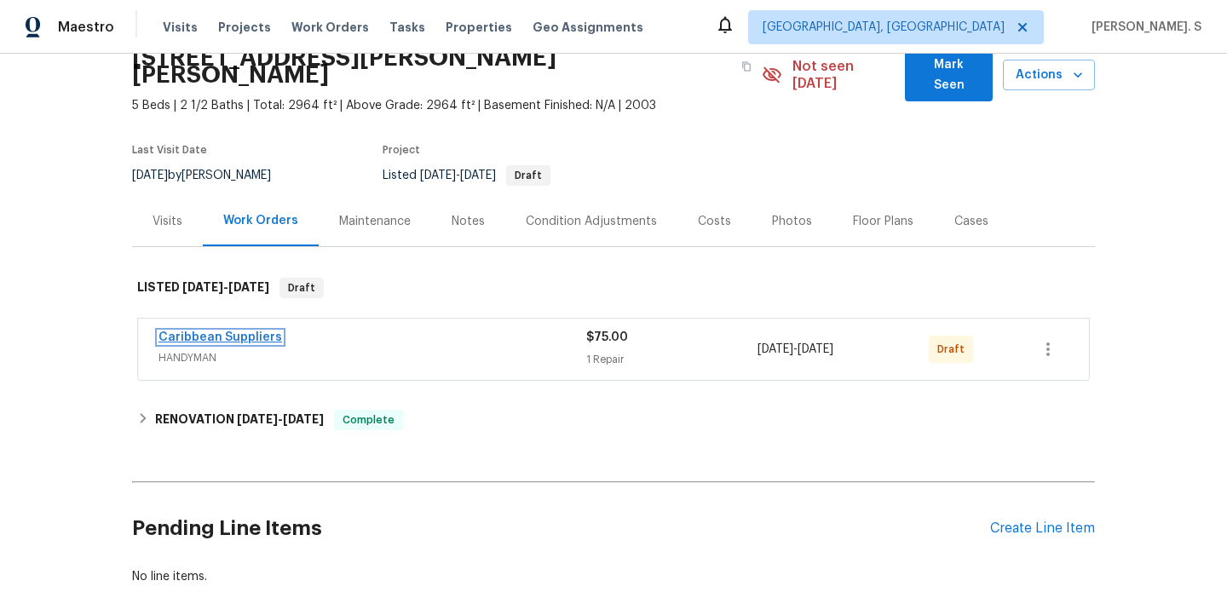
click at [254, 331] on link "Caribbean Suppliers" at bounding box center [220, 337] width 124 height 12
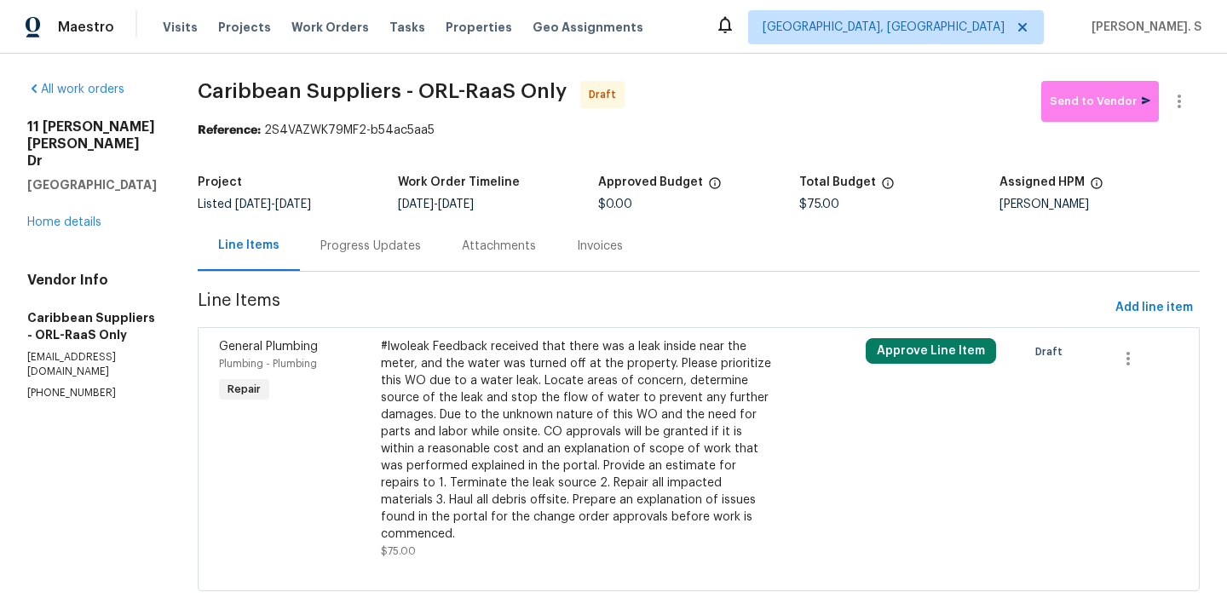
click at [499, 369] on div "#lwoleak Feedback received that there was a leak inside near the meter, and the…" at bounding box center [578, 440] width 394 height 204
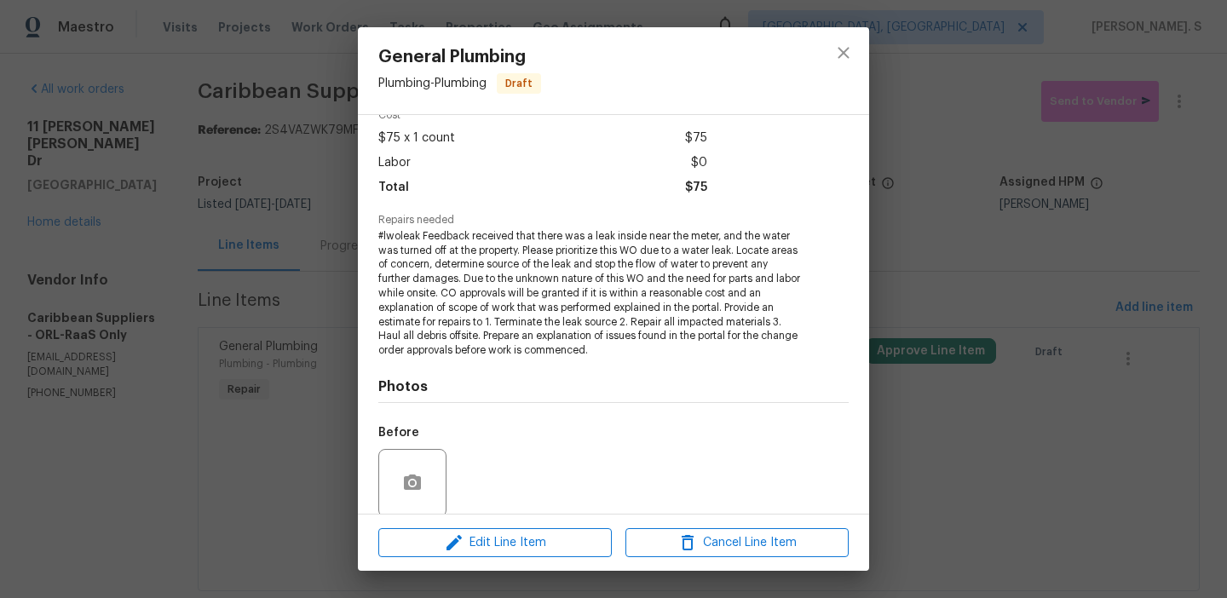
scroll to position [175, 0]
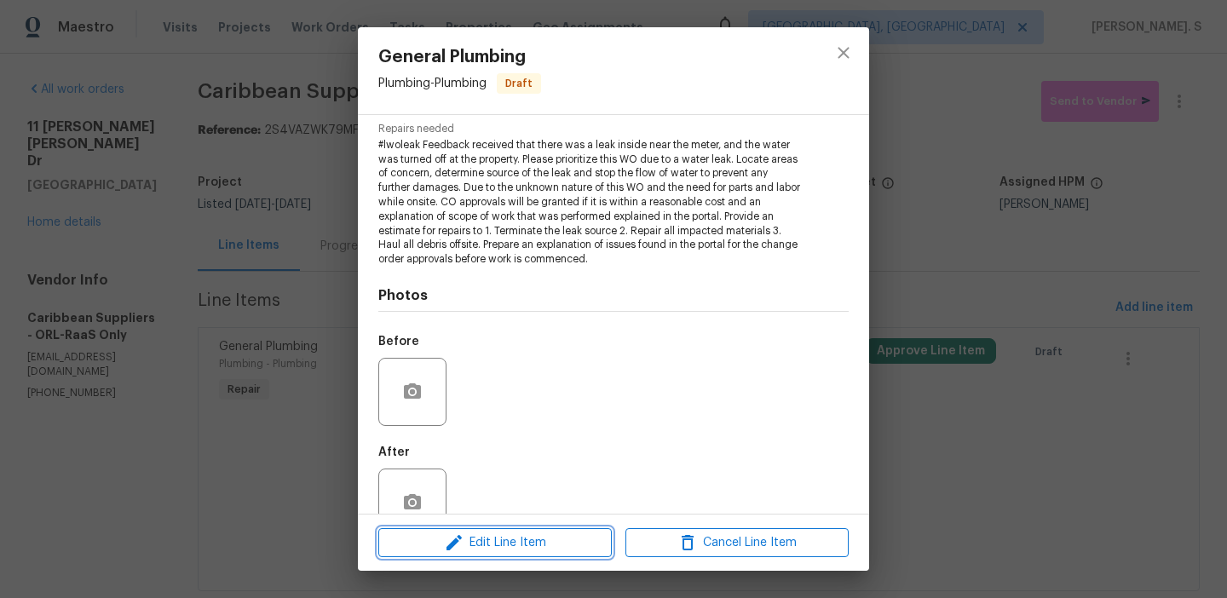
click at [505, 535] on span "Edit Line Item" at bounding box center [494, 542] width 223 height 21
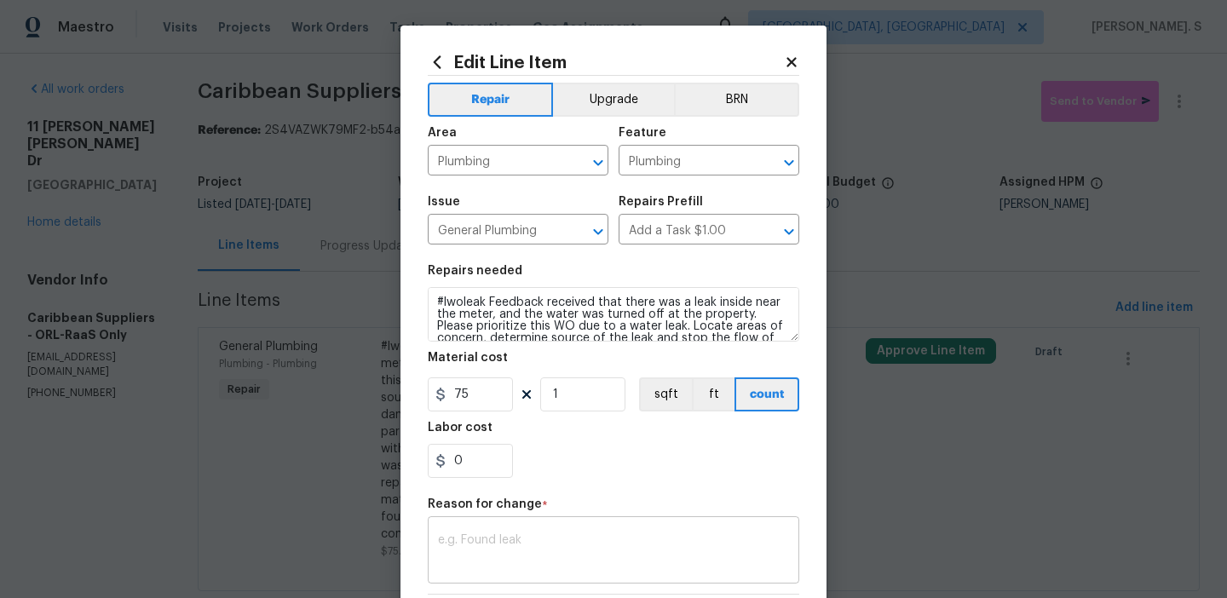
click at [479, 547] on textarea at bounding box center [613, 552] width 351 height 36
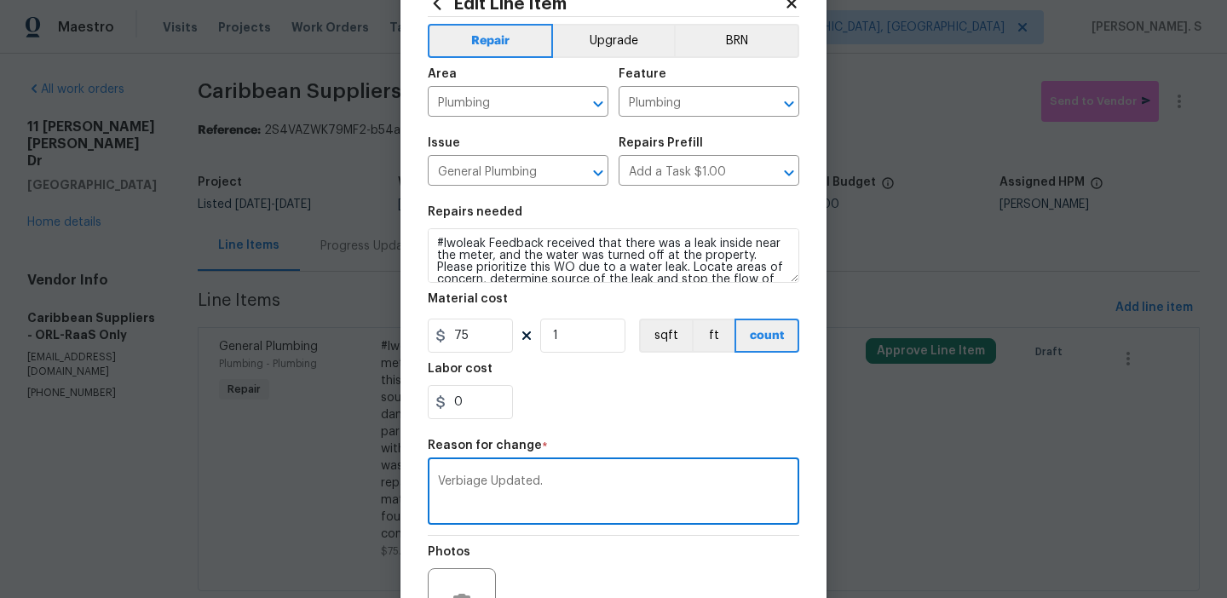
scroll to position [192, 0]
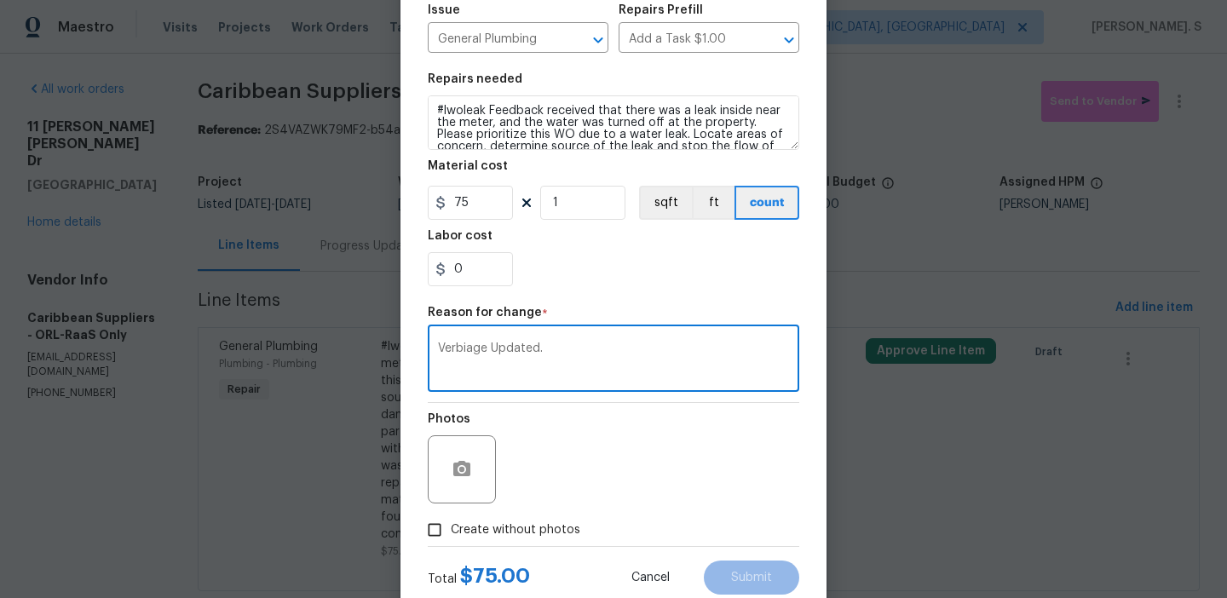
type textarea "Verbiage Updated."
click at [486, 519] on label "Create without photos" at bounding box center [499, 530] width 162 height 32
click at [451, 519] on input "Create without photos" at bounding box center [434, 530] width 32 height 32
checkbox input "true"
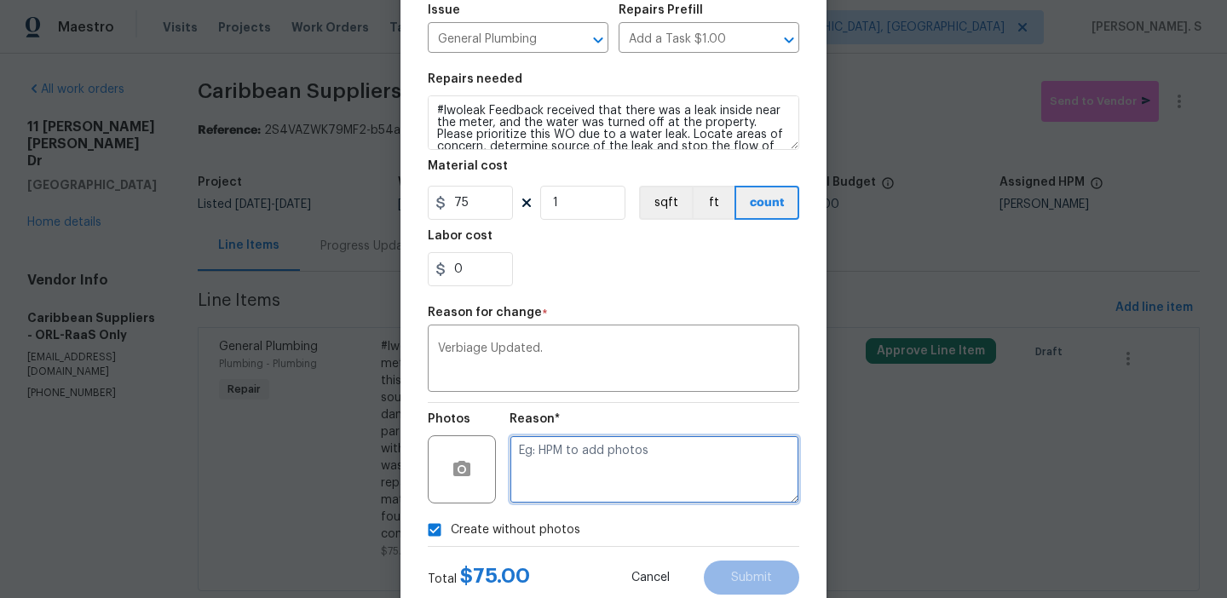
click at [605, 488] on textarea at bounding box center [654, 469] width 290 height 68
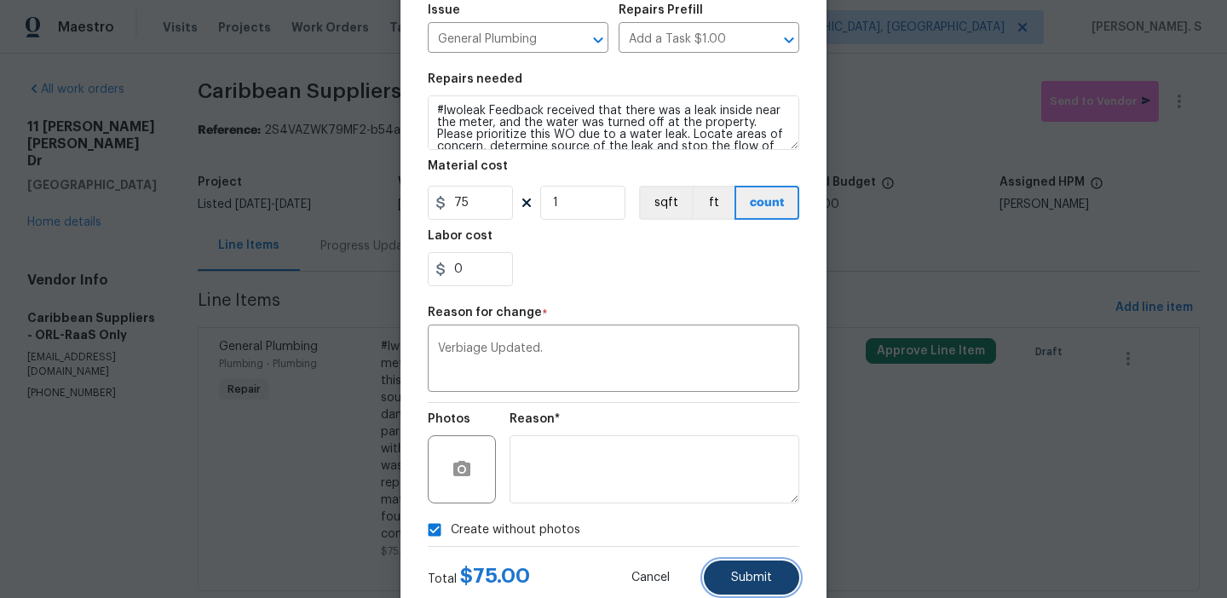
click at [778, 583] on button "Submit" at bounding box center [751, 578] width 95 height 34
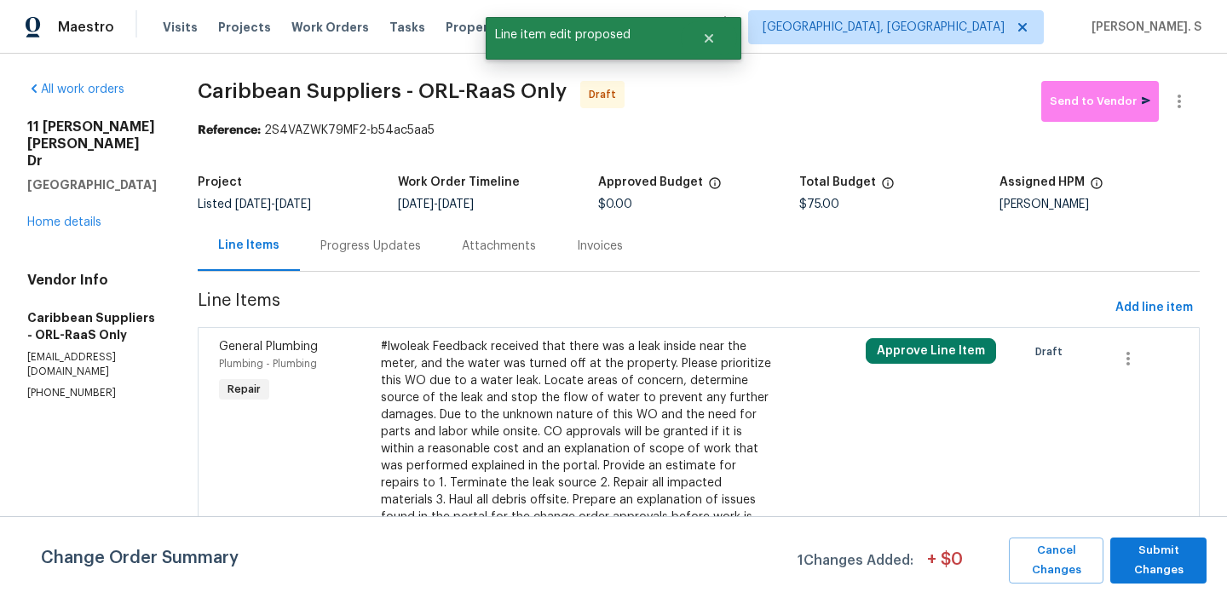
scroll to position [41, 0]
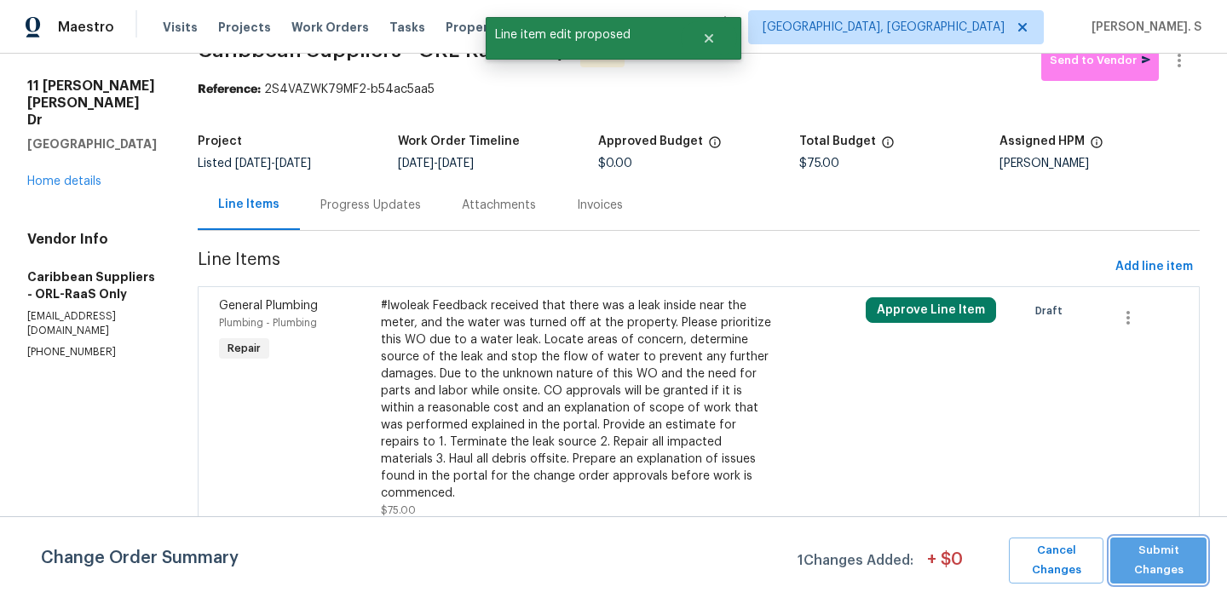
click at [1160, 561] on span "Submit Changes" at bounding box center [1158, 560] width 79 height 39
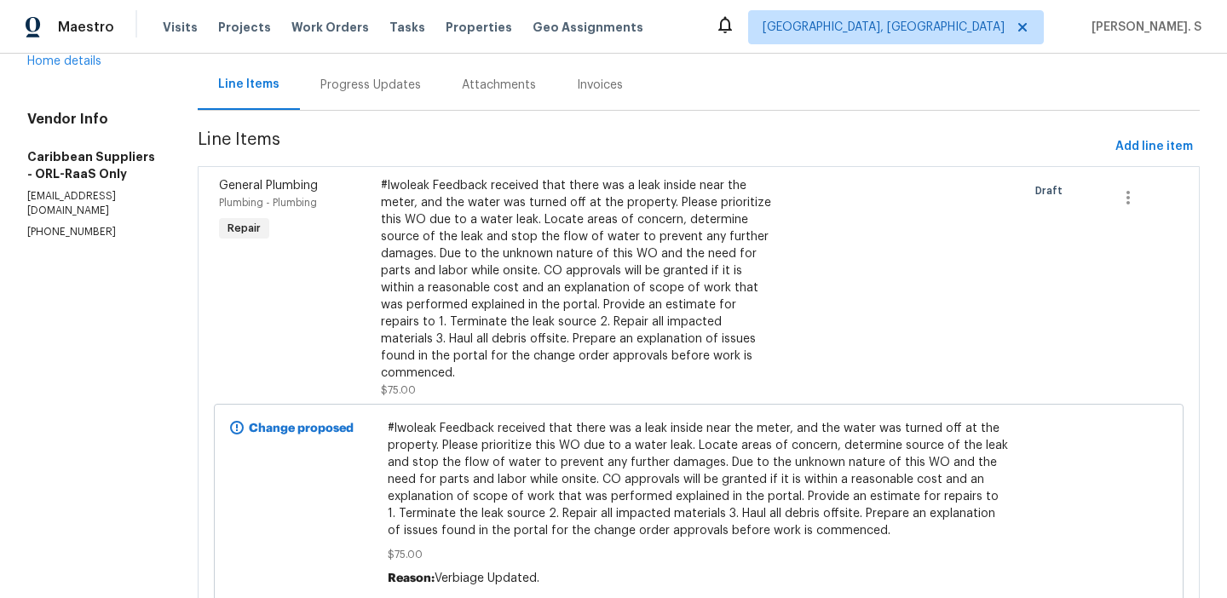
scroll to position [0, 0]
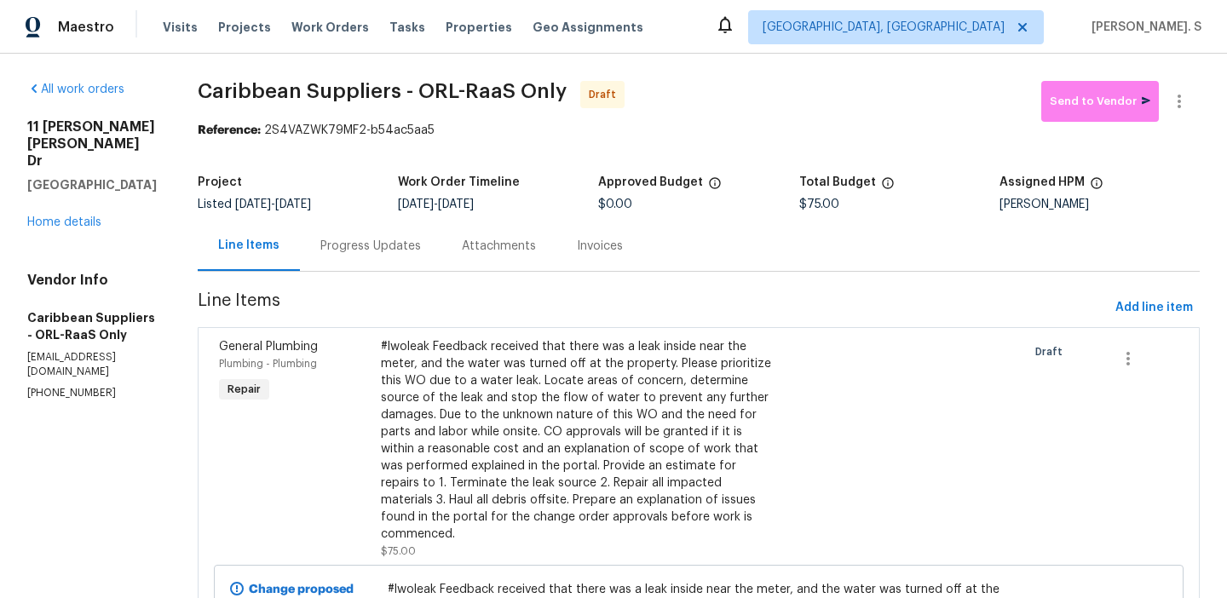
click at [390, 258] on div "Progress Updates" at bounding box center [370, 246] width 141 height 50
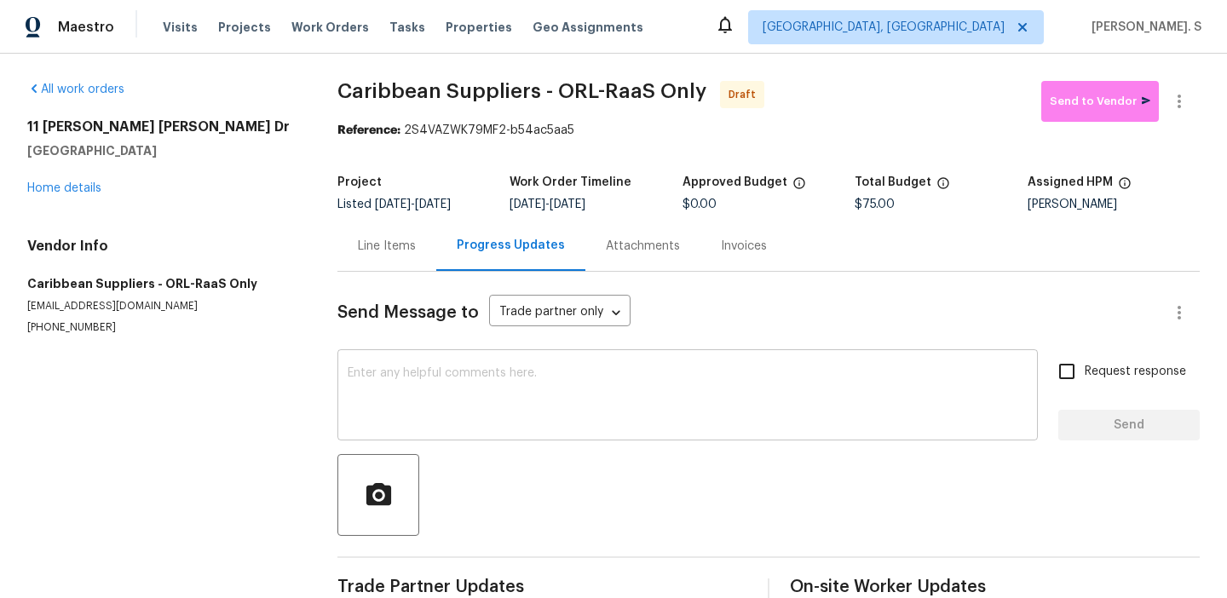
click at [649, 400] on textarea at bounding box center [688, 397] width 680 height 60
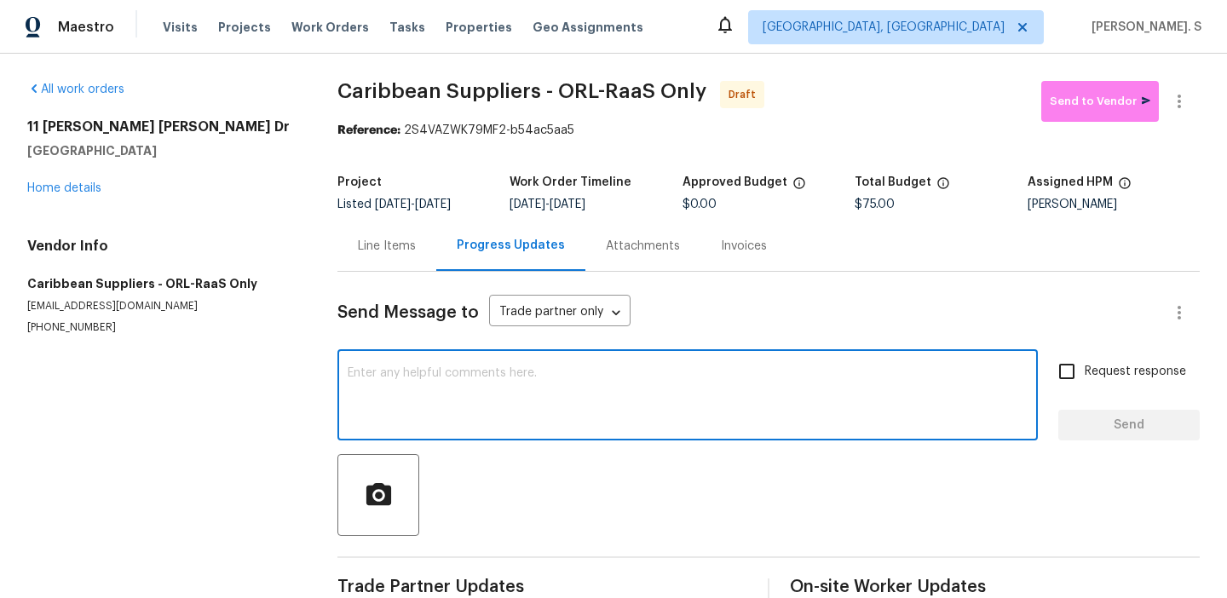
paste textarea "Hi this is Glory with Opendoor. I’m confirming you received the WO for the prop…"
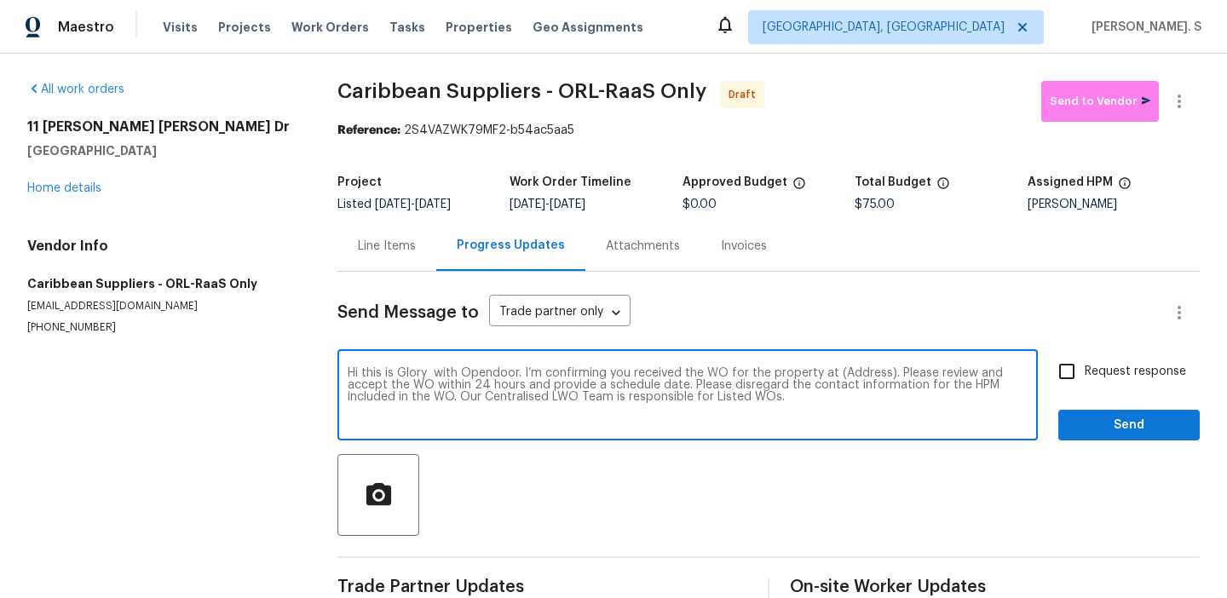
click at [849, 367] on textarea "Hi this is Glory with Opendoor. I’m confirming you received the WO for the prop…" at bounding box center [688, 397] width 680 height 60
paste textarea "[STREET_ADDRESS][PERSON_NAME][PERSON_NAME]"
type textarea "Hi this is Glory with Opendoor. I’m confirming you received the WO for the prop…"
click at [1200, 90] on div "All work orders [STREET_ADDRESS][PERSON_NAME][PERSON_NAME] Home details Vendor …" at bounding box center [613, 343] width 1227 height 579
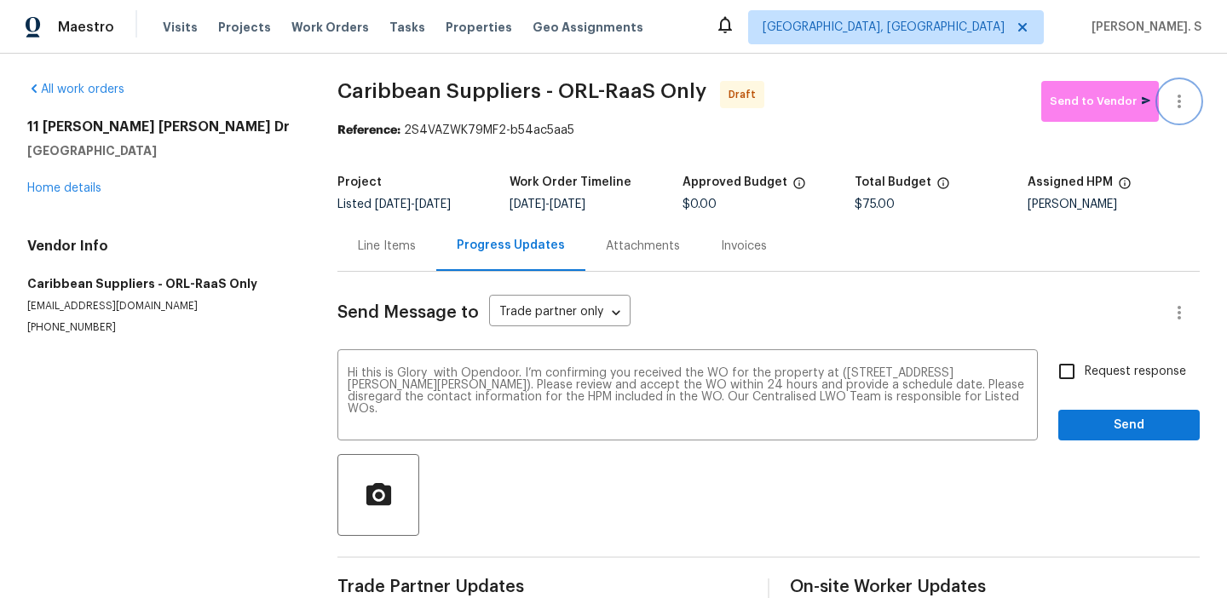
click at [1196, 91] on button "button" at bounding box center [1179, 101] width 41 height 41
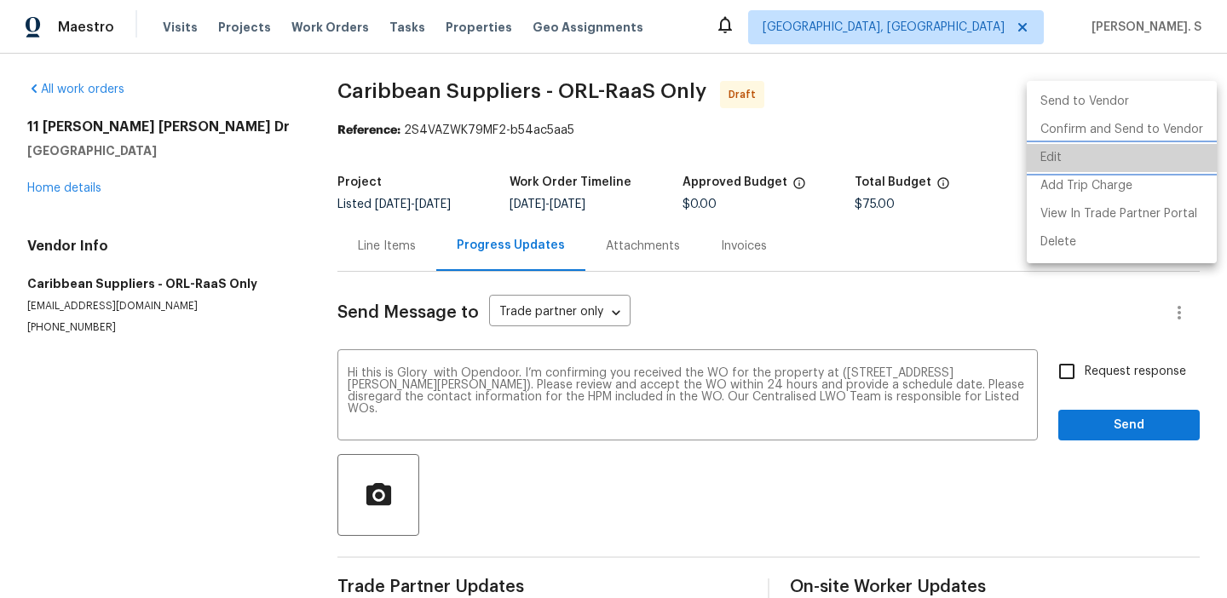
click at [1153, 151] on li "Edit" at bounding box center [1122, 158] width 190 height 28
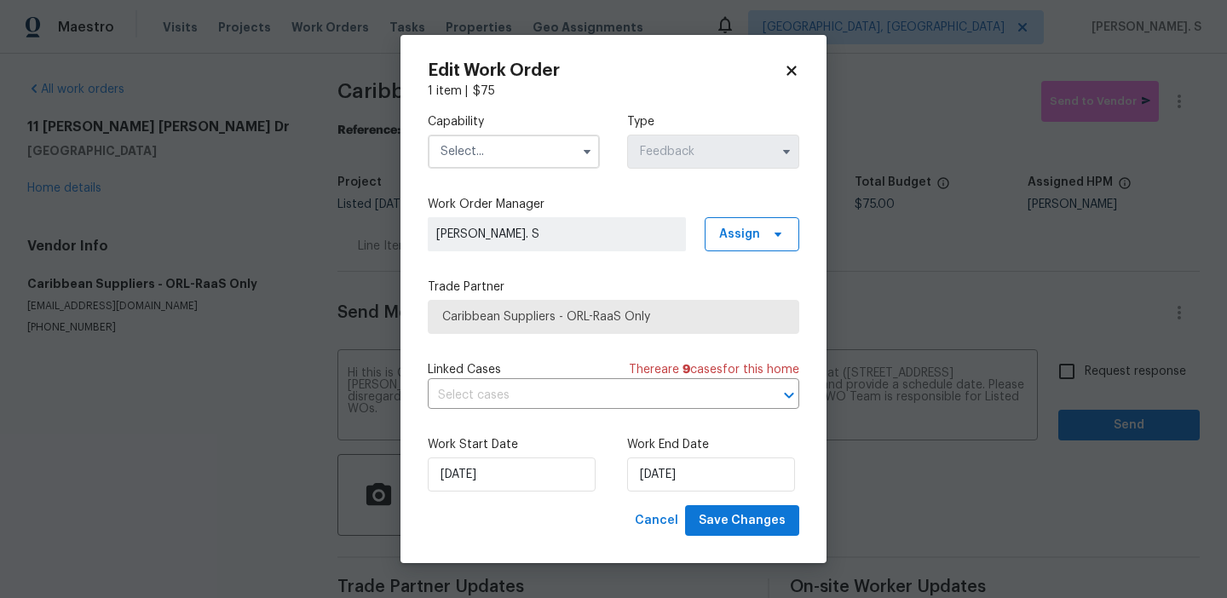
click at [475, 169] on div "Capability Type Feedback" at bounding box center [613, 141] width 371 height 83
click at [475, 147] on input "text" at bounding box center [514, 152] width 172 height 34
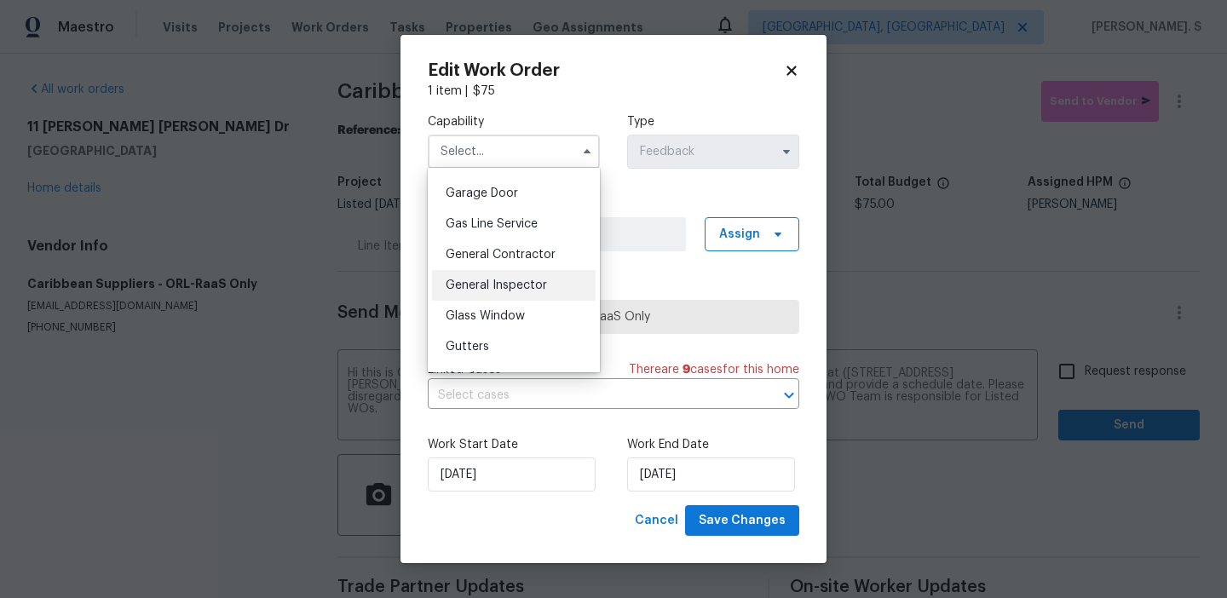
scroll to position [798, 0]
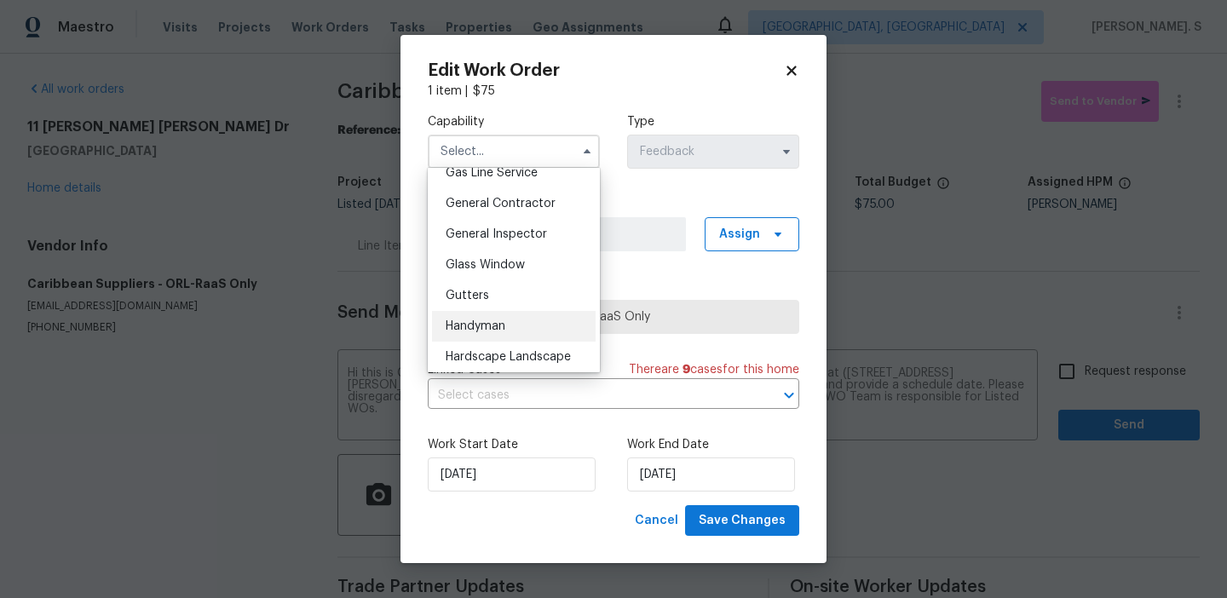
click at [476, 329] on span "Handyman" at bounding box center [476, 326] width 60 height 12
type input "Handyman"
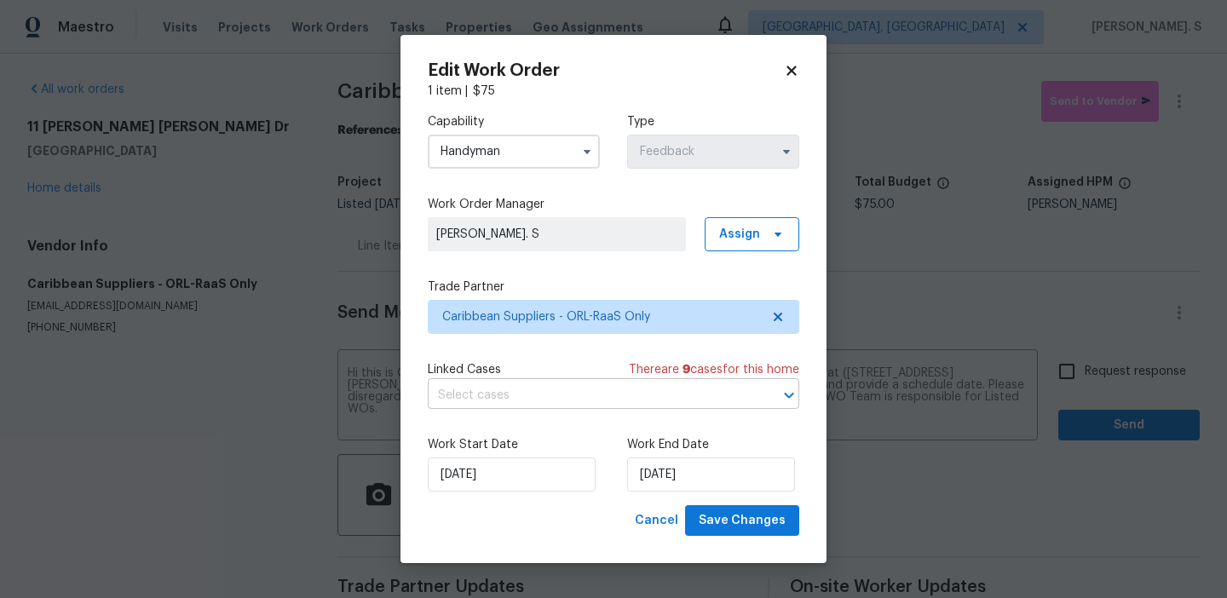
click at [527, 393] on input "text" at bounding box center [590, 396] width 324 height 26
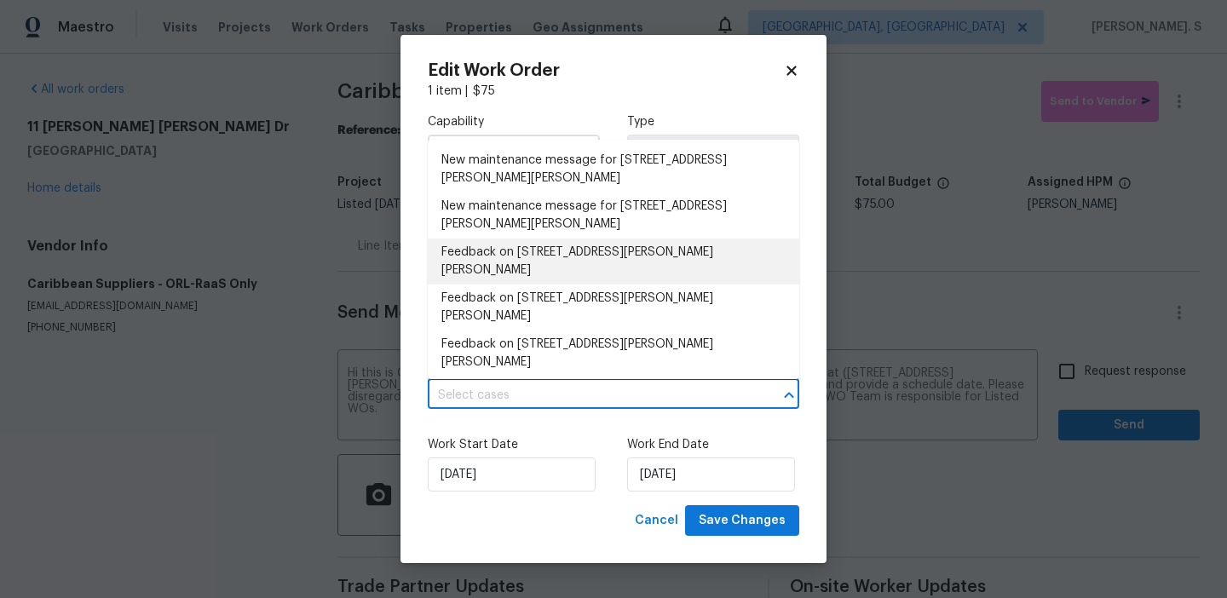
click at [541, 258] on li "Feedback on [STREET_ADDRESS][PERSON_NAME][PERSON_NAME]" at bounding box center [613, 262] width 371 height 46
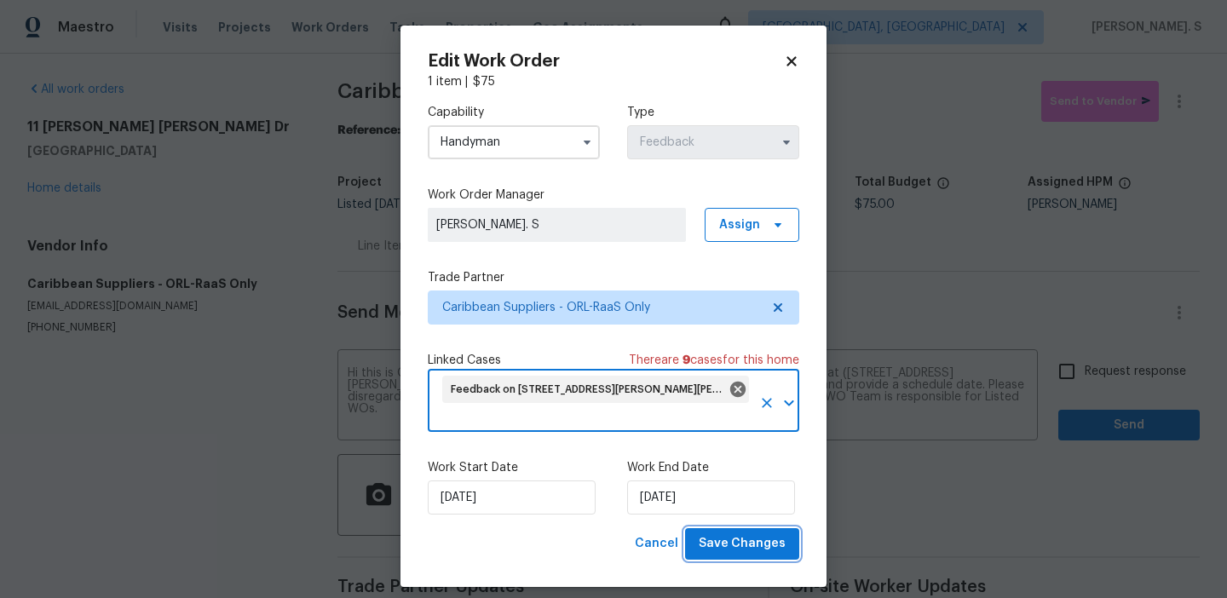
click at [751, 558] on button "Save Changes" at bounding box center [742, 544] width 114 height 32
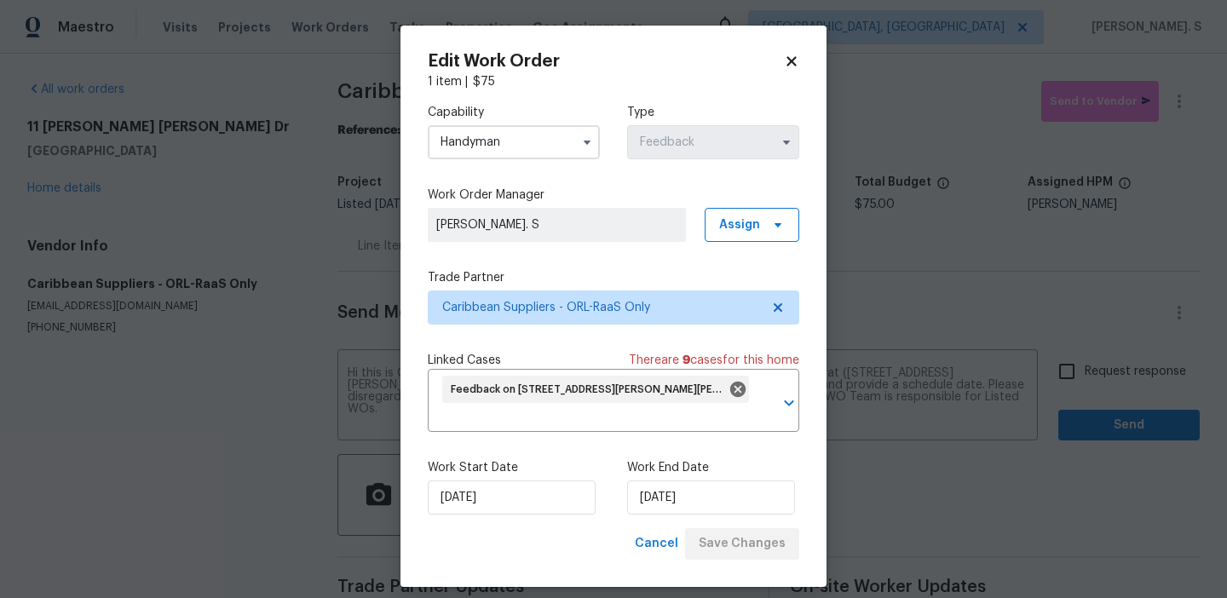
click at [1085, 370] on body "Maestro Visits Projects Work Orders Tasks Properties Geo Assignments [GEOGRAPHI…" at bounding box center [613, 299] width 1227 height 598
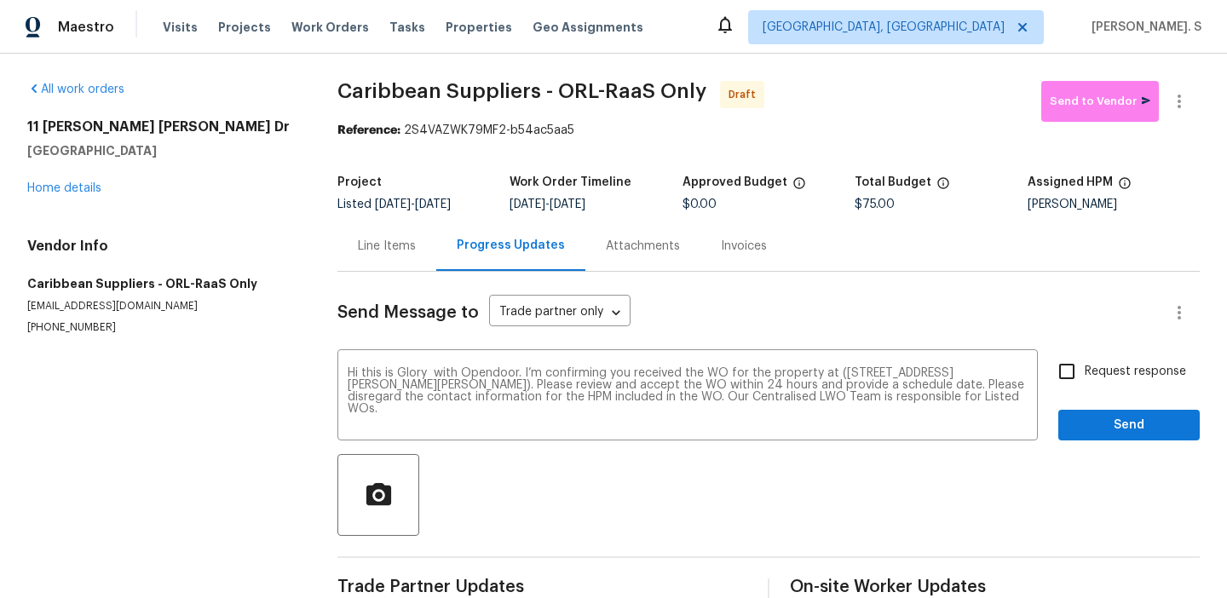
click at [1084, 370] on input "Request response" at bounding box center [1067, 372] width 36 height 36
checkbox input "true"
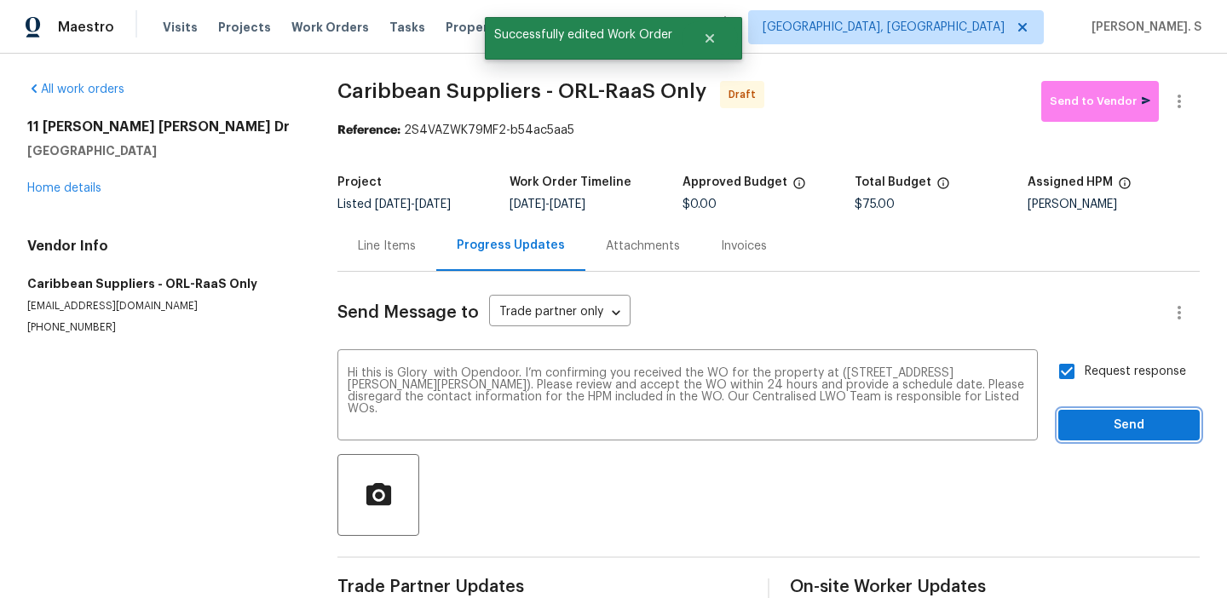
click at [1090, 413] on button "Send" at bounding box center [1128, 426] width 141 height 32
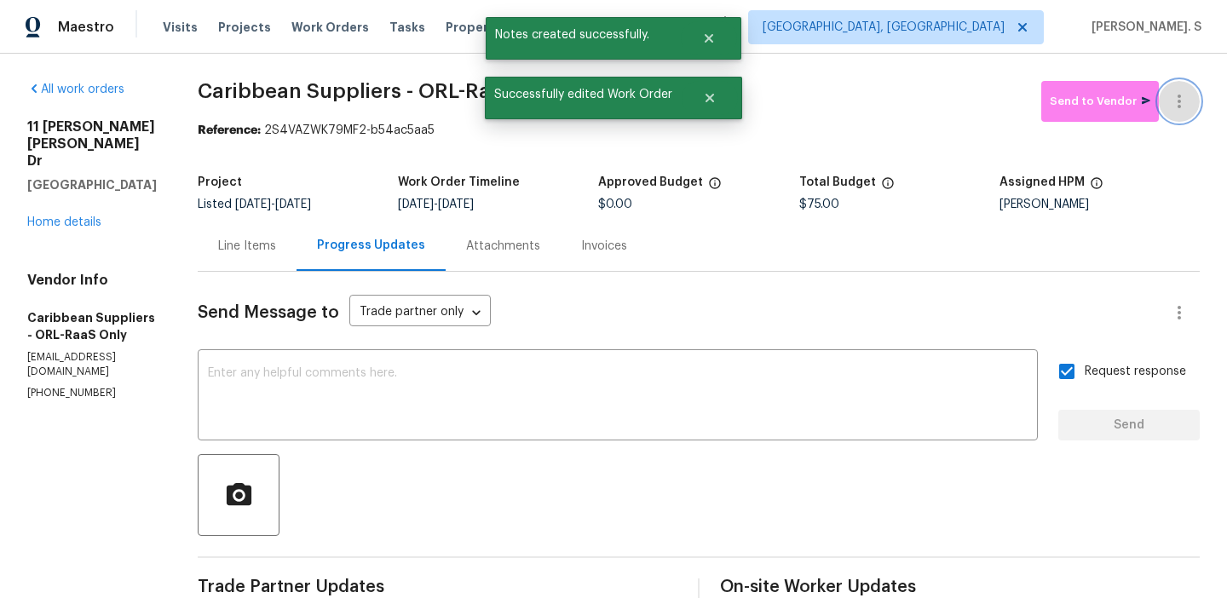
click at [1177, 84] on button "button" at bounding box center [1179, 101] width 41 height 41
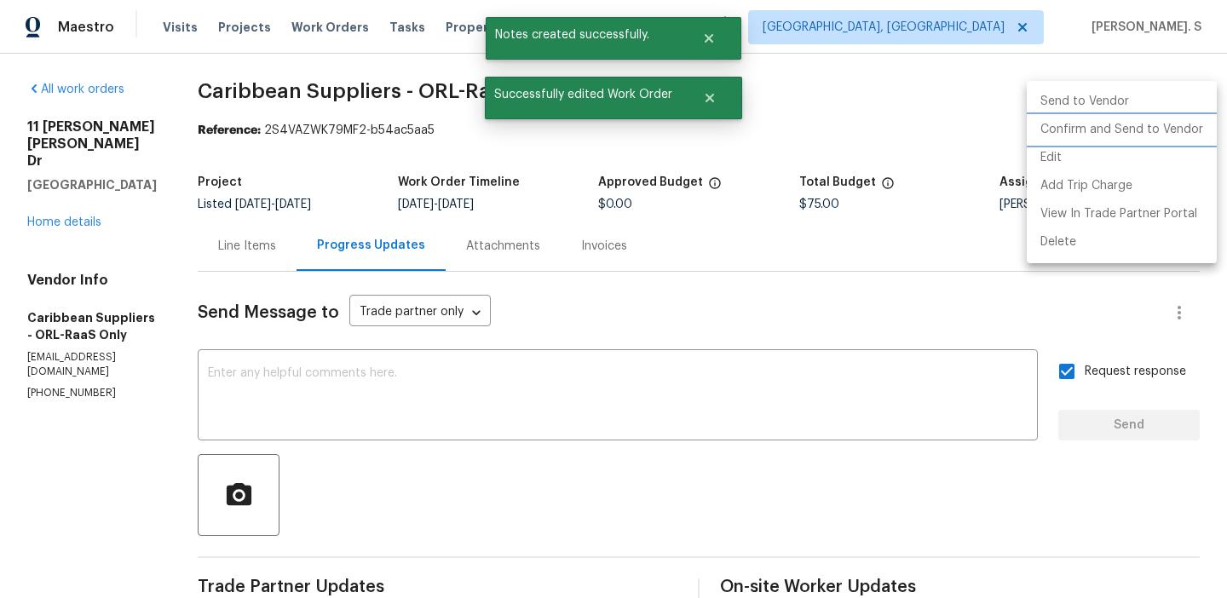
click at [1181, 121] on li "Confirm and Send to Vendor" at bounding box center [1122, 130] width 190 height 28
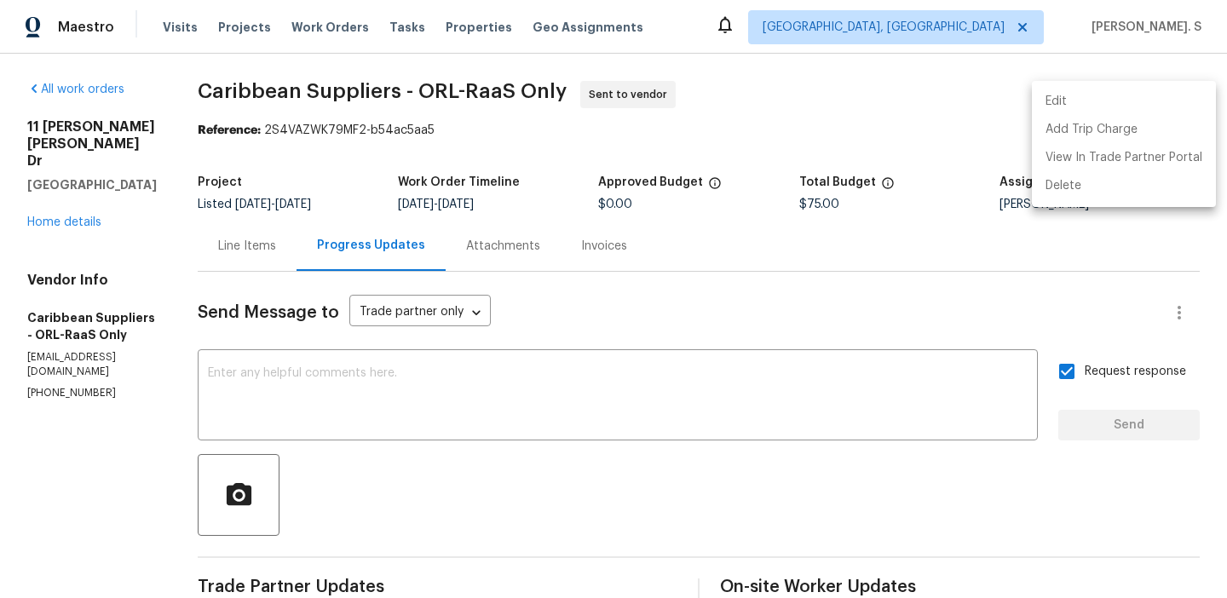
click at [627, 380] on div at bounding box center [613, 299] width 1227 height 598
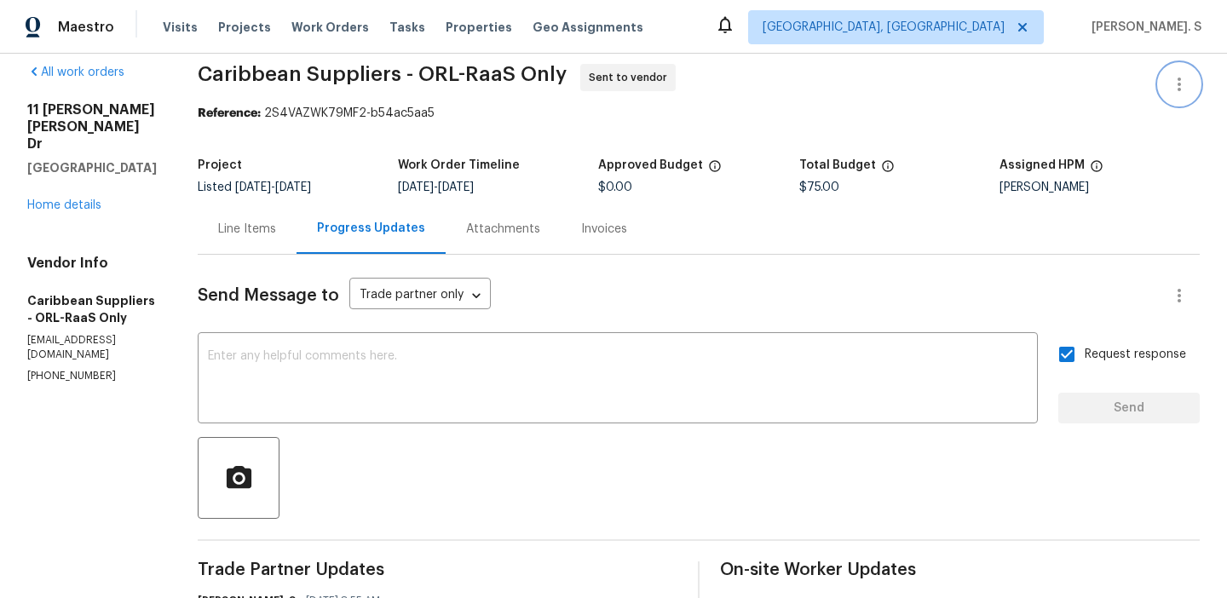
scroll to position [0, 0]
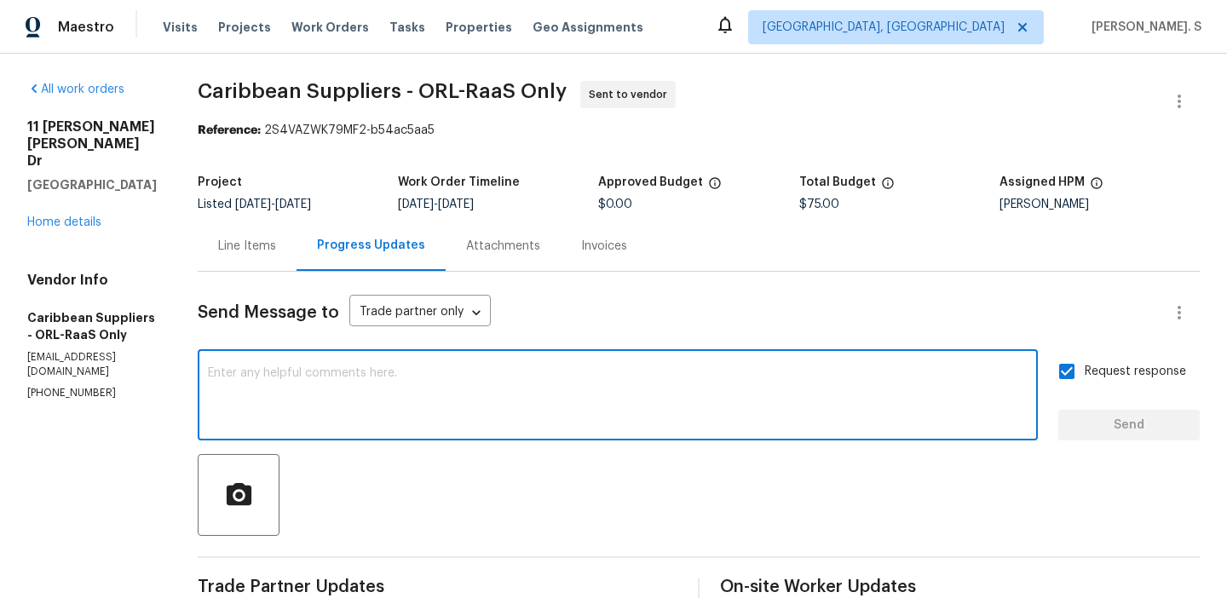
click at [512, 412] on textarea at bounding box center [618, 397] width 820 height 60
paste textarea "The Work Orders must include before-photos (both close-up and wide-angle) and a…"
type textarea "The Work Orders must include before-photos (both close-up and wide-angle) and a…"
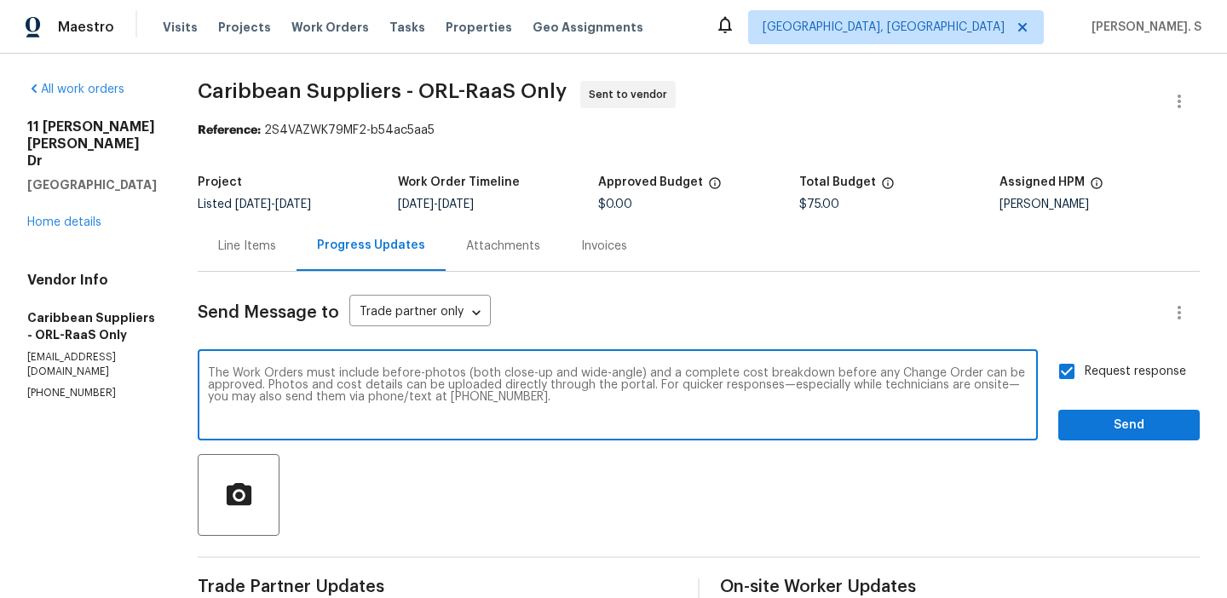
click at [481, 420] on textarea "The Work Orders must include before-photos (both close-up and wide-angle) and a…" at bounding box center [618, 397] width 820 height 60
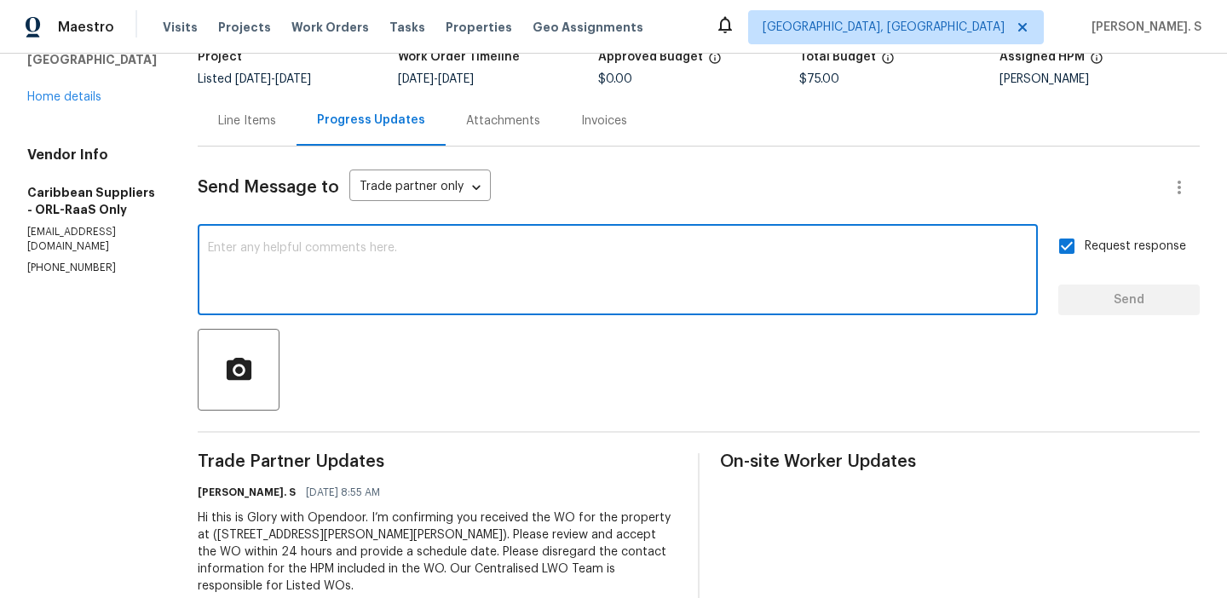
scroll to position [170, 0]
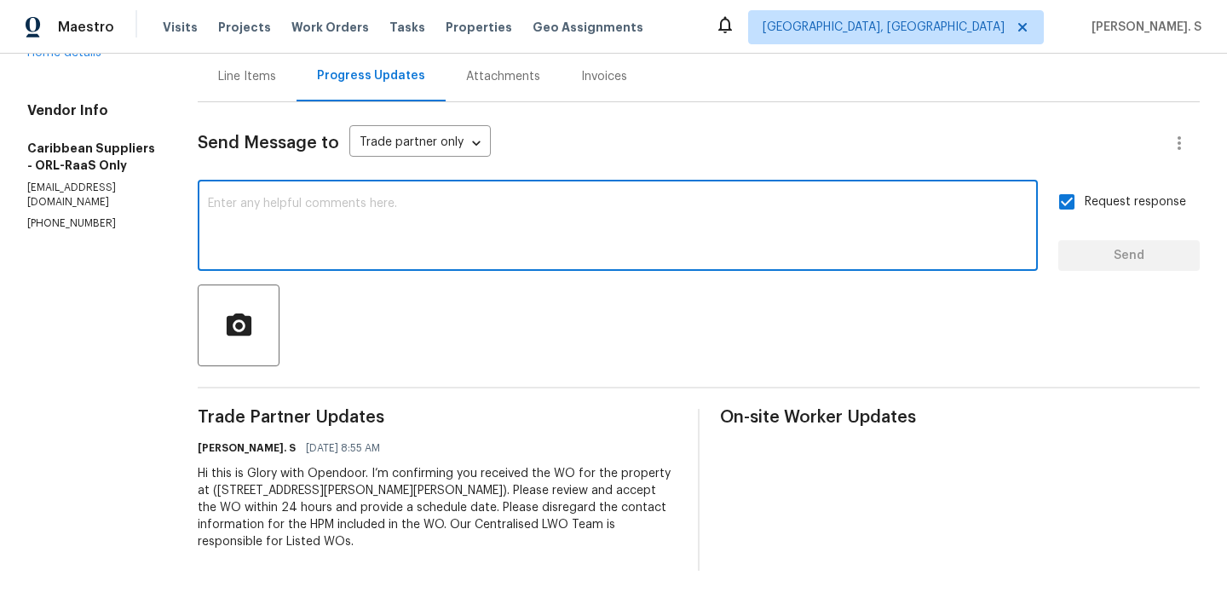
click at [570, 245] on textarea at bounding box center [618, 228] width 820 height 60
paste textarea "The Work Orders must include before-photos (both close-up and wide-angle) and a…"
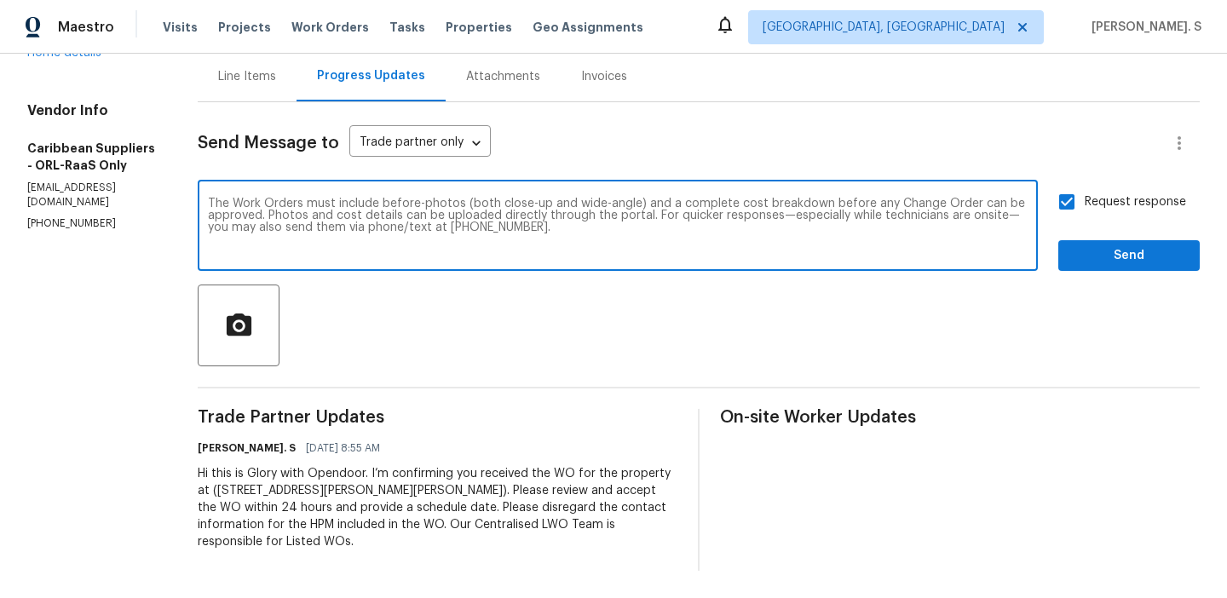
type textarea "The Work Orders must include before-photos (both close-up and wide-angle) and a…"
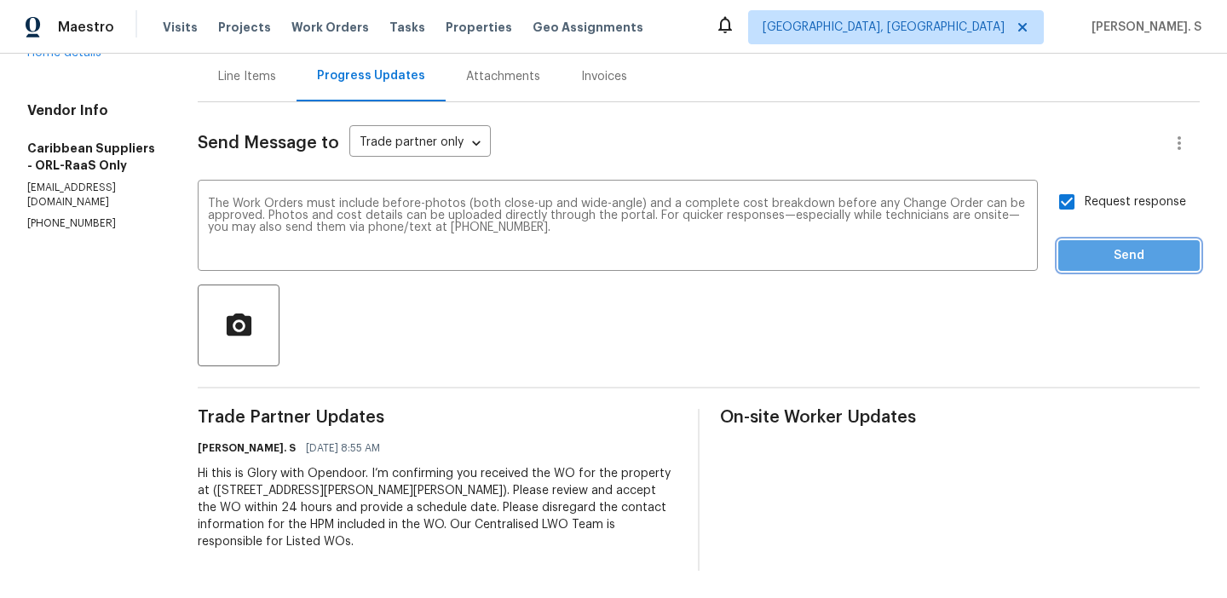
click at [1105, 250] on span "Send" at bounding box center [1129, 255] width 114 height 21
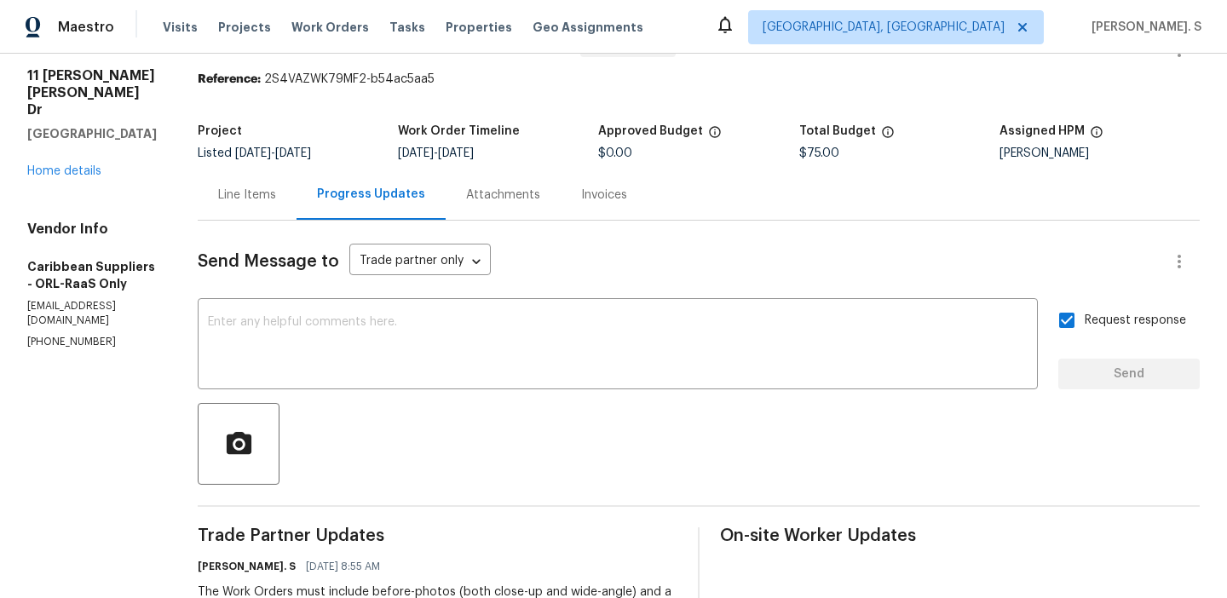
scroll to position [0, 0]
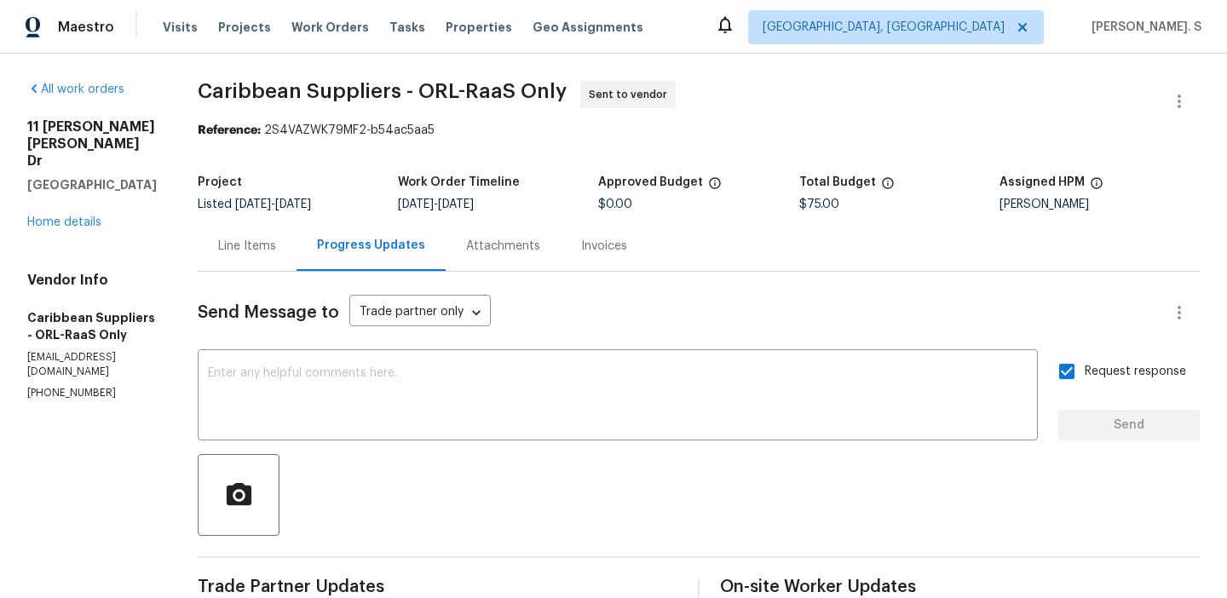
click at [369, 87] on span "Caribbean Suppliers - ORL-RaaS Only" at bounding box center [382, 91] width 369 height 20
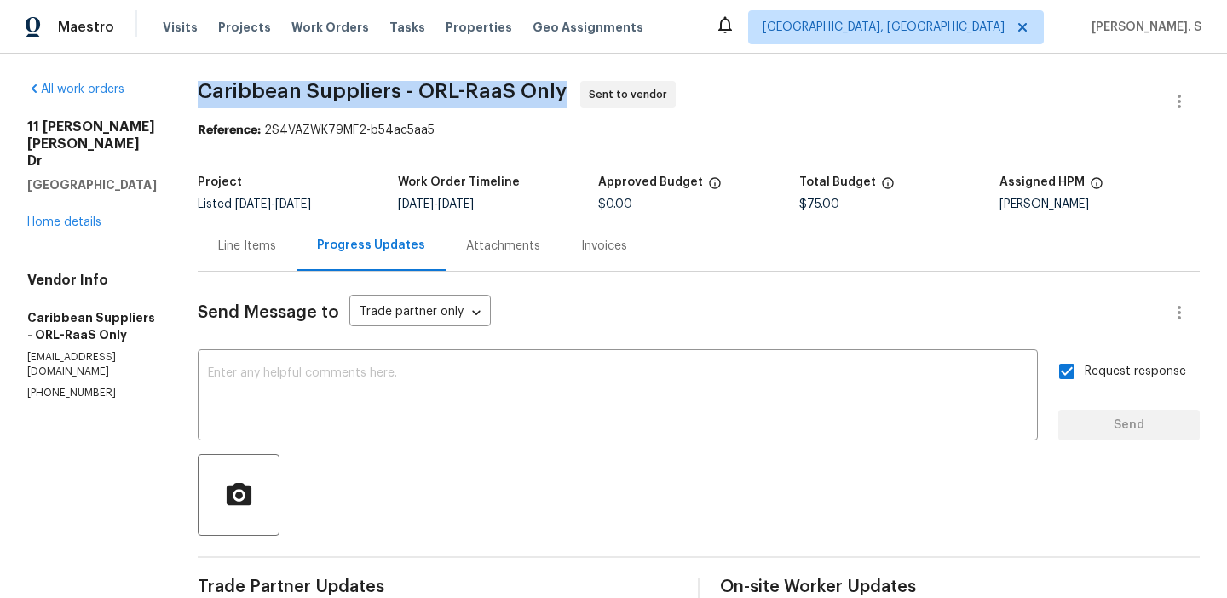
copy span "Caribbean Suppliers - ORL-RaaS Only"
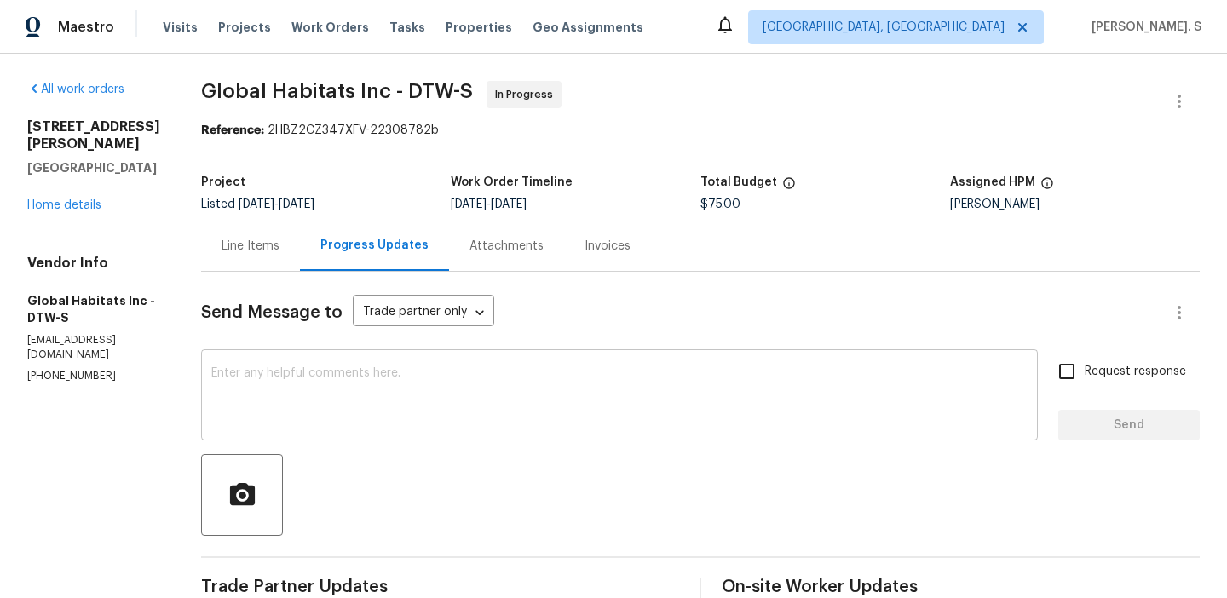
scroll to position [322, 0]
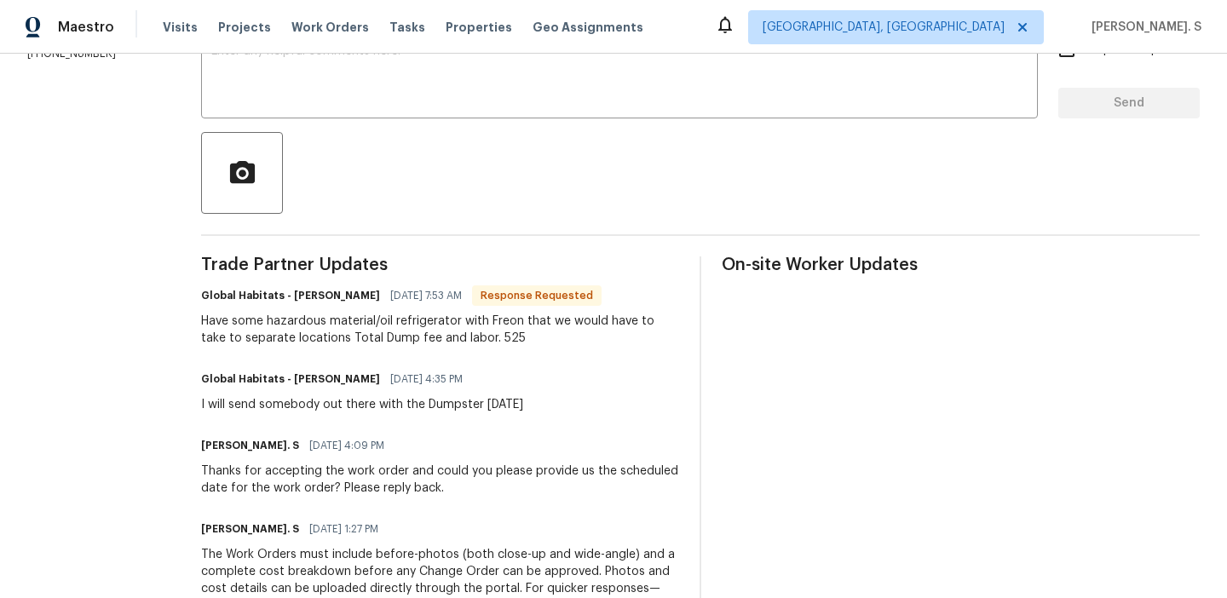
click at [445, 331] on div "Have some hazardous material/oil refrigerator with Freon that we would have to …" at bounding box center [440, 330] width 478 height 34
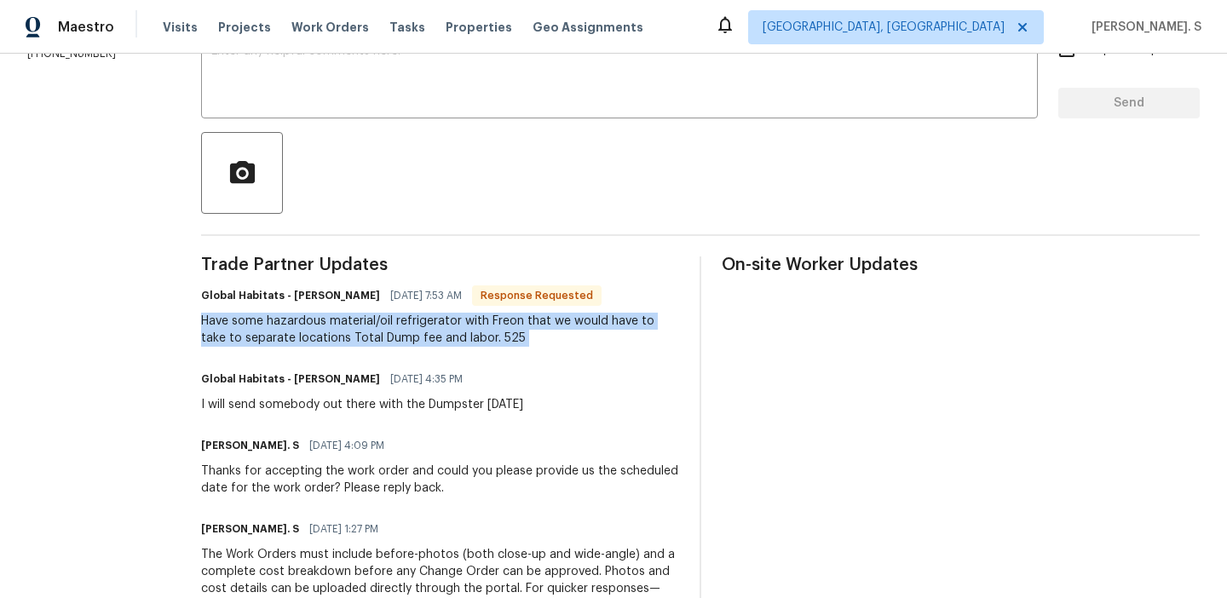
copy div "Have some hazardous material/oil refrigerator with Freon that we would have to …"
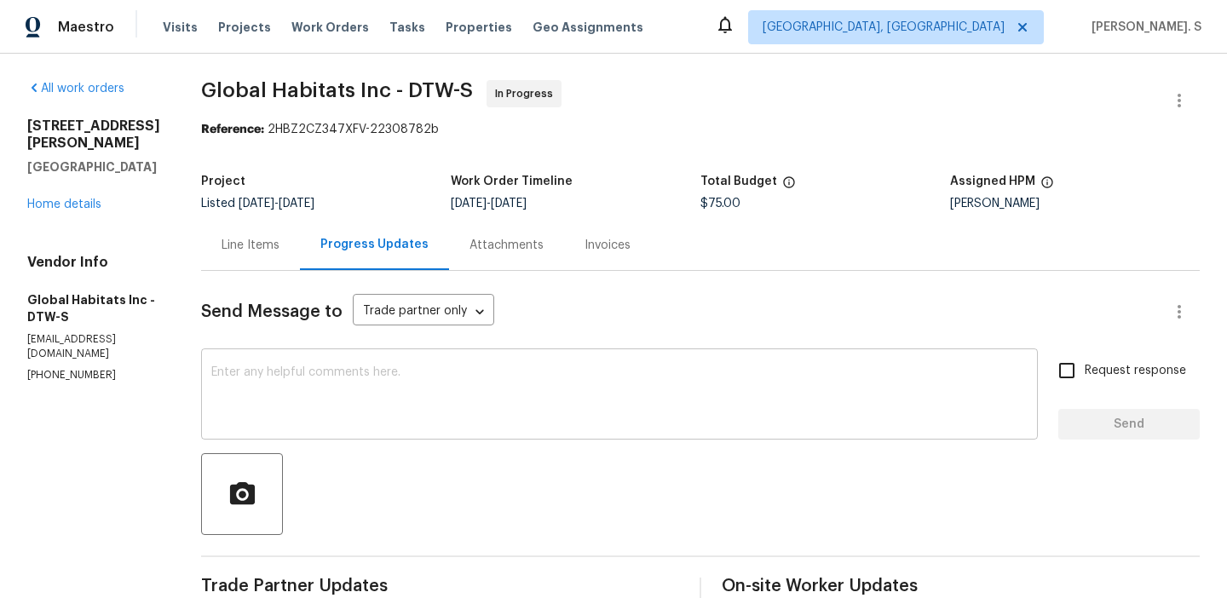
scroll to position [0, 0]
click at [367, 89] on span "Global Habitats Inc - DTW-S" at bounding box center [337, 91] width 272 height 20
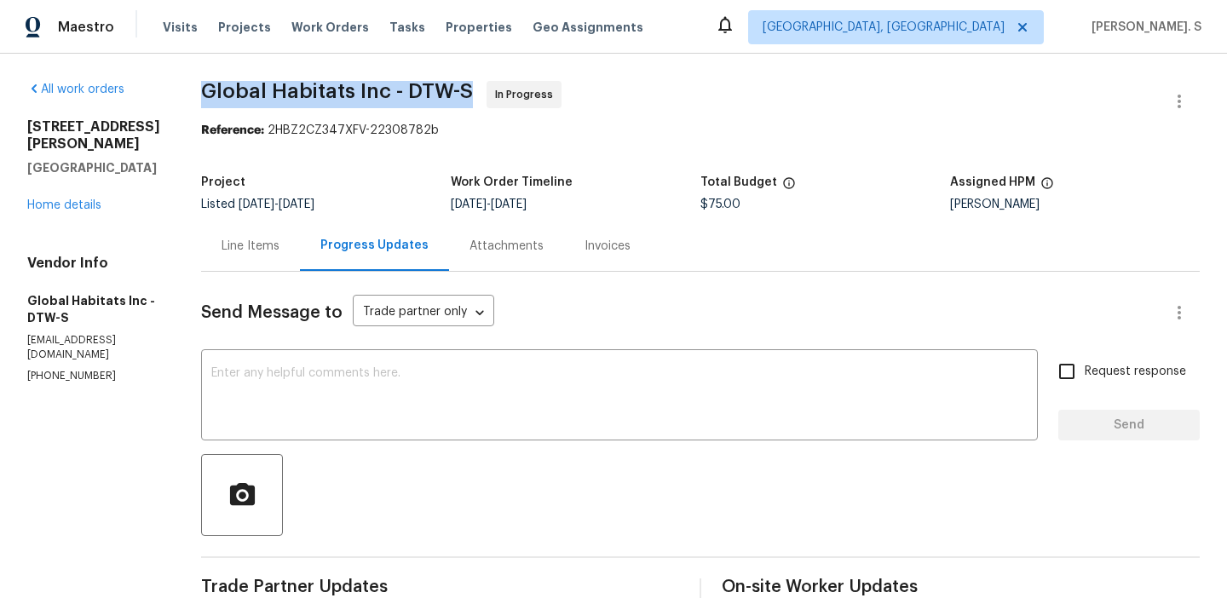
copy span "Global Habitats Inc - DTW-S"
click at [262, 210] on div "Project Listed [DATE] - [DATE] Work Order Timeline [DATE] - [DATE] Total Budget…" at bounding box center [700, 193] width 998 height 55
click at [248, 254] on div "Line Items" at bounding box center [250, 246] width 58 height 17
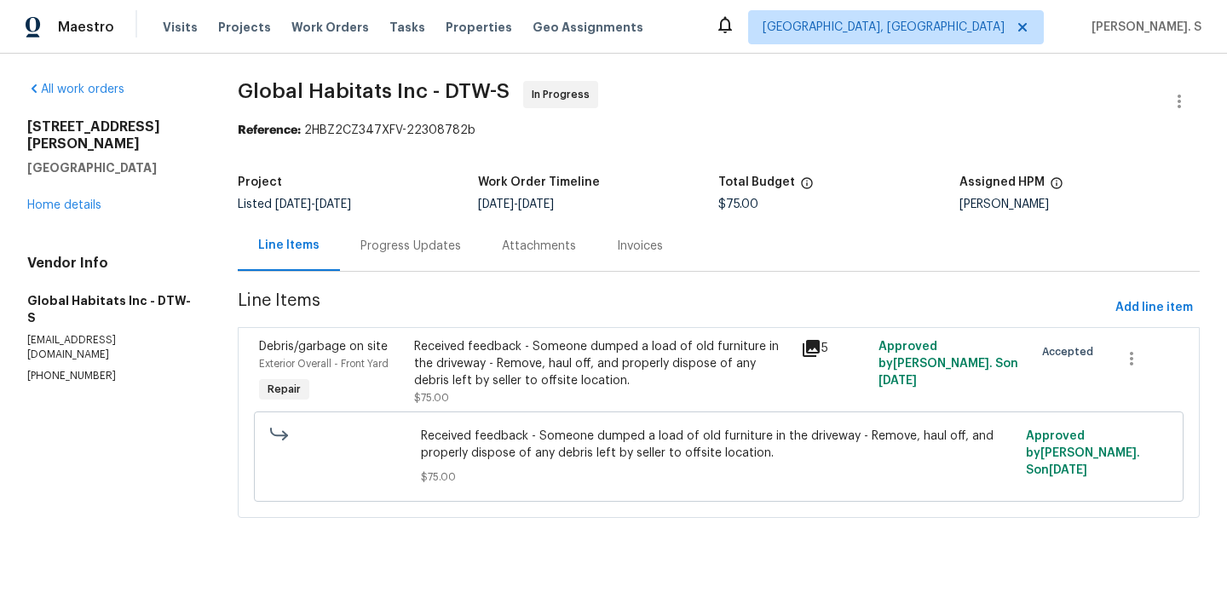
click at [528, 453] on span "Received feedback - Someone dumped a load of old furniture in the driveway - Re…" at bounding box center [718, 445] width 595 height 34
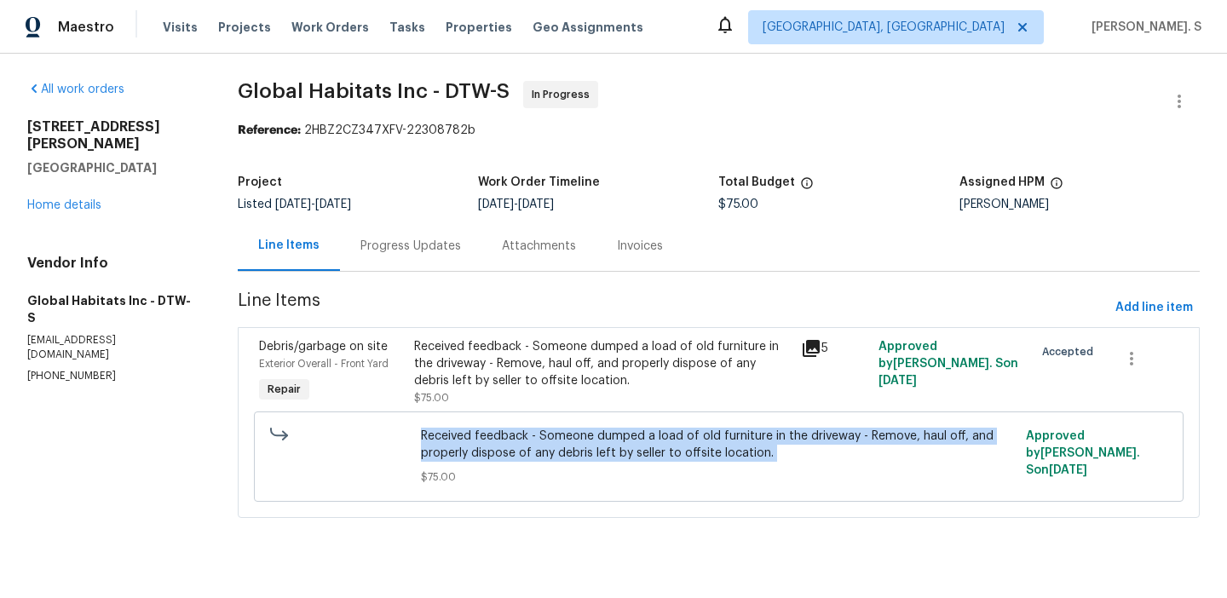
click at [528, 453] on span "Received feedback - Someone dumped a load of old furniture in the driveway - Re…" at bounding box center [718, 445] width 595 height 34
copy span "Received feedback - Someone dumped a load of old furniture in the driveway - Re…"
click at [351, 238] on div "Progress Updates" at bounding box center [410, 246] width 141 height 50
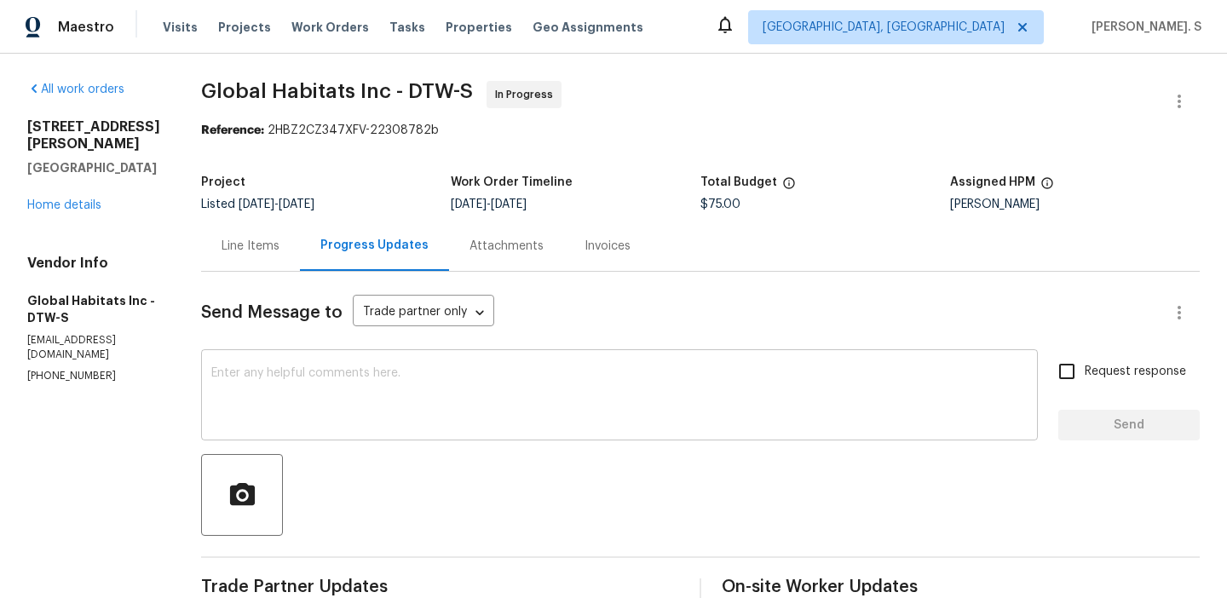
click at [367, 367] on textarea at bounding box center [619, 397] width 816 height 60
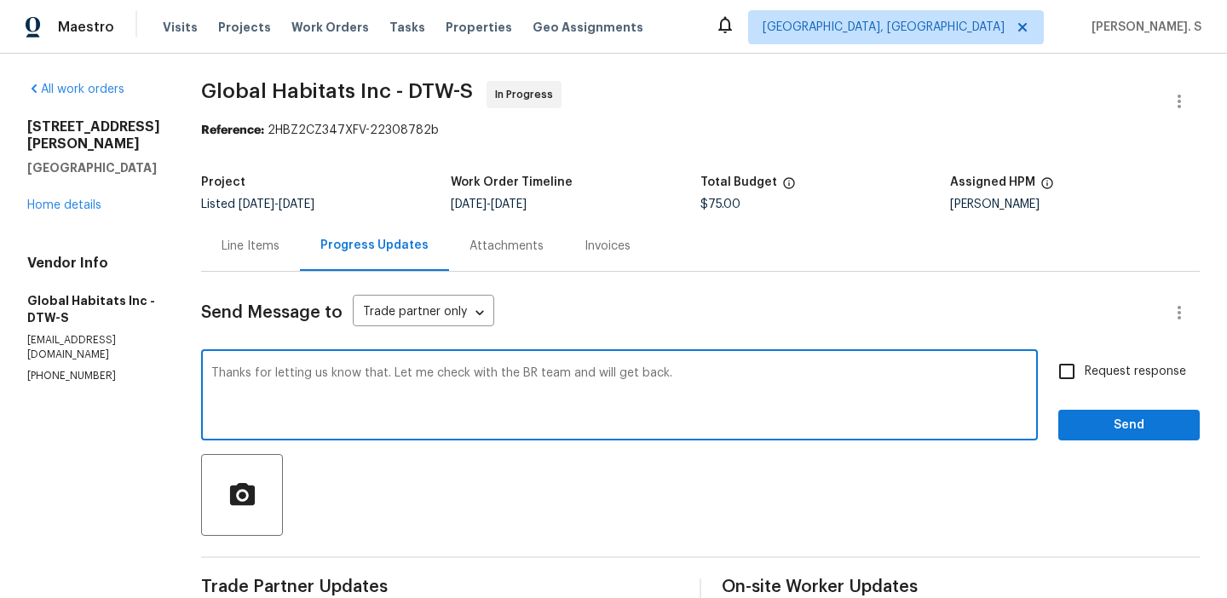
type textarea "Thanks for letting us know that. Let me check with the BR team and will get bac…"
click at [1099, 380] on span "Request response" at bounding box center [1134, 372] width 101 height 18
click at [1084, 380] on input "Request response" at bounding box center [1067, 372] width 36 height 36
checkbox input "true"
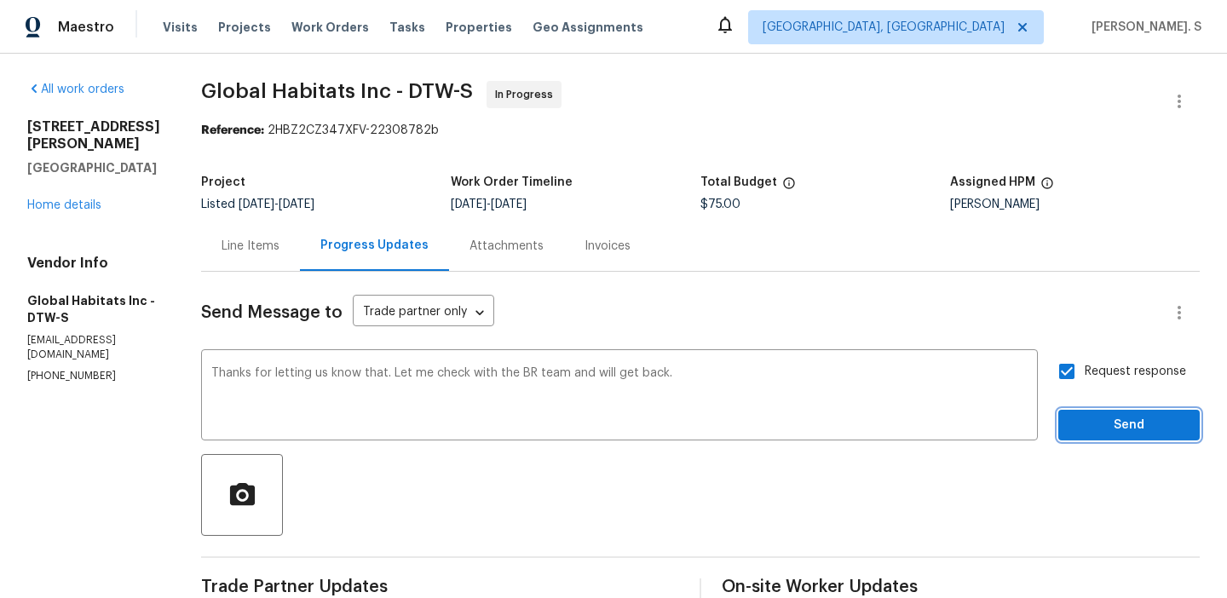
click at [1072, 421] on button "Send" at bounding box center [1128, 426] width 141 height 32
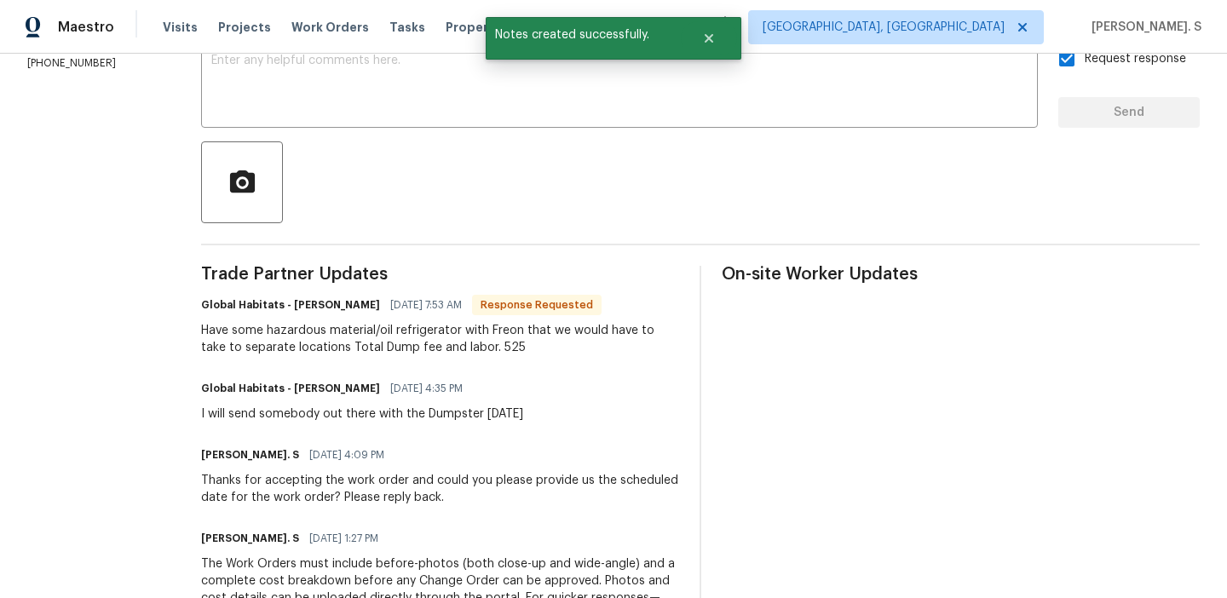
scroll to position [344, 0]
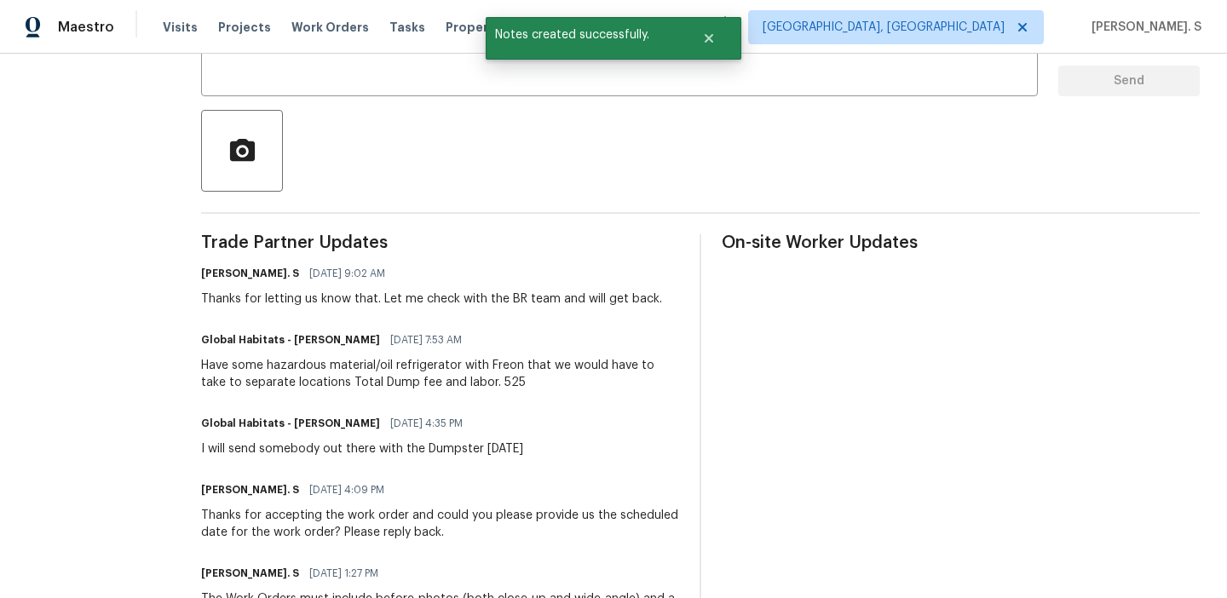
click at [410, 316] on div "Trade Partner Updates Glory Joyce. S 09/24/2025 9:02 AM Thanks for letting us k…" at bounding box center [440, 523] width 478 height 579
click at [398, 404] on div "Trade Partner Updates Glory Joyce. S 09/24/2025 9:02 AM Thanks for letting us k…" at bounding box center [440, 523] width 478 height 579
click at [436, 367] on div "Have some hazardous material/oil refrigerator with Freon that we would have to …" at bounding box center [440, 374] width 478 height 34
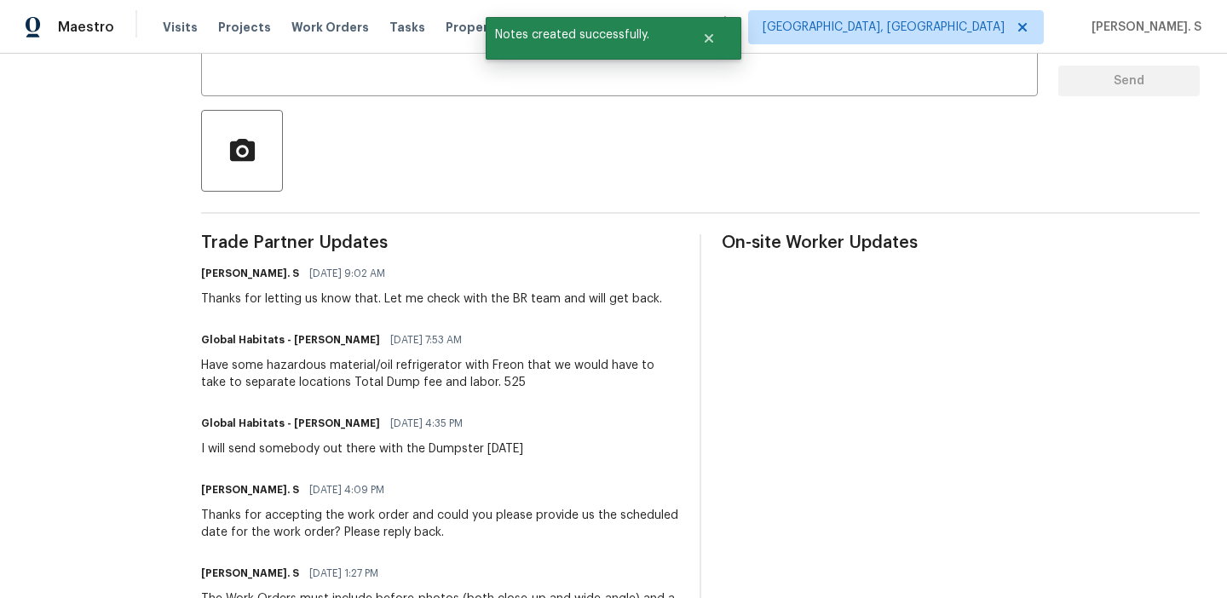
click at [436, 367] on div "Have some hazardous material/oil refrigerator with Freon that we would have to …" at bounding box center [440, 374] width 478 height 34
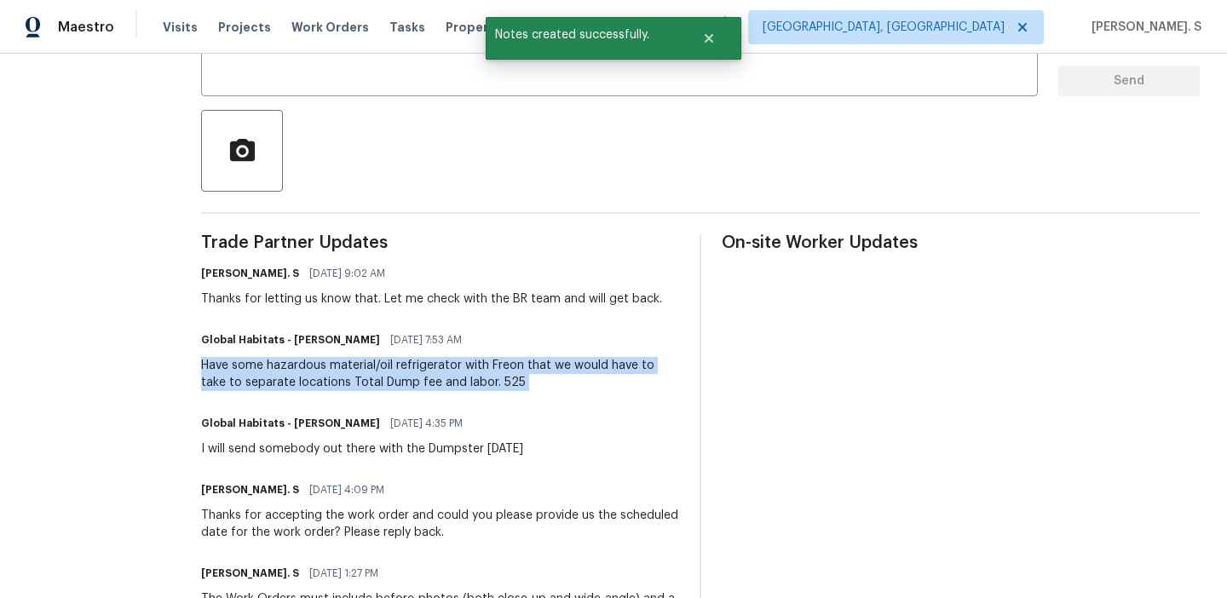
copy div "Have some hazardous material/oil refrigerator with Freon that we would have to …"
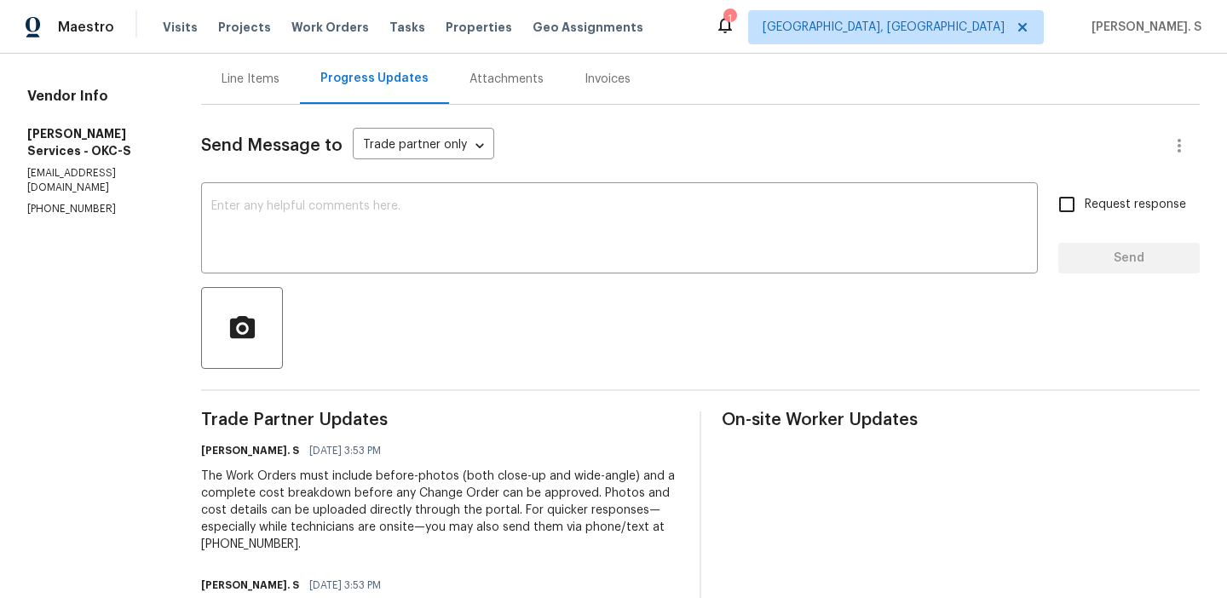
scroll to position [164, 0]
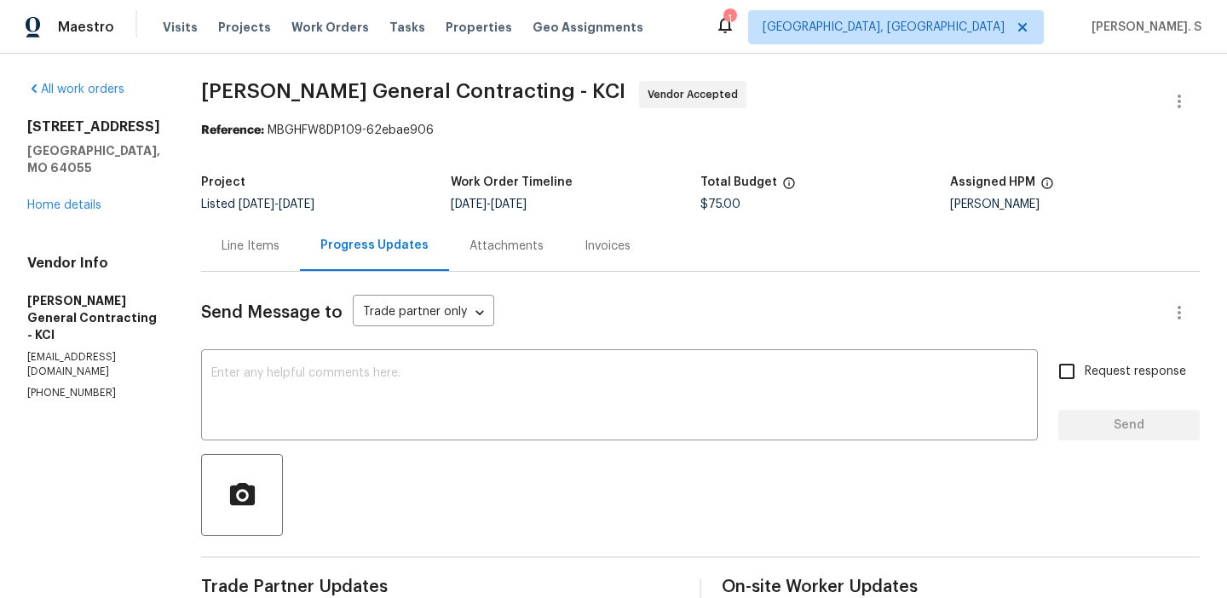
click at [408, 327] on div "Send Message to Trade partner only Trade partner only ​" at bounding box center [680, 312] width 958 height 41
click at [384, 355] on div "x ​" at bounding box center [619, 397] width 837 height 87
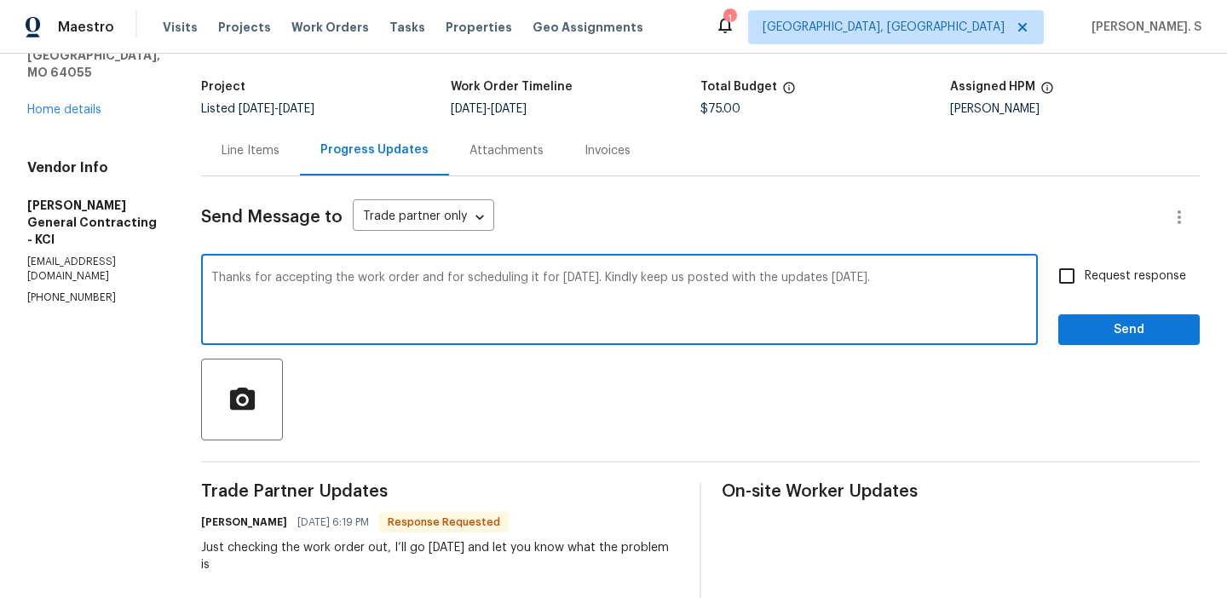
scroll to position [221, 0]
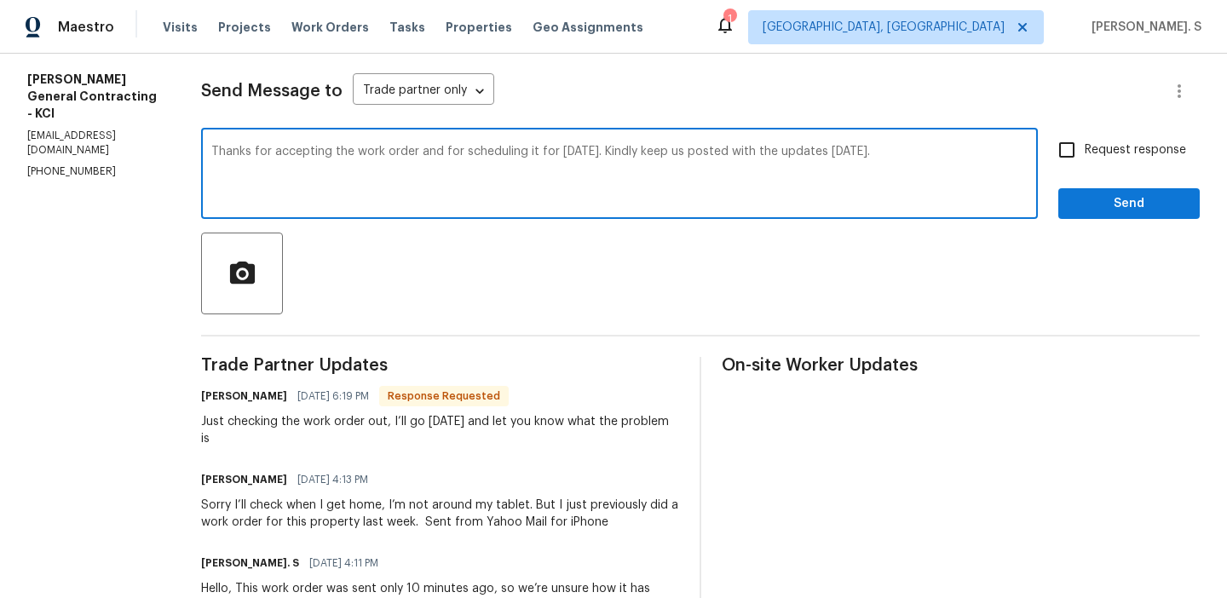
type textarea "Thanks for accepting the work order and for scheduling it for [DATE]. Kindly ke…"
click at [306, 429] on div "Just checking the work order out, I’ll go [DATE] and let you know what the prob…" at bounding box center [440, 430] width 478 height 34
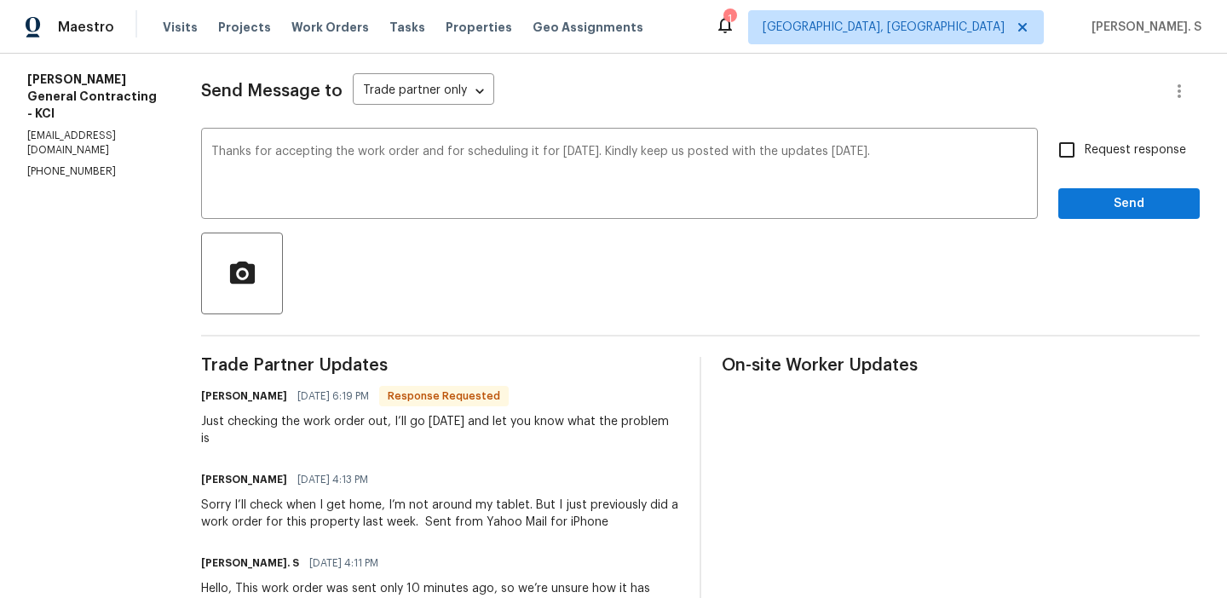
click at [320, 510] on div "Sorry I’ll check when I get home, I’m not around my tablet. But I just previous…" at bounding box center [440, 514] width 478 height 34
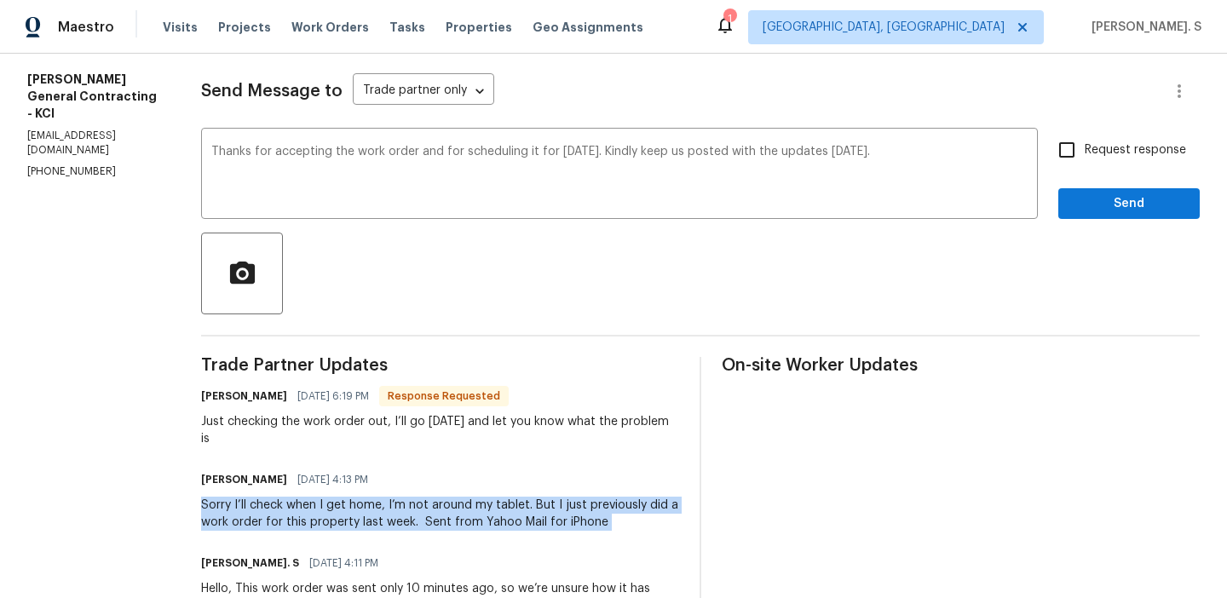
copy div "Sorry I’ll check when I get home, I’m not around my tablet. But I just previous…"
click at [1088, 170] on div "Request response Send" at bounding box center [1128, 175] width 141 height 87
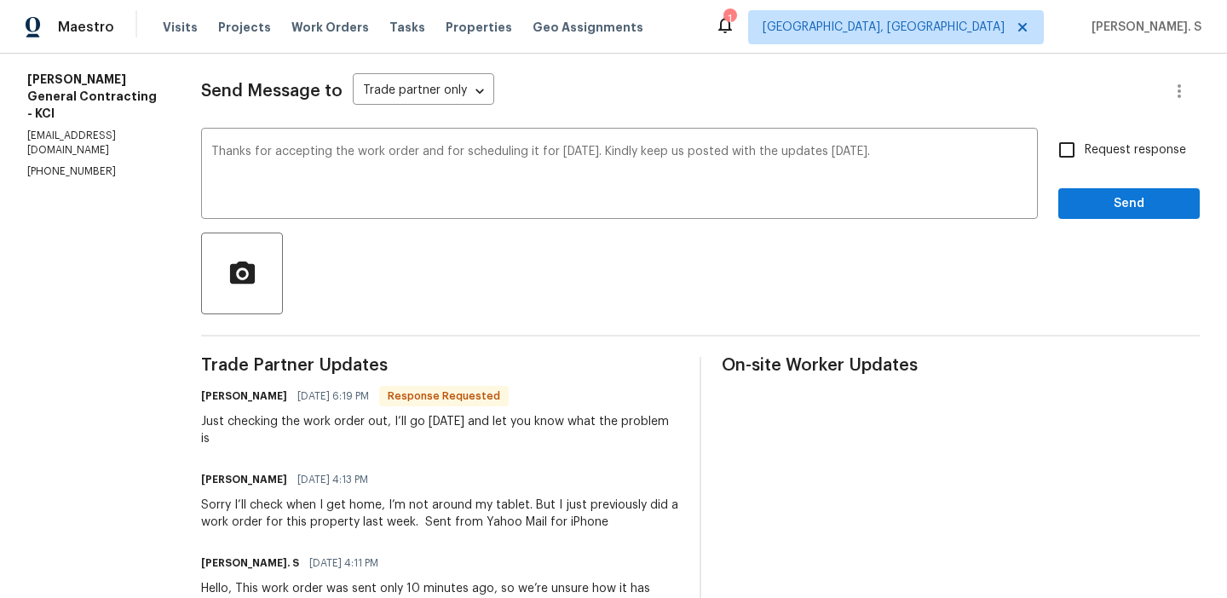
click at [1084, 145] on input "Request response" at bounding box center [1067, 150] width 36 height 36
checkbox input "true"
click at [1090, 196] on span "Send" at bounding box center [1129, 203] width 114 height 21
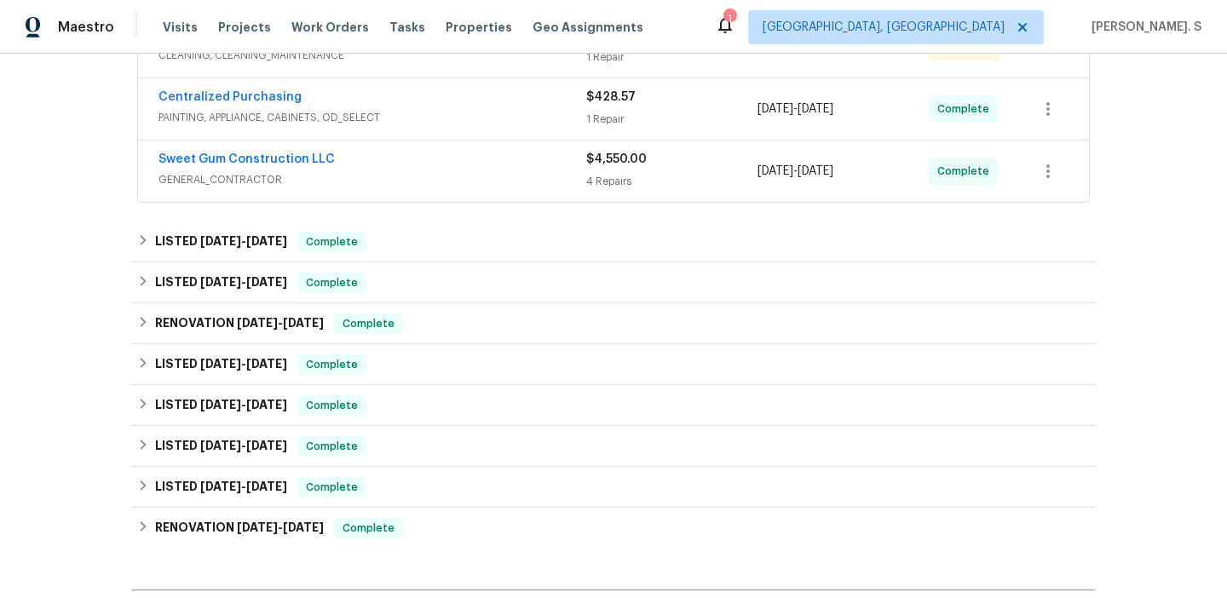
scroll to position [437, 0]
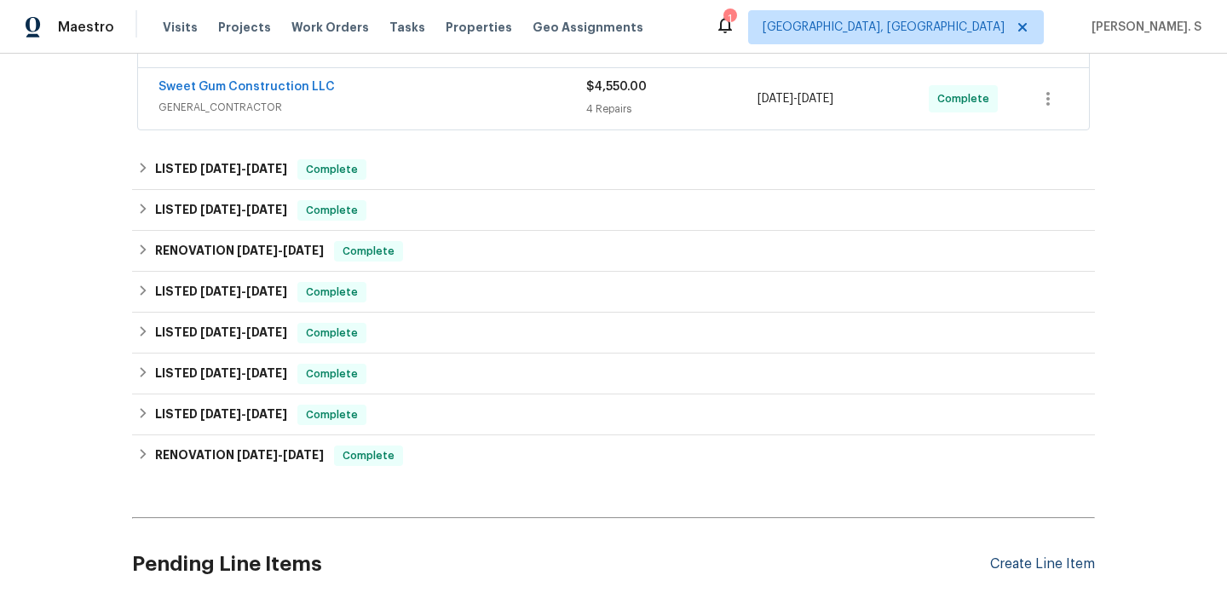
click at [1054, 561] on div "Create Line Item" at bounding box center [1042, 564] width 105 height 16
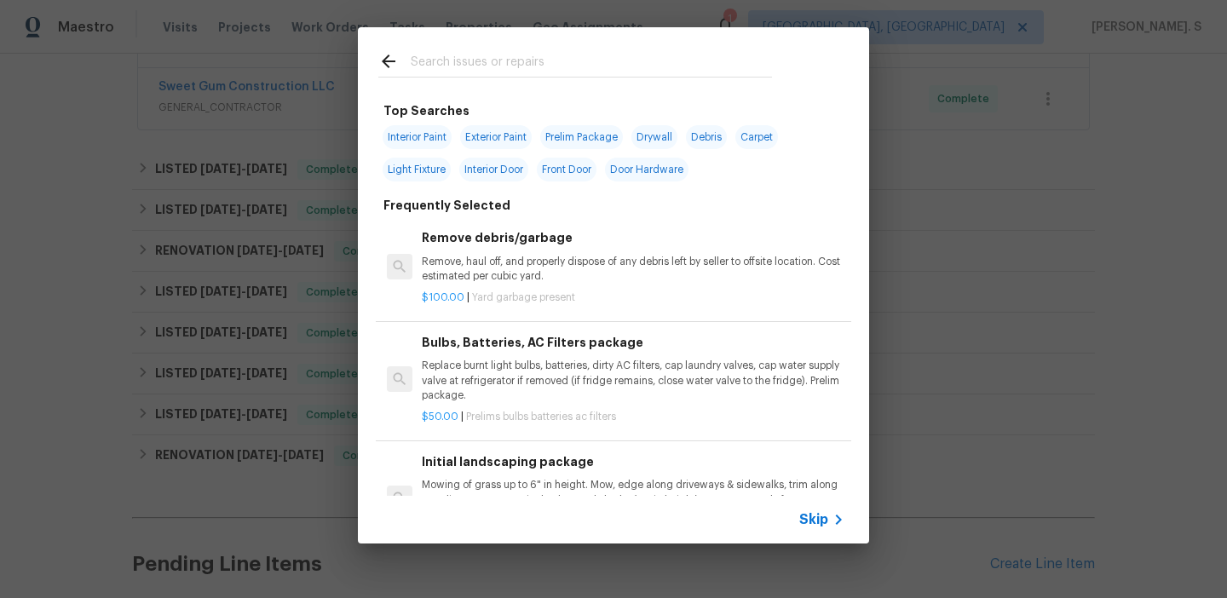
click at [607, 260] on p "Remove, haul off, and properly dispose of any debris left by seller to offsite …" at bounding box center [633, 269] width 423 height 29
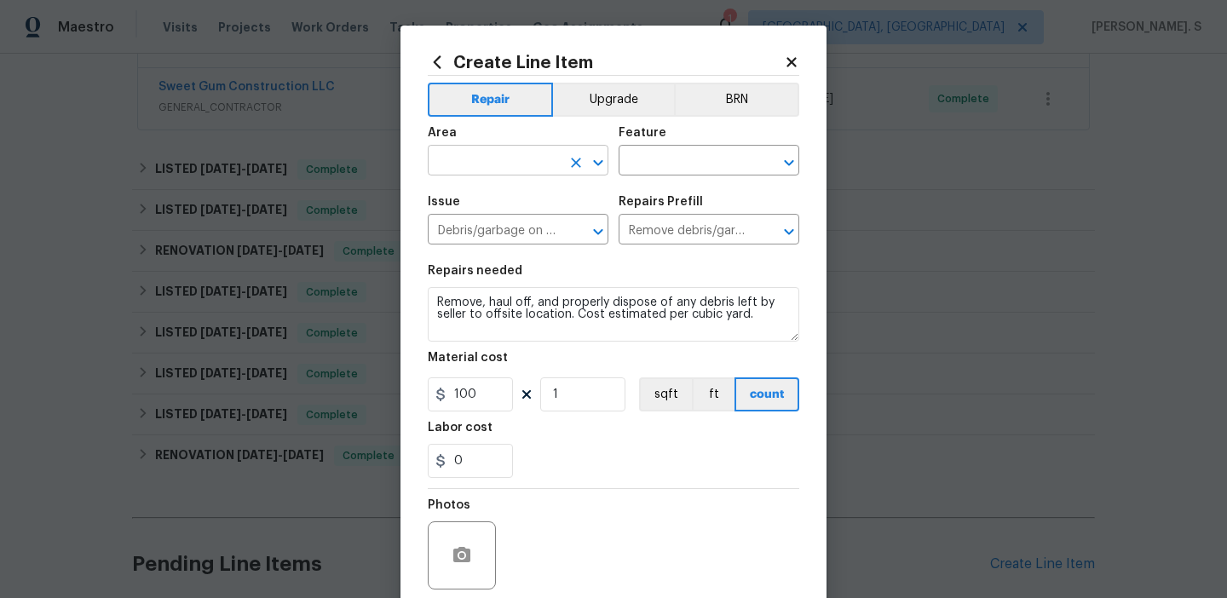
click at [587, 158] on button "Open" at bounding box center [598, 163] width 24 height 24
click at [492, 197] on li "HVAC" at bounding box center [518, 201] width 181 height 28
click at [792, 164] on icon "Open" at bounding box center [789, 162] width 20 height 20
type input "HVAC"
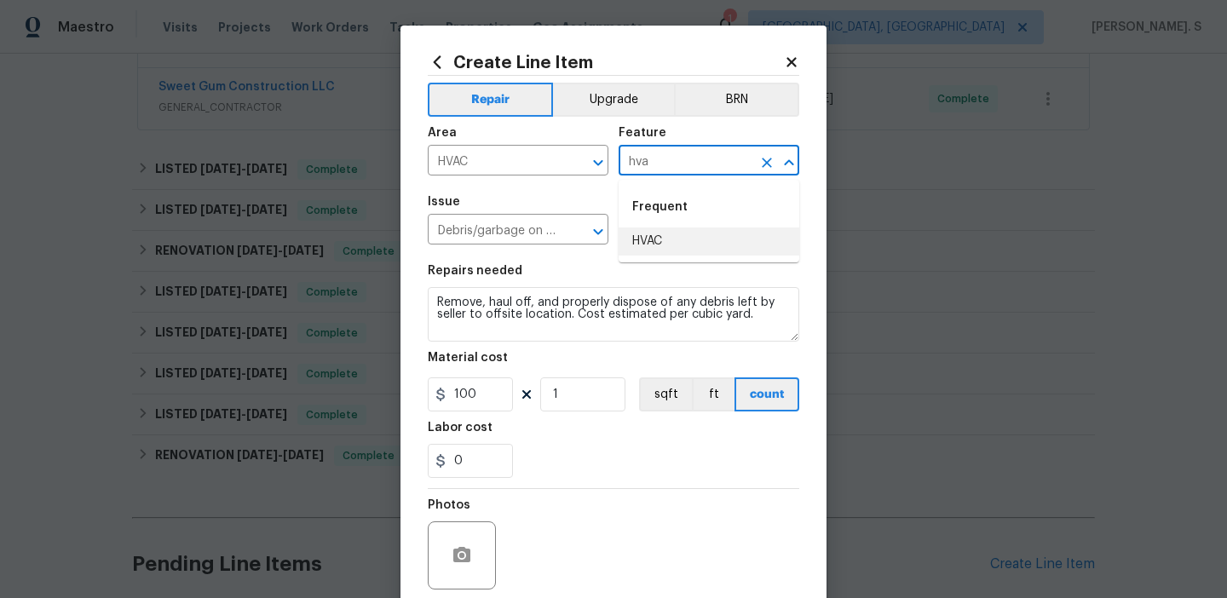
click at [715, 239] on li "HVAC" at bounding box center [708, 241] width 181 height 28
click at [590, 231] on icon "Open" at bounding box center [598, 231] width 20 height 20
type input "HVAC"
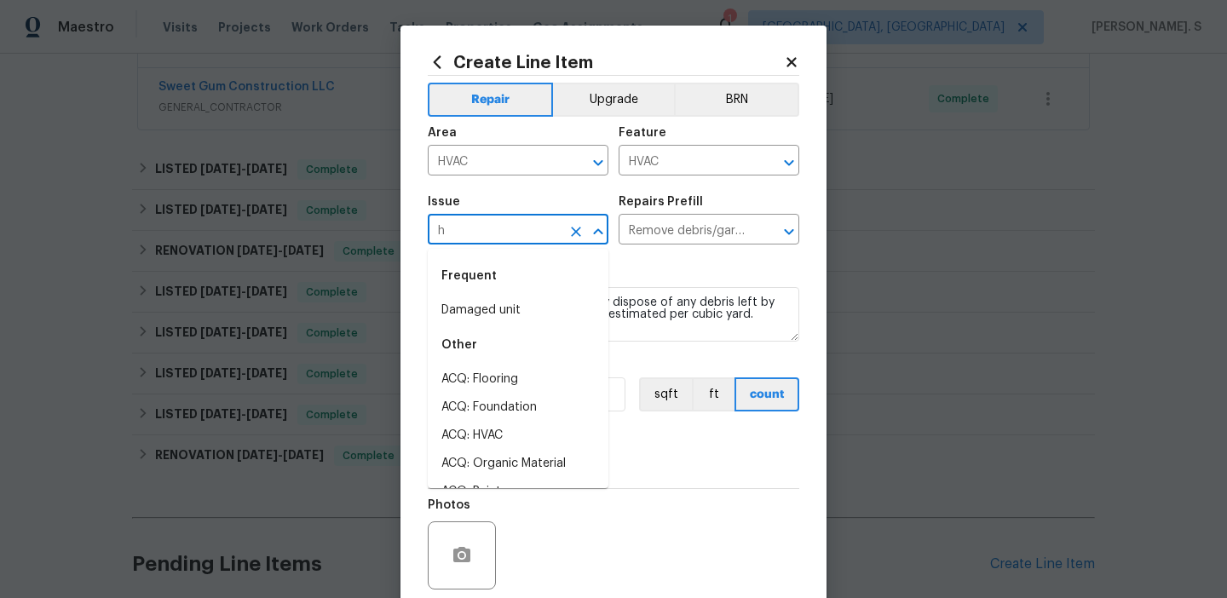
scroll to position [0, 0]
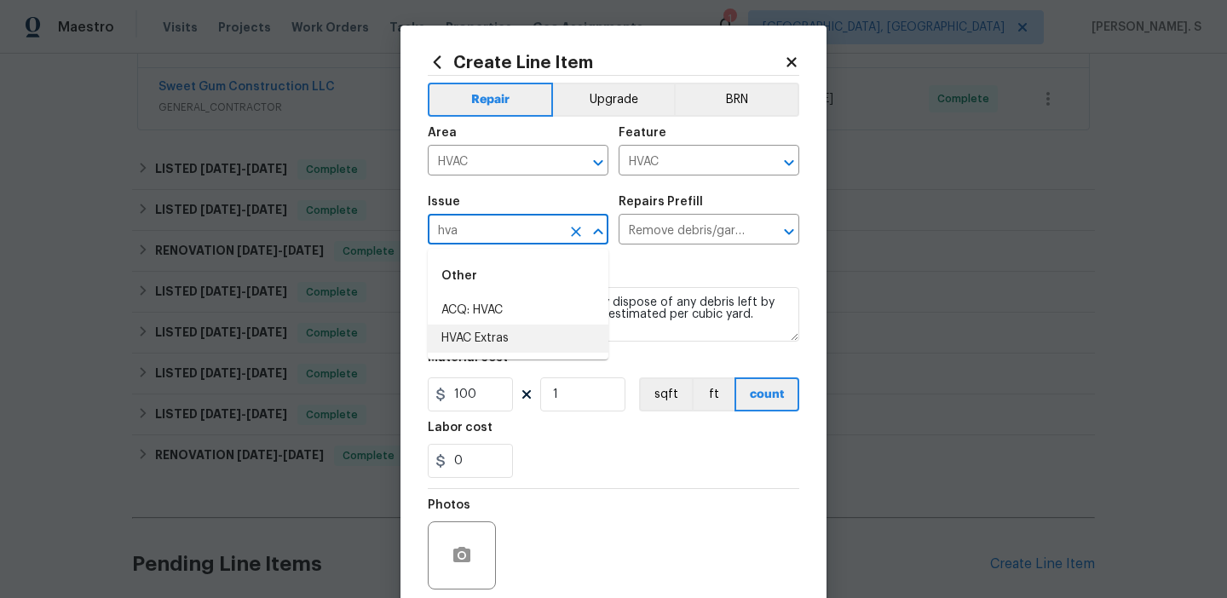
click at [537, 337] on li "HVAC Extras" at bounding box center [518, 339] width 181 height 28
type input "HVAC Extras"
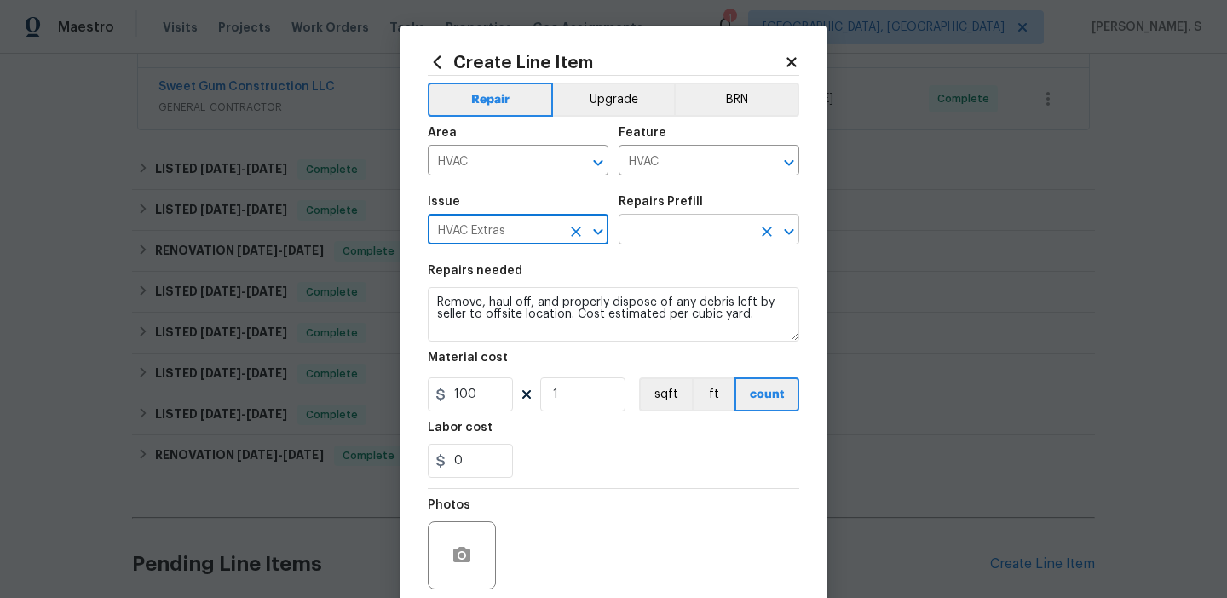
click at [788, 238] on icon "Open" at bounding box center [789, 231] width 20 height 20
type input "HVAC Extras"
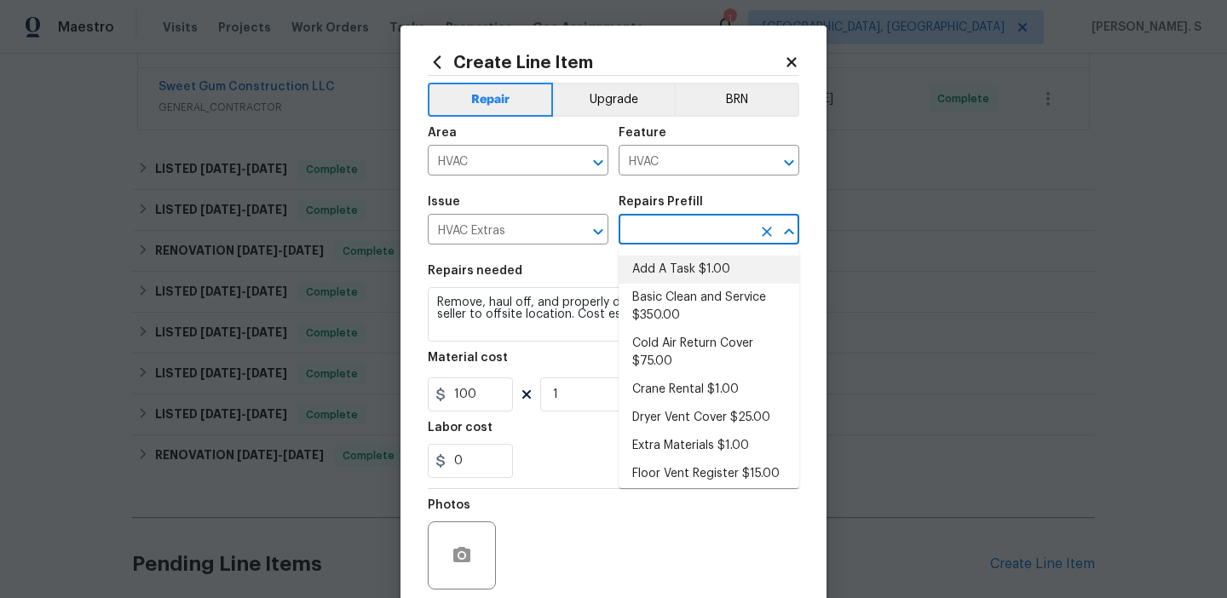
click at [663, 267] on li "Add A Task $1.00" at bounding box center [708, 270] width 181 height 28
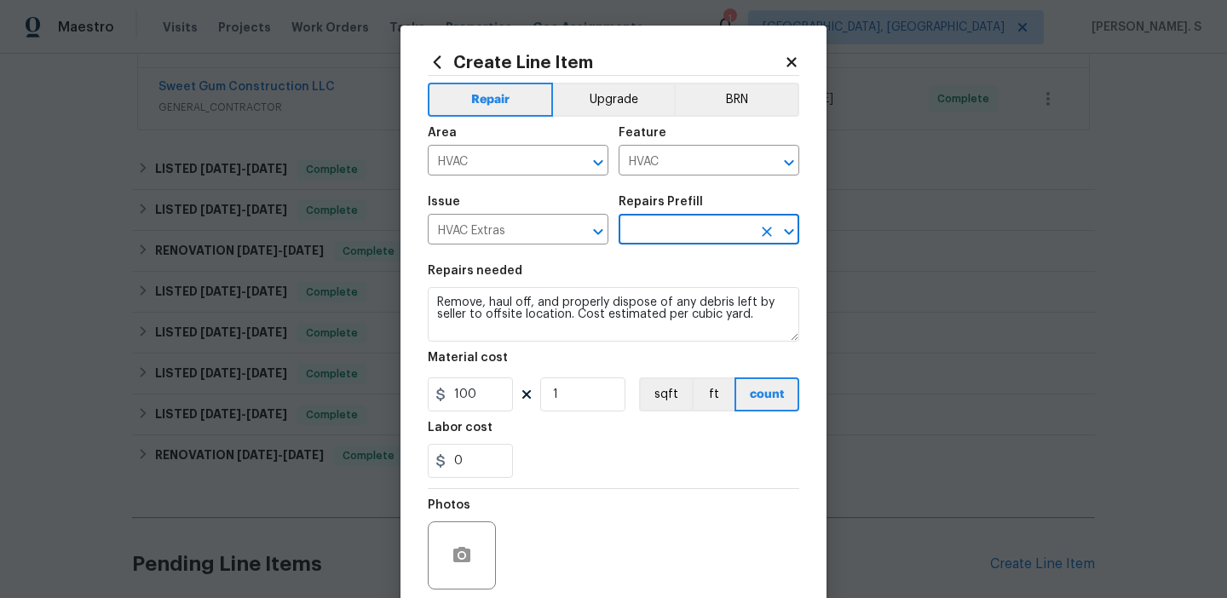
type input "Add A Task $1.00"
type textarea "HPM to detail"
type input "1"
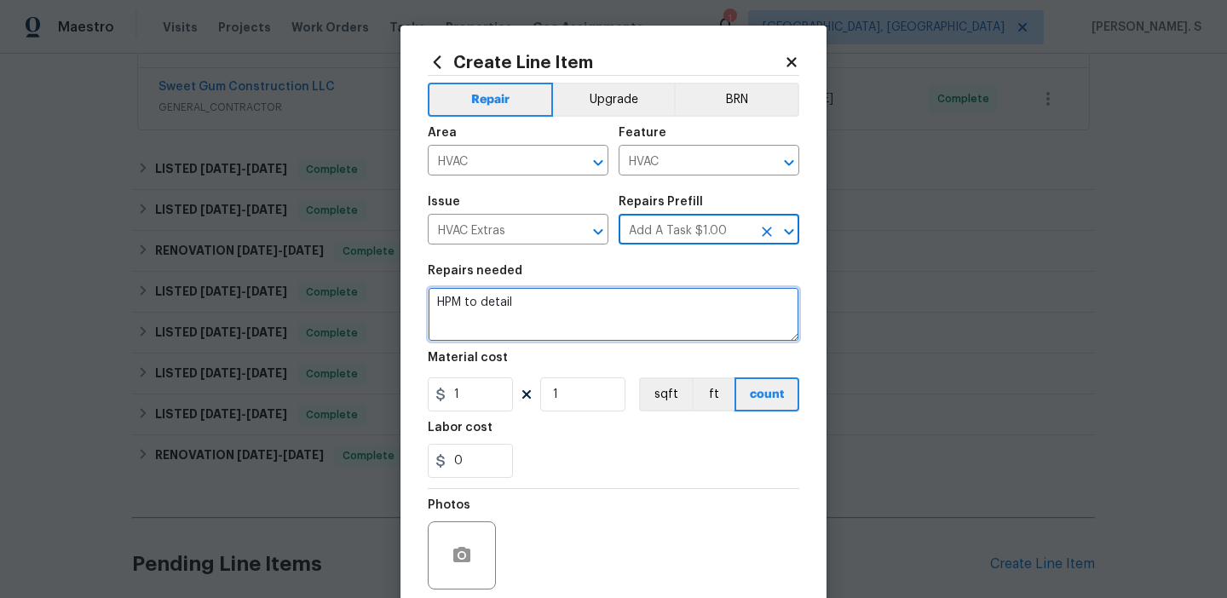
click at [529, 319] on textarea "HPM to detail" at bounding box center [613, 314] width 371 height 55
paste textarea "Received feedback that the thermostat isn’t turning on. Please replace batterie…"
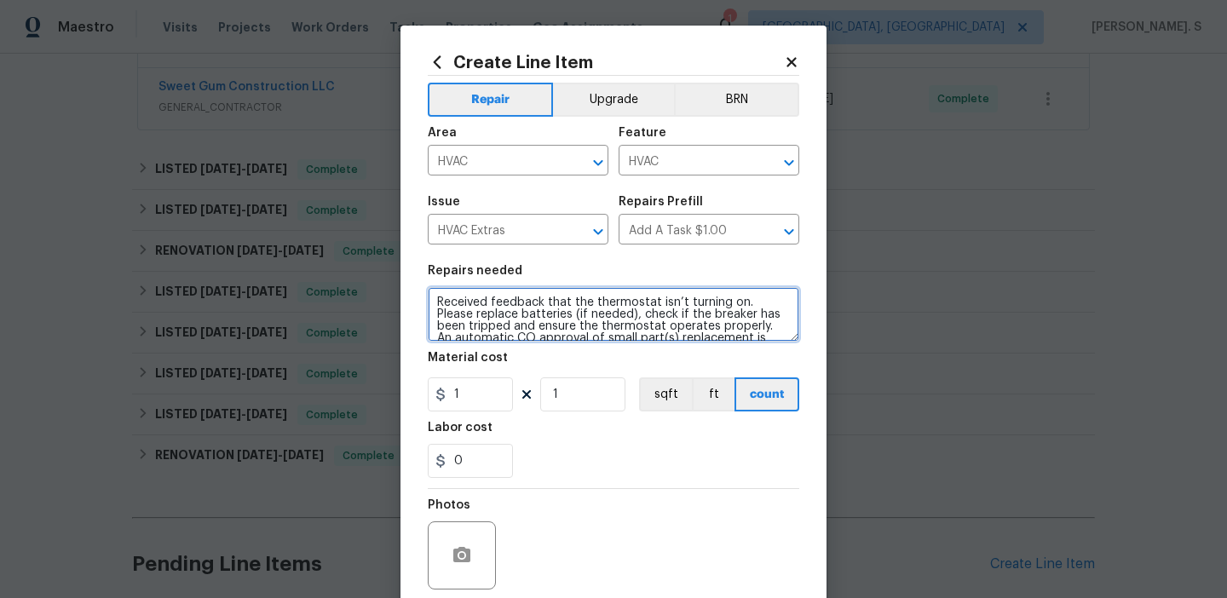
scroll to position [99, 0]
type textarea "Received feedback that the thermostat isn’t turning on. Please replace batterie…"
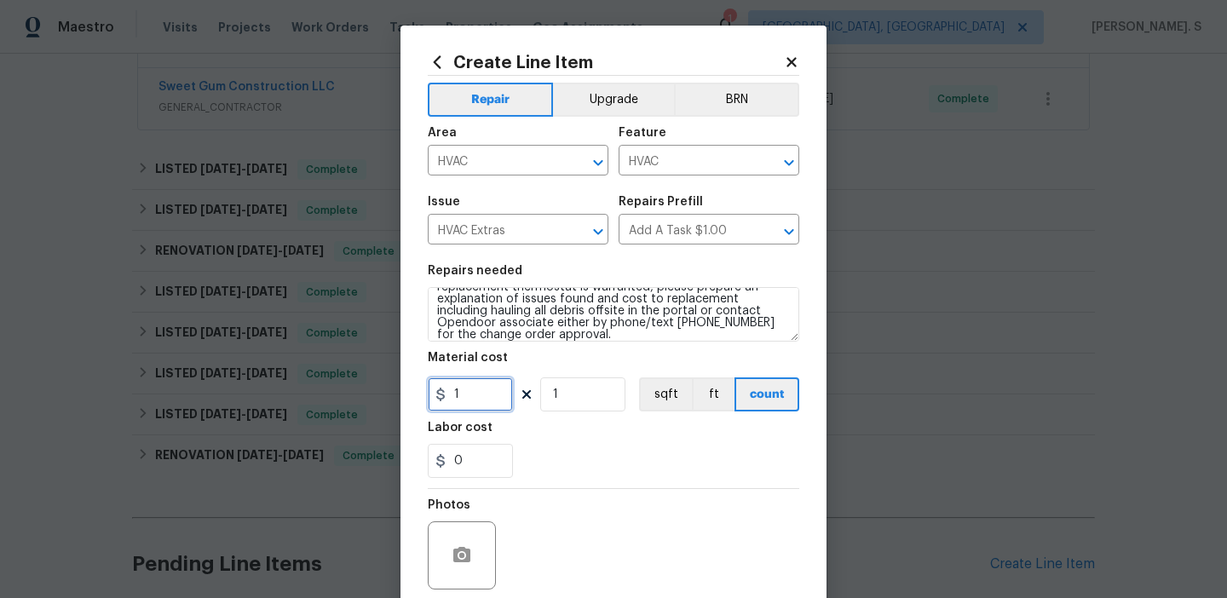
click at [463, 394] on input "1" at bounding box center [470, 394] width 85 height 34
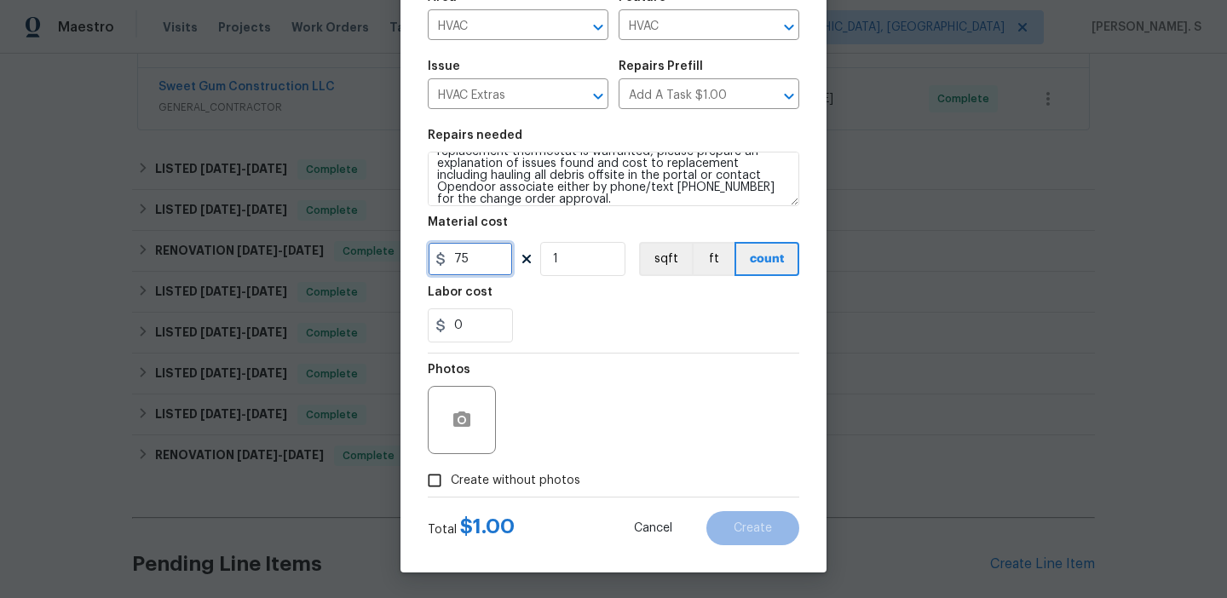
type input "75"
click at [457, 409] on div "Repair Upgrade BRN Area HVAC ​ Feature HVAC ​ Issue HVAC Extras ​ Repairs Prefi…" at bounding box center [613, 218] width 371 height 556
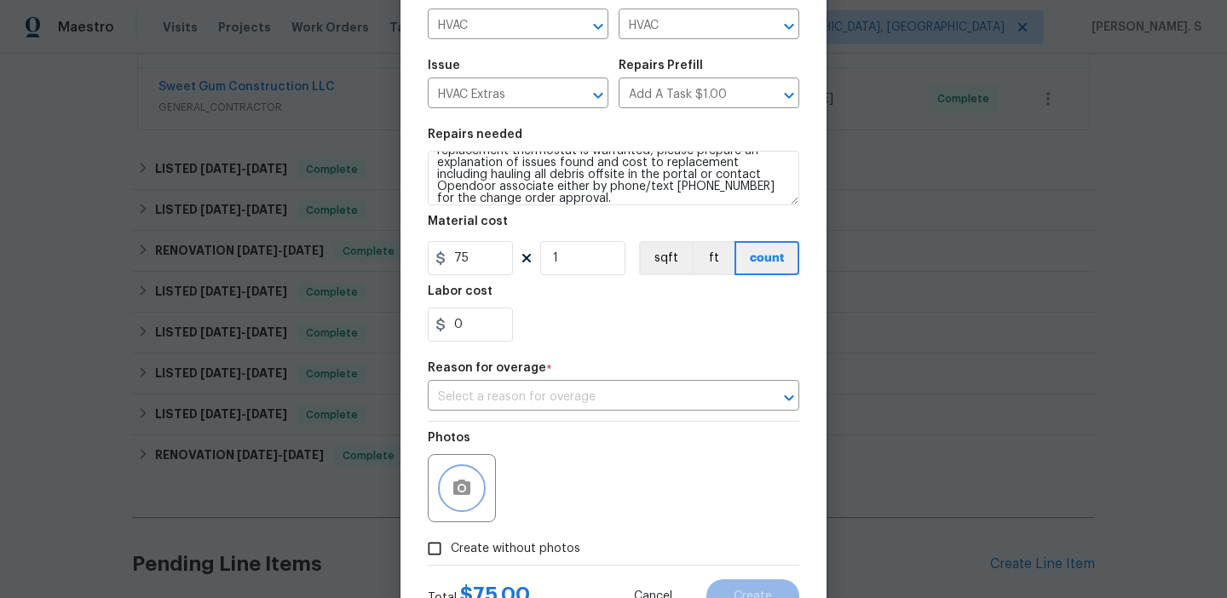
click at [466, 491] on icon "button" at bounding box center [461, 487] width 17 height 15
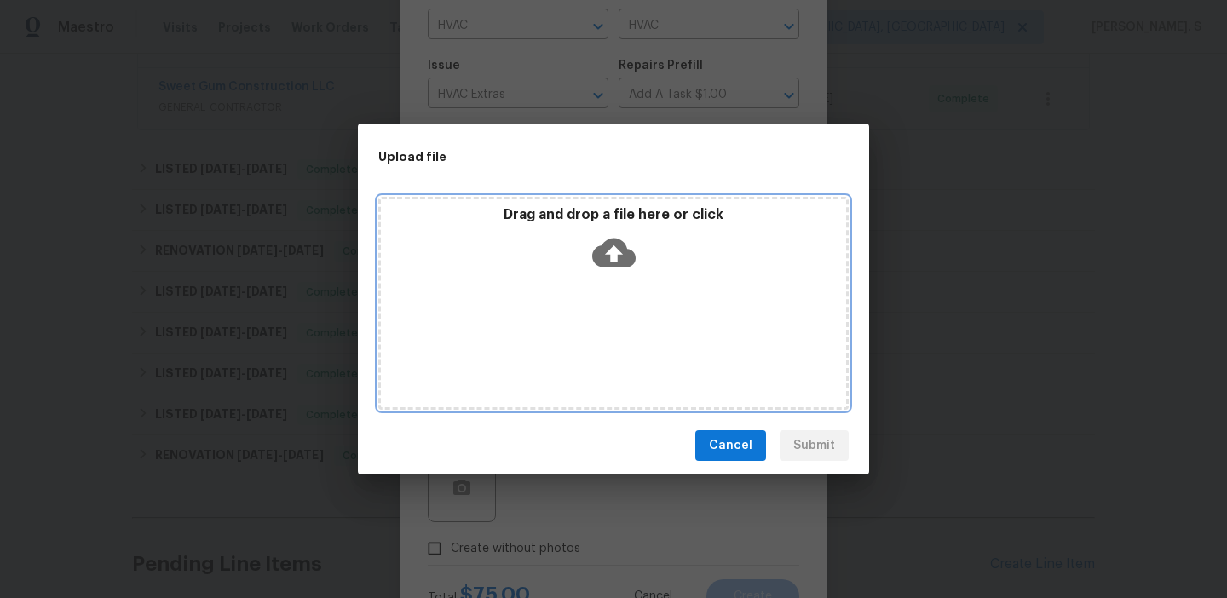
click at [619, 266] on icon at bounding box center [613, 252] width 43 height 43
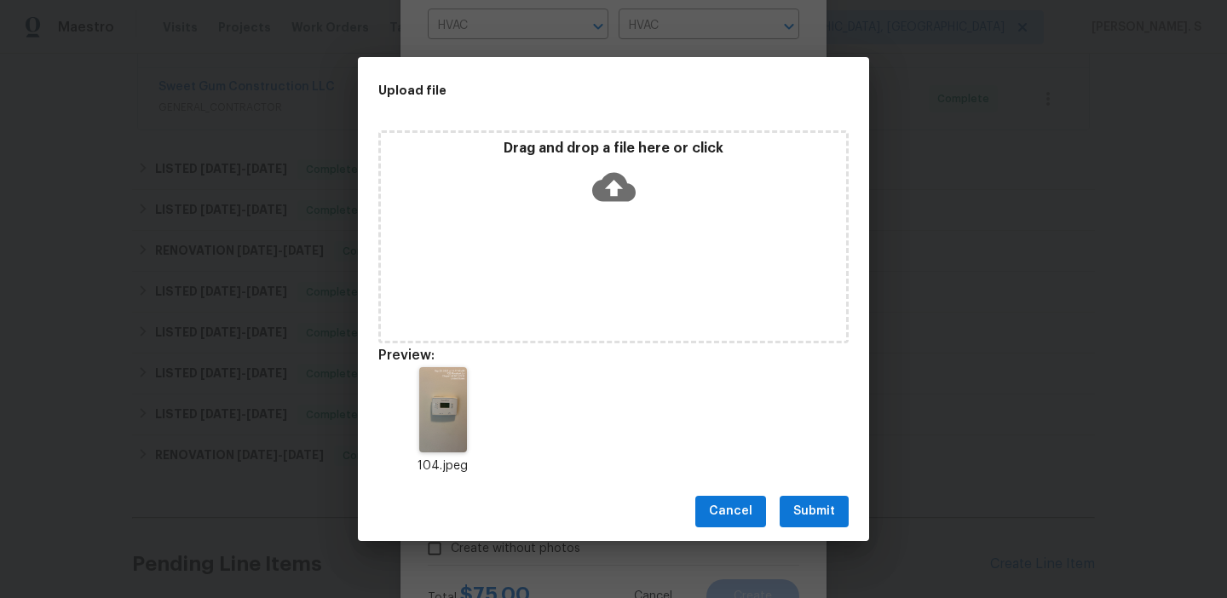
click at [804, 497] on button "Submit" at bounding box center [813, 512] width 69 height 32
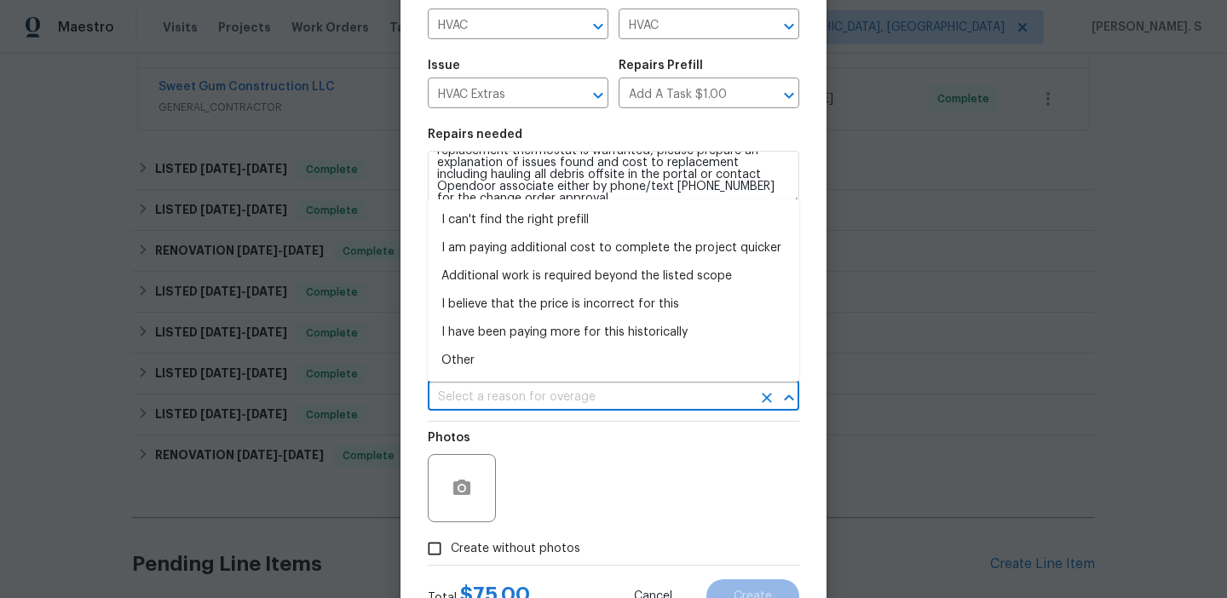
click at [616, 401] on input "text" at bounding box center [590, 397] width 324 height 26
click at [556, 356] on li "Other" at bounding box center [613, 361] width 371 height 28
type input "Other"
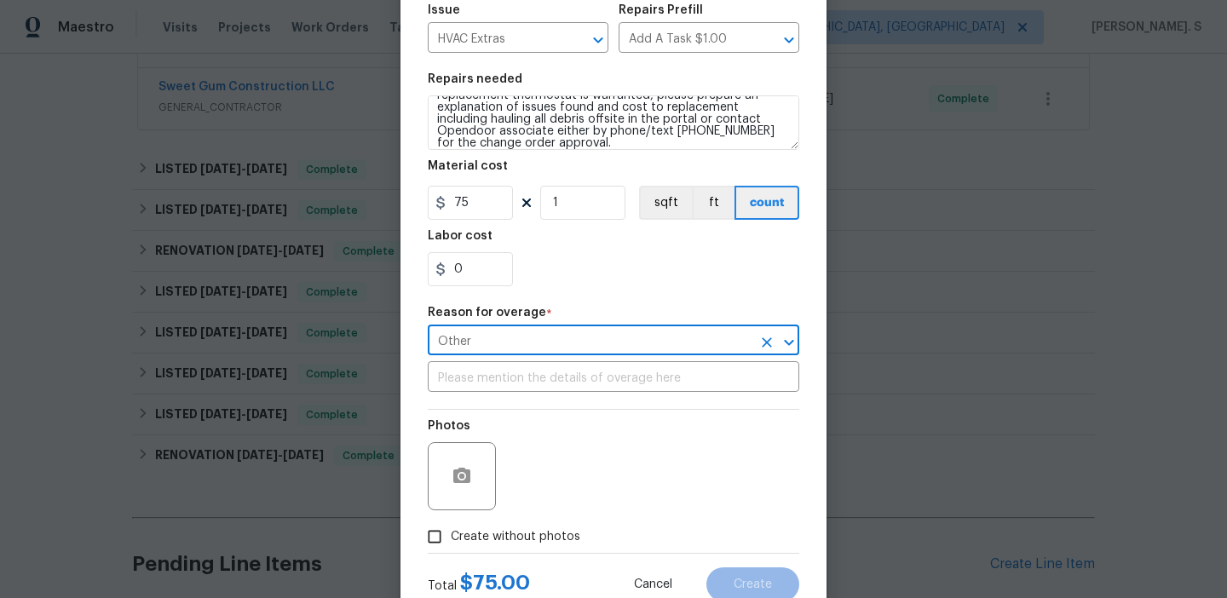
scroll to position [250, 0]
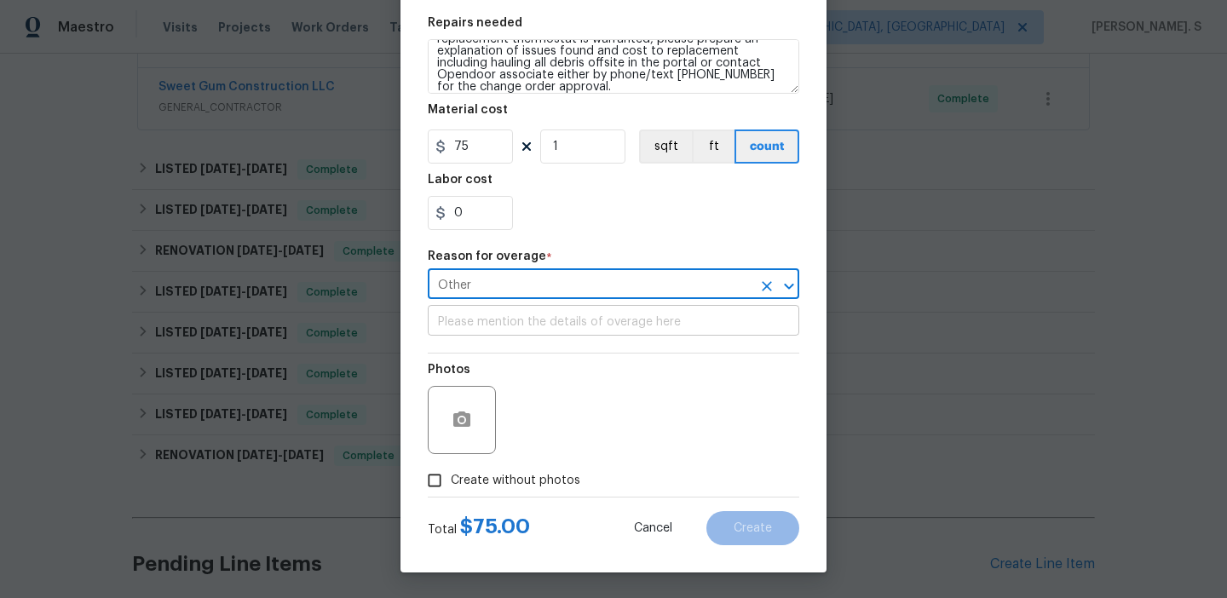
click at [630, 315] on input "text" at bounding box center [613, 322] width 371 height 26
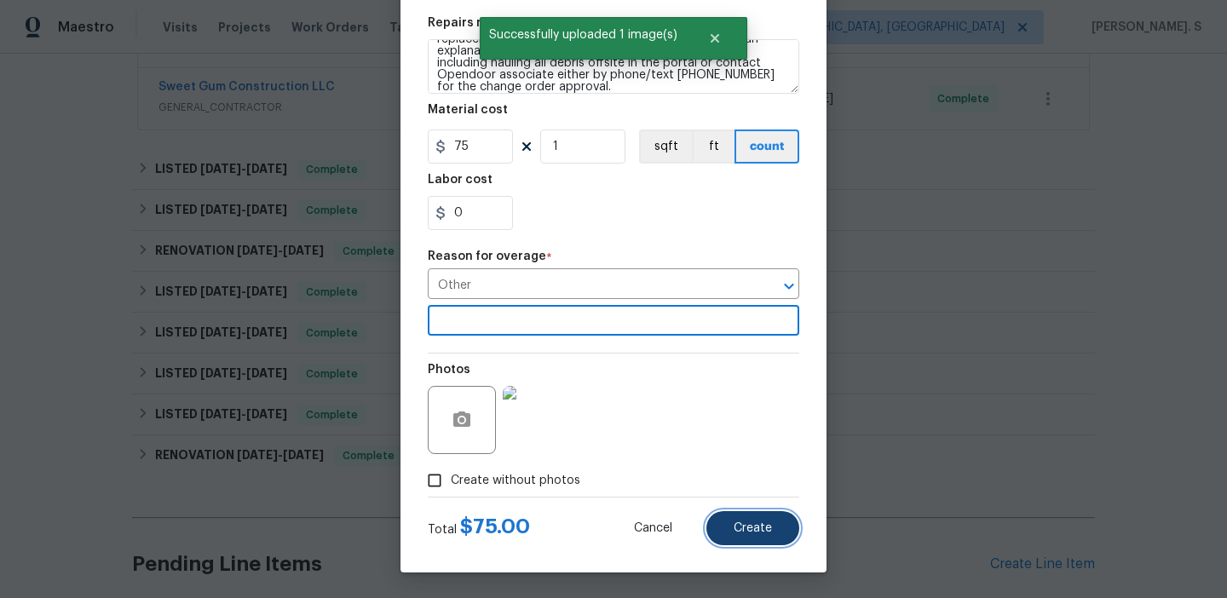
click at [740, 521] on button "Create" at bounding box center [752, 528] width 93 height 34
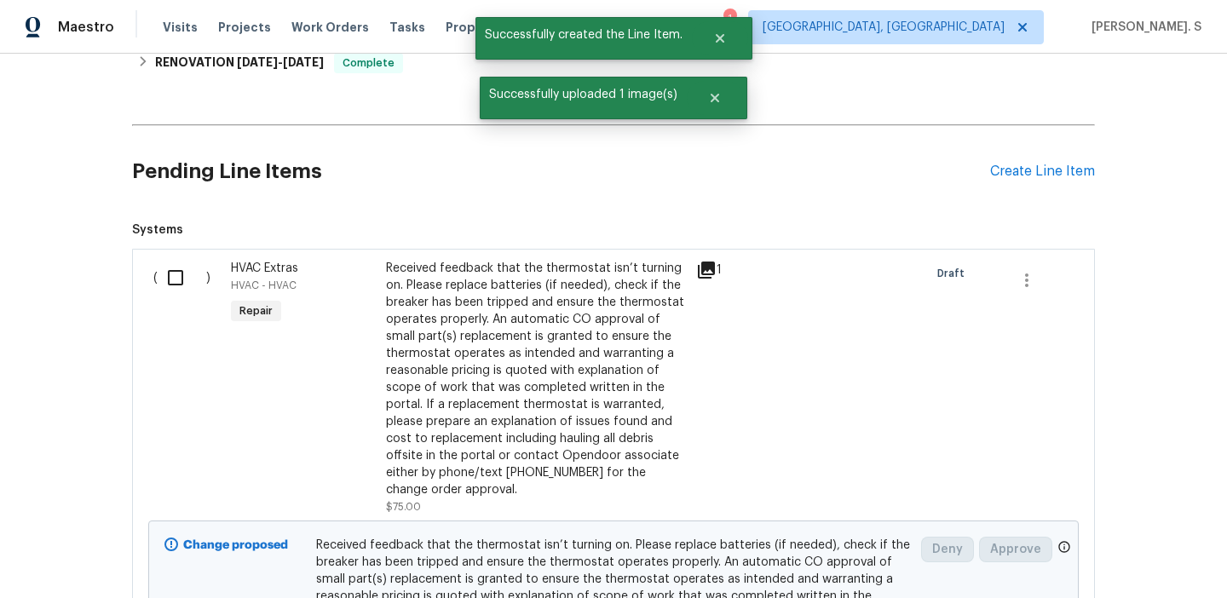
scroll to position [866, 0]
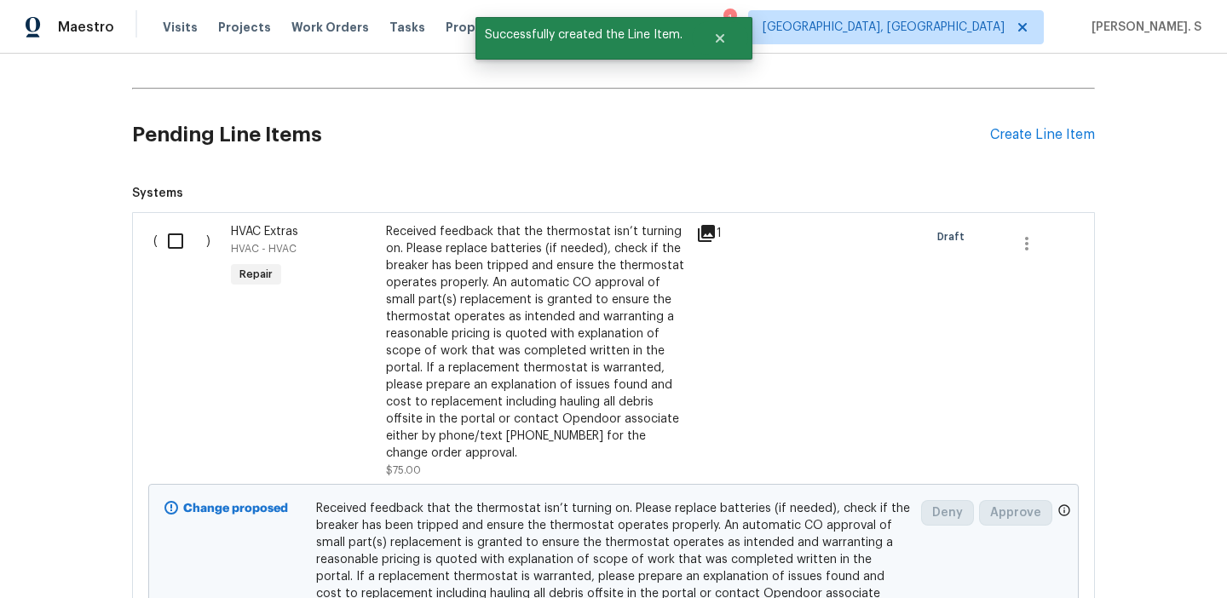
click at [181, 252] on input "checkbox" at bounding box center [182, 241] width 49 height 36
checkbox input "true"
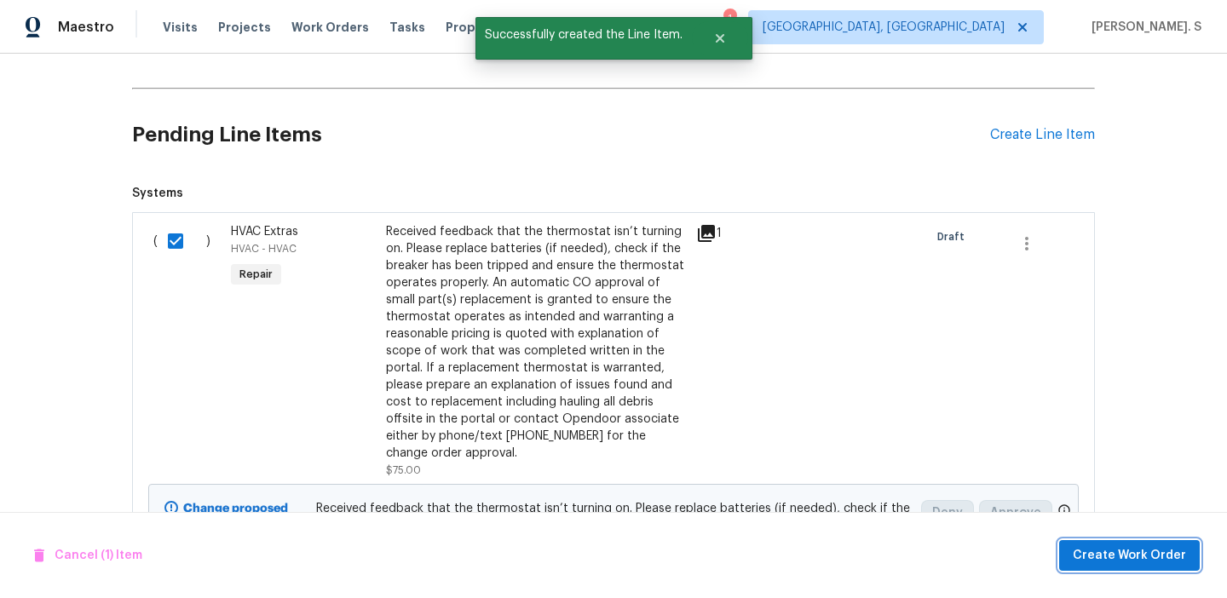
click at [1145, 557] on span "Create Work Order" at bounding box center [1129, 555] width 113 height 21
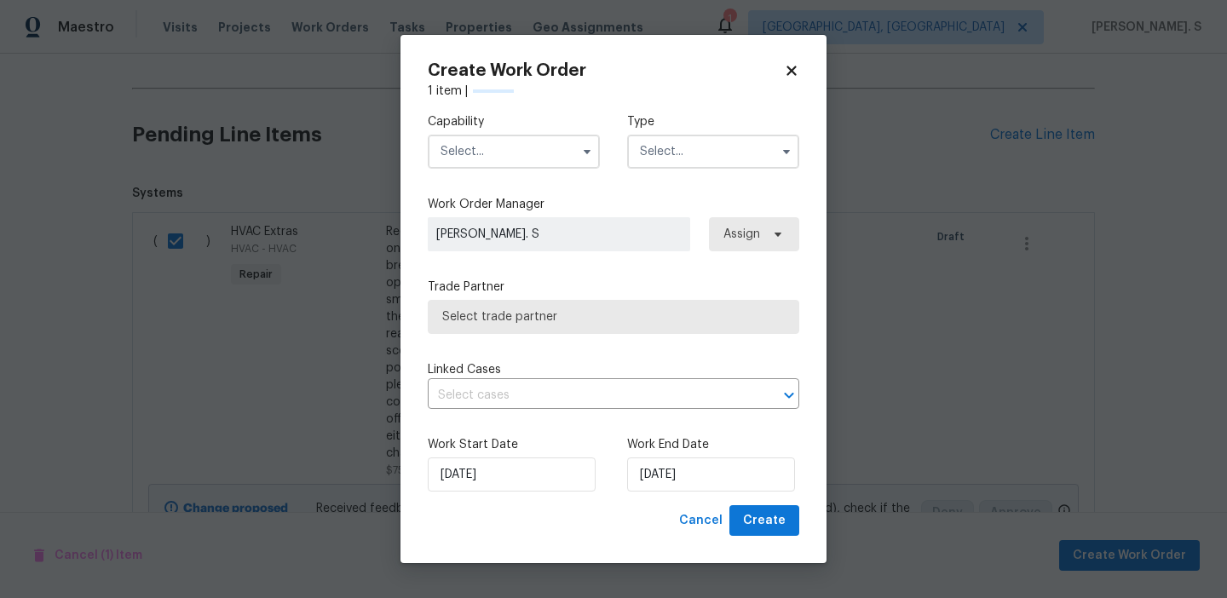
click at [521, 145] on input "text" at bounding box center [514, 152] width 172 height 34
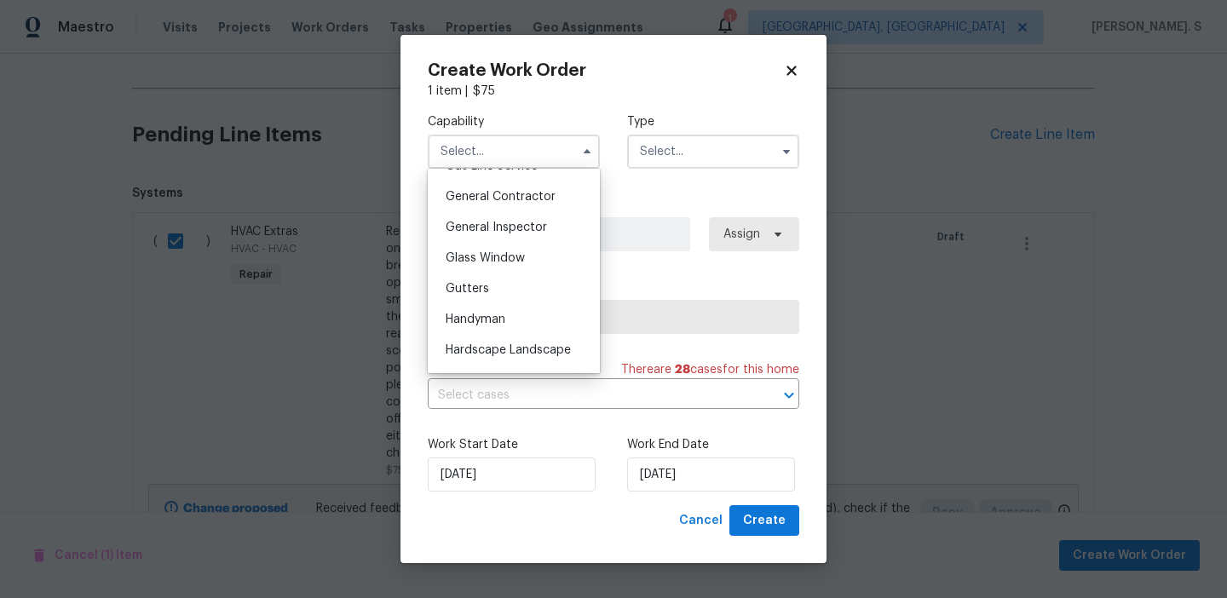
scroll to position [865, 0]
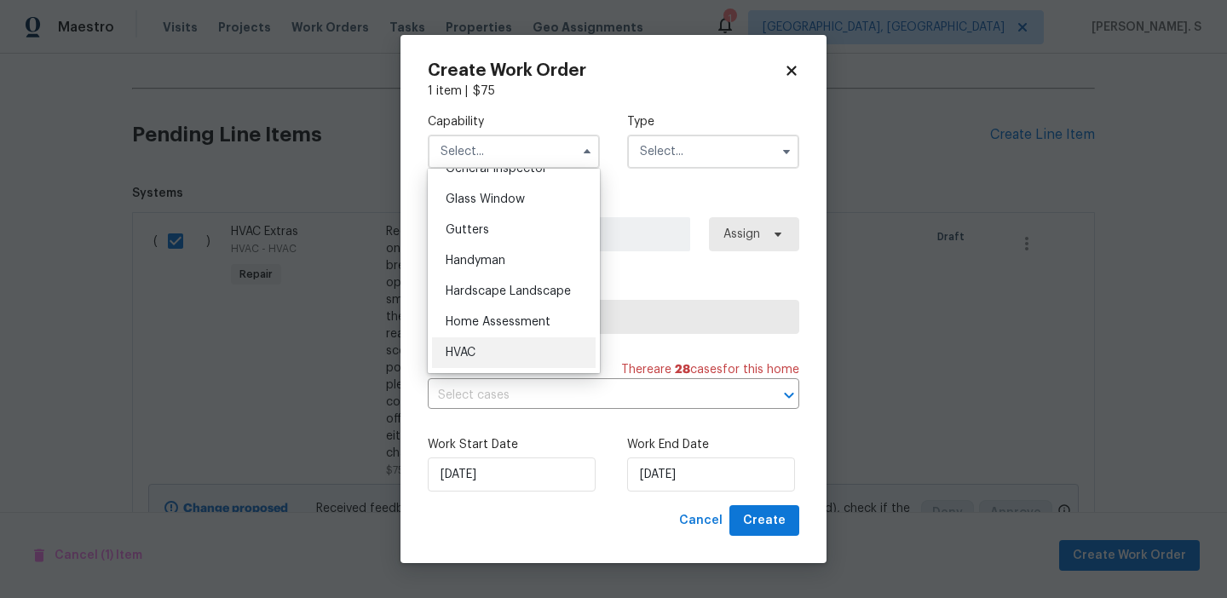
click at [498, 347] on div "HVAC" at bounding box center [514, 352] width 164 height 31
type input "HVAC"
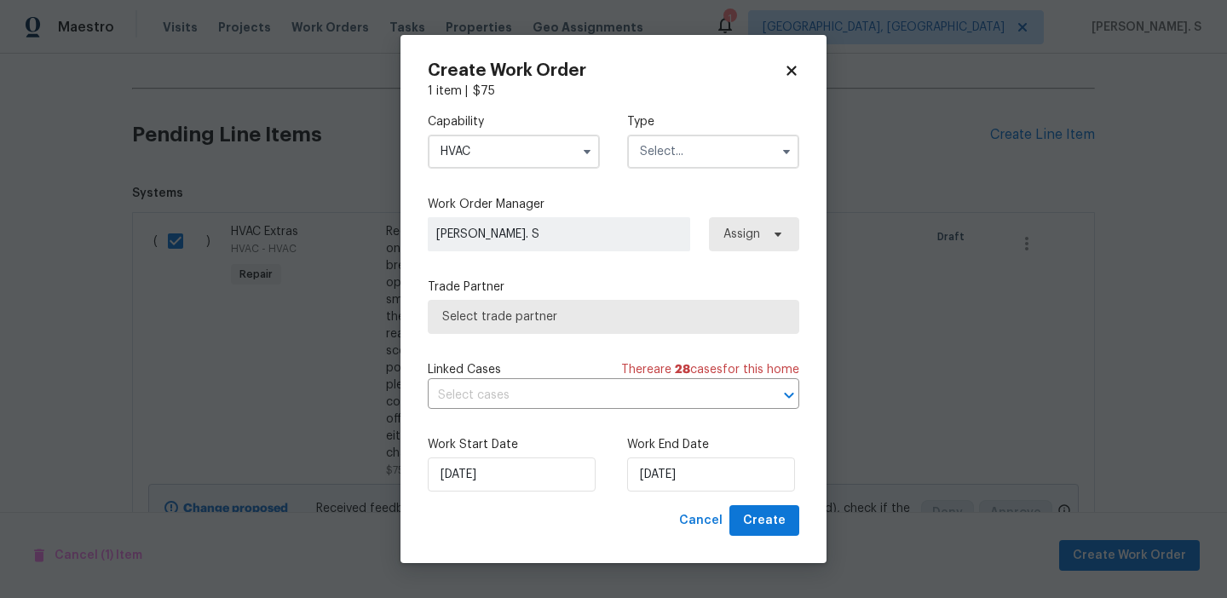
click at [710, 160] on input "text" at bounding box center [713, 152] width 172 height 34
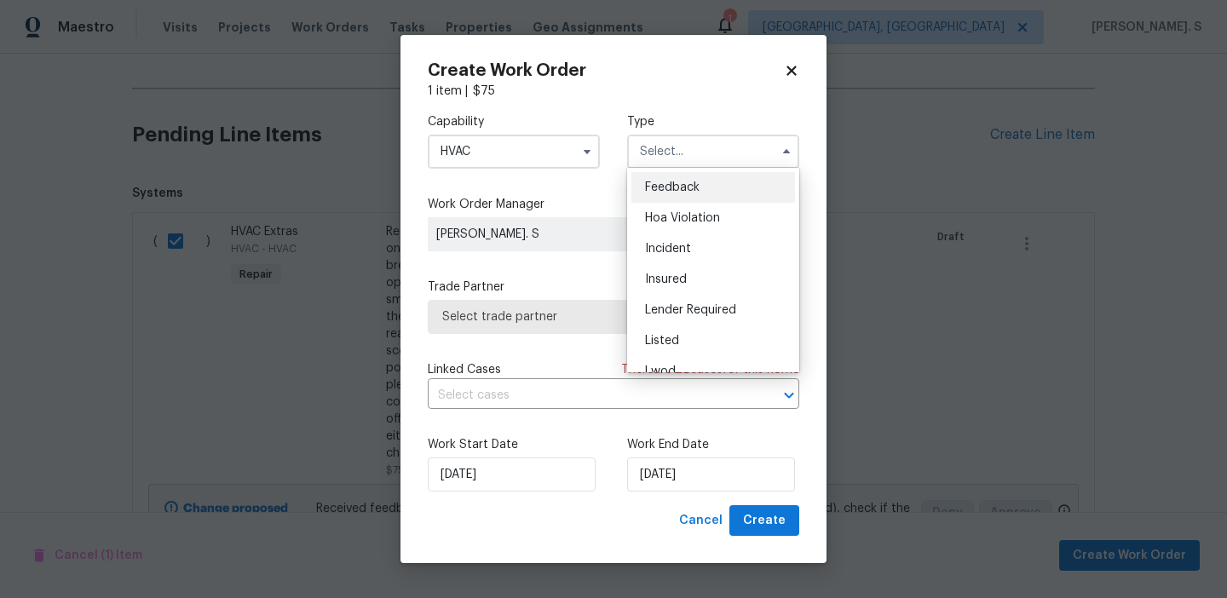
click at [710, 193] on div "Feedback" at bounding box center [713, 187] width 164 height 31
type input "Feedback"
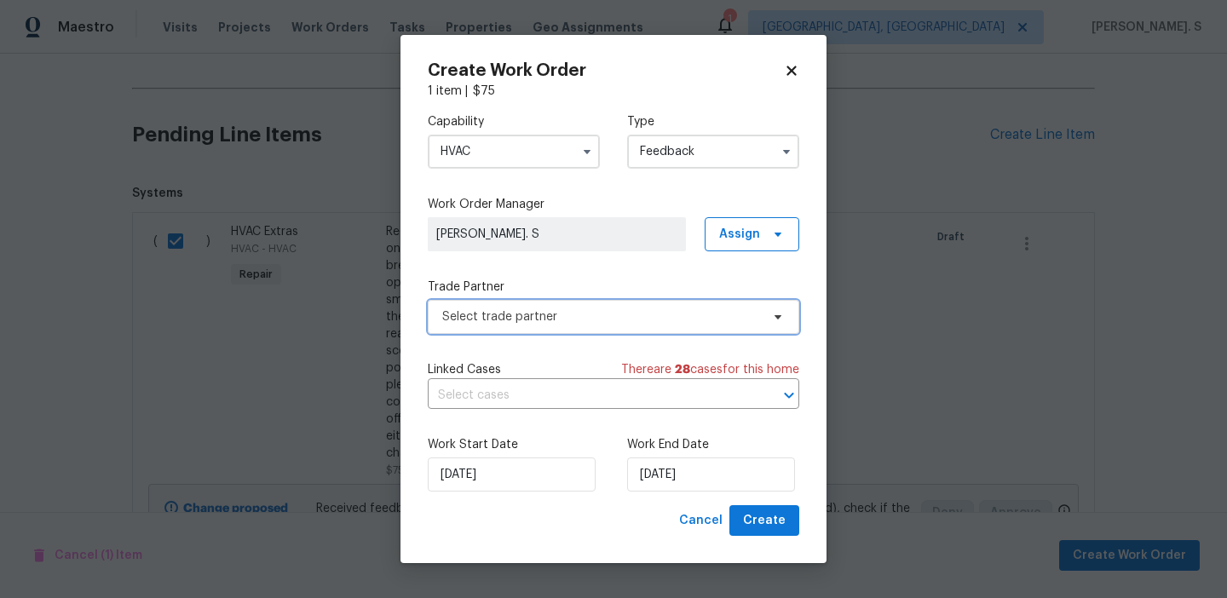
click at [596, 319] on span "Select trade partner" at bounding box center [601, 316] width 318 height 17
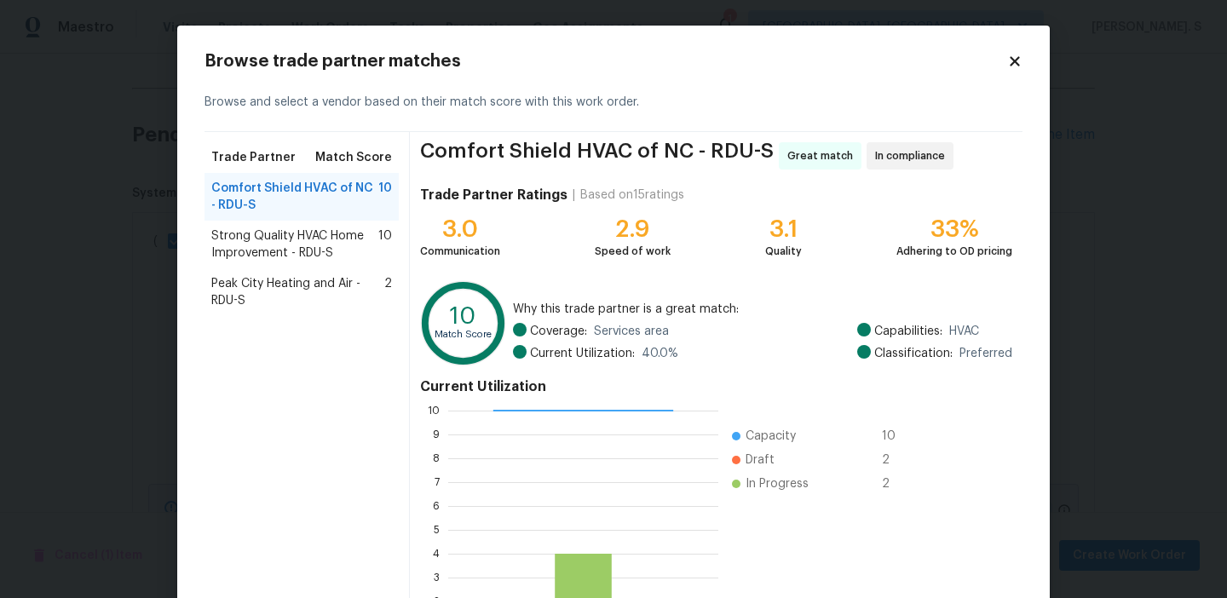
scroll to position [153, 0]
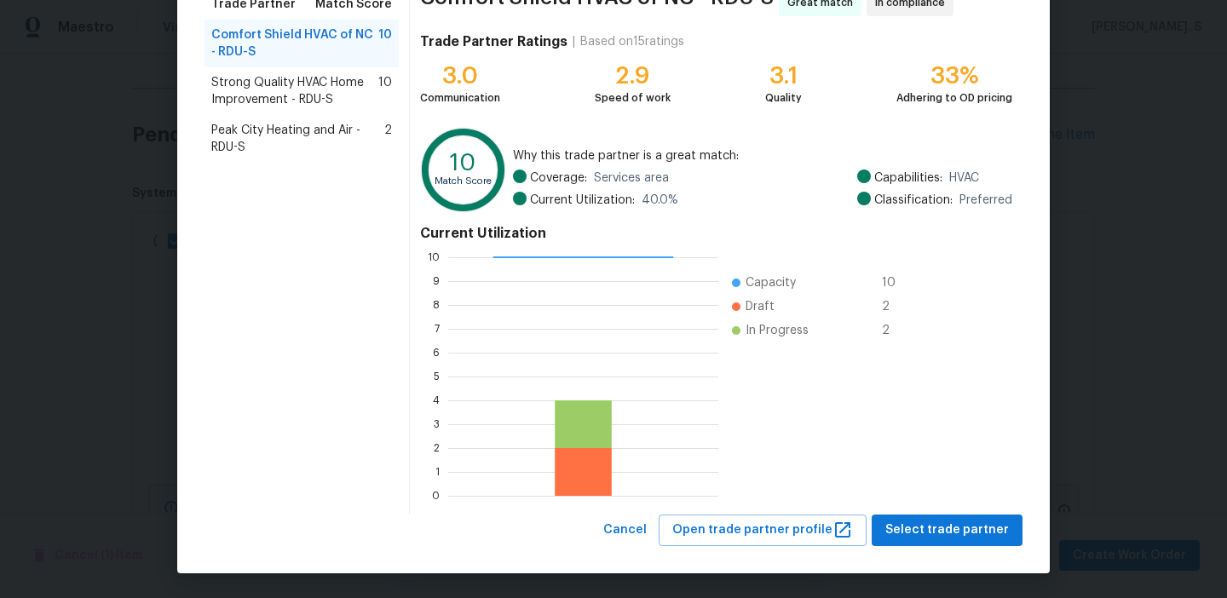
click at [351, 107] on span "Strong Quality HVAC Home Improvement - RDU-S" at bounding box center [294, 91] width 167 height 34
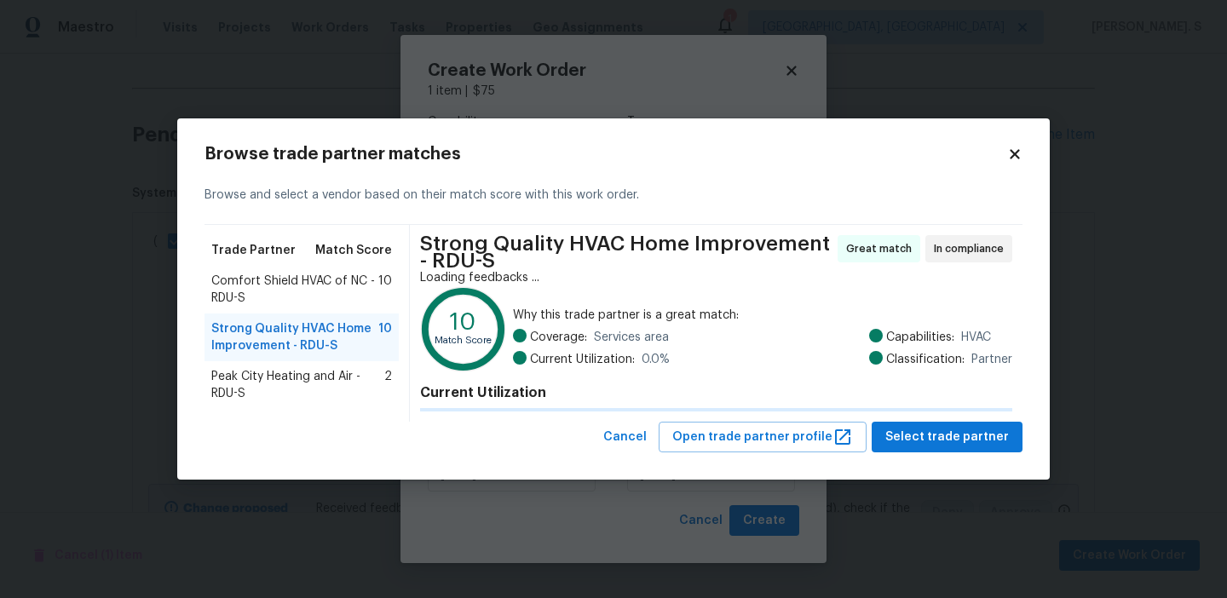
scroll to position [0, 0]
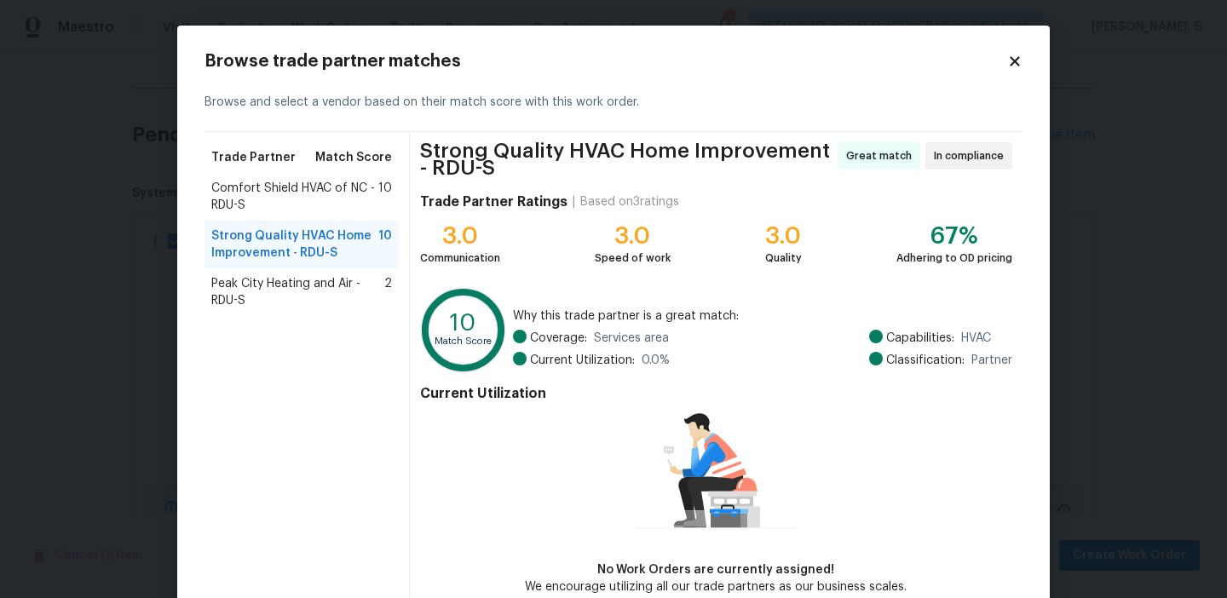
click at [286, 338] on div "Trade Partner Match Score Comfort Shield HVAC of NC - RDU-S 10 Strong Quality H…" at bounding box center [306, 369] width 205 height 474
click at [305, 296] on span "Peak City Heating and Air - RDU-S" at bounding box center [297, 292] width 173 height 34
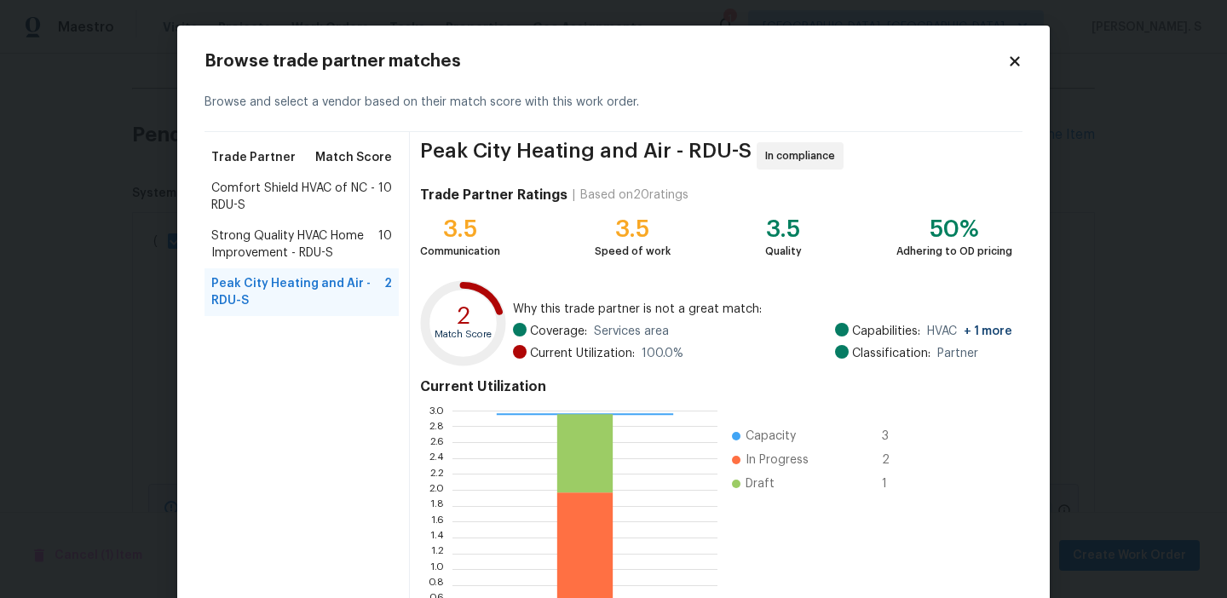
scroll to position [153, 0]
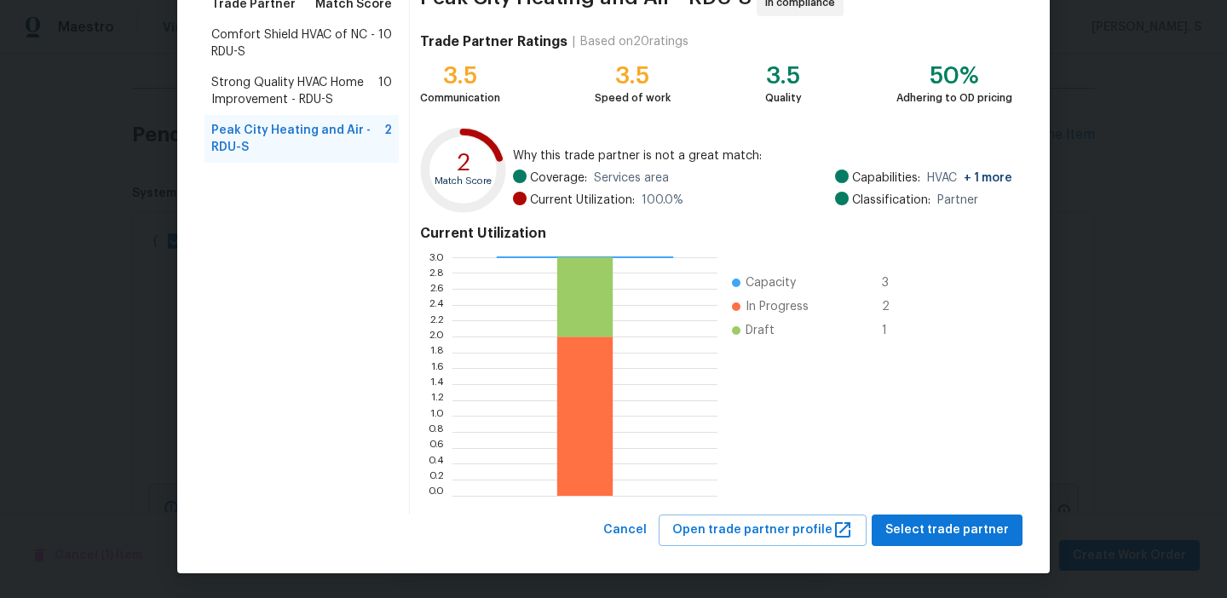
click at [922, 513] on div "Peak City Heating and Air - RDU-S In compliance Trade Partner Ratings | Based o…" at bounding box center [716, 247] width 613 height 536
click at [921, 522] on span "Select trade partner" at bounding box center [947, 530] width 124 height 21
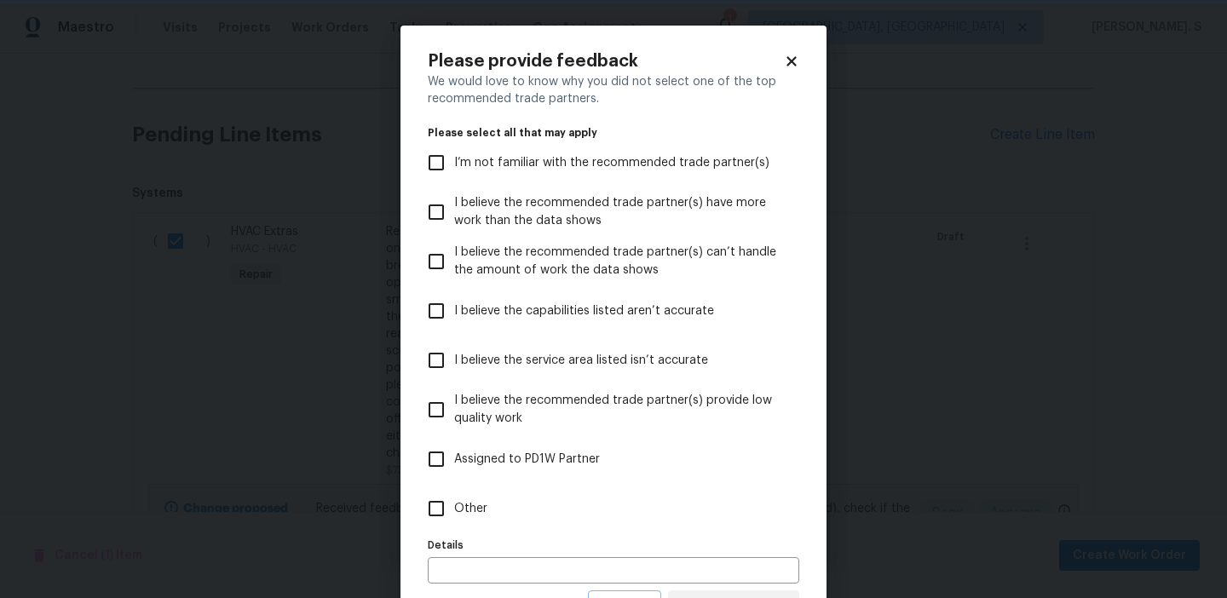
scroll to position [0, 0]
click at [467, 510] on span "Other" at bounding box center [470, 509] width 33 height 18
click at [454, 510] on input "Other" at bounding box center [436, 509] width 36 height 36
checkbox input "true"
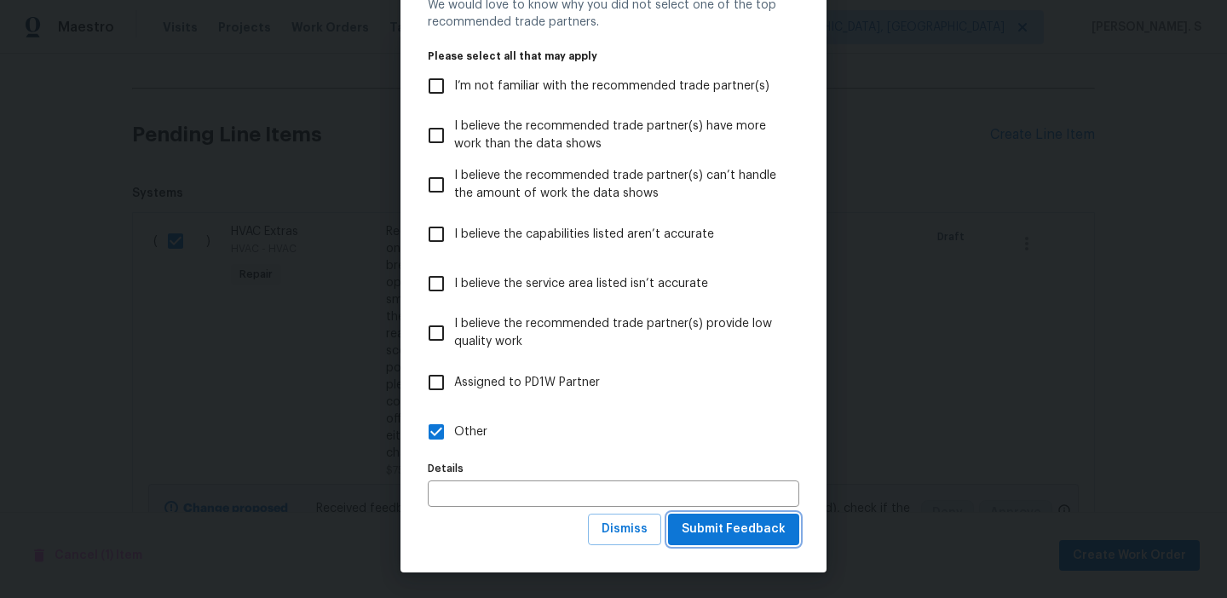
click at [722, 526] on span "Submit Feedback" at bounding box center [734, 529] width 104 height 21
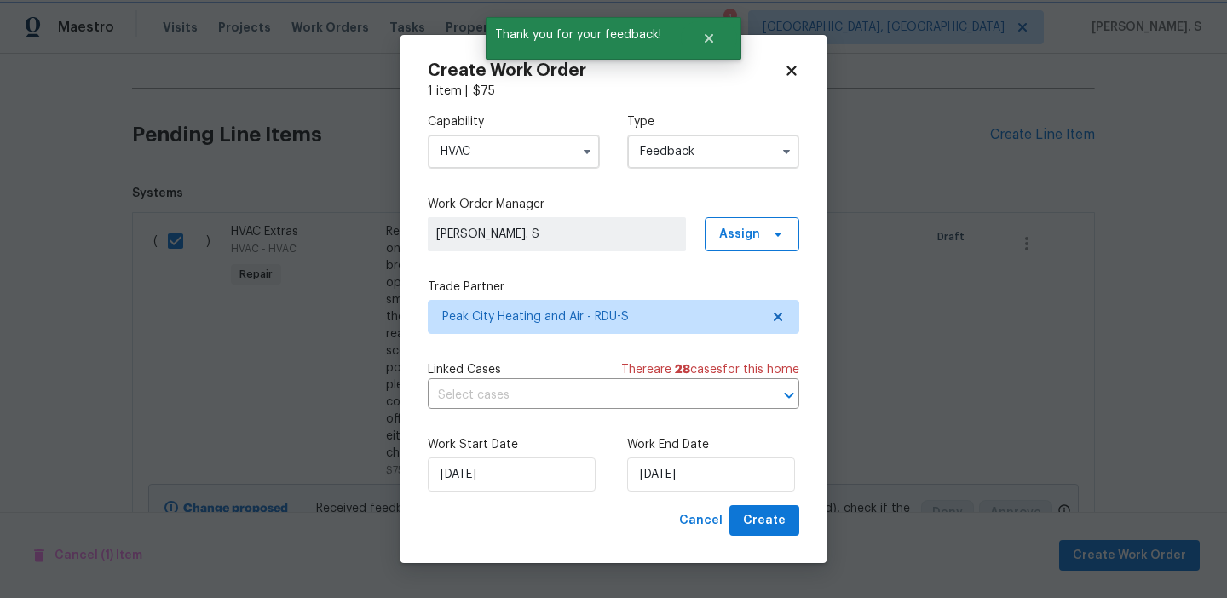
scroll to position [0, 0]
click at [544, 403] on input "text" at bounding box center [590, 396] width 324 height 26
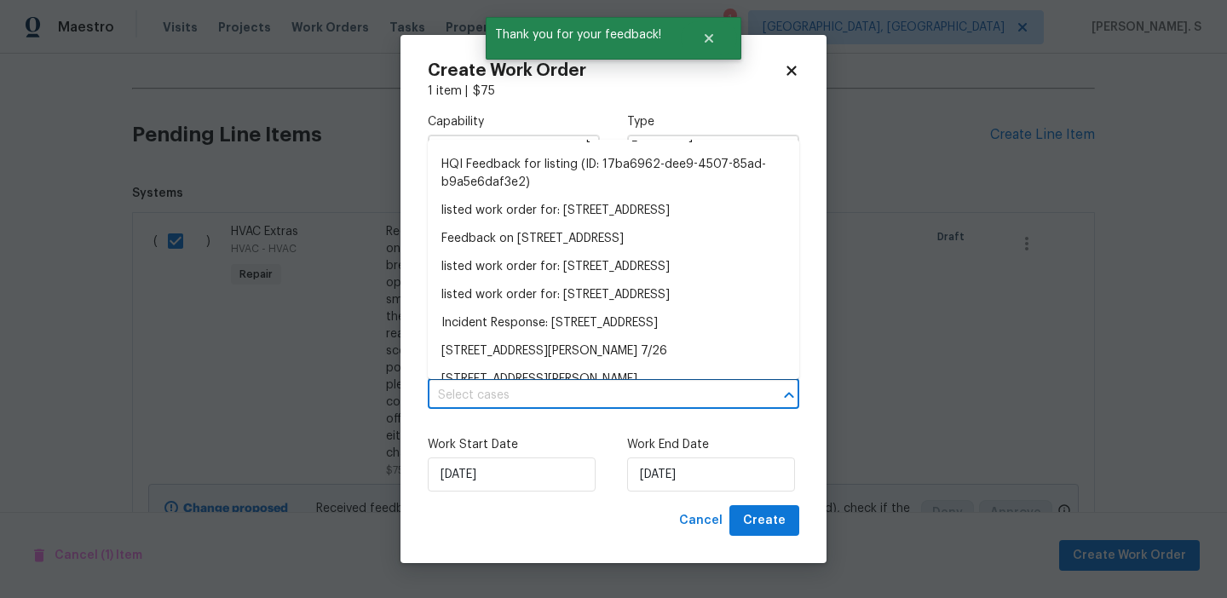
scroll to position [372, 0]
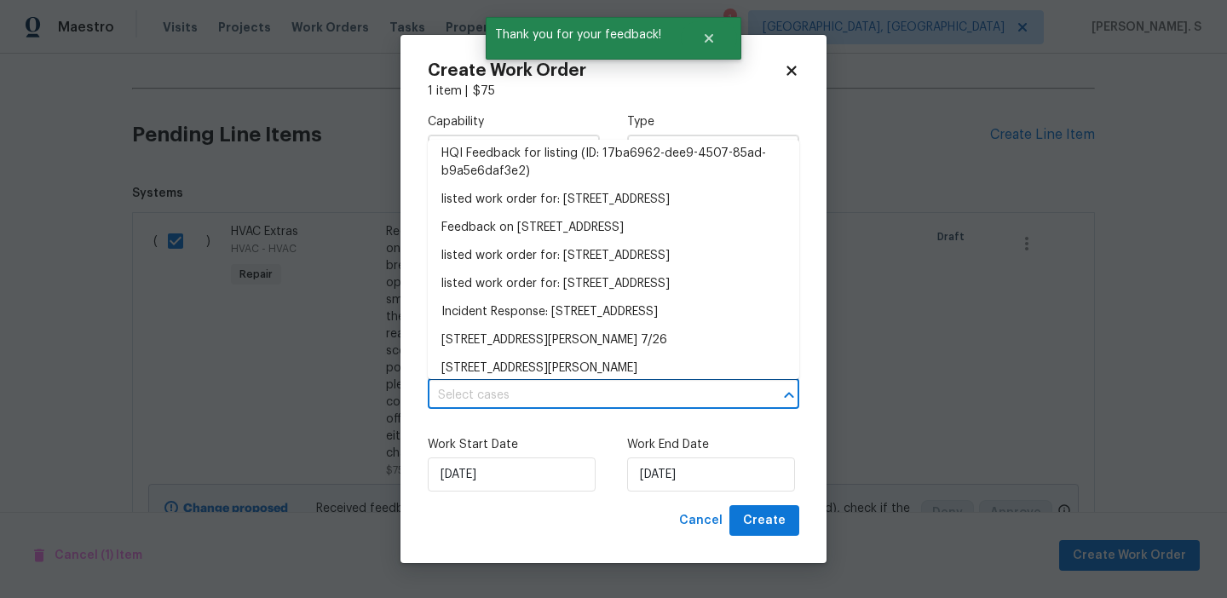
click at [529, 55] on li "Feedback on [STREET_ADDRESS]" at bounding box center [613, 41] width 371 height 28
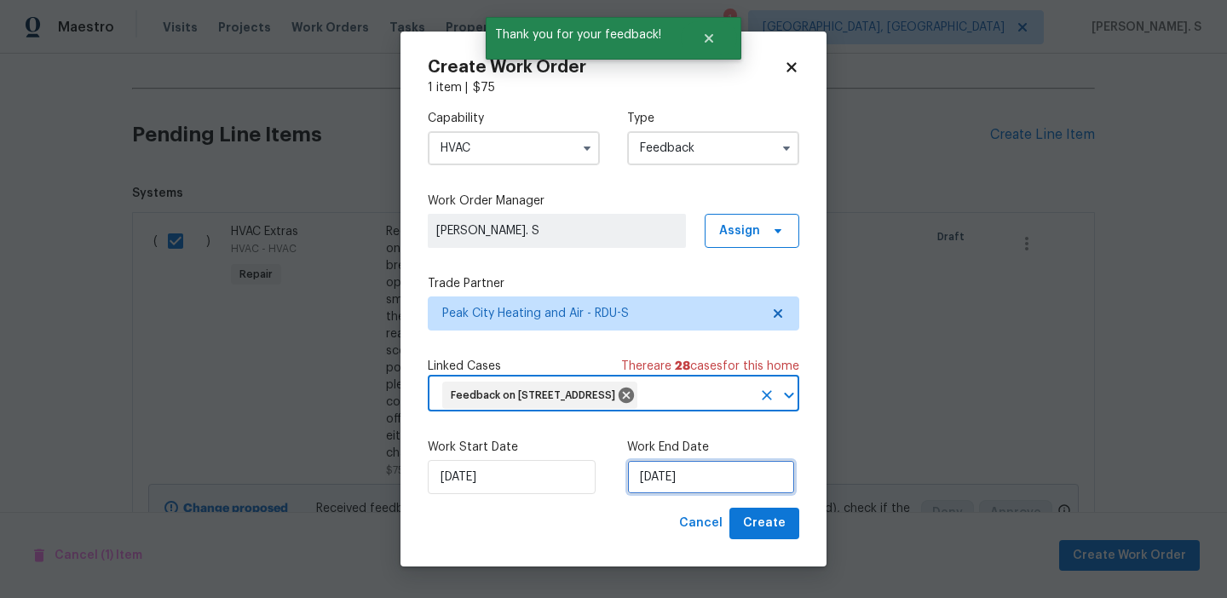
click at [686, 494] on input "[DATE]" at bounding box center [711, 477] width 168 height 34
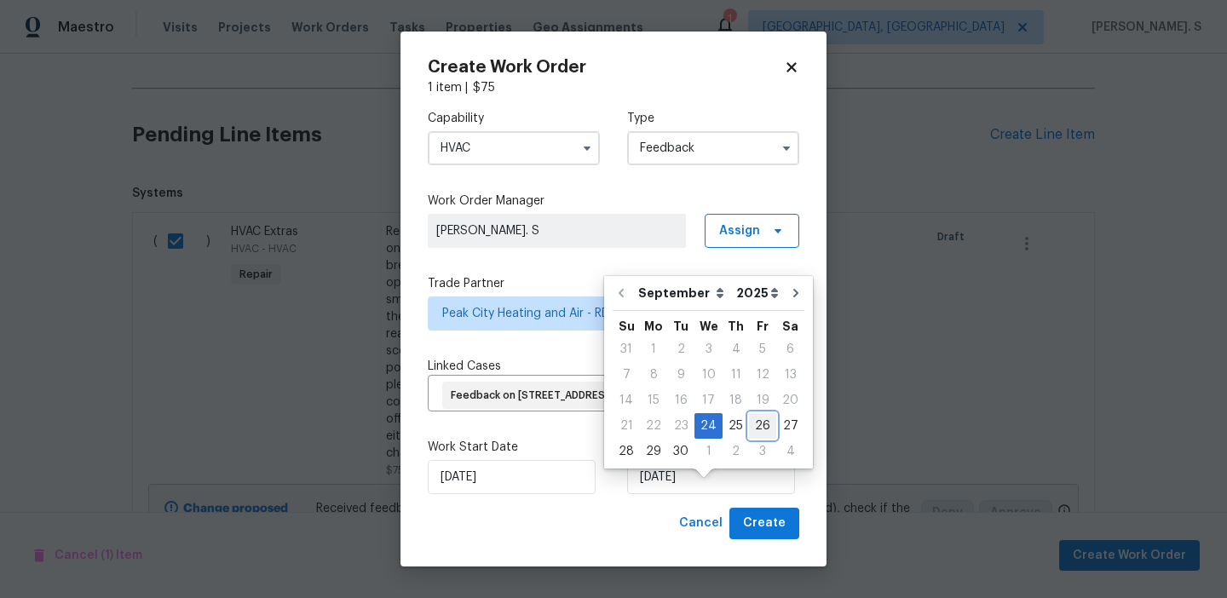
click at [749, 429] on div "26" at bounding box center [762, 426] width 27 height 24
type input "[DATE]"
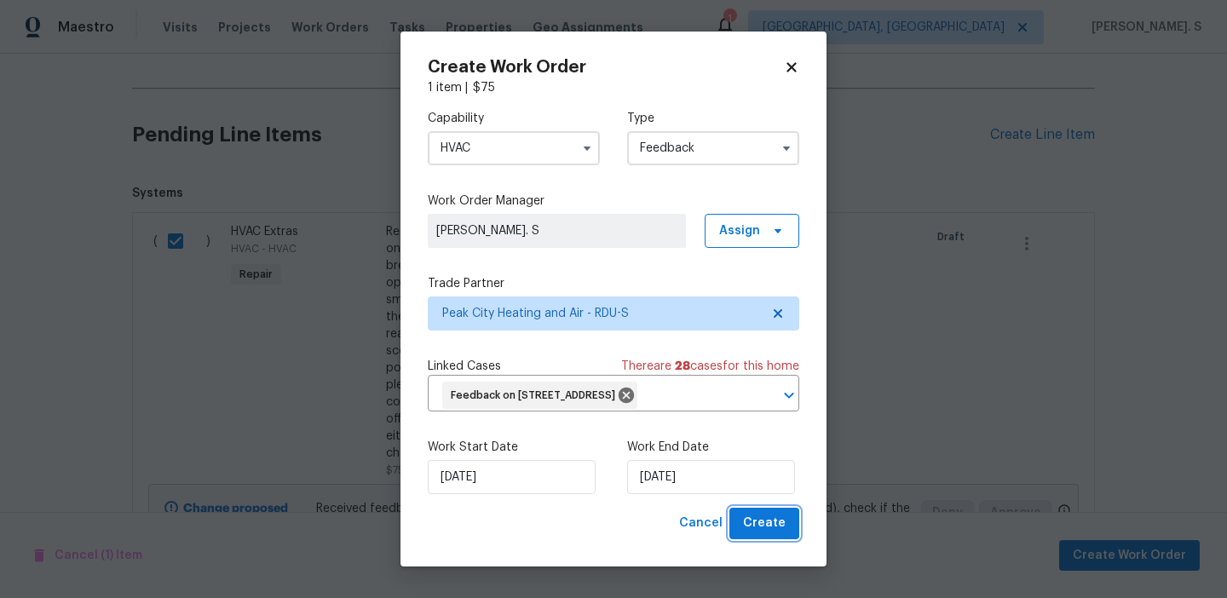
click at [762, 534] on span "Create" at bounding box center [764, 523] width 43 height 21
checkbox input "false"
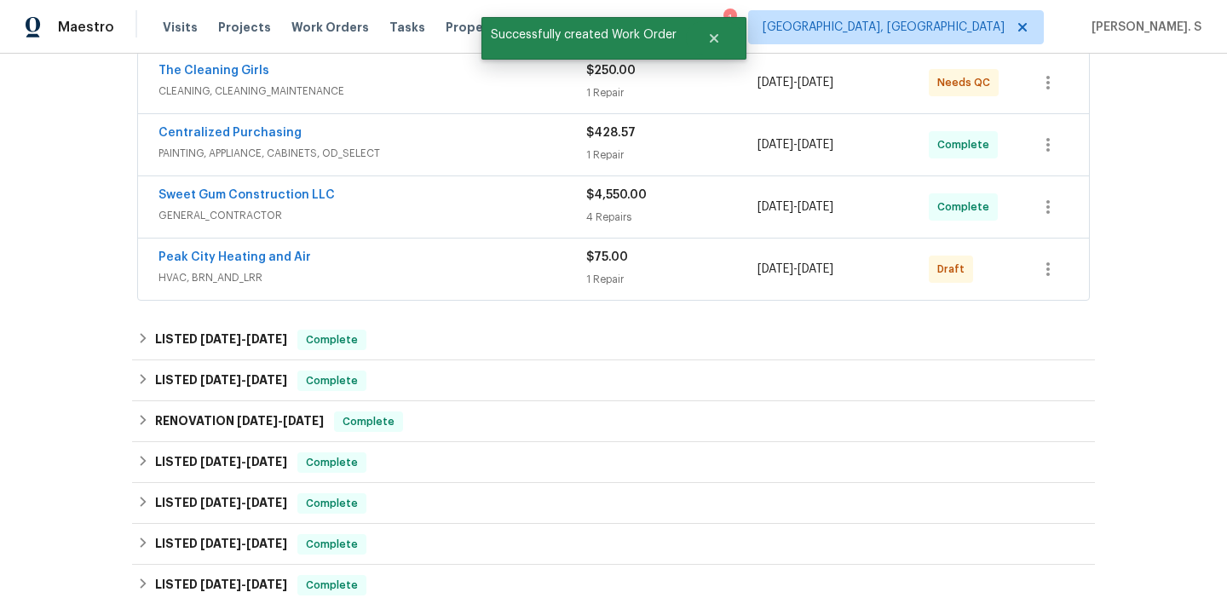
scroll to position [244, 0]
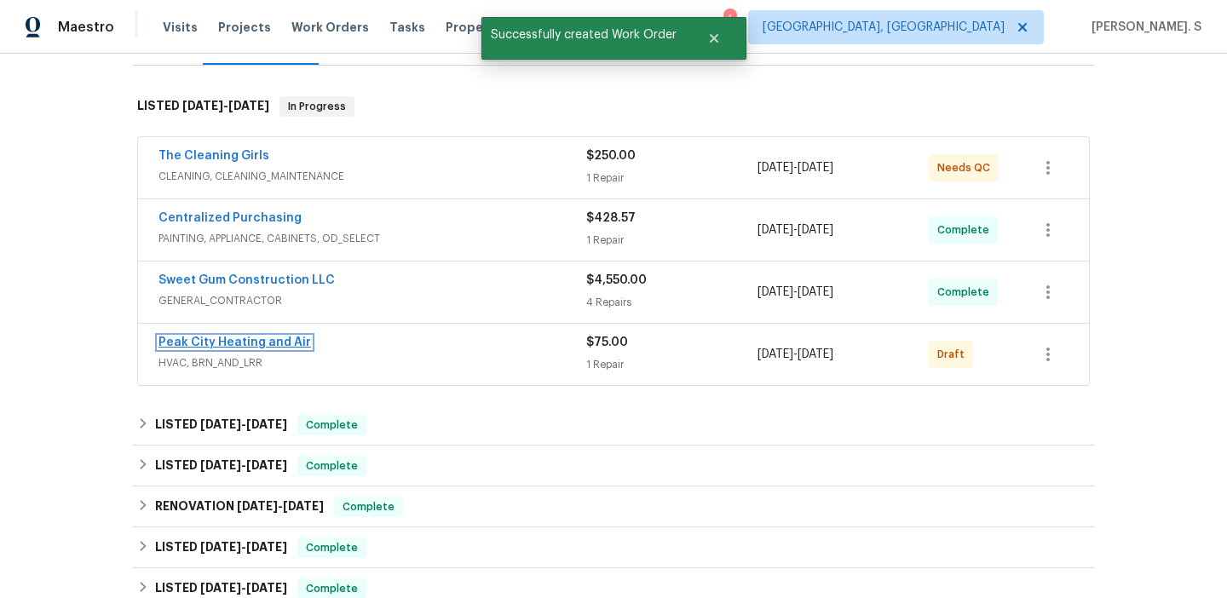
click at [254, 337] on link "Peak City Heating and Air" at bounding box center [234, 343] width 152 height 12
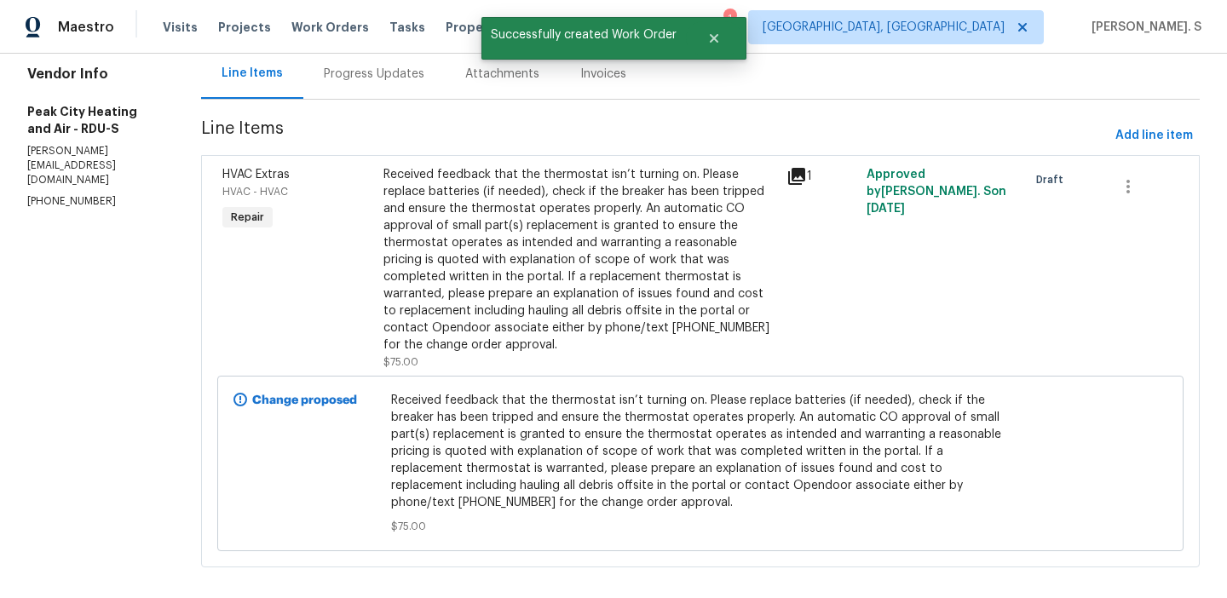
click at [378, 81] on div "Progress Updates" at bounding box center [374, 74] width 101 height 17
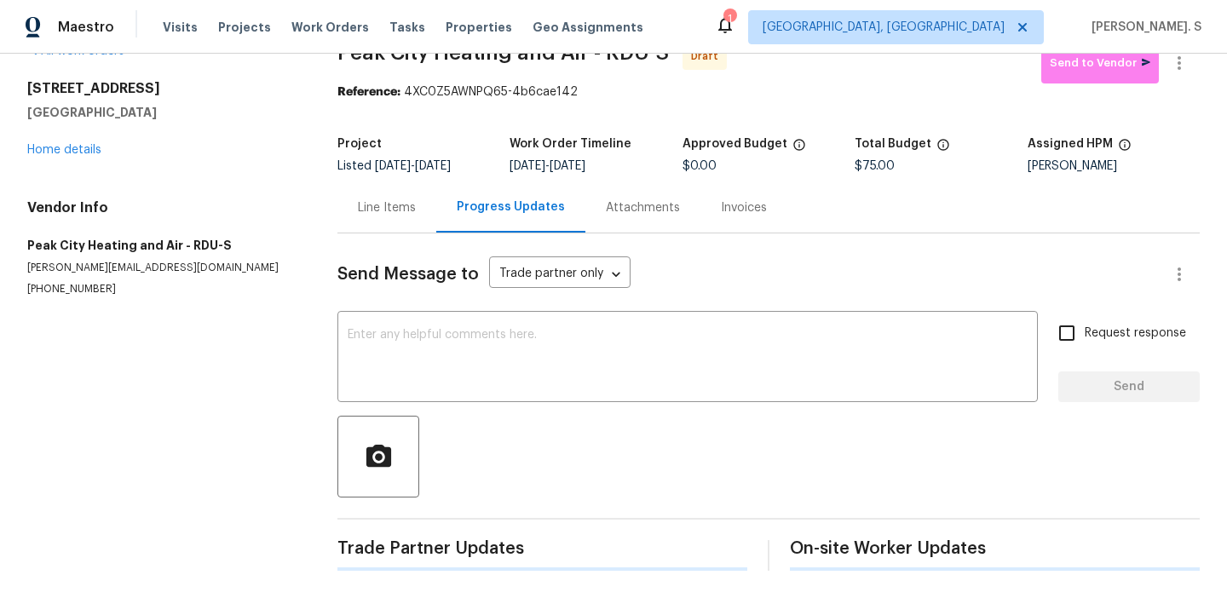
scroll to position [35, 0]
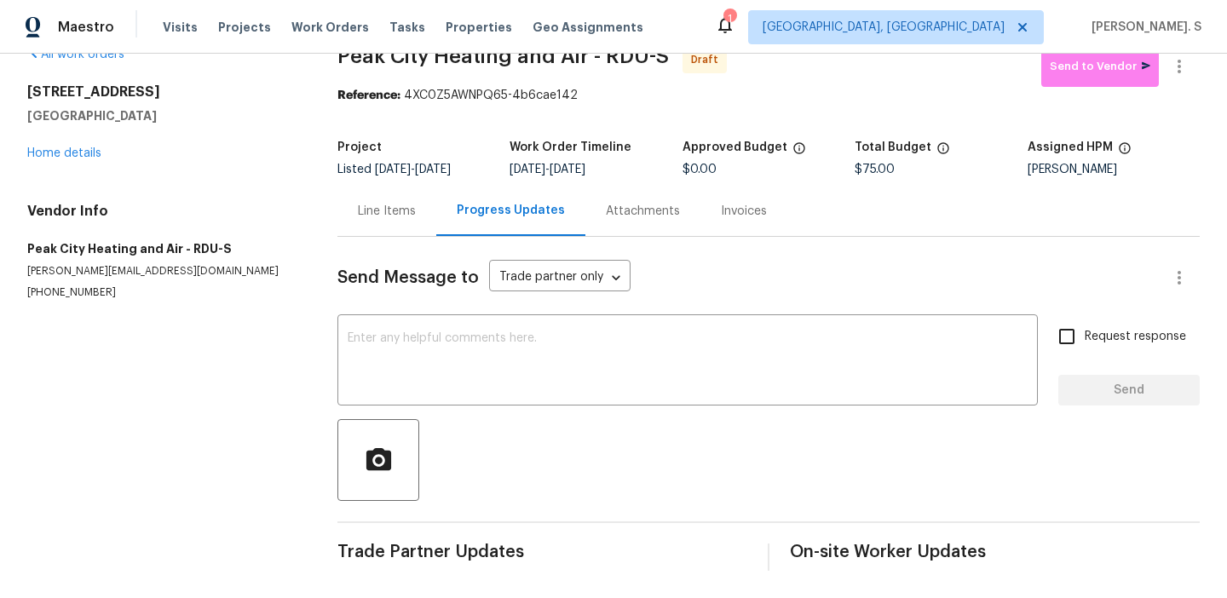
click at [532, 408] on div "Send Message to Trade partner only Trade partner only ​ x ​ Request response Se…" at bounding box center [768, 404] width 862 height 334
click at [543, 365] on textarea at bounding box center [688, 362] width 680 height 60
paste textarea "Hi this is Glory with Opendoor. I’m confirming you received the WO for the prop…"
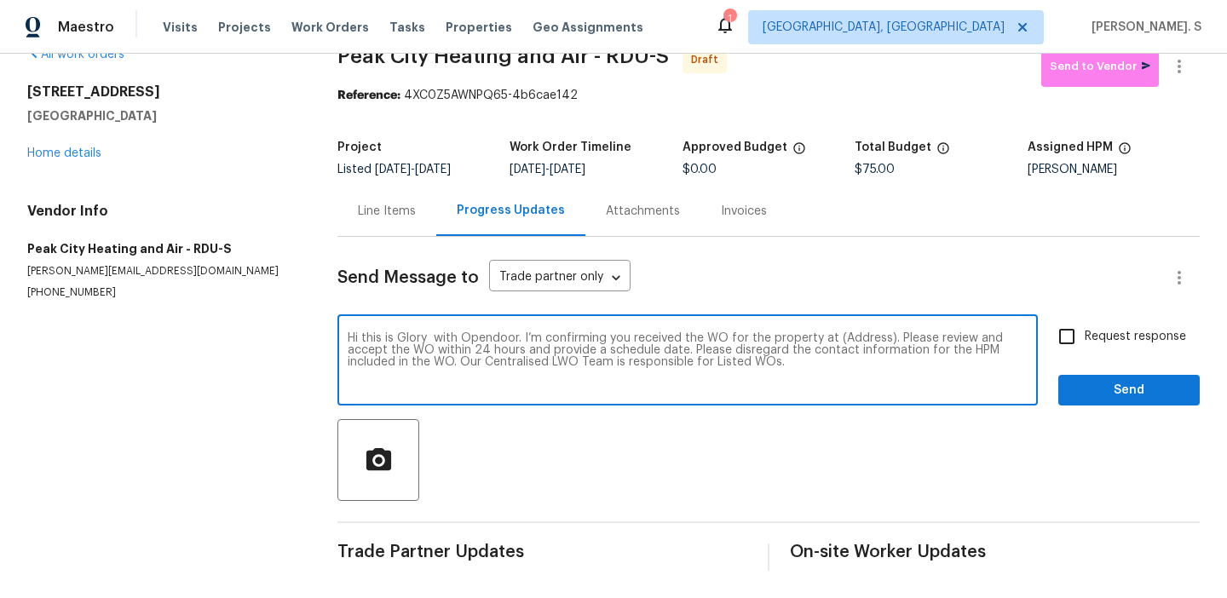
click at [848, 334] on textarea "Hi this is Glory with Opendoor. I’m confirming you received the WO for the prop…" at bounding box center [688, 362] width 680 height 60
paste textarea "[STREET_ADDRESS]"
type textarea "Hi this is Glory with Opendoor. I’m confirming you received the WO for the prop…"
click at [1190, 69] on button "button" at bounding box center [1179, 66] width 41 height 41
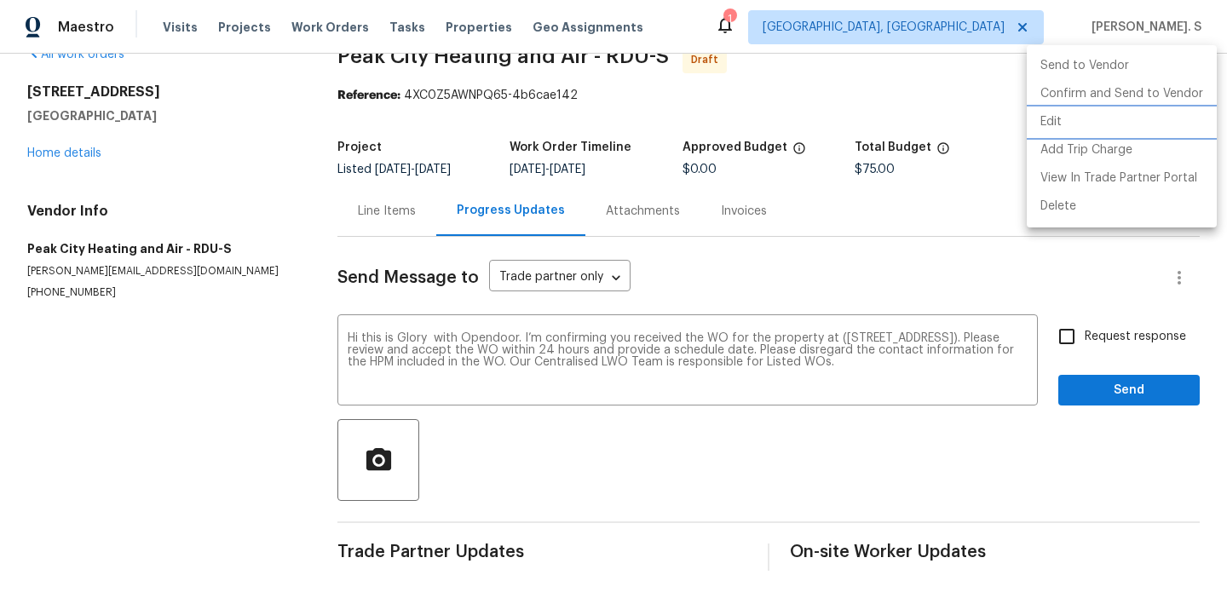
click at [1127, 124] on li "Edit" at bounding box center [1122, 122] width 190 height 28
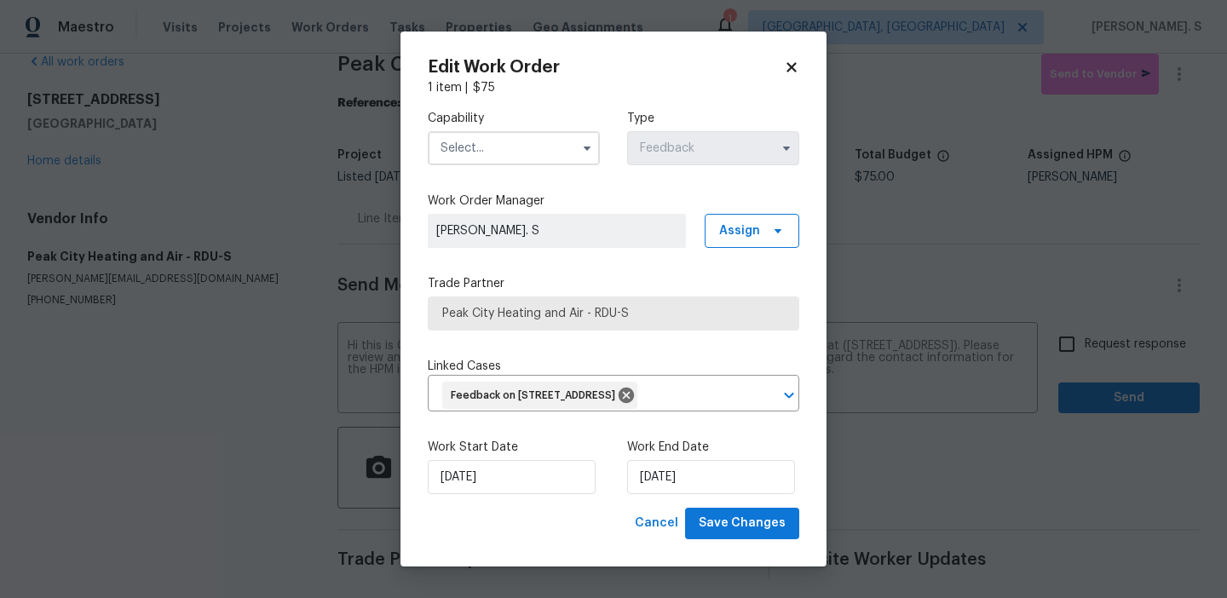
click at [497, 157] on input "text" at bounding box center [514, 148] width 172 height 34
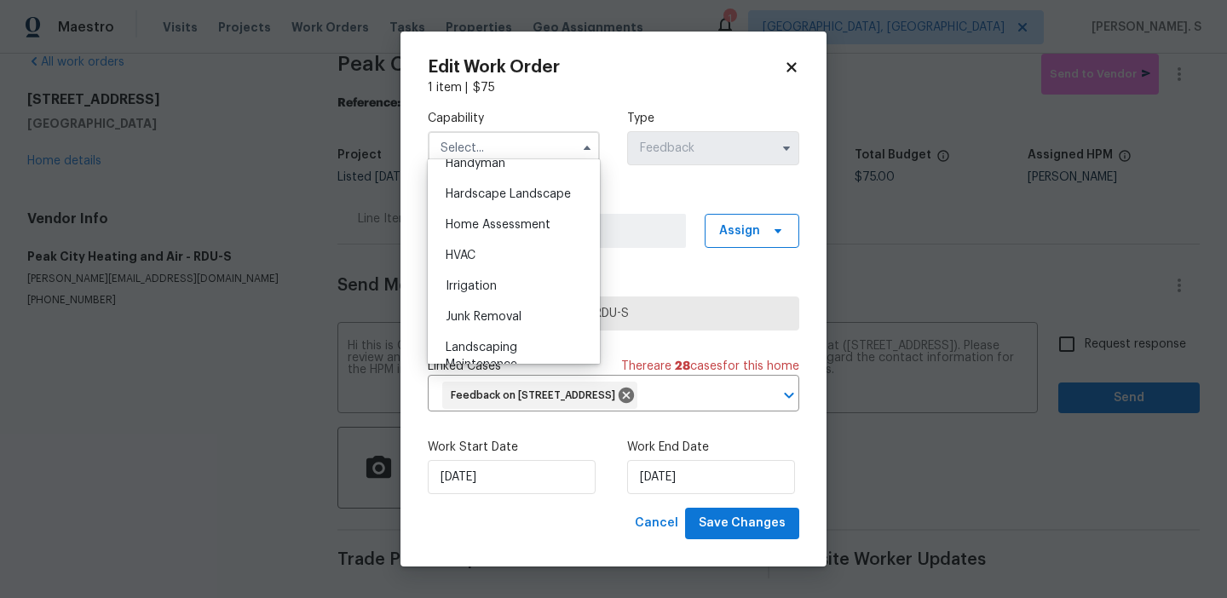
scroll to position [974, 0]
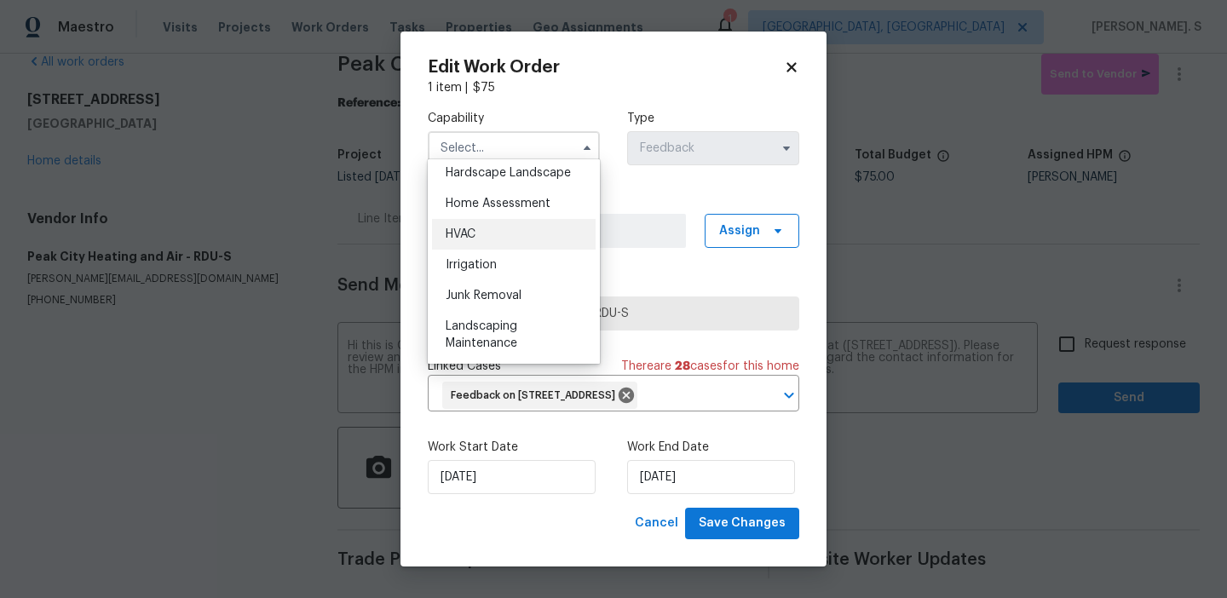
click at [491, 226] on div "HVAC" at bounding box center [514, 234] width 164 height 31
type input "HVAC"
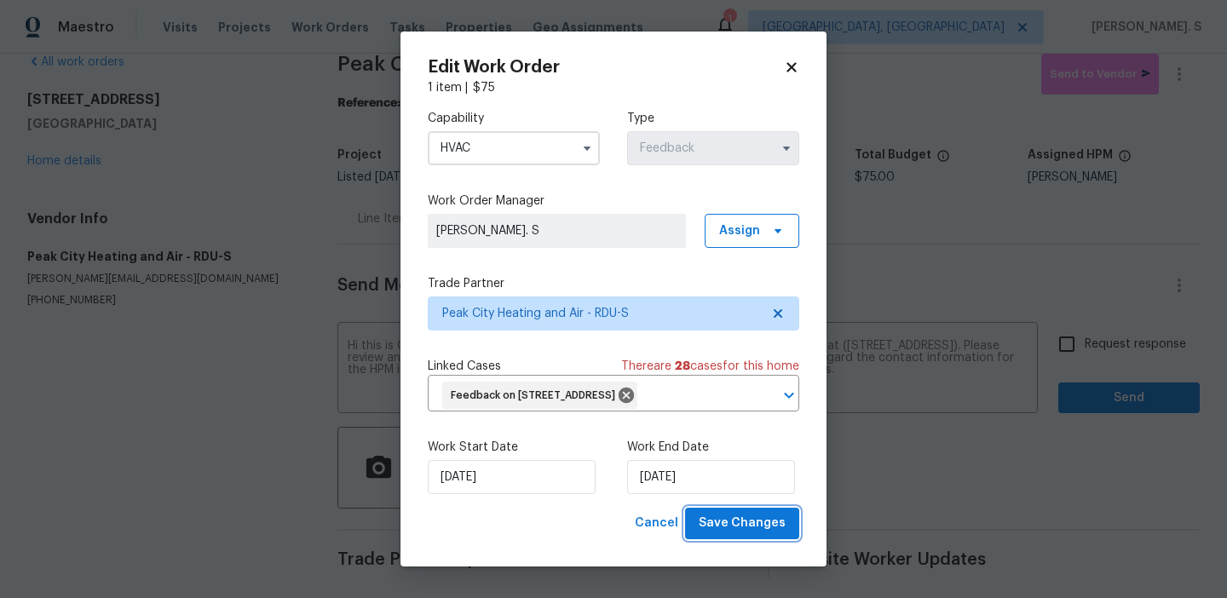
click at [749, 534] on span "Save Changes" at bounding box center [742, 523] width 87 height 21
click at [1131, 360] on body "Maestro Visits Projects Work Orders Tasks Properties Geo Assignments 1 [GEOGRAP…" at bounding box center [613, 299] width 1227 height 598
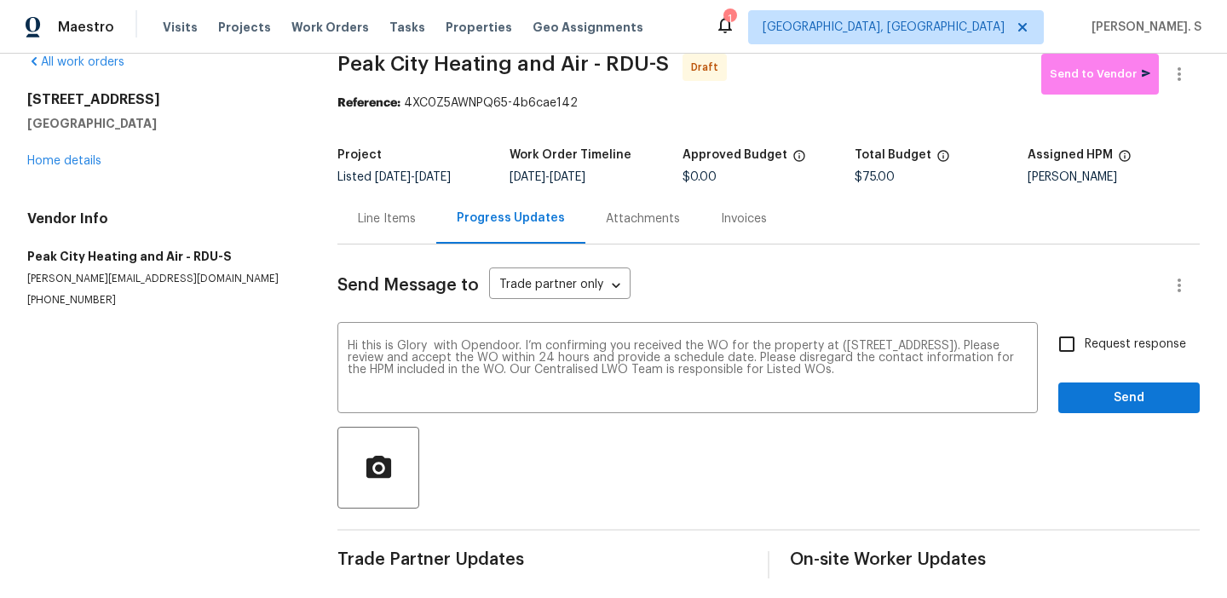
click at [1129, 368] on div "Request response Send" at bounding box center [1128, 369] width 141 height 87
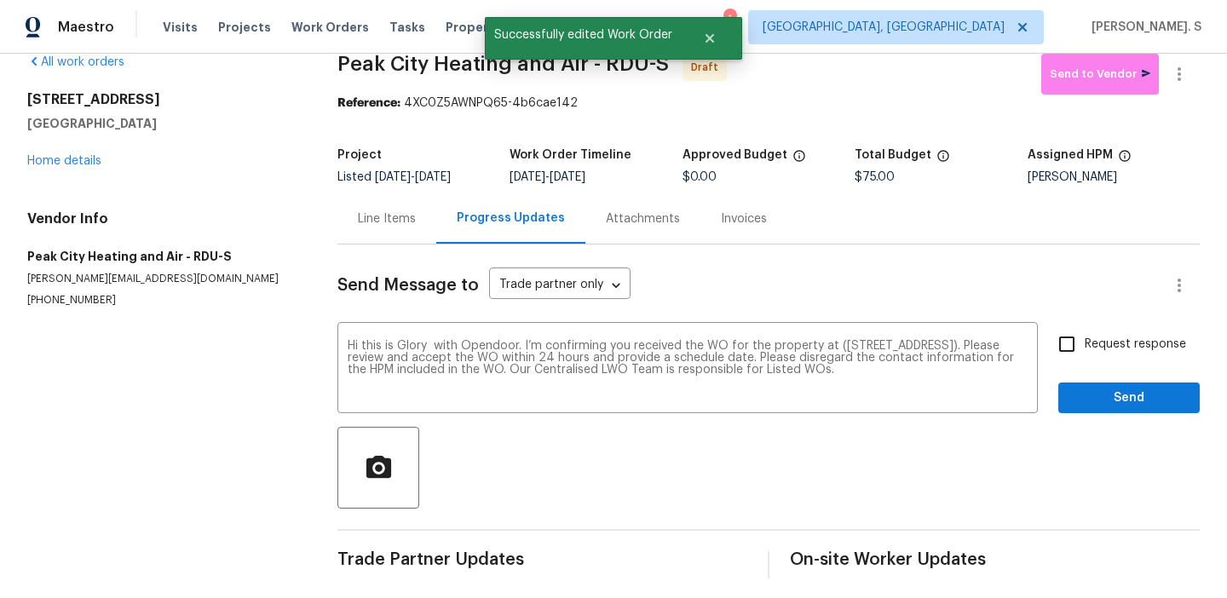
click at [1118, 339] on span "Request response" at bounding box center [1134, 345] width 101 height 18
click at [1084, 339] on input "Request response" at bounding box center [1067, 344] width 36 height 36
checkbox input "true"
click at [1115, 391] on span "Send" at bounding box center [1129, 398] width 114 height 21
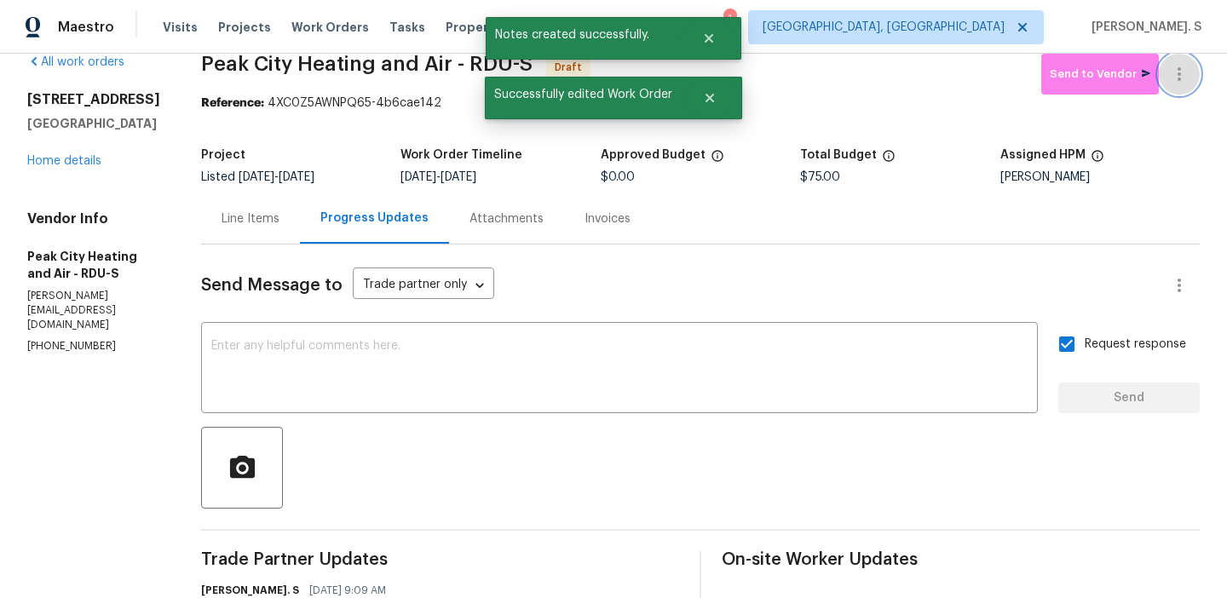
click at [1184, 78] on icon "button" at bounding box center [1179, 74] width 20 height 20
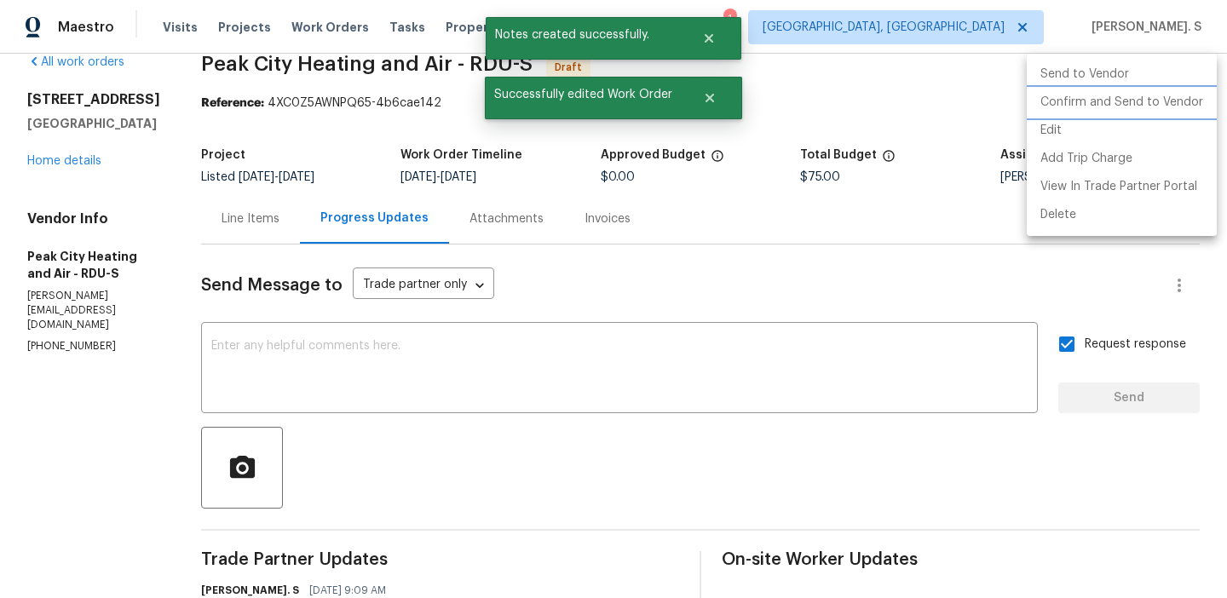
click at [1136, 108] on li "Confirm and Send to Vendor" at bounding box center [1122, 103] width 190 height 28
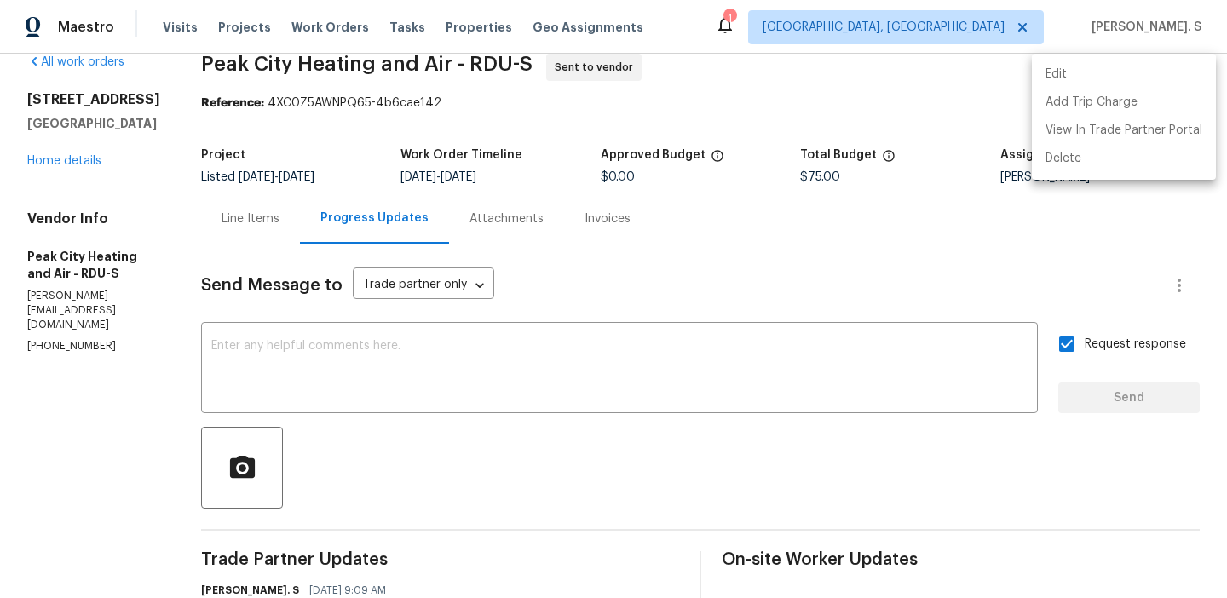
click at [528, 403] on div at bounding box center [613, 299] width 1227 height 598
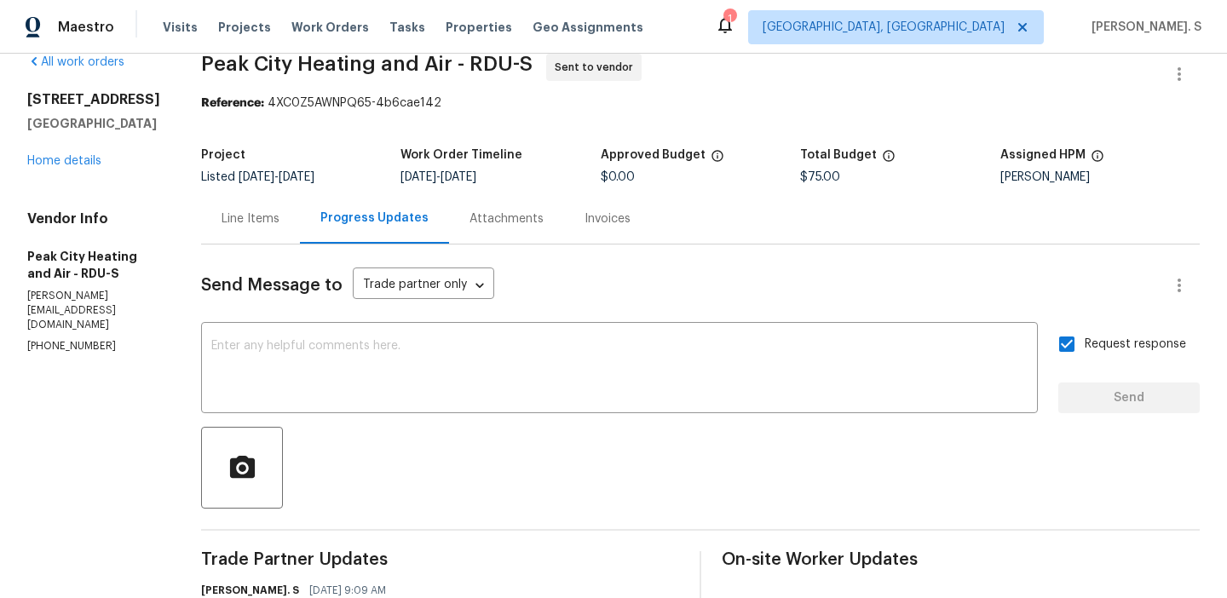
click at [542, 378] on textarea at bounding box center [619, 370] width 816 height 60
paste textarea "The Work Orders must include before-photos (both close-up and wide-angle) and a…"
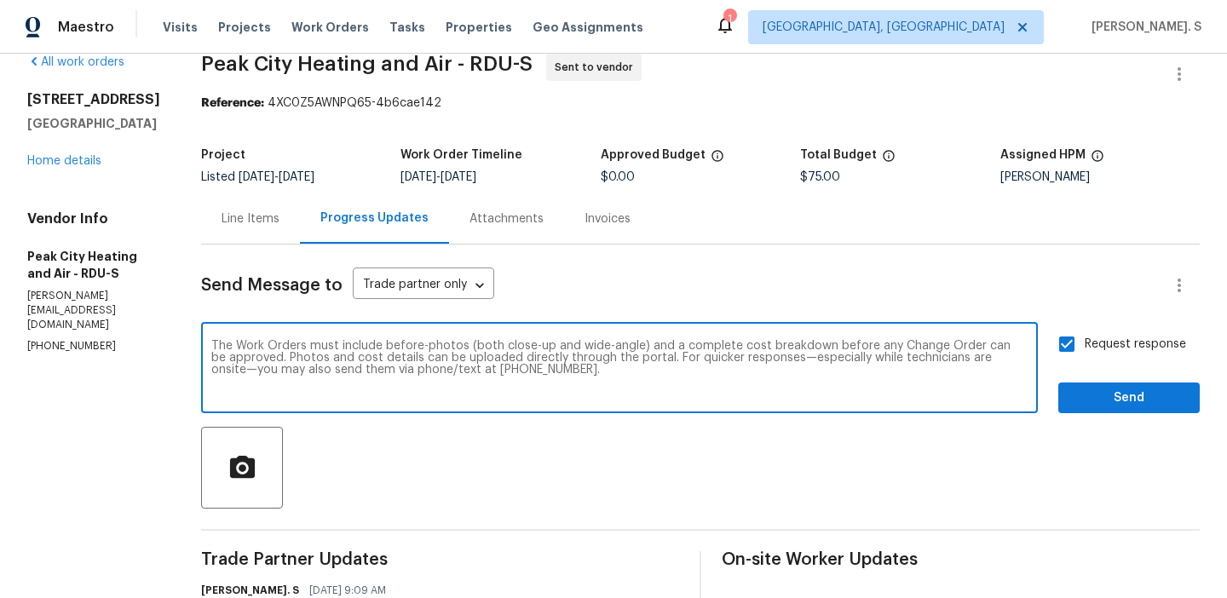
type textarea "The Work Orders must include before-photos (both close-up and wide-angle) and a…"
click at [1165, 396] on span "Send" at bounding box center [1129, 398] width 114 height 21
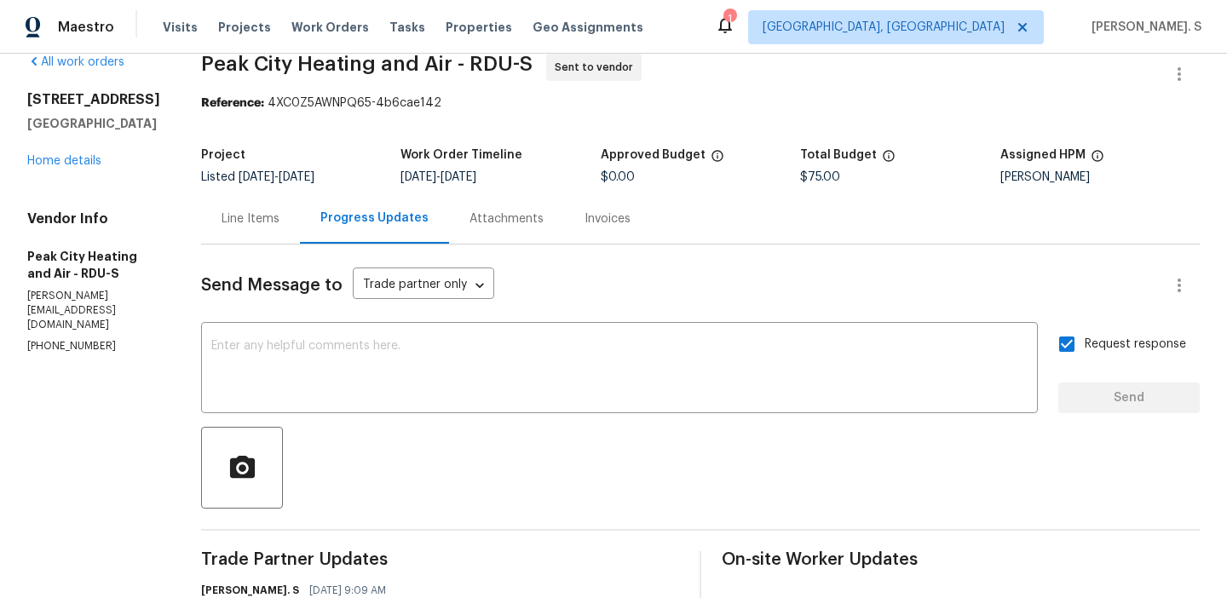
click at [379, 66] on span "Peak City Heating and Air - RDU-S" at bounding box center [366, 64] width 331 height 20
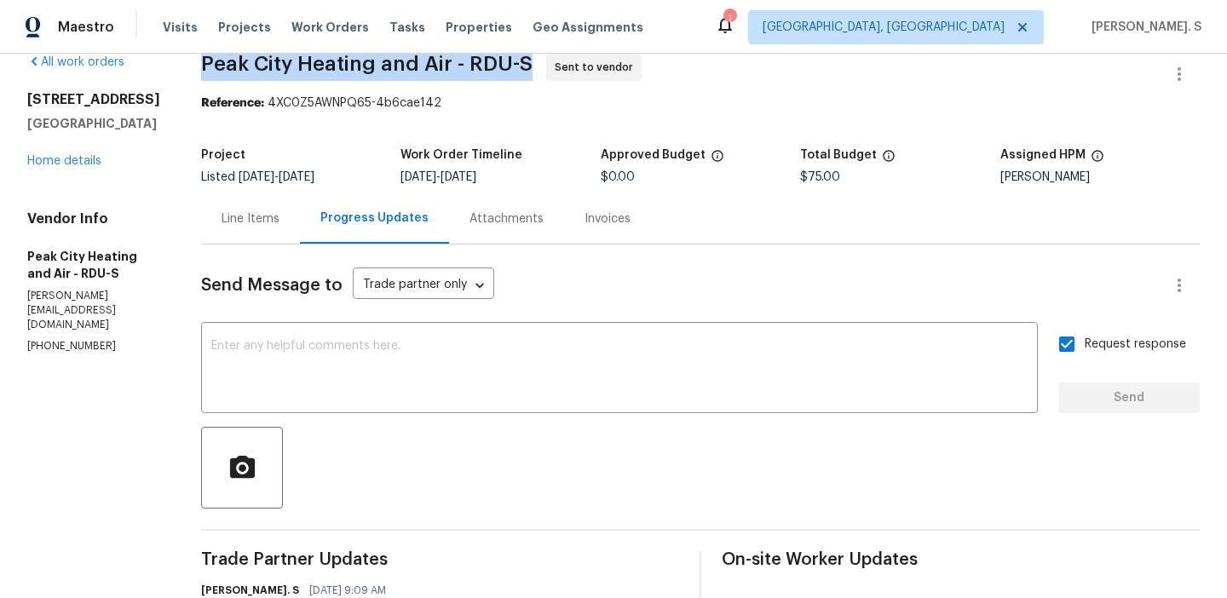
copy span "Peak City Heating and Air - RDU-S"
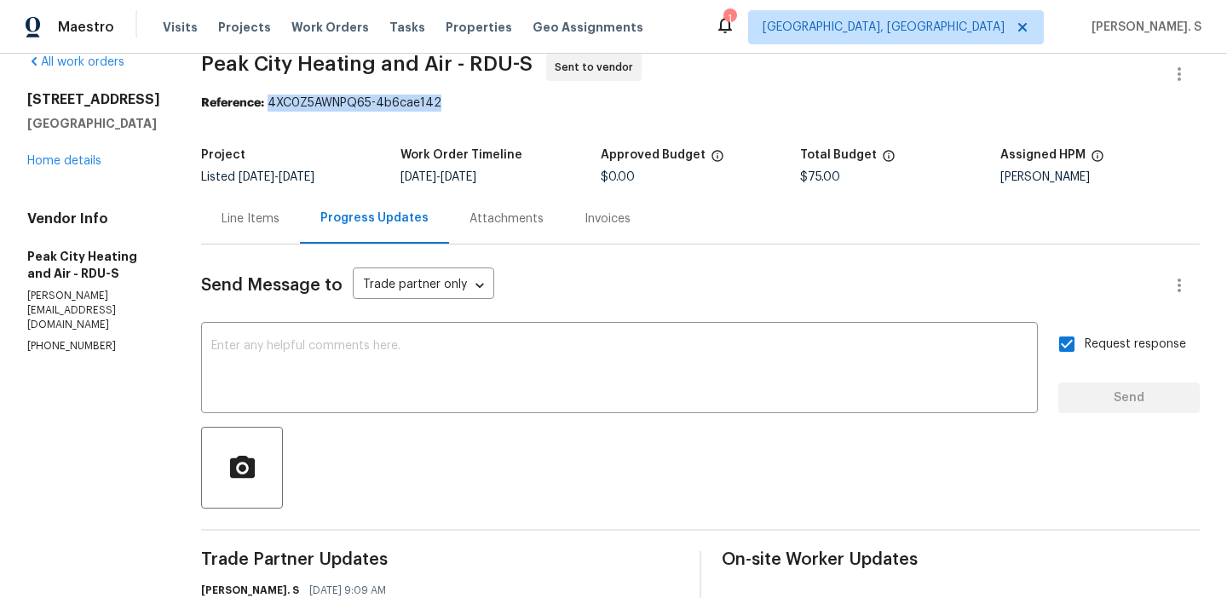
drag, startPoint x: 270, startPoint y: 104, endPoint x: 589, endPoint y: 106, distance: 318.6
click at [589, 106] on div "Reference: 4XC0Z5AWNPQ65-4b6cae142" at bounding box center [700, 103] width 998 height 17
copy div "4XC0Z5AWNPQ65-4b6cae142"
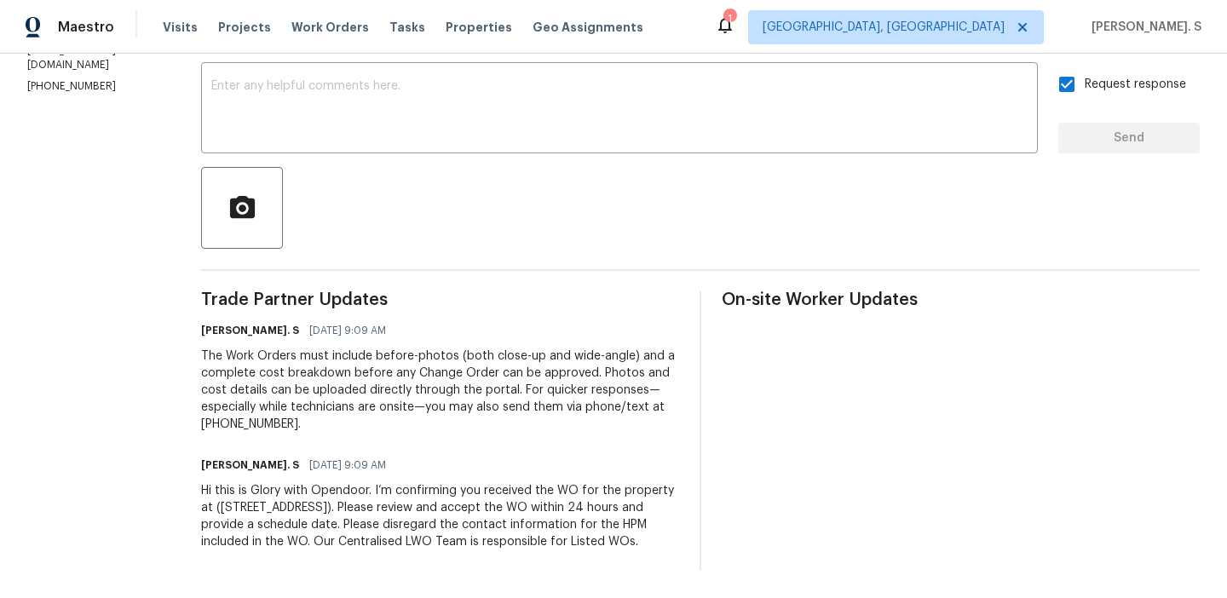
scroll to position [0, 0]
